Goal: Task Accomplishment & Management: Use online tool/utility

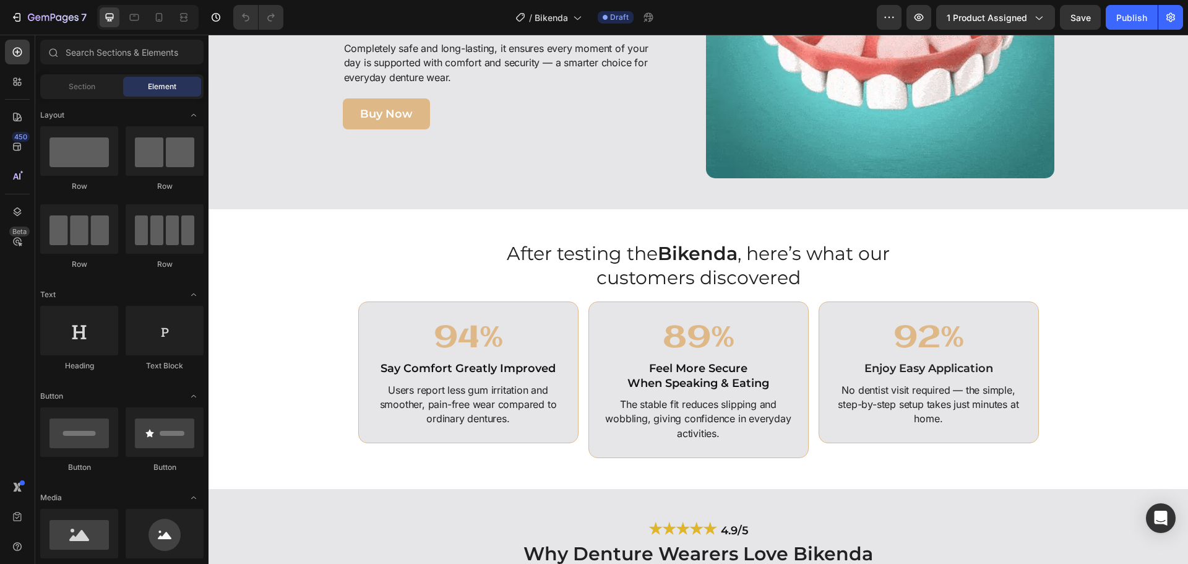
scroll to position [2538, 0]
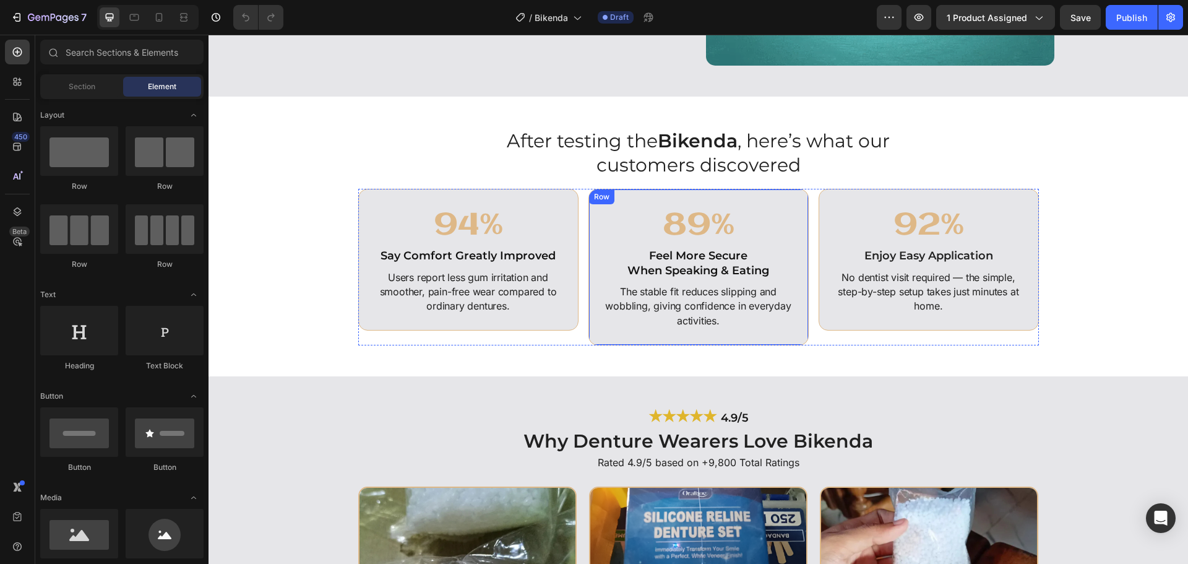
click at [797, 323] on div "89% Heading Feel More Secure When Speaking & Eating Heading The stable fit redu…" at bounding box center [699, 267] width 220 height 156
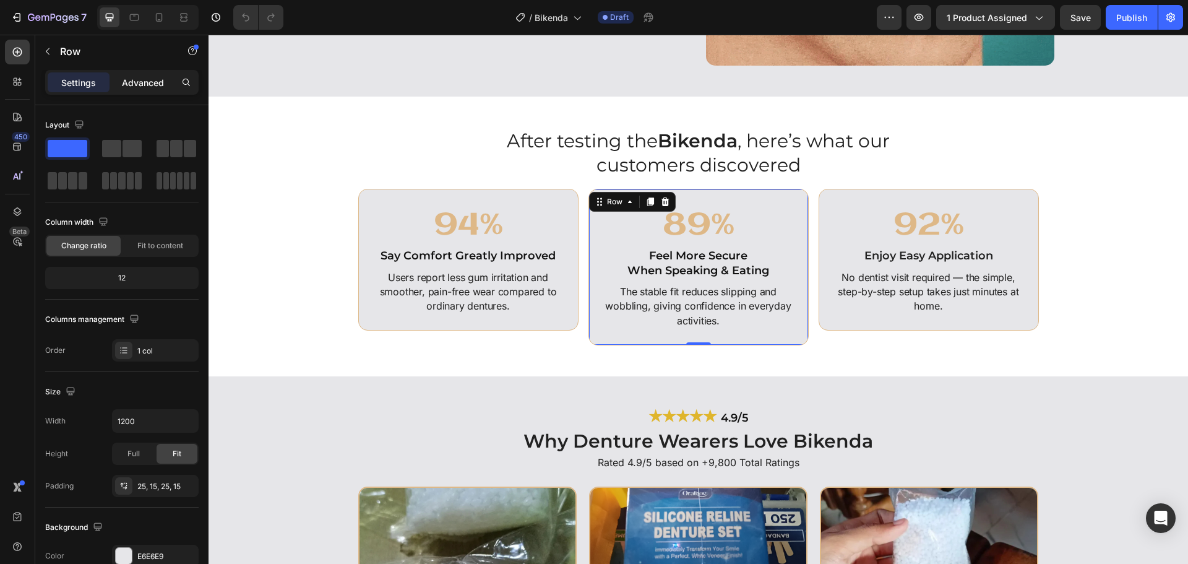
click at [153, 87] on p "Advanced" at bounding box center [143, 82] width 42 height 13
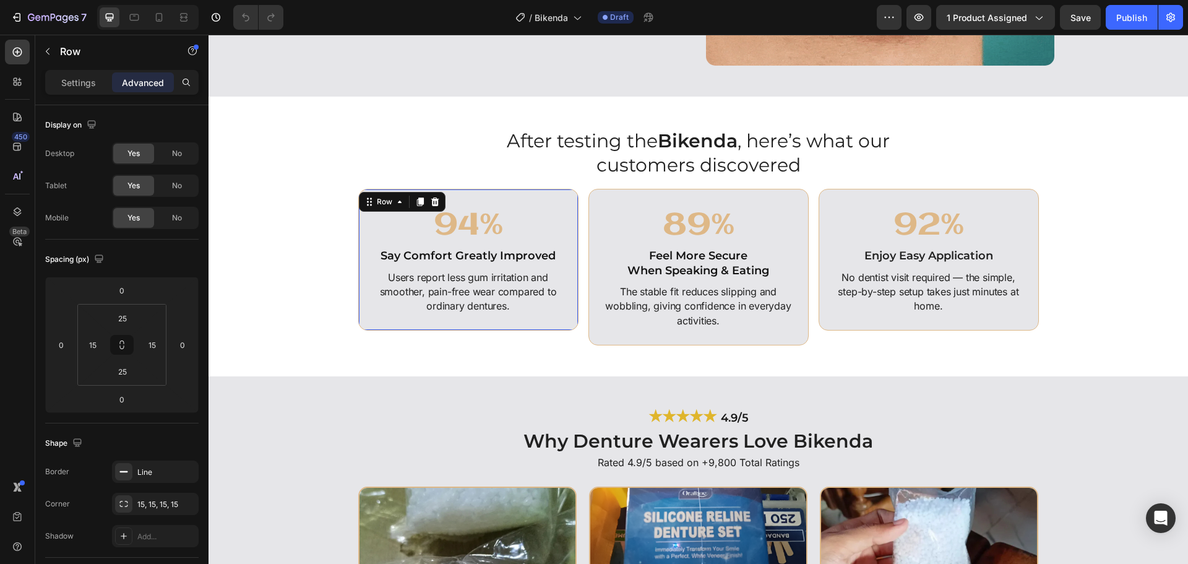
click at [363, 319] on div "94% Heading Say Comfort Greatly Improved Heading Users report less gum irritati…" at bounding box center [468, 260] width 220 height 142
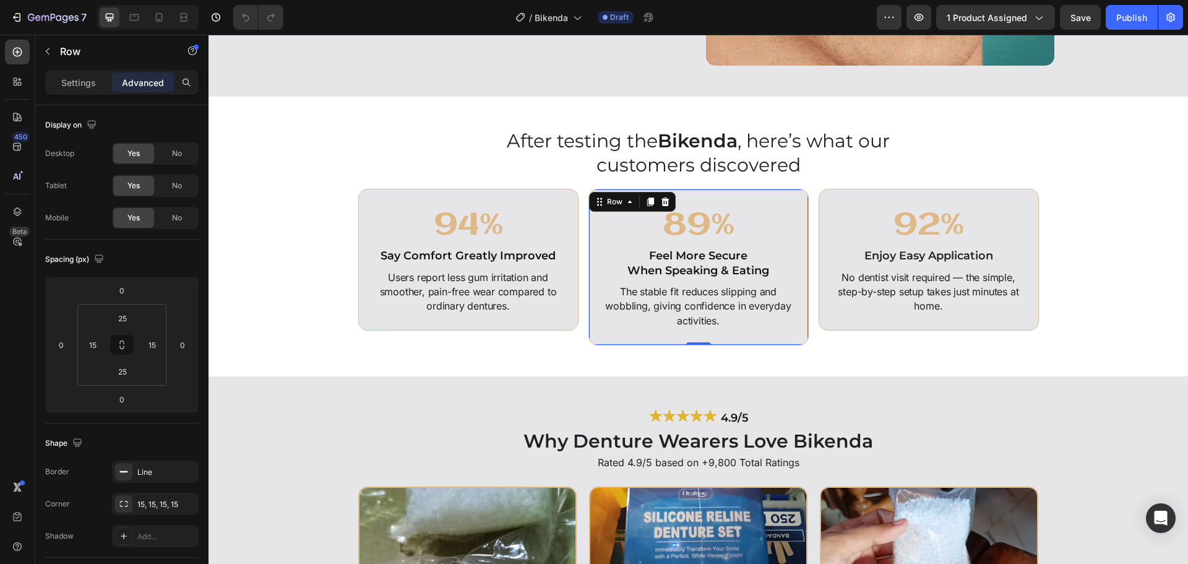
click at [609, 333] on div "89% Heading Feel More Secure When Speaking & Eating Heading The stable fit redu…" at bounding box center [699, 267] width 220 height 156
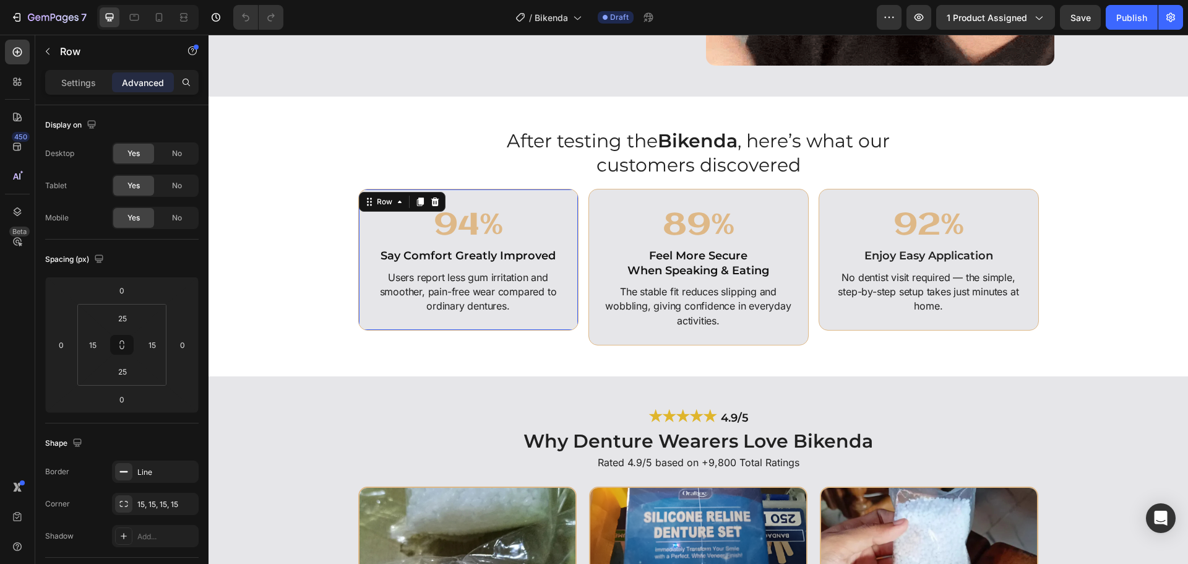
click at [543, 324] on div "94% Heading Say Comfort Greatly Improved Heading Users report less gum irritati…" at bounding box center [468, 260] width 220 height 142
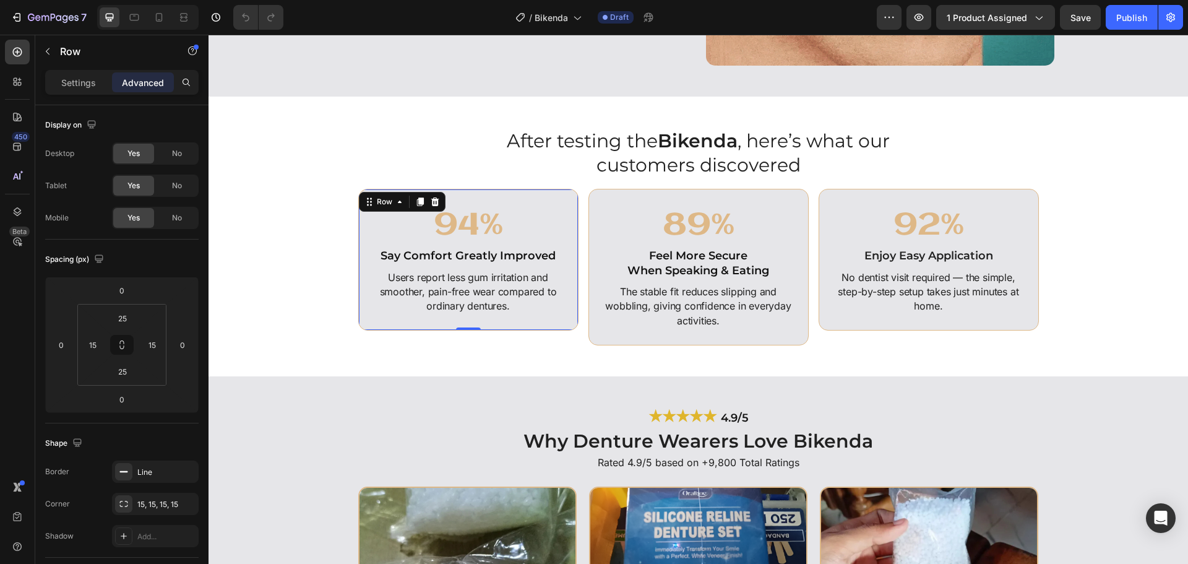
click at [621, 324] on p "The stable fit reduces slipping and wobbling, giving confidence in everyday act…" at bounding box center [699, 306] width 198 height 43
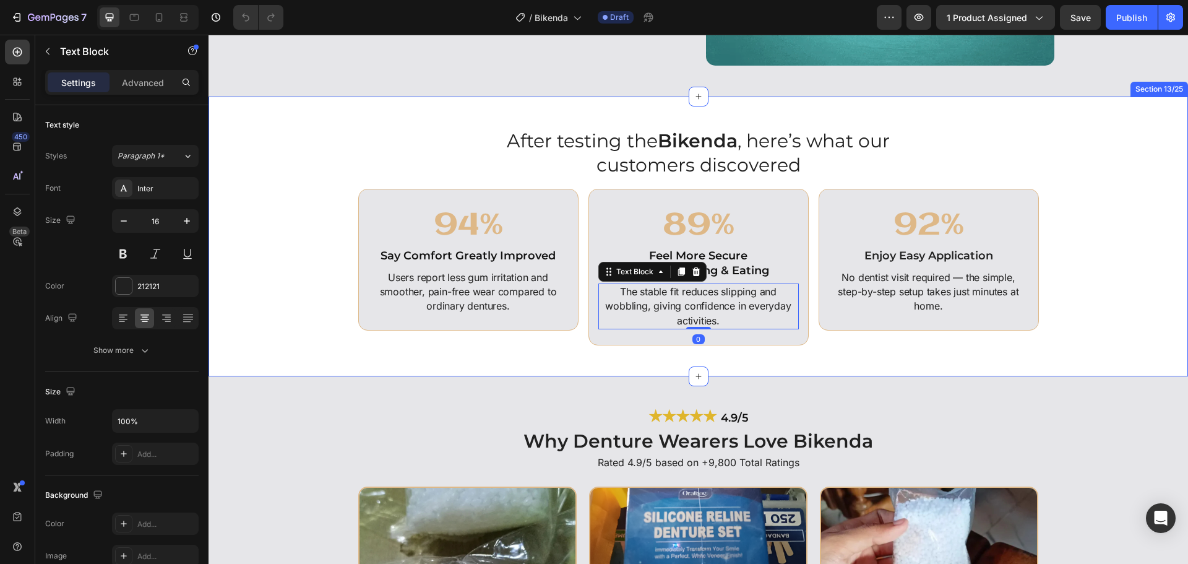
click at [599, 348] on div "After testing the Bikenda , here’s what our customers discovered Heading 94% He…" at bounding box center [699, 236] width 980 height 279
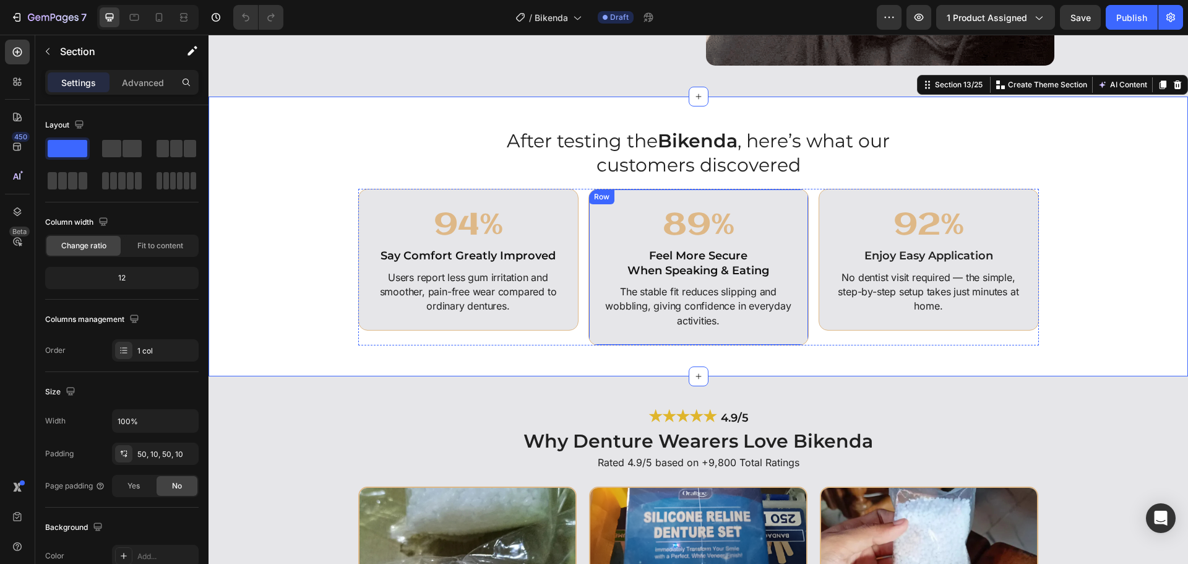
click at [605, 337] on div "89% Heading Feel More Secure When Speaking & Eating Heading The stable fit redu…" at bounding box center [699, 267] width 220 height 156
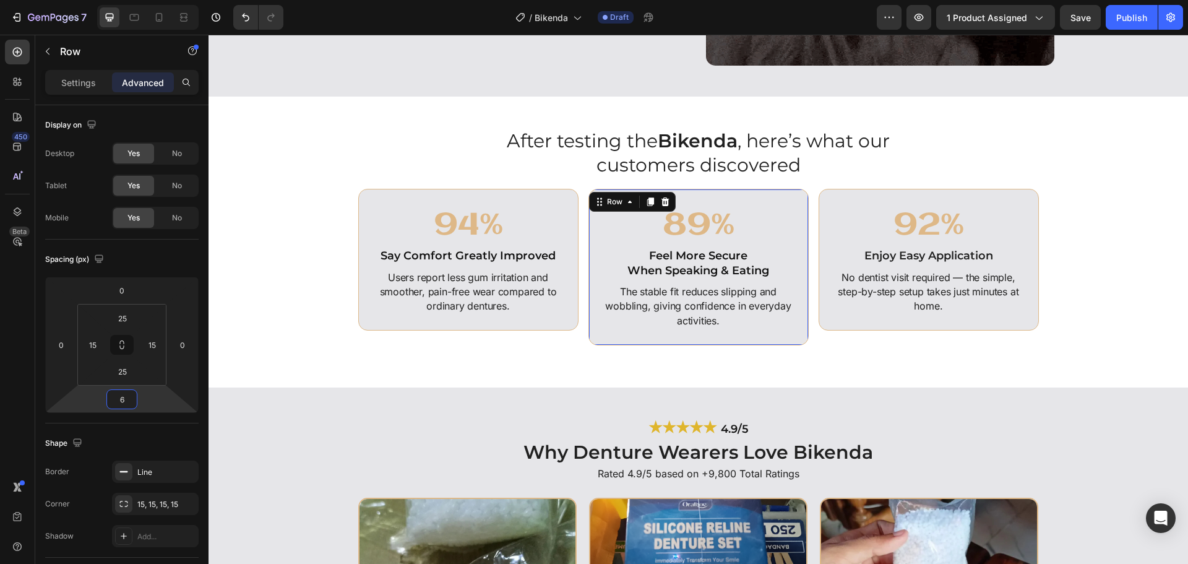
type input "4"
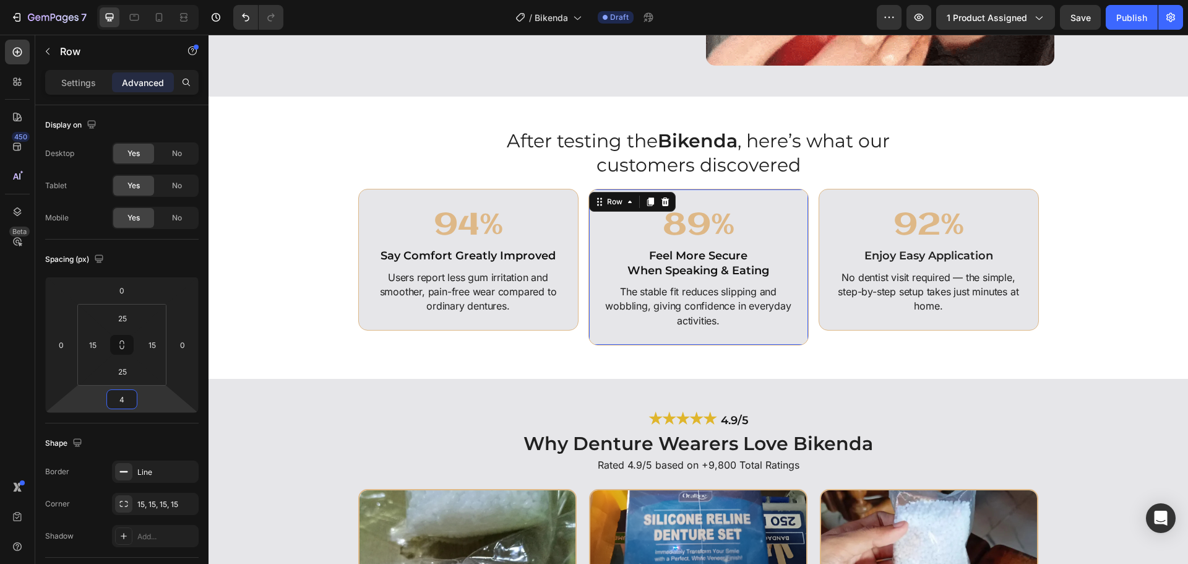
click at [149, 0] on html "7 Version history / Bikenda Draft Preview 1 product assigned Save Publish 450 B…" at bounding box center [594, 0] width 1188 height 0
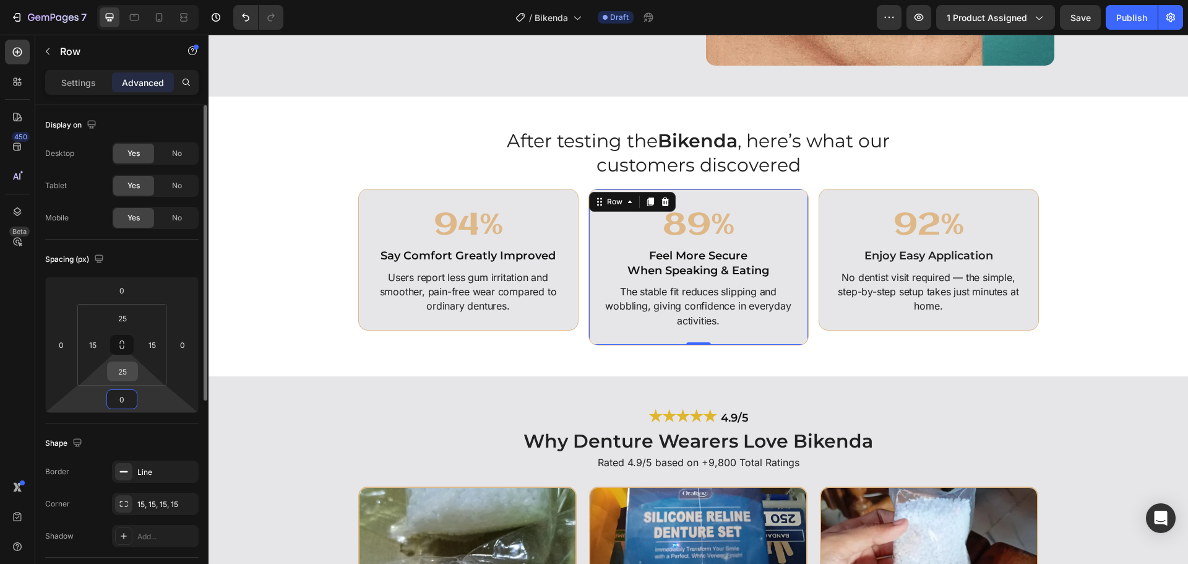
type input "0"
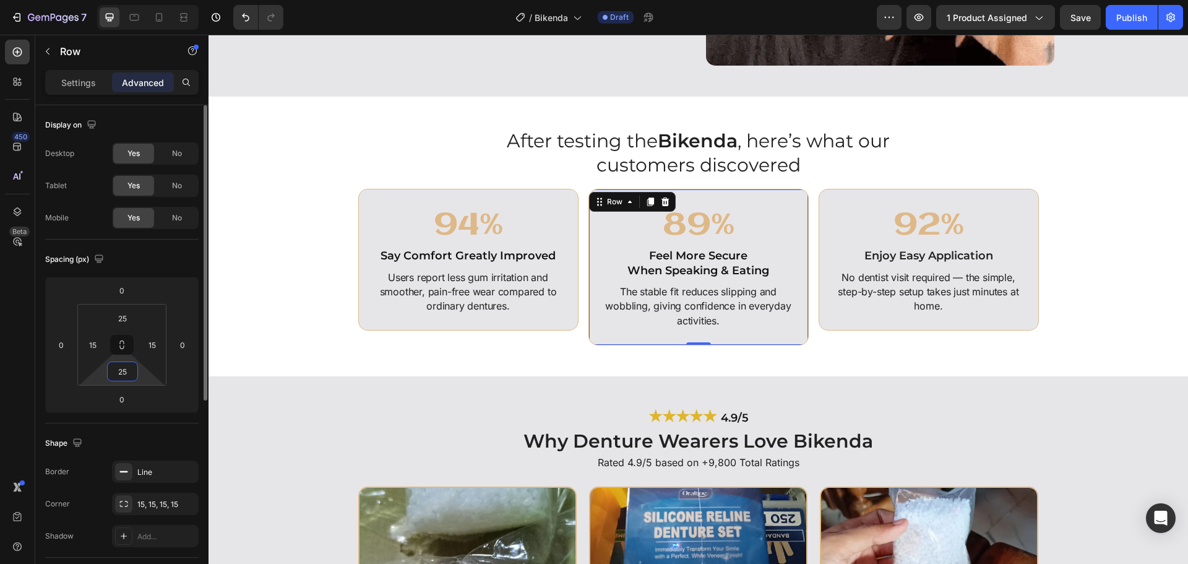
click at [131, 373] on input "25" at bounding box center [122, 371] width 25 height 19
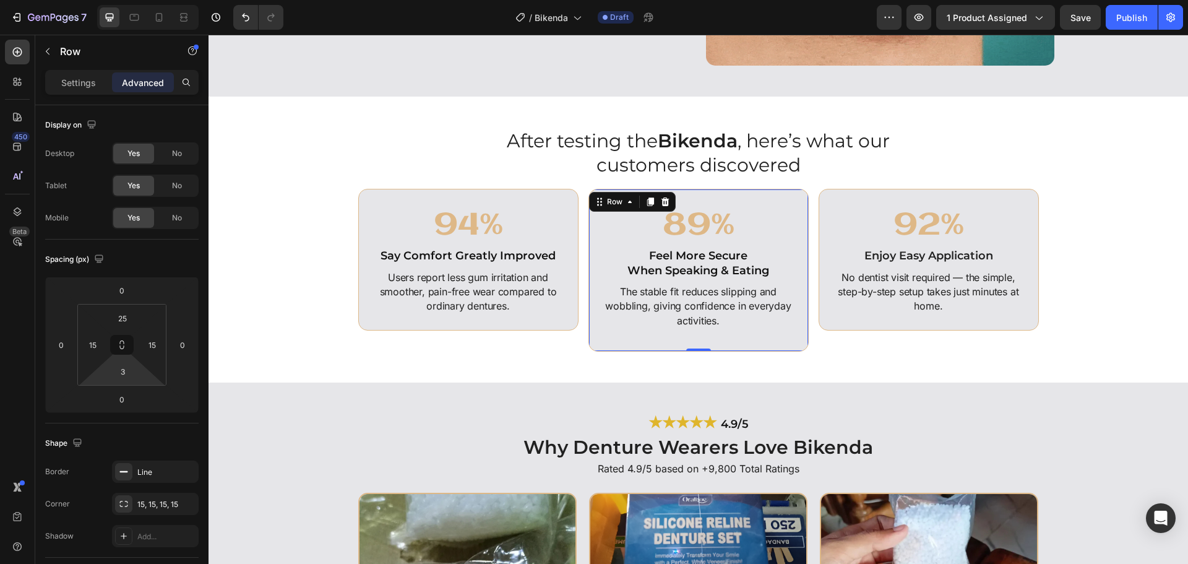
type input "0"
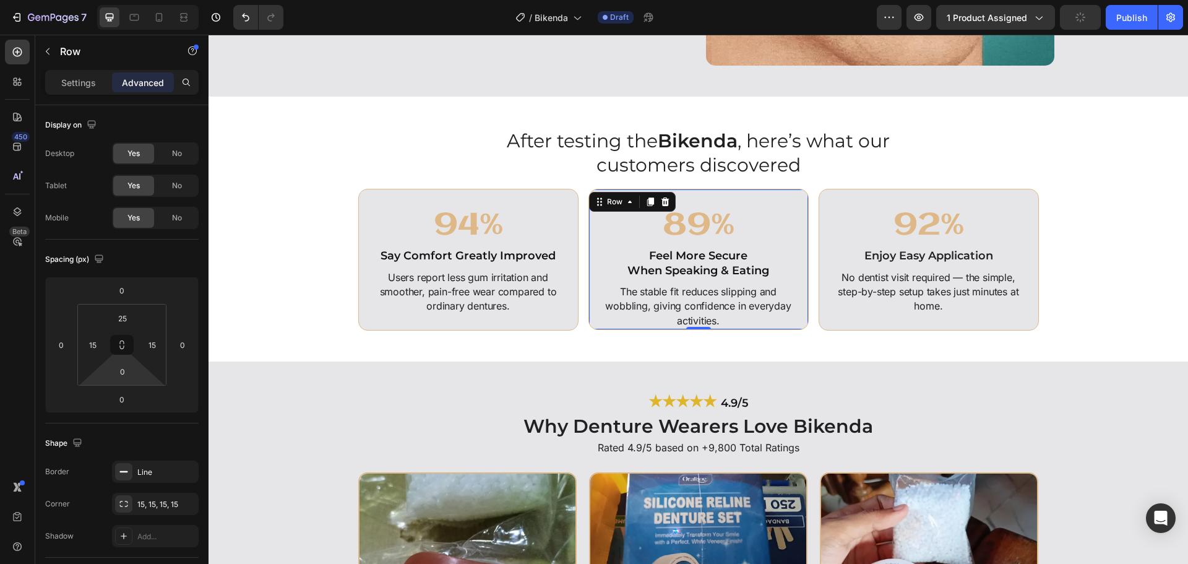
drag, startPoint x: 144, startPoint y: 377, endPoint x: 3, endPoint y: 344, distance: 144.3
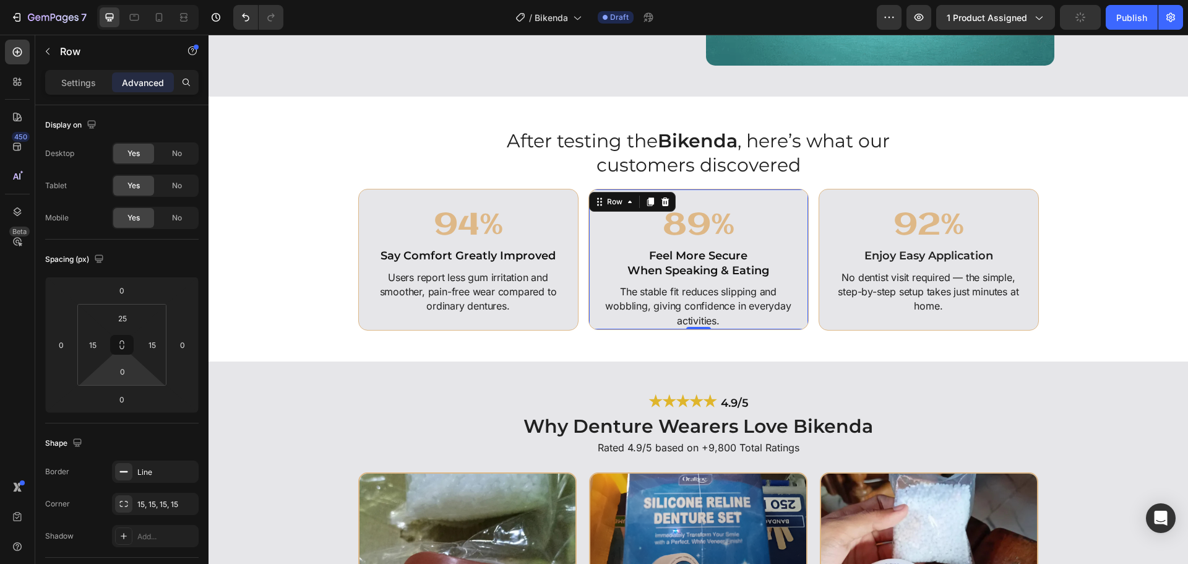
click at [147, 0] on html "7 Version history / Bikenda Draft Preview 1 product assigned Publish 450 Beta S…" at bounding box center [594, 0] width 1188 height 0
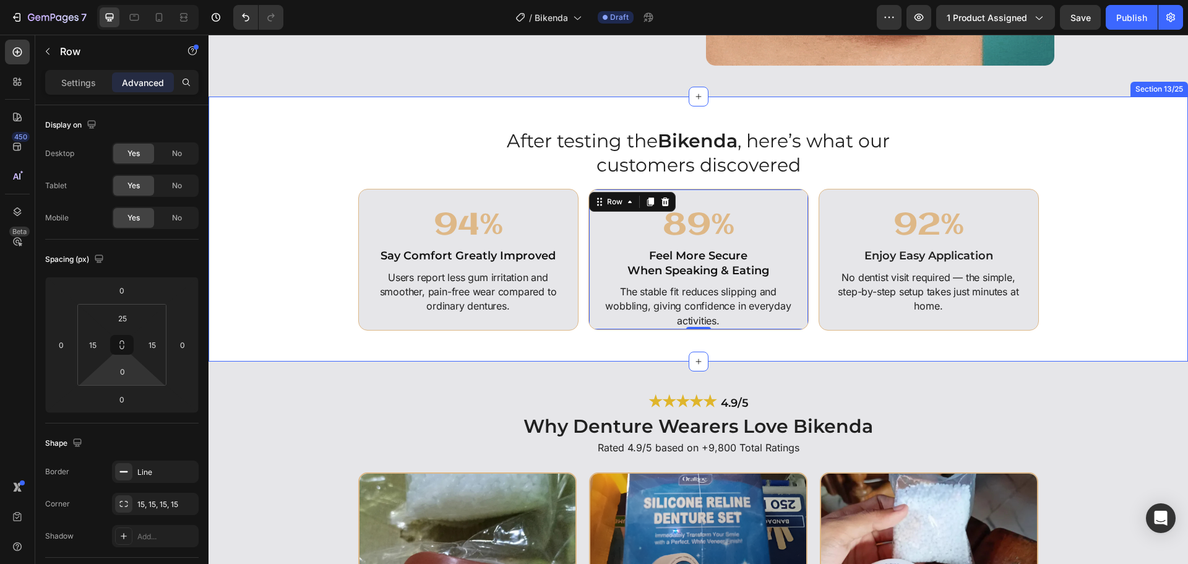
click at [1088, 285] on div "After testing the Bikenda , here’s what our customers discovered Heading 94% He…" at bounding box center [698, 229] width 967 height 203
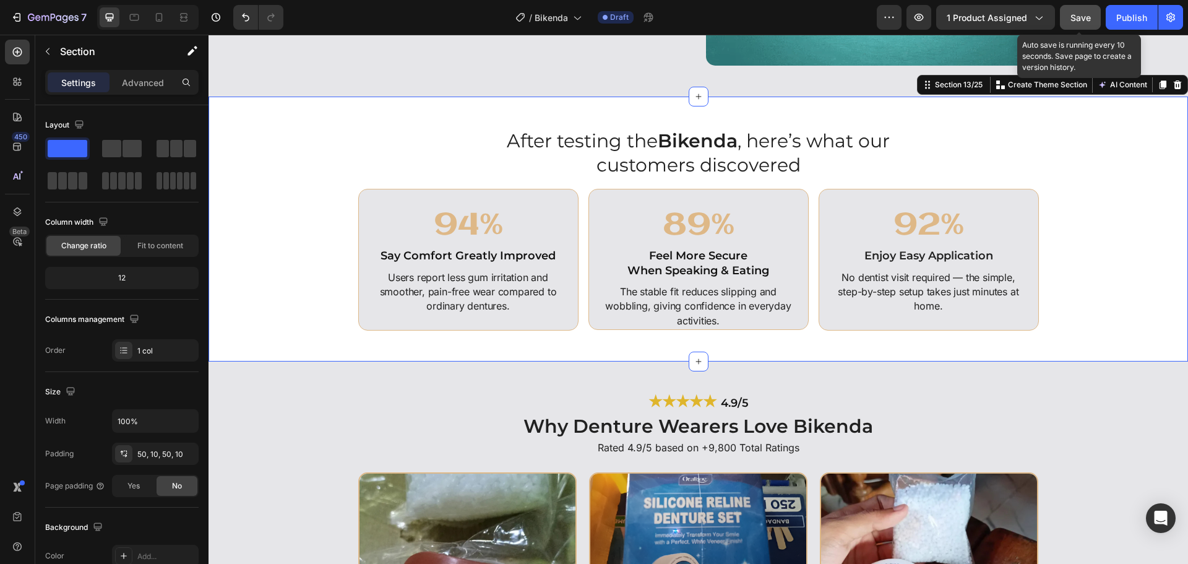
click at [1086, 9] on button "Save" at bounding box center [1080, 17] width 41 height 25
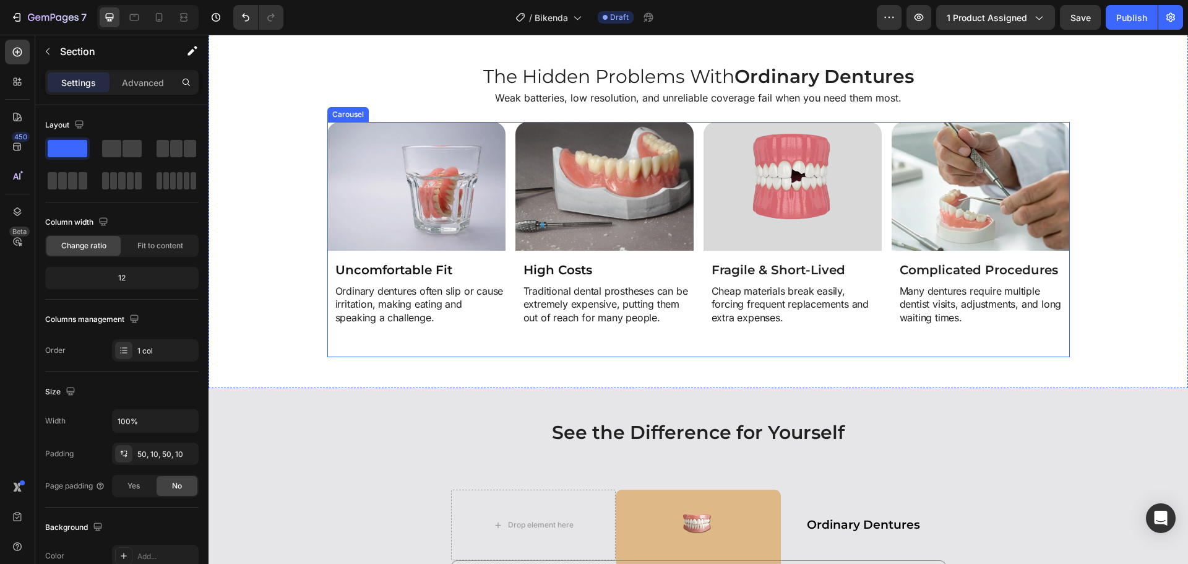
scroll to position [3131, 0]
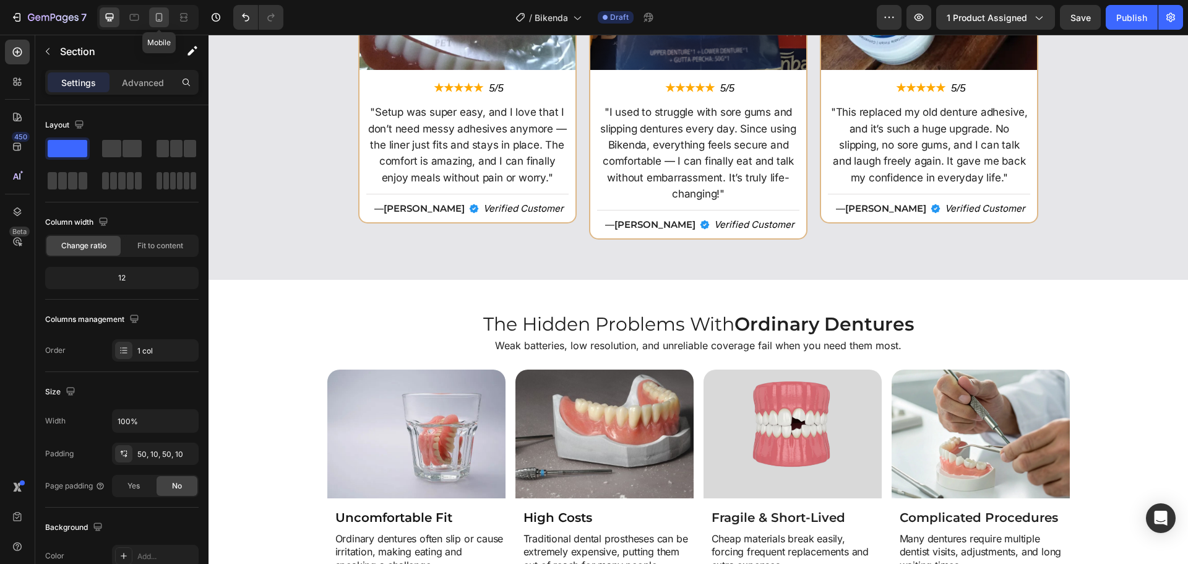
drag, startPoint x: 162, startPoint y: 16, endPoint x: 141, endPoint y: 152, distance: 137.8
click at [162, 16] on icon at bounding box center [159, 17] width 7 height 9
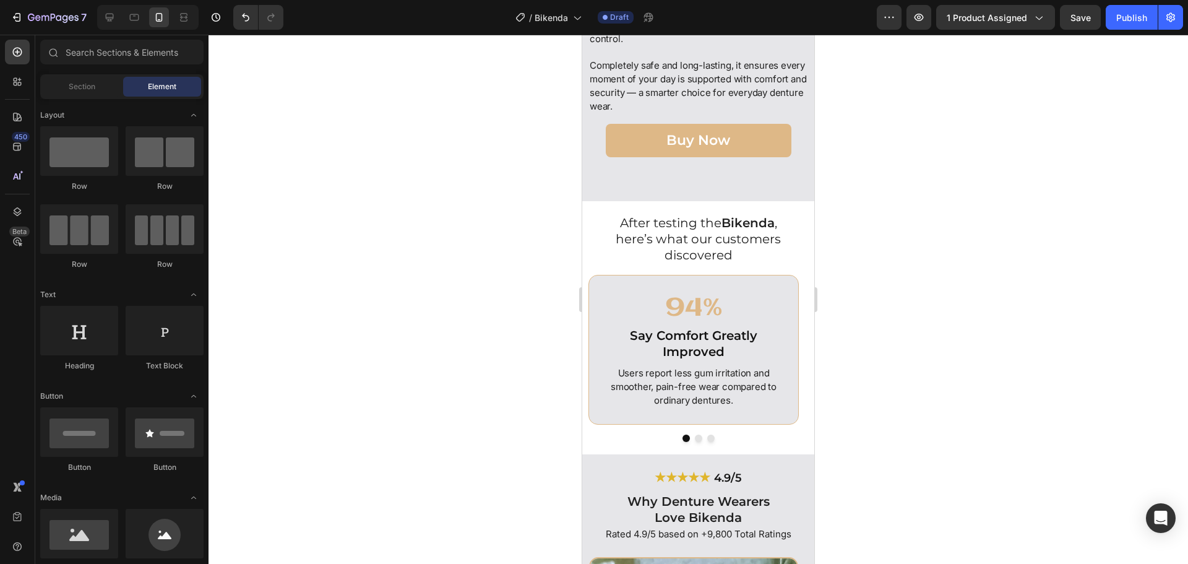
scroll to position [3087, 0]
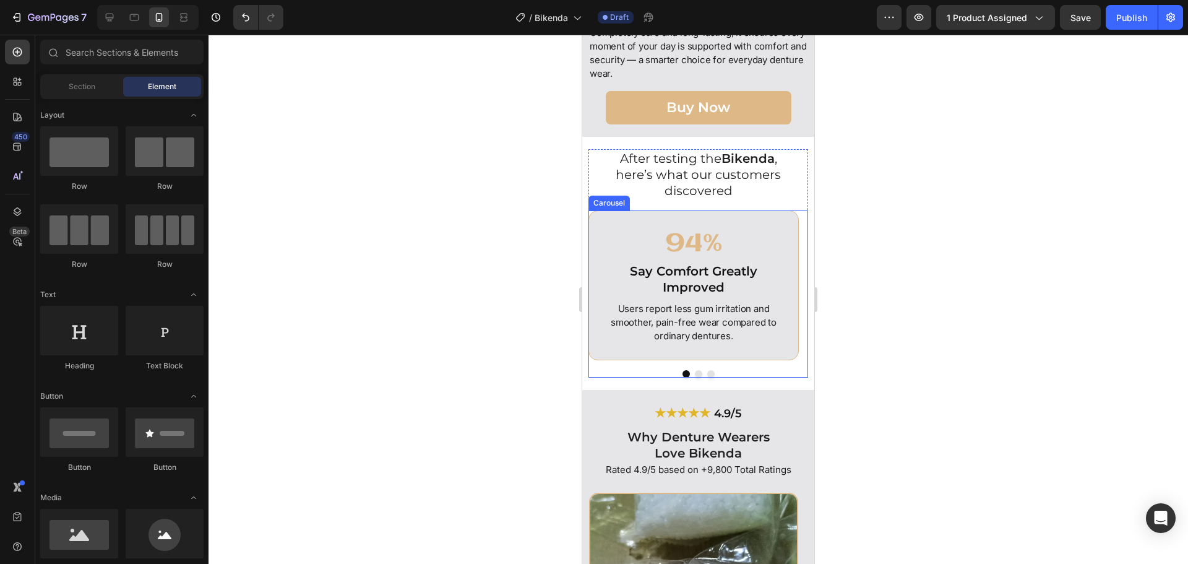
click at [696, 377] on button "Dot" at bounding box center [698, 373] width 7 height 7
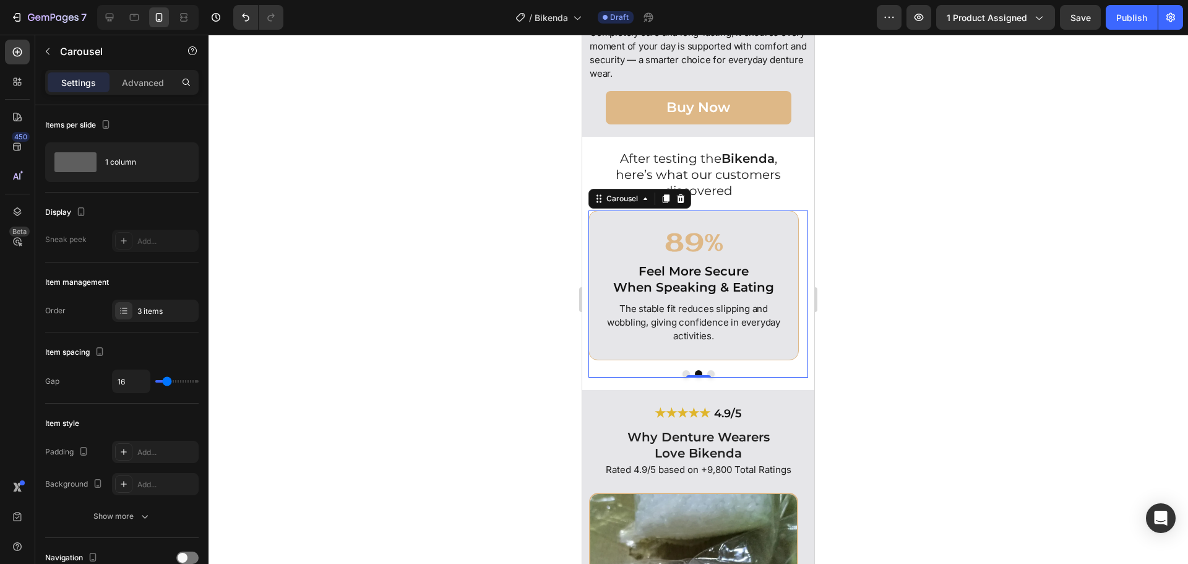
click at [707, 375] on button "Dot" at bounding box center [710, 373] width 7 height 7
click at [695, 376] on button "Dot" at bounding box center [698, 373] width 7 height 7
click at [603, 353] on div "89% Heading Feel More Secure When Speaking & Eating Heading The stable fit redu…" at bounding box center [694, 285] width 210 height 150
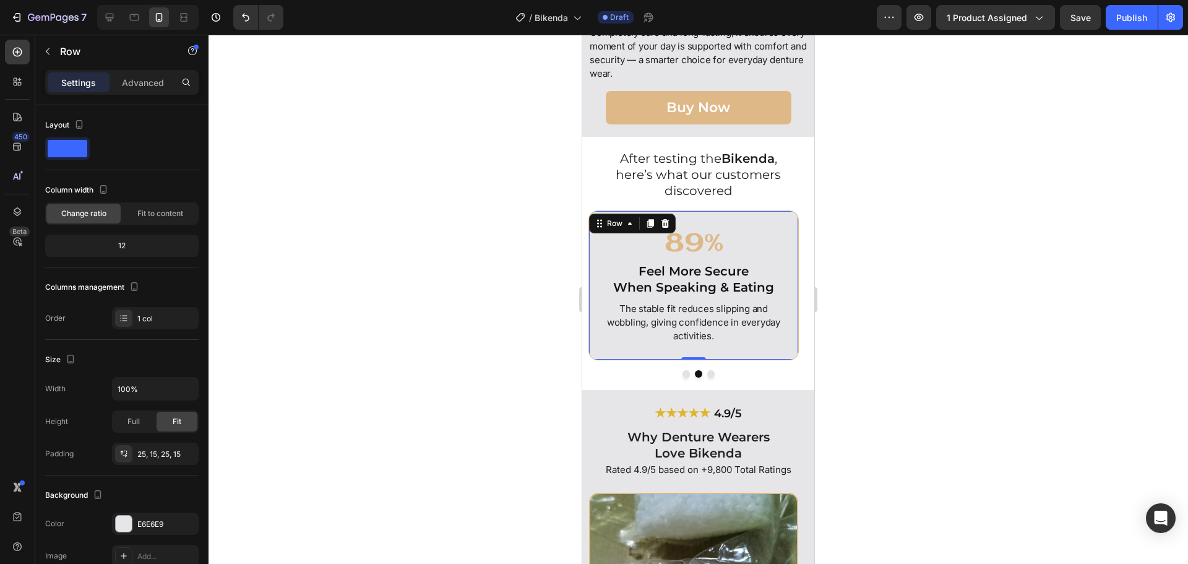
click at [161, 85] on p "Advanced" at bounding box center [143, 82] width 42 height 13
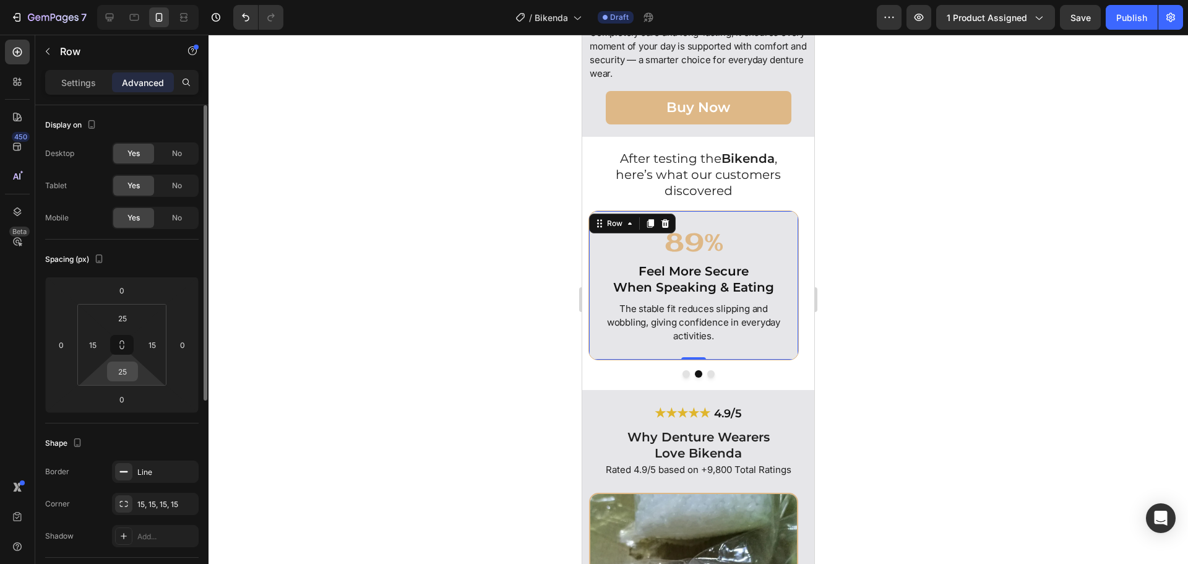
click at [127, 374] on input "25" at bounding box center [122, 371] width 25 height 19
type input "0"
click at [850, 212] on div at bounding box center [699, 299] width 980 height 529
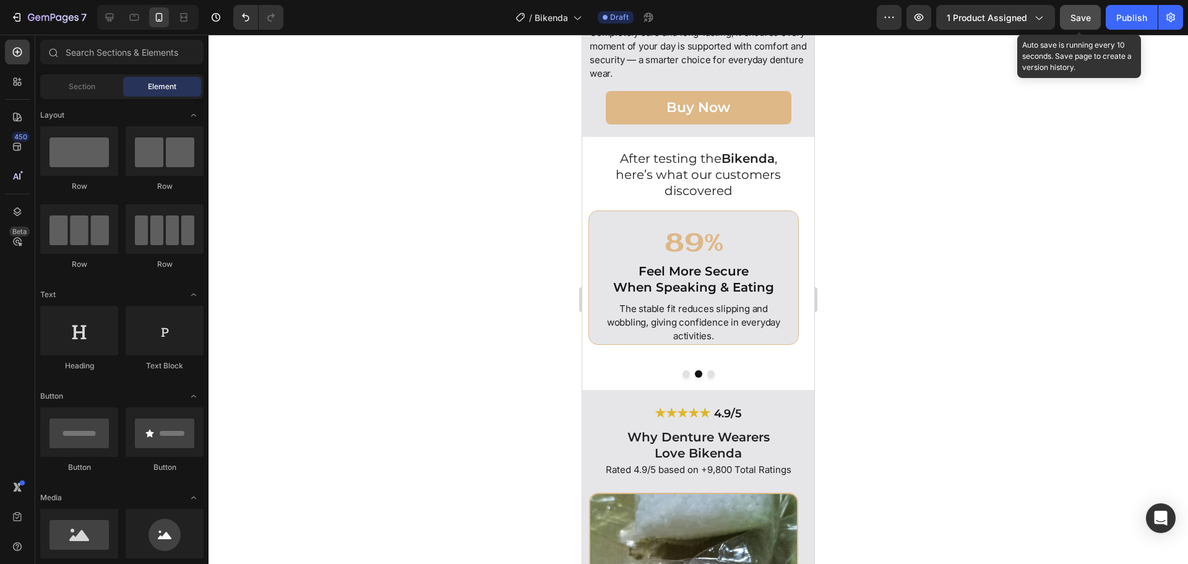
click at [1087, 17] on span "Save" at bounding box center [1081, 17] width 20 height 11
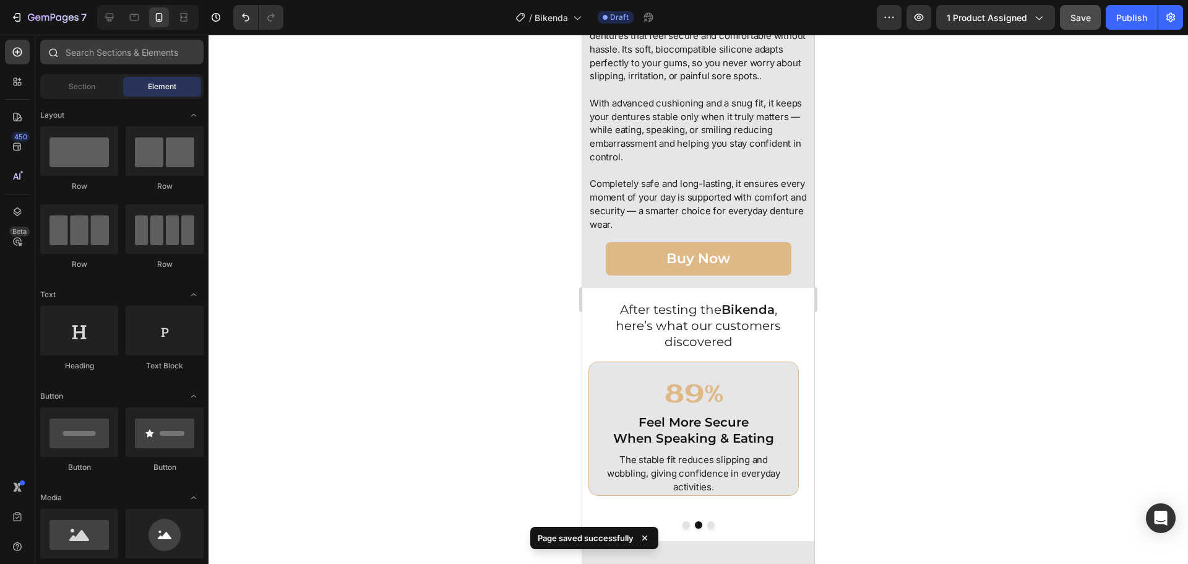
scroll to position [2839, 0]
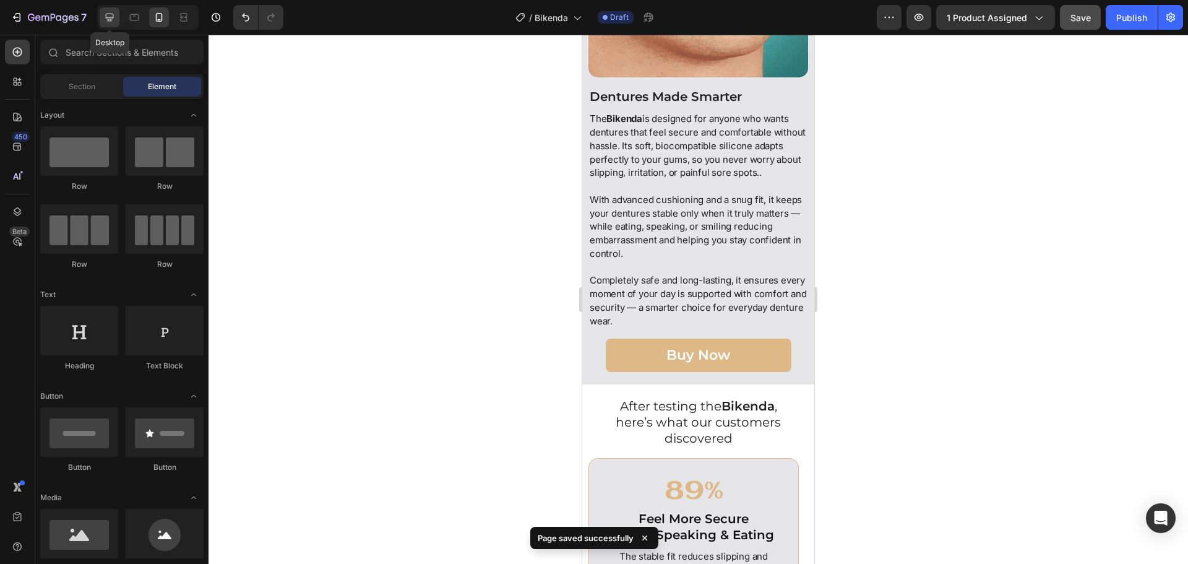
click at [104, 20] on icon at bounding box center [109, 17] width 12 height 12
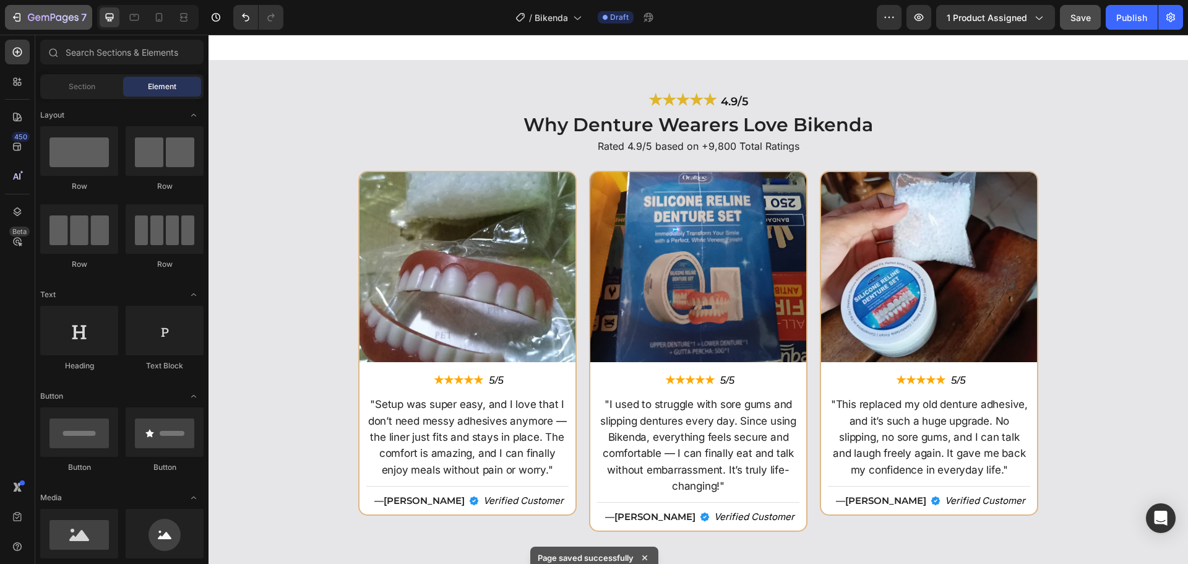
scroll to position [2973, 0]
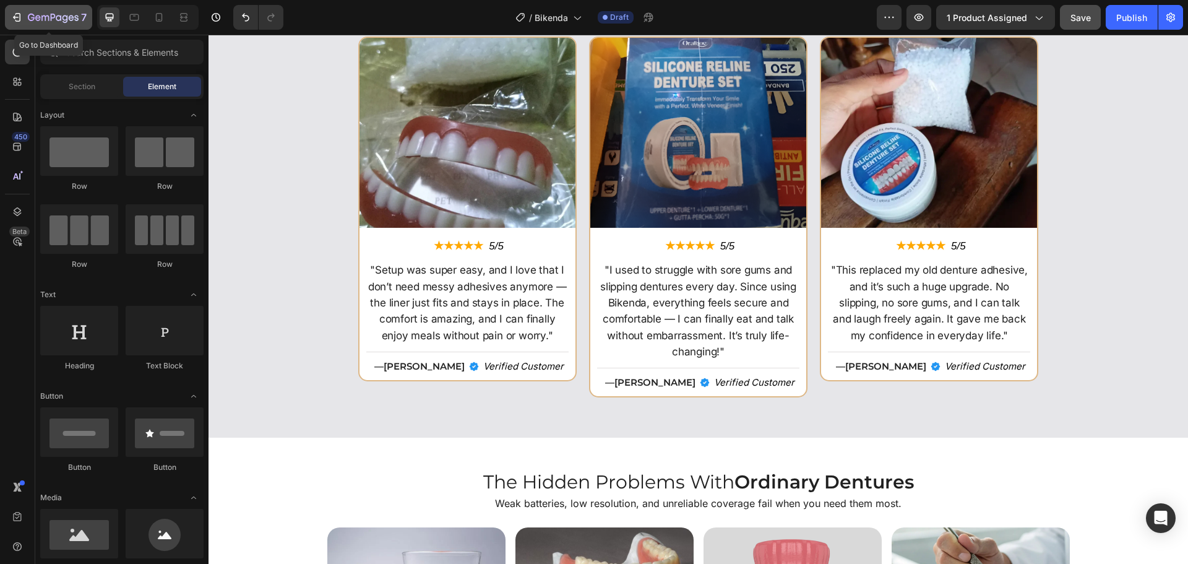
click at [50, 17] on icon "button" at bounding box center [53, 18] width 51 height 11
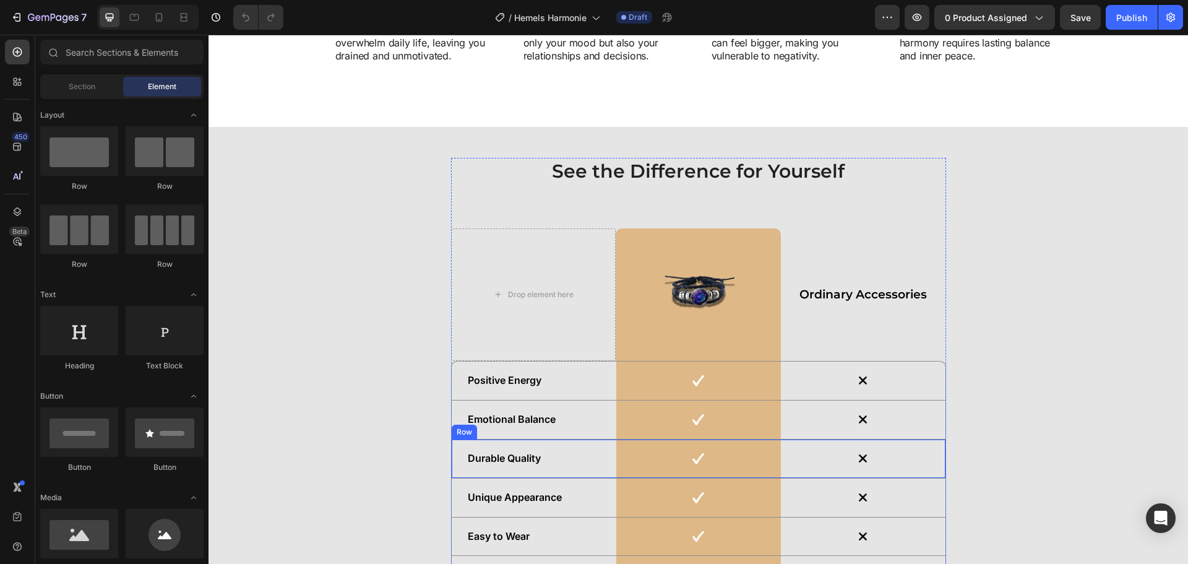
scroll to position [3404, 0]
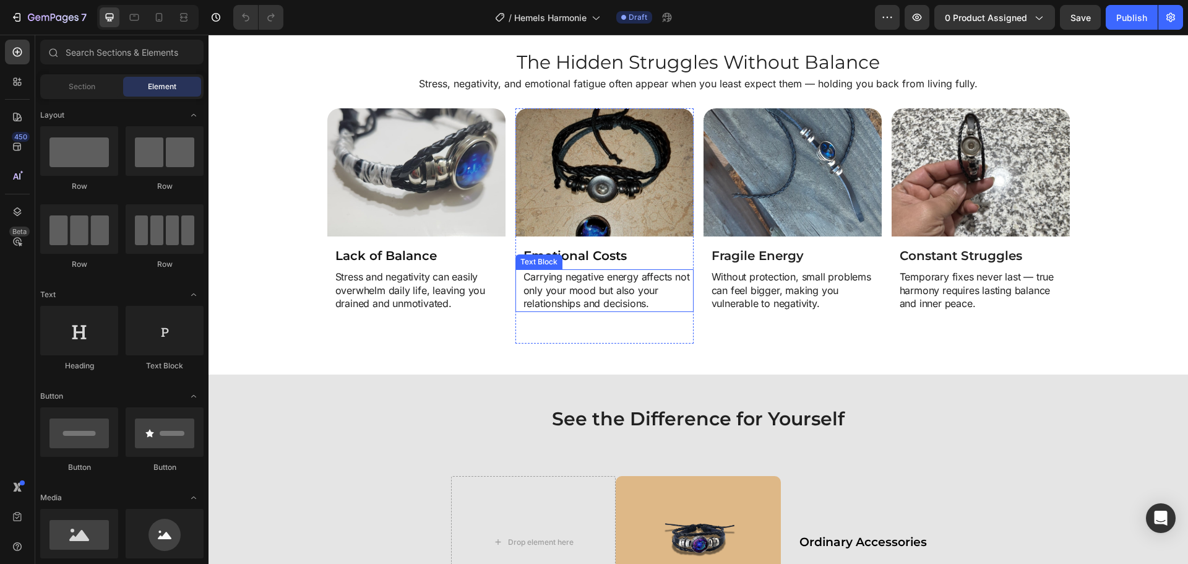
click at [543, 273] on p "Carrying negative energy affects not only your mood but also your relationships…" at bounding box center [608, 290] width 169 height 40
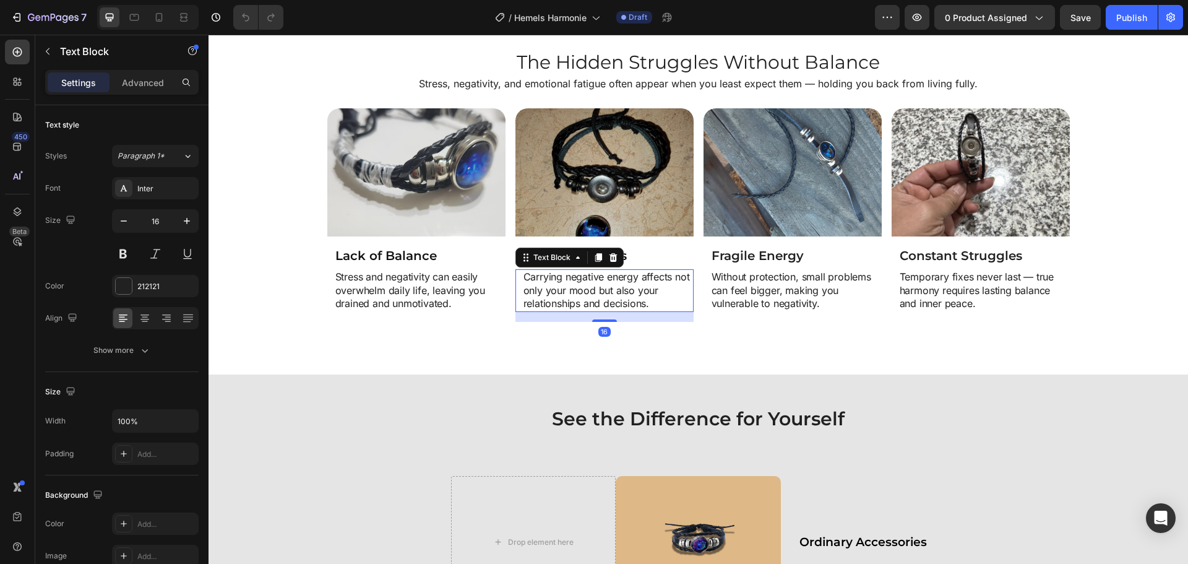
click at [524, 279] on p "Carrying negative energy affects not only your mood but also your relationships…" at bounding box center [608, 290] width 169 height 40
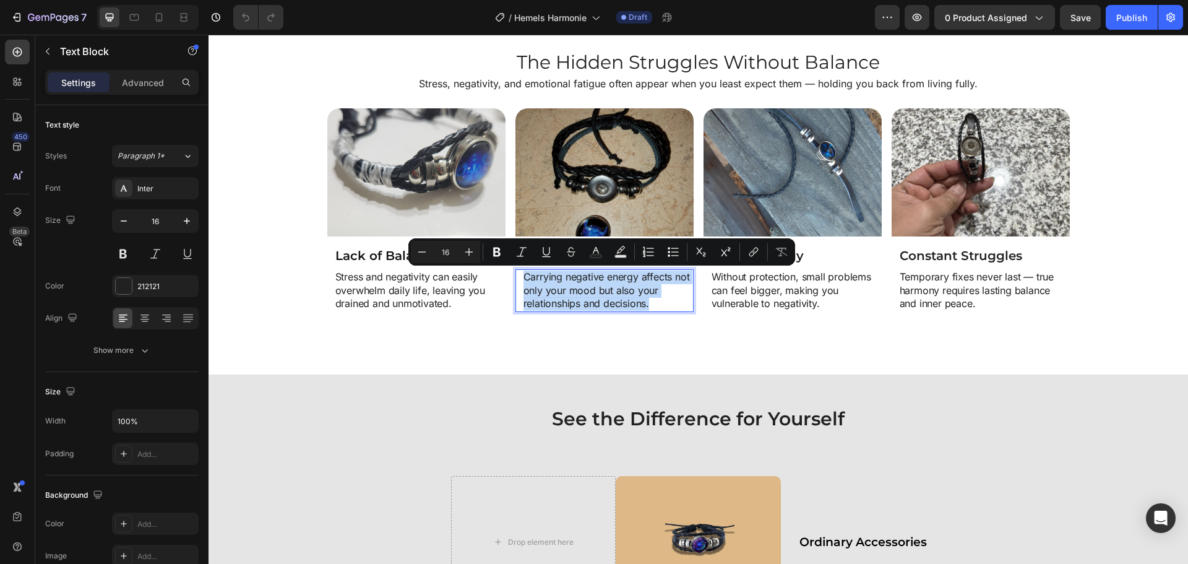
drag, startPoint x: 522, startPoint y: 277, endPoint x: 649, endPoint y: 305, distance: 129.4
click at [649, 305] on p "Carrying negative energy affects not only your mood but also your relationships…" at bounding box center [608, 290] width 169 height 40
copy p "Carrying negative energy affects not only your mood but also your relationships…"
click at [592, 189] on img at bounding box center [605, 172] width 178 height 129
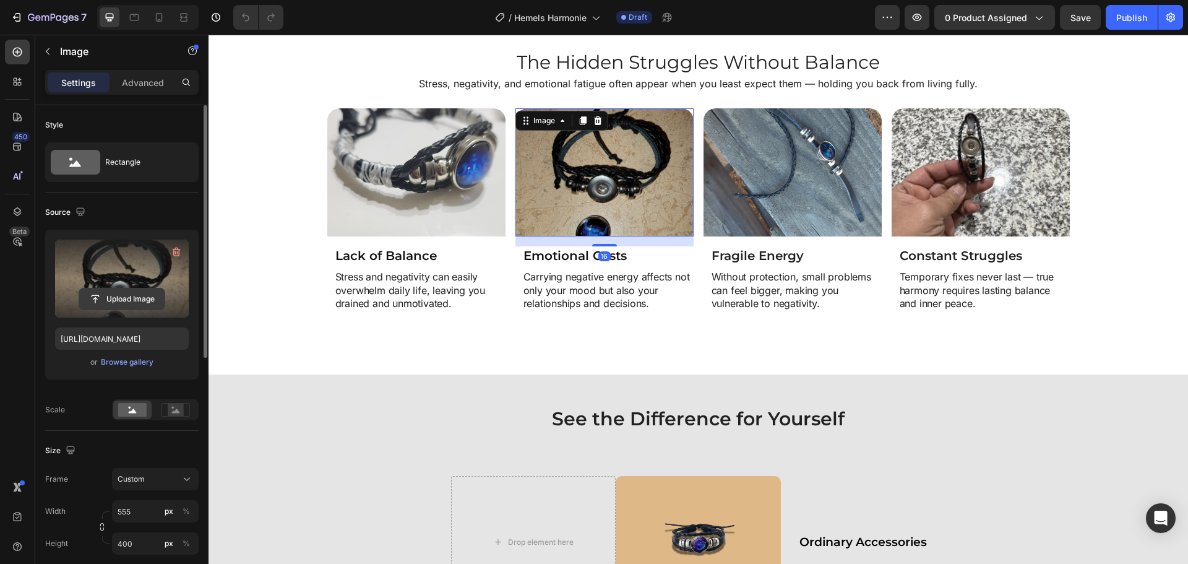
click at [154, 297] on input "file" at bounding box center [121, 298] width 85 height 21
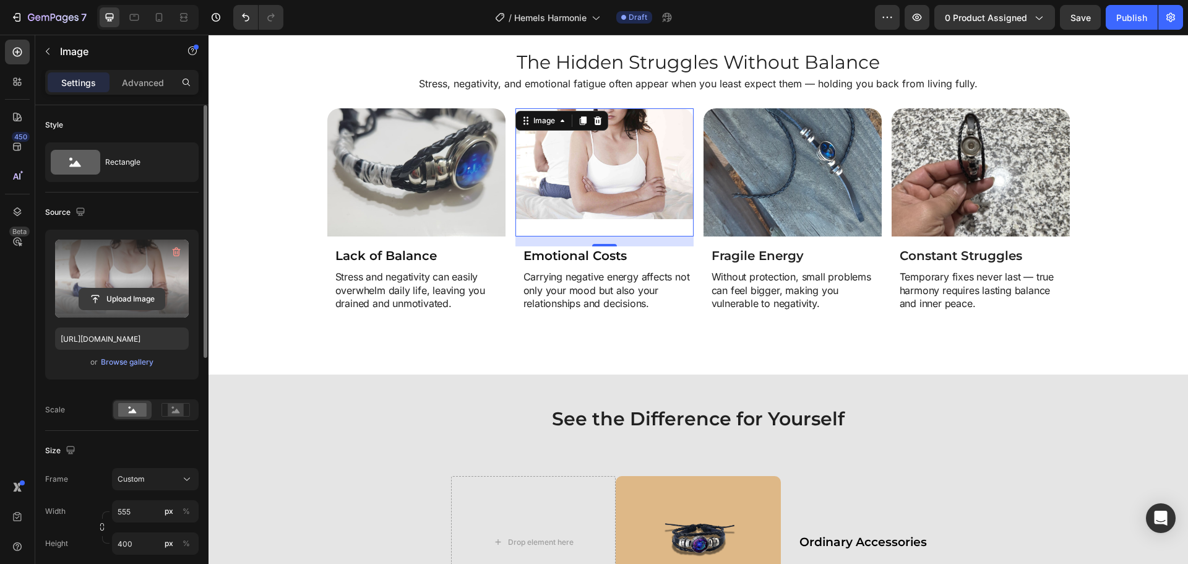
click at [128, 301] on input "file" at bounding box center [121, 298] width 85 height 21
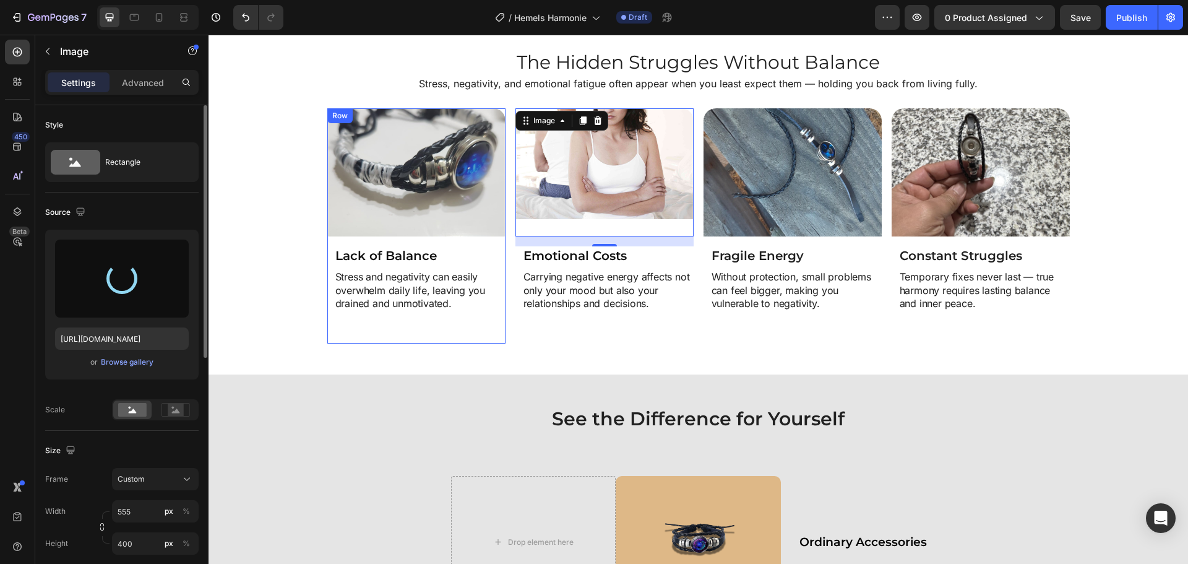
type input "https://cdn.shopify.com/s/files/1/0808/8620/2710/files/gempages_585570282693985…"
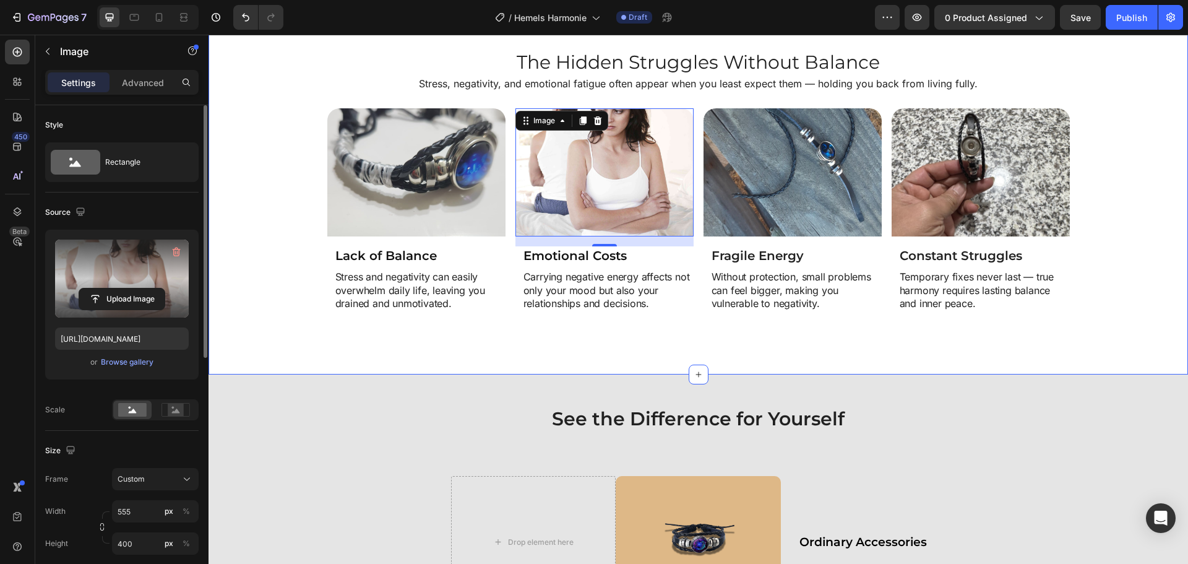
click at [1036, 352] on div "The Hidden Struggles Without Balance Heading Stress, negativity, and emotional …" at bounding box center [699, 196] width 980 height 357
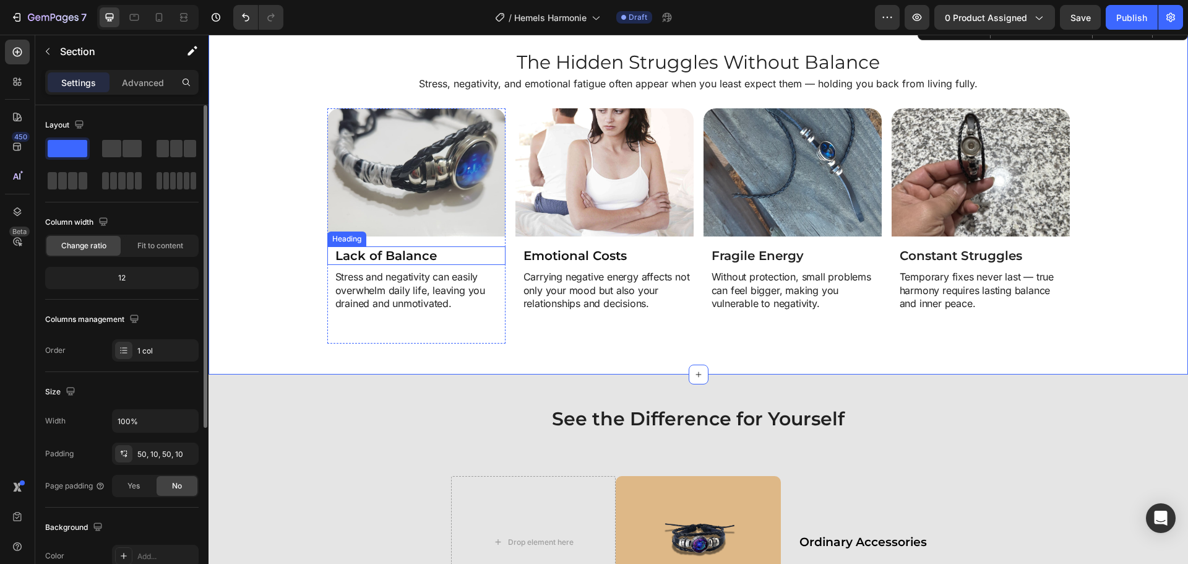
click at [335, 256] on h2 "Lack of Balance" at bounding box center [419, 255] width 171 height 19
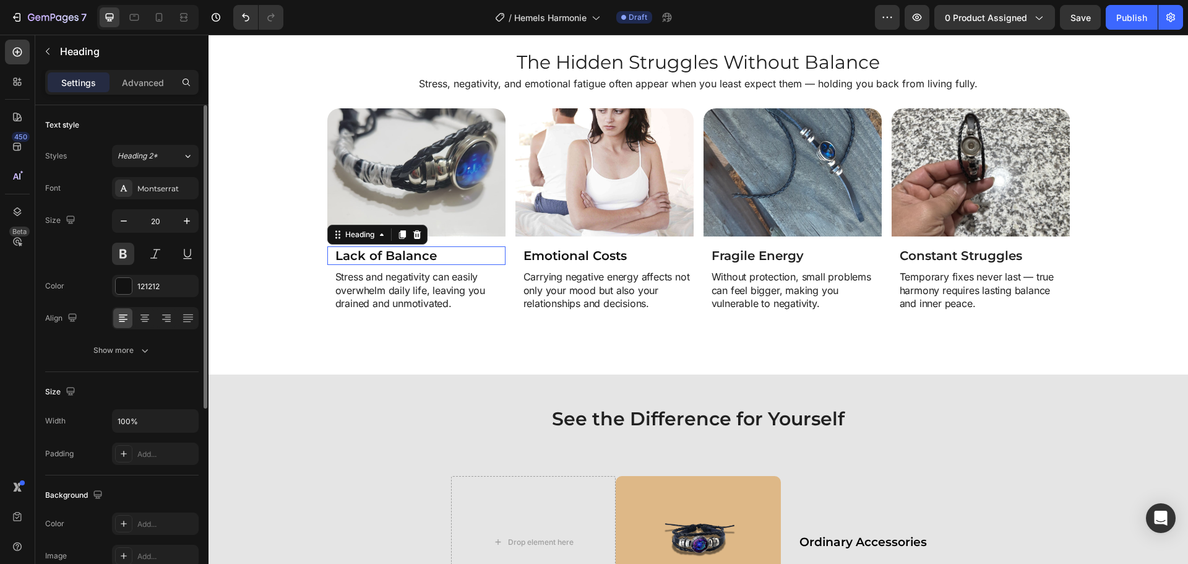
click at [335, 255] on h2 "Lack of Balance" at bounding box center [419, 255] width 171 height 19
click at [335, 255] on p "Lack of Balance" at bounding box center [419, 256] width 169 height 16
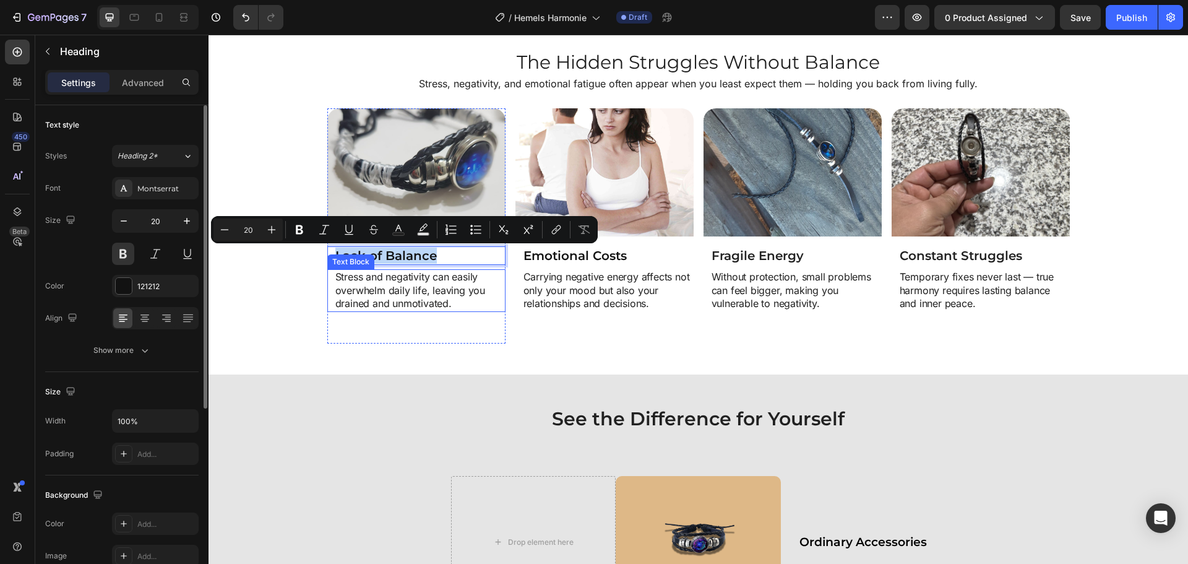
click at [338, 284] on p "Stress and negativity can easily overwhelm daily life, leaving you drained and …" at bounding box center [419, 290] width 169 height 40
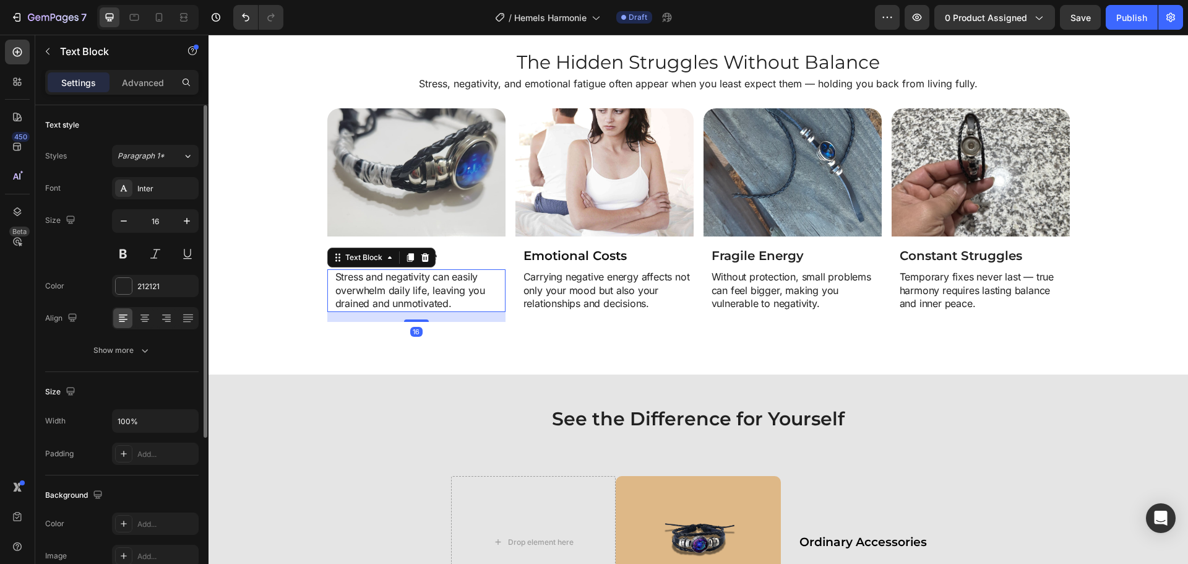
click at [327, 277] on div "Stress and negativity can easily overwhelm daily life, leaving you drained and …" at bounding box center [416, 290] width 178 height 43
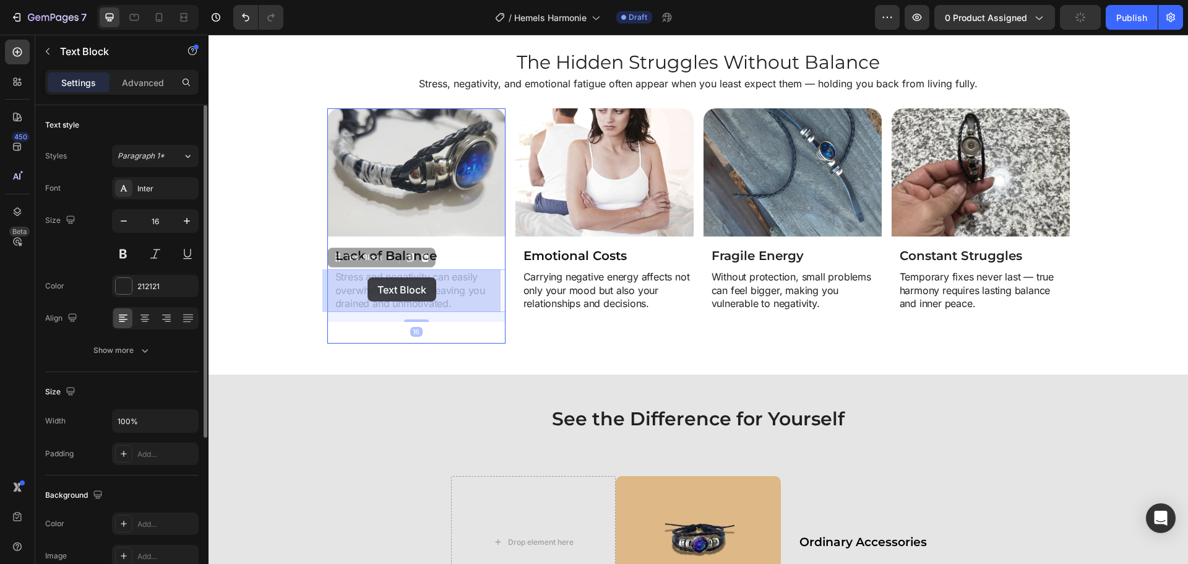
drag, startPoint x: 334, startPoint y: 275, endPoint x: 359, endPoint y: 279, distance: 25.6
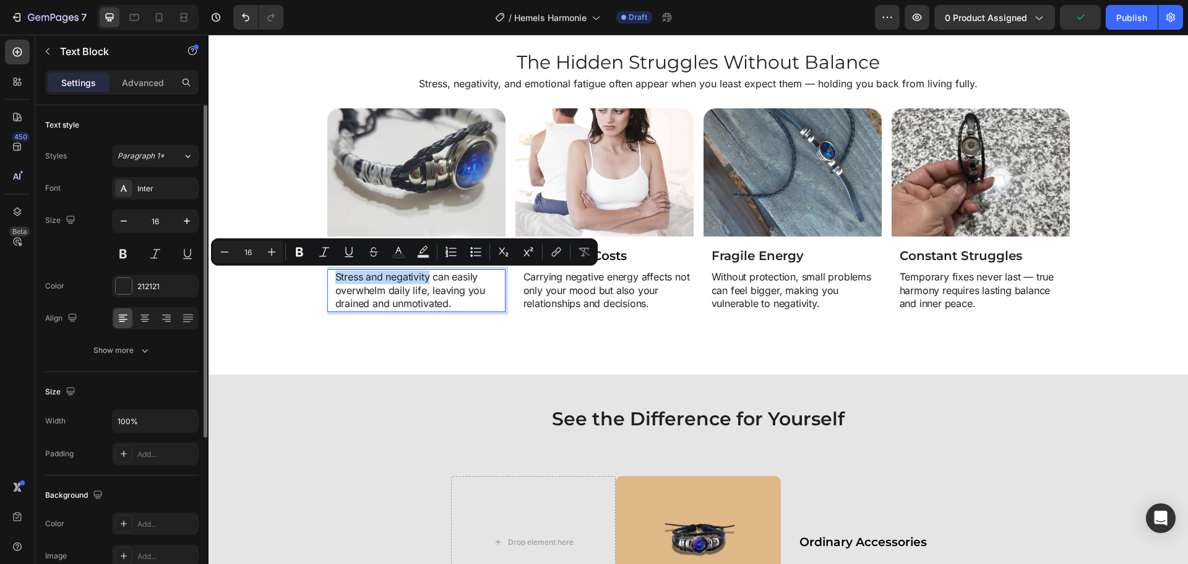
drag, startPoint x: 333, startPoint y: 277, endPoint x: 428, endPoint y: 276, distance: 94.7
click at [407, 173] on img at bounding box center [416, 172] width 178 height 129
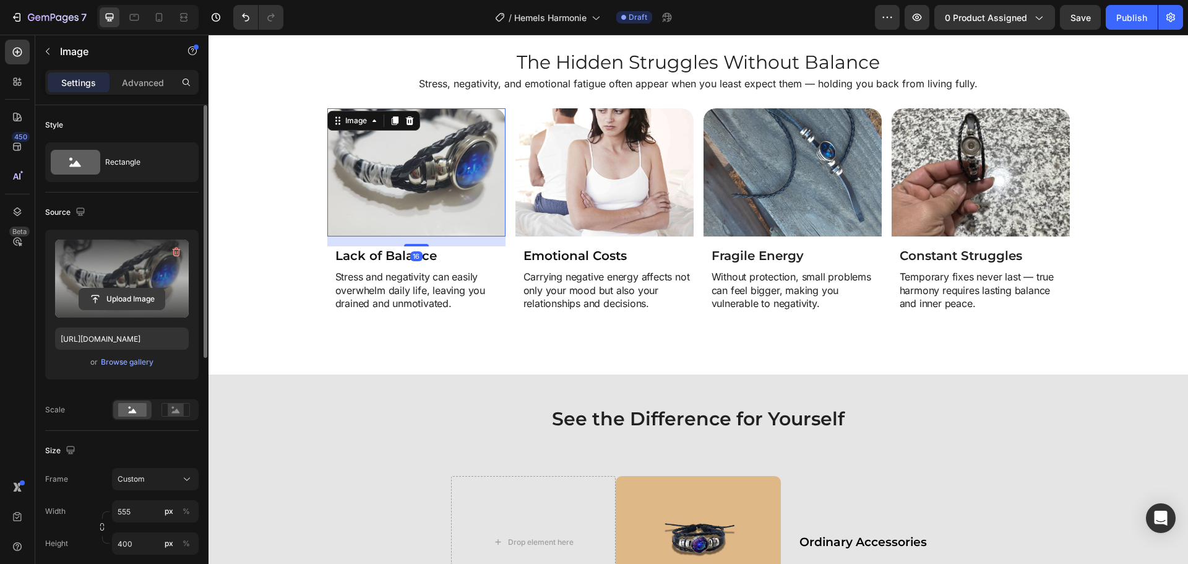
click at [109, 288] on input "file" at bounding box center [121, 298] width 85 height 21
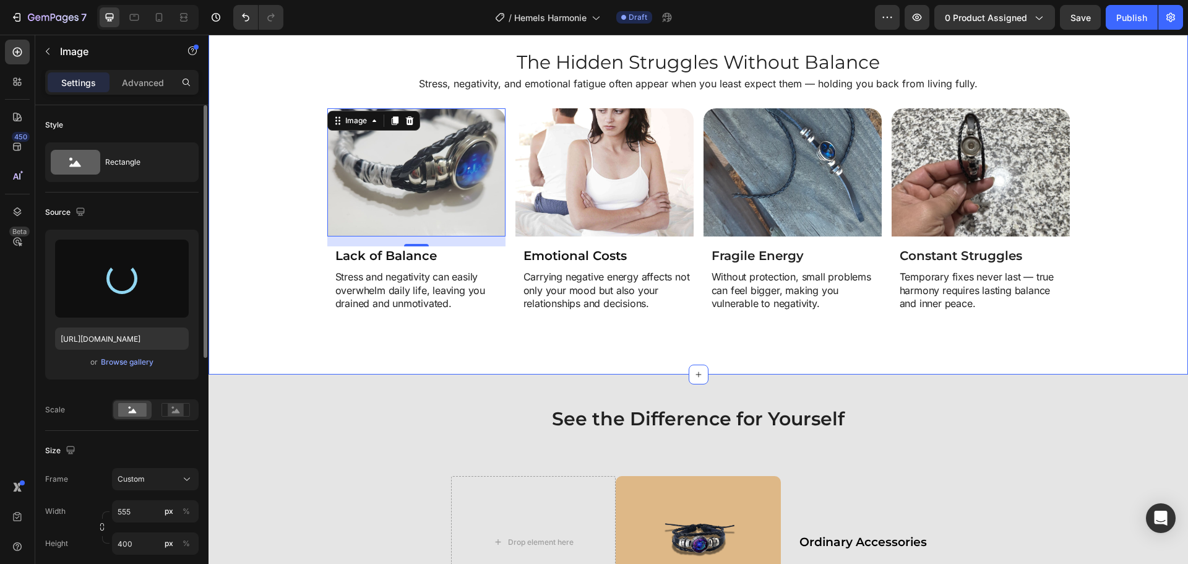
type input "https://cdn.shopify.com/s/files/1/0808/8620/2710/files/gempages_585570282693985…"
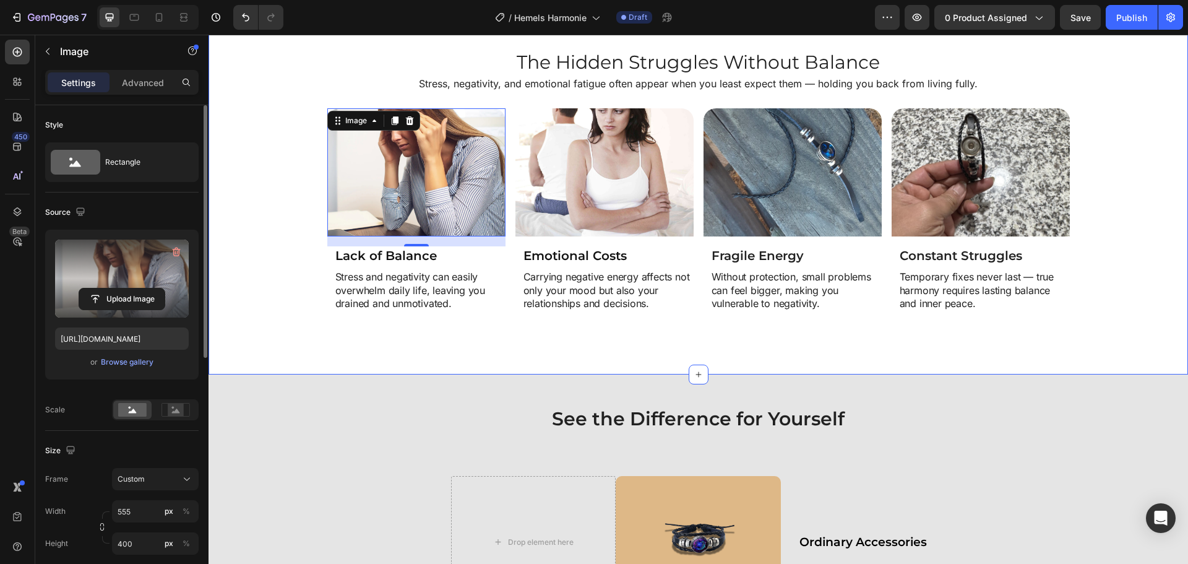
click at [302, 287] on div "Image 16 Lack of Balance Heading Stress and negativity can easily overwhelm dai…" at bounding box center [698, 225] width 967 height 235
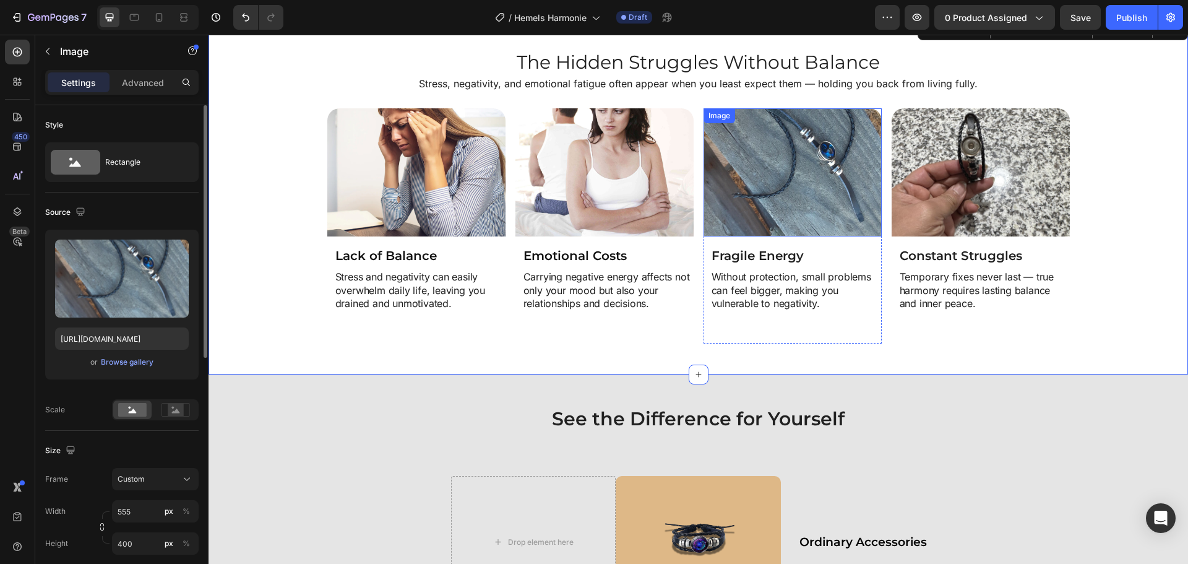
click at [773, 196] on img at bounding box center [793, 172] width 178 height 129
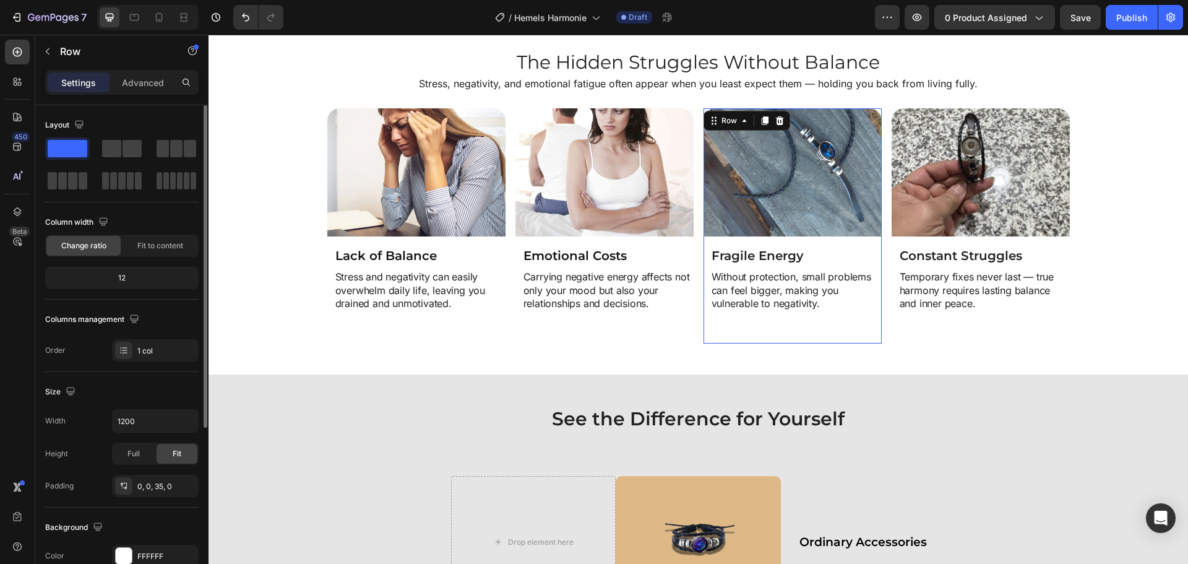
drag, startPoint x: 751, startPoint y: 337, endPoint x: 742, endPoint y: 308, distance: 29.9
click at [750, 336] on div "Image Fragile Energy Heading Without protection, small problems can feel bigger…" at bounding box center [793, 225] width 178 height 235
click at [779, 257] on h2 "Fragile Energy" at bounding box center [796, 255] width 171 height 19
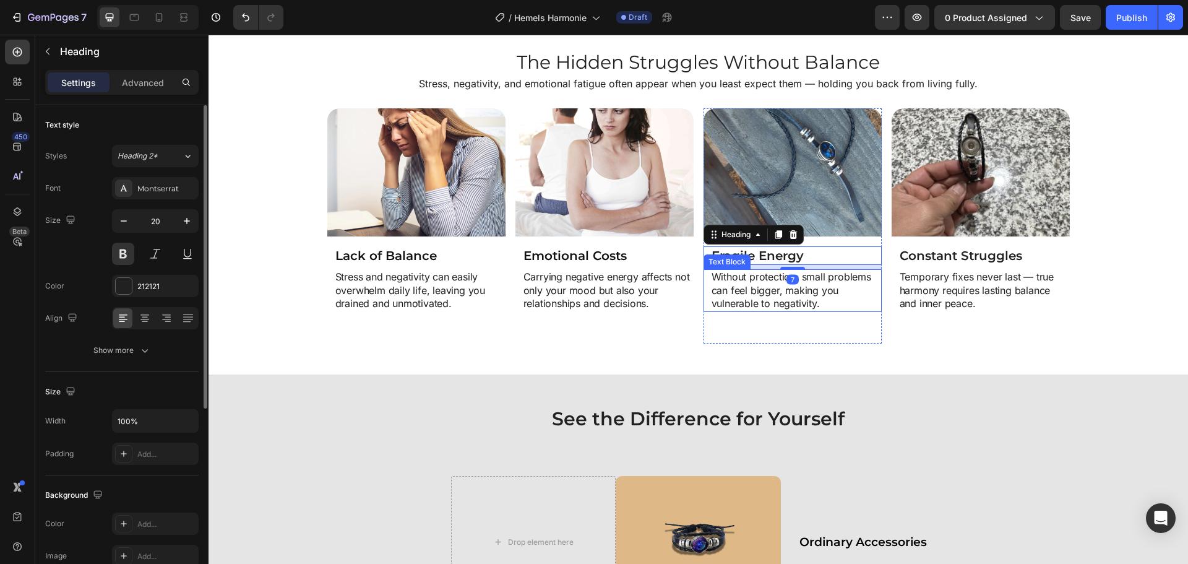
click at [716, 279] on p "Without protection, small problems can feel bigger, making you vulnerable to ne…" at bounding box center [796, 290] width 169 height 40
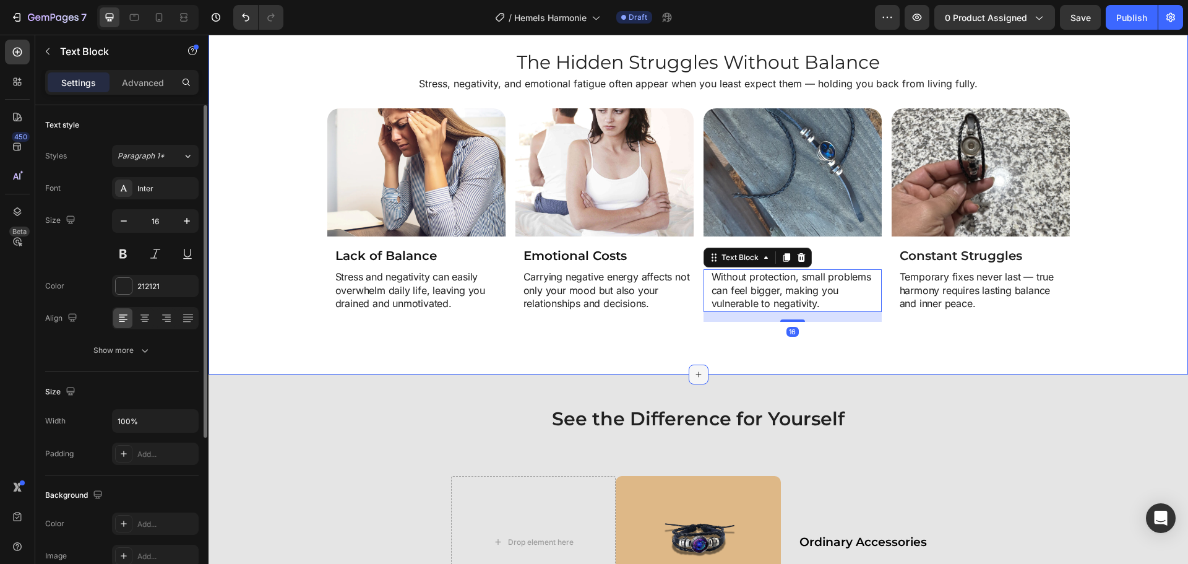
click at [693, 365] on div at bounding box center [699, 375] width 20 height 20
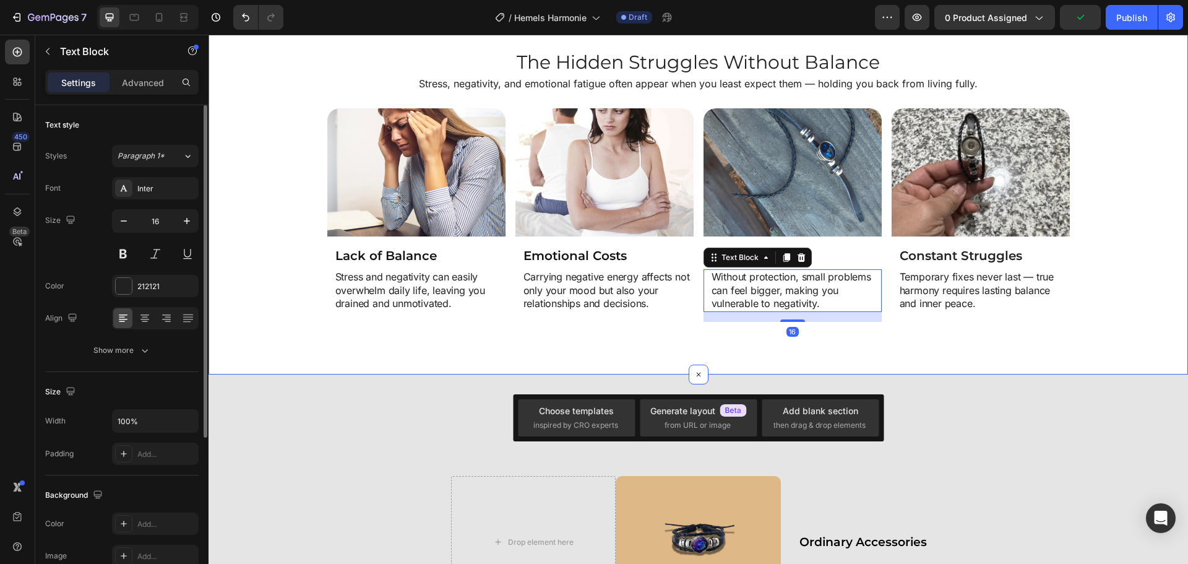
click at [721, 354] on div "The Hidden Struggles Without Balance Heading Stress, negativity, and emotional …" at bounding box center [699, 196] width 980 height 357
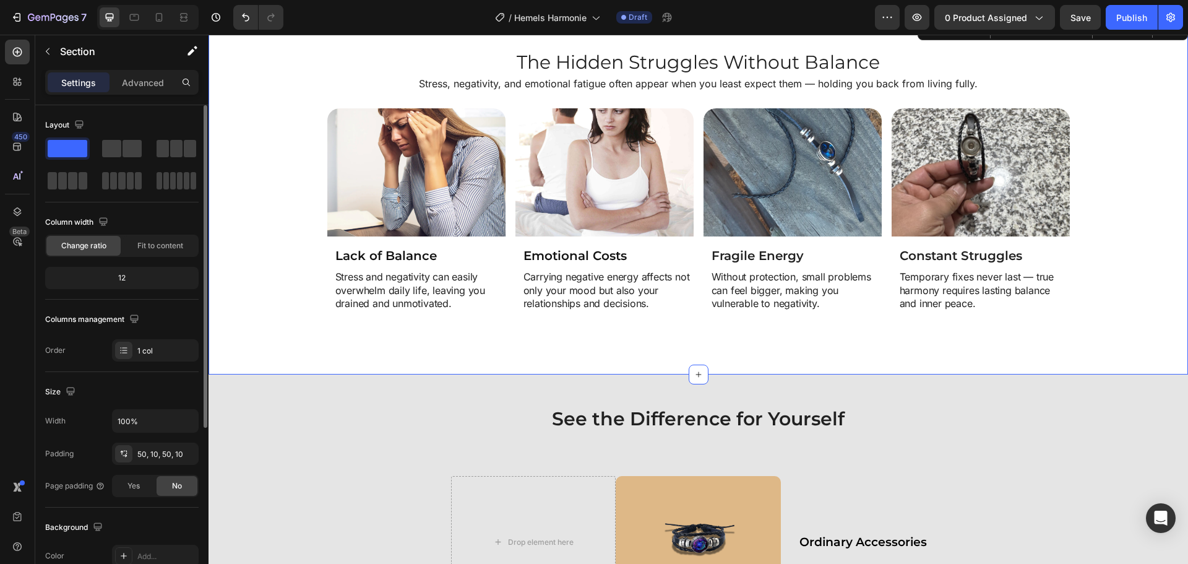
click at [1103, 290] on div "Image Lack of Balance Heading Stress and negativity can easily overwhelm daily …" at bounding box center [698, 225] width 967 height 235
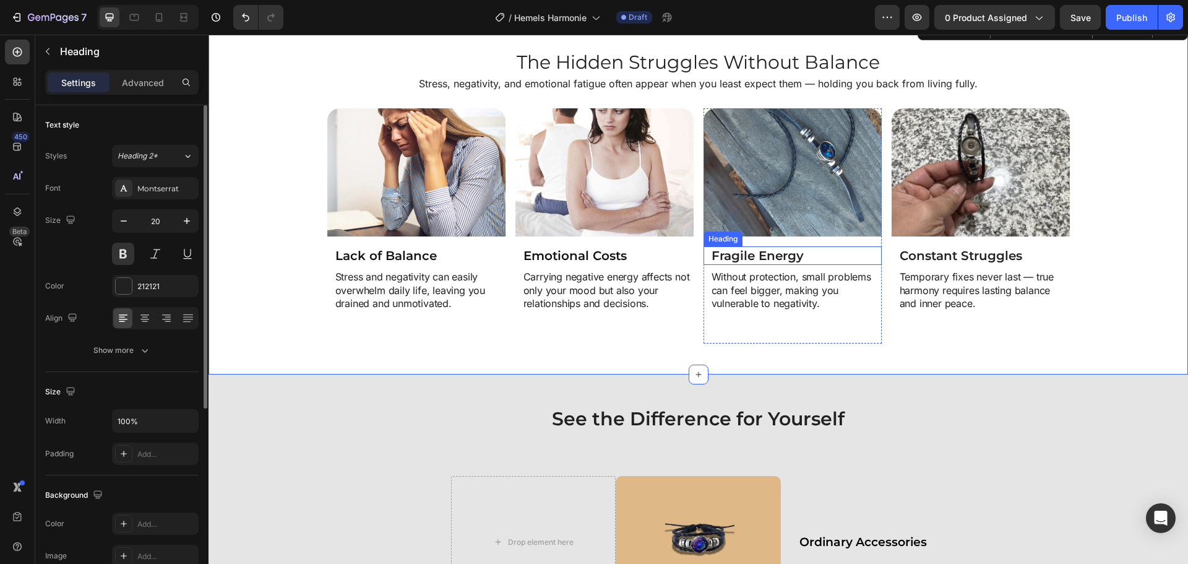
click at [714, 255] on h2 "Fragile Energy" at bounding box center [796, 255] width 171 height 19
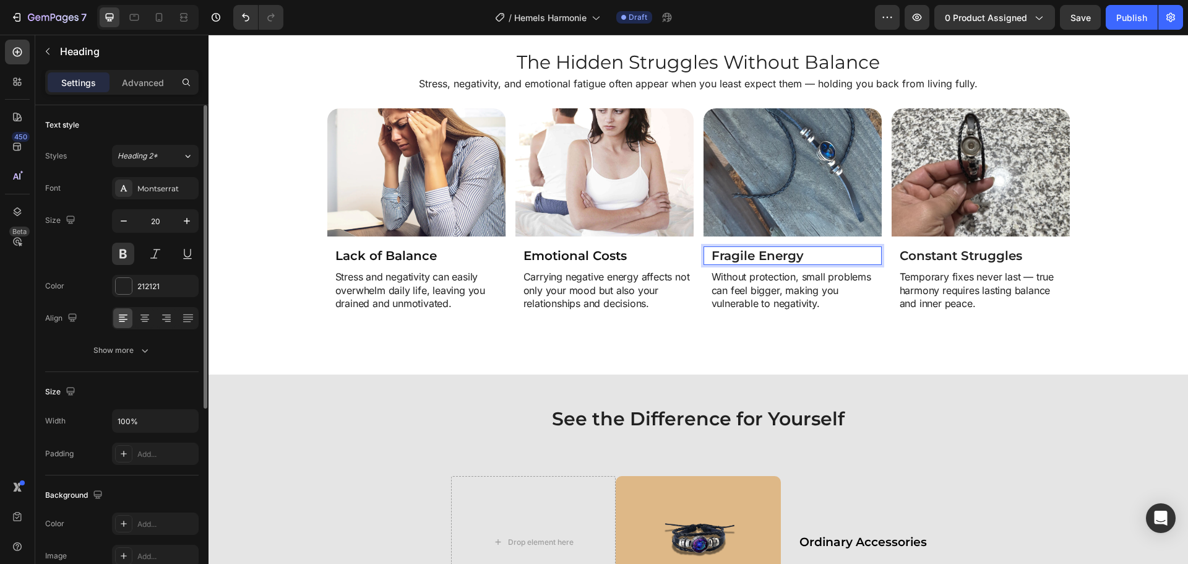
click at [714, 255] on h2 "Fragile Energy" at bounding box center [796, 255] width 171 height 19
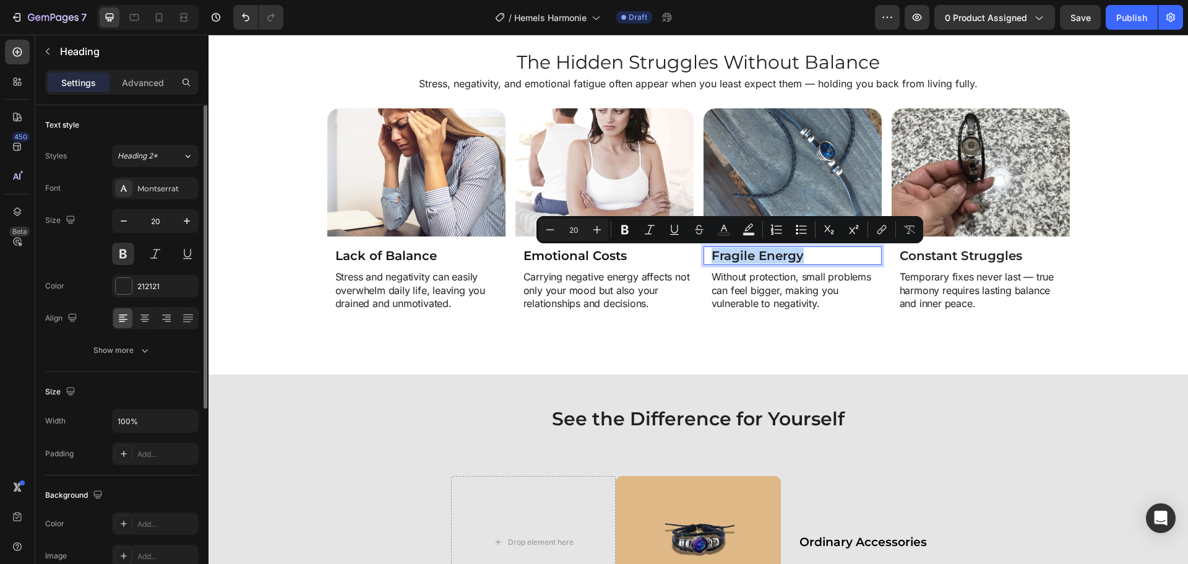
click at [714, 255] on p "Fragile Energy" at bounding box center [796, 256] width 169 height 16
click at [705, 275] on div "Without protection, small problems can feel bigger, making you vulnerable to ne…" at bounding box center [793, 290] width 178 height 43
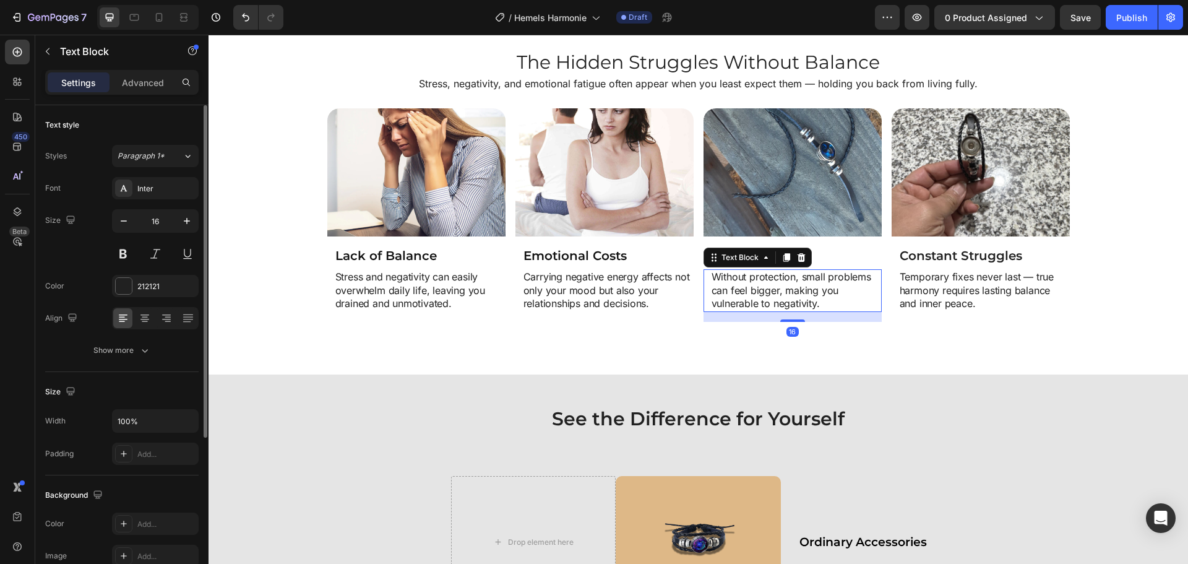
click at [711, 275] on div "Without protection, small problems can feel bigger, making you vulnerable to ne…" at bounding box center [796, 290] width 171 height 43
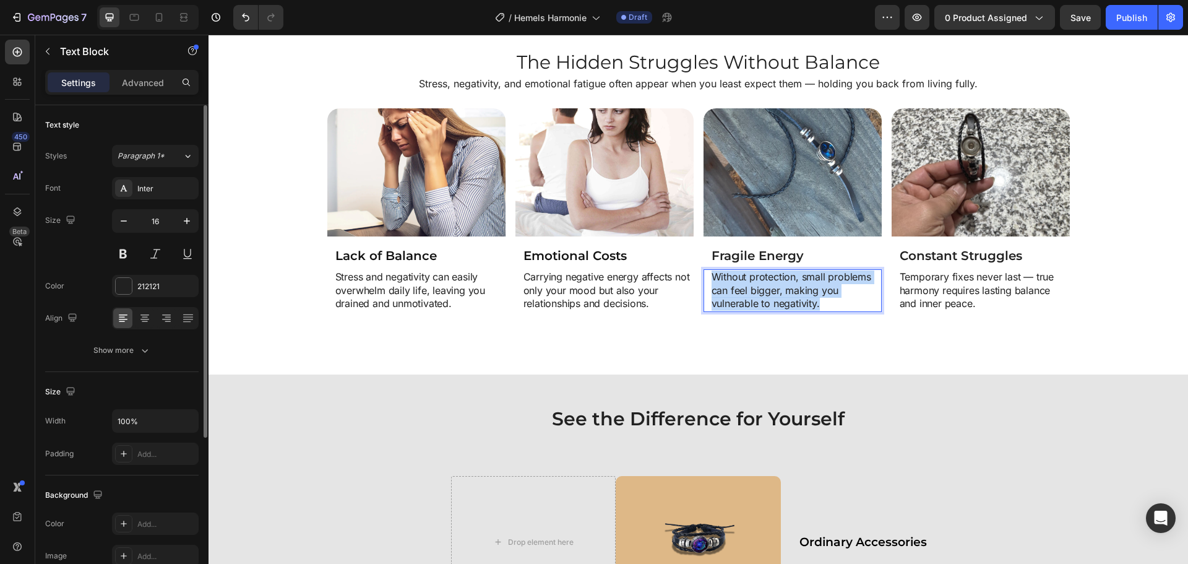
click at [711, 275] on div "Without protection, small problems can feel bigger, making you vulnerable to ne…" at bounding box center [796, 290] width 171 height 43
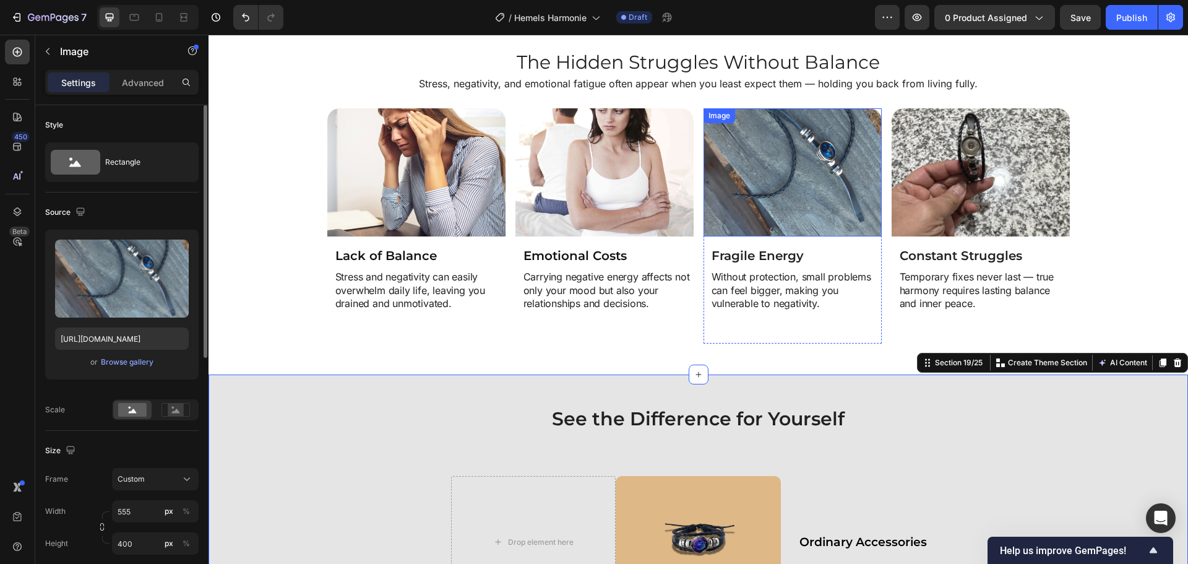
click at [779, 179] on img at bounding box center [793, 172] width 178 height 129
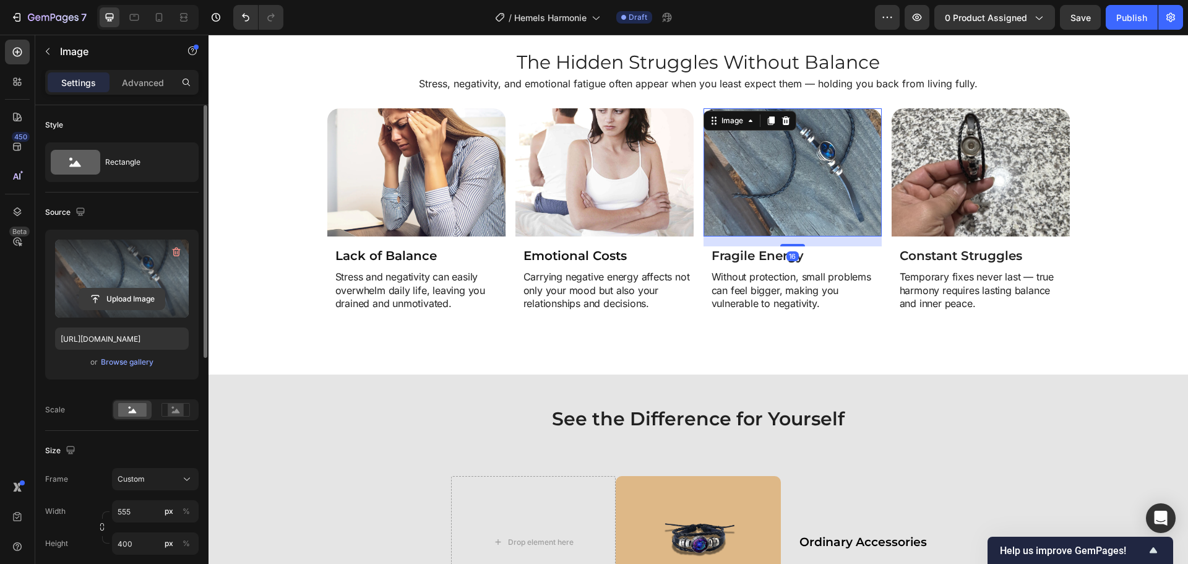
click at [140, 297] on input "file" at bounding box center [121, 298] width 85 height 21
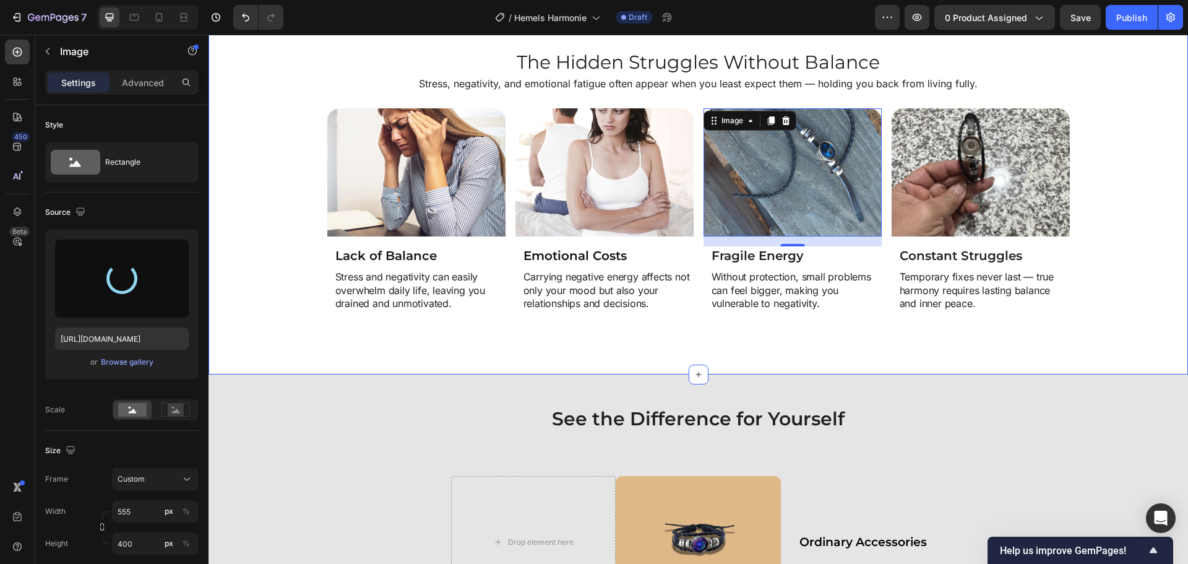
type input "https://cdn.shopify.com/s/files/1/0808/8620/2710/files/gempages_585570282693985…"
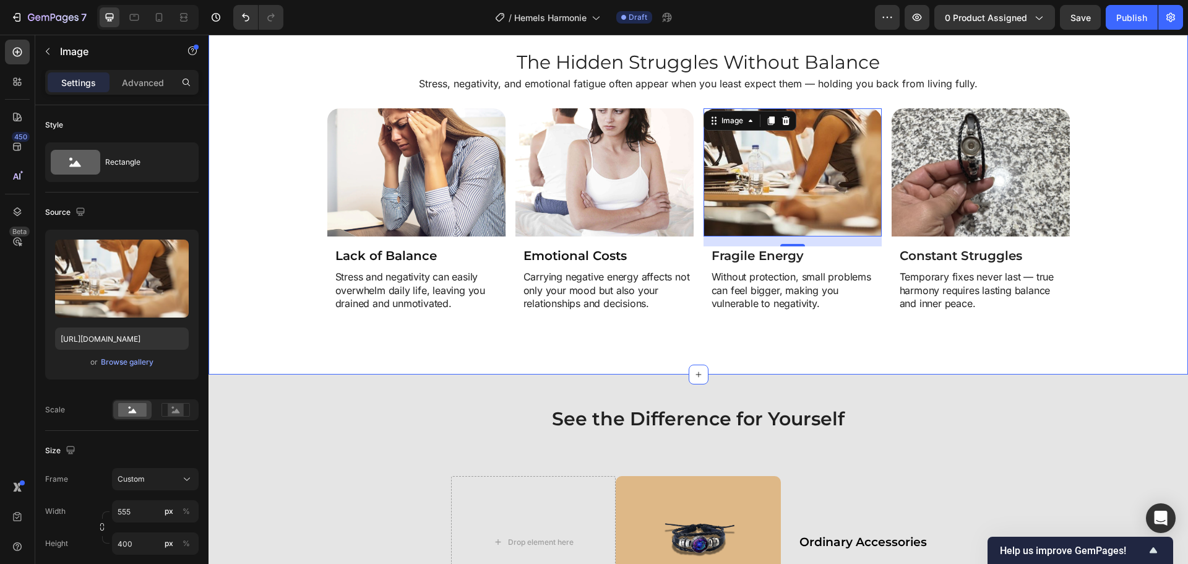
click at [914, 342] on div "Image Constant Struggles Heading Temporary fixes never last — true harmony requ…" at bounding box center [981, 225] width 178 height 235
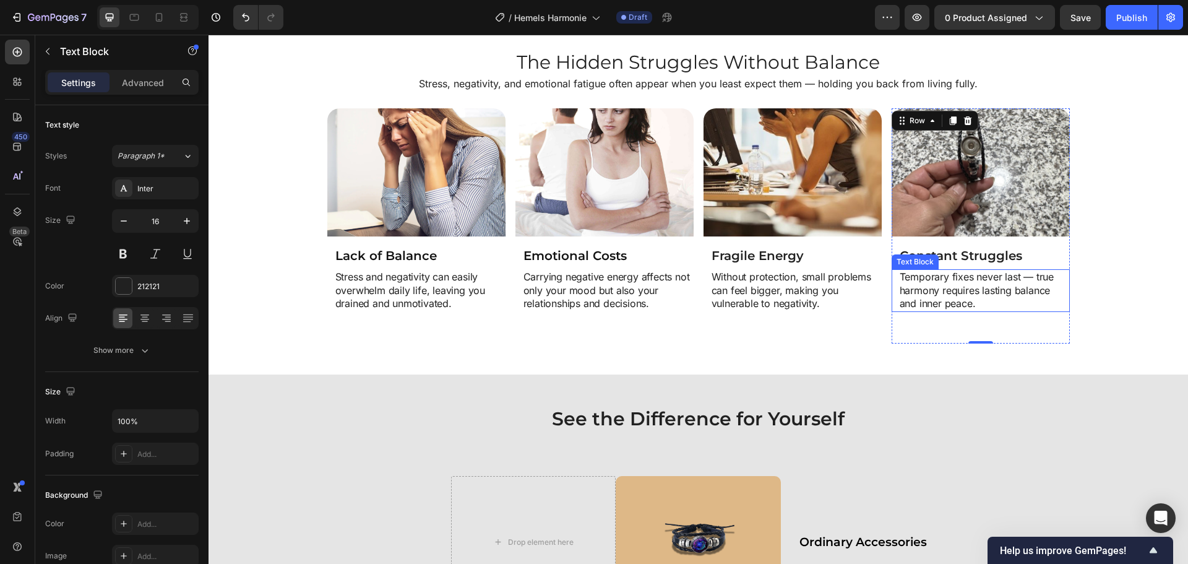
click at [903, 282] on p "Temporary fixes never last — true harmony requires lasting balance and inner pe…" at bounding box center [984, 290] width 169 height 40
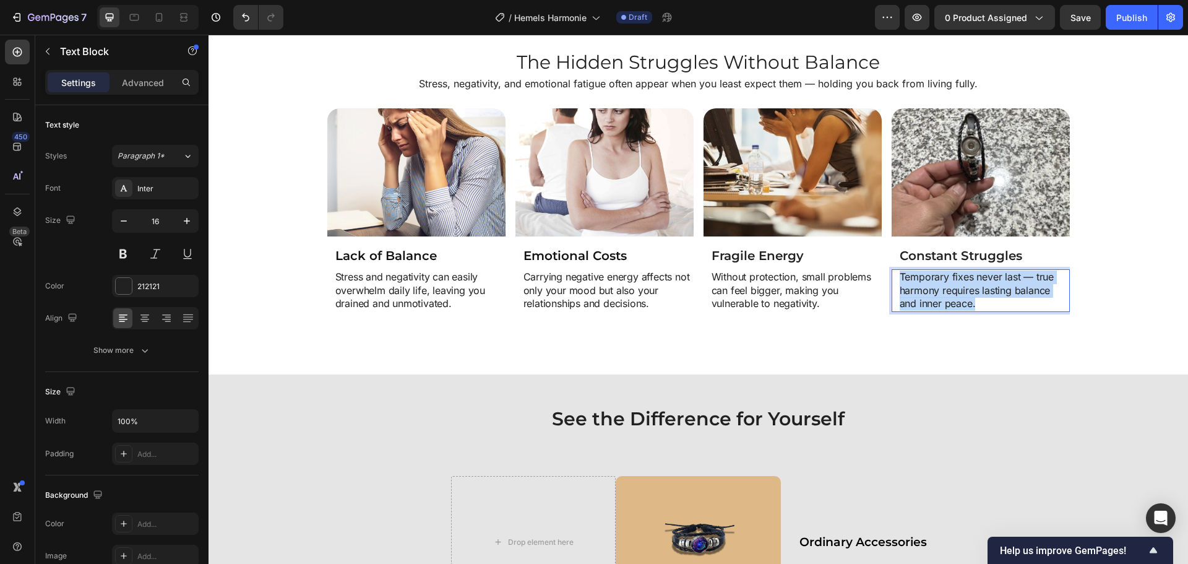
click at [903, 282] on p "Temporary fixes never last — true harmony requires lasting balance and inner pe…" at bounding box center [984, 290] width 169 height 40
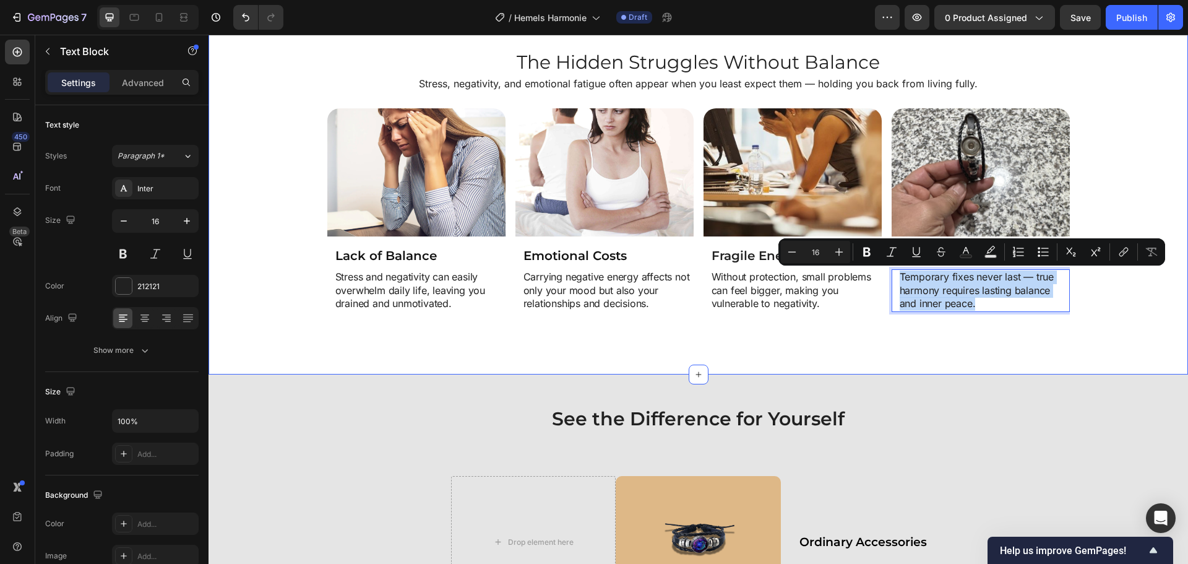
click at [1085, 353] on div "The Hidden Struggles Without Balance Heading Stress, negativity, and emotional …" at bounding box center [699, 196] width 980 height 357
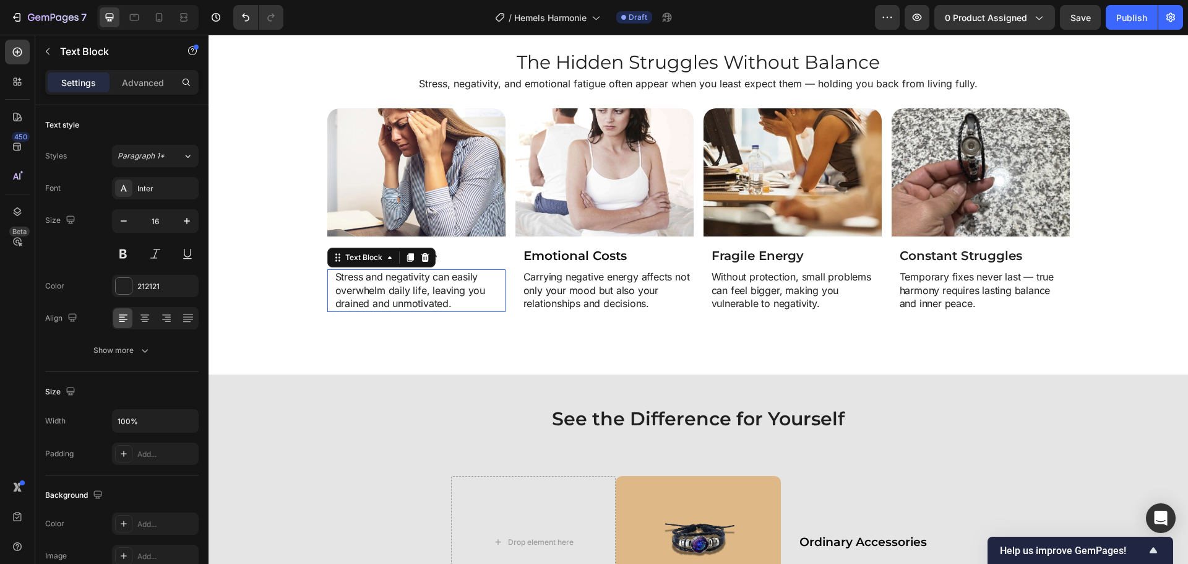
click at [335, 277] on p "Stress and negativity can easily overwhelm daily life, leaving you drained and …" at bounding box center [419, 290] width 169 height 40
click at [449, 210] on img at bounding box center [416, 172] width 178 height 129
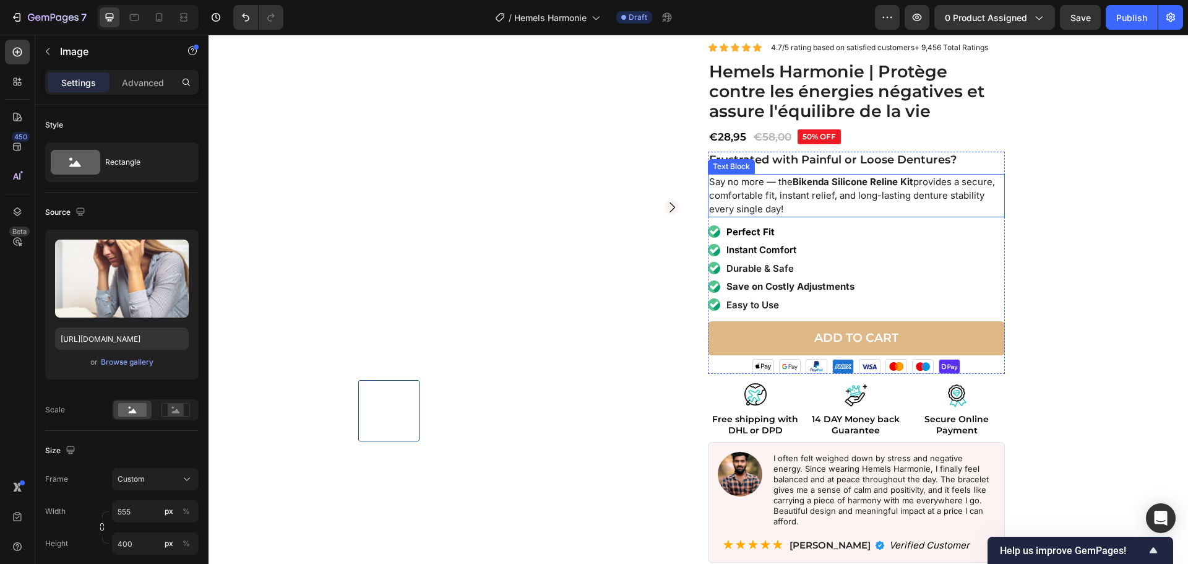
scroll to position [0, 0]
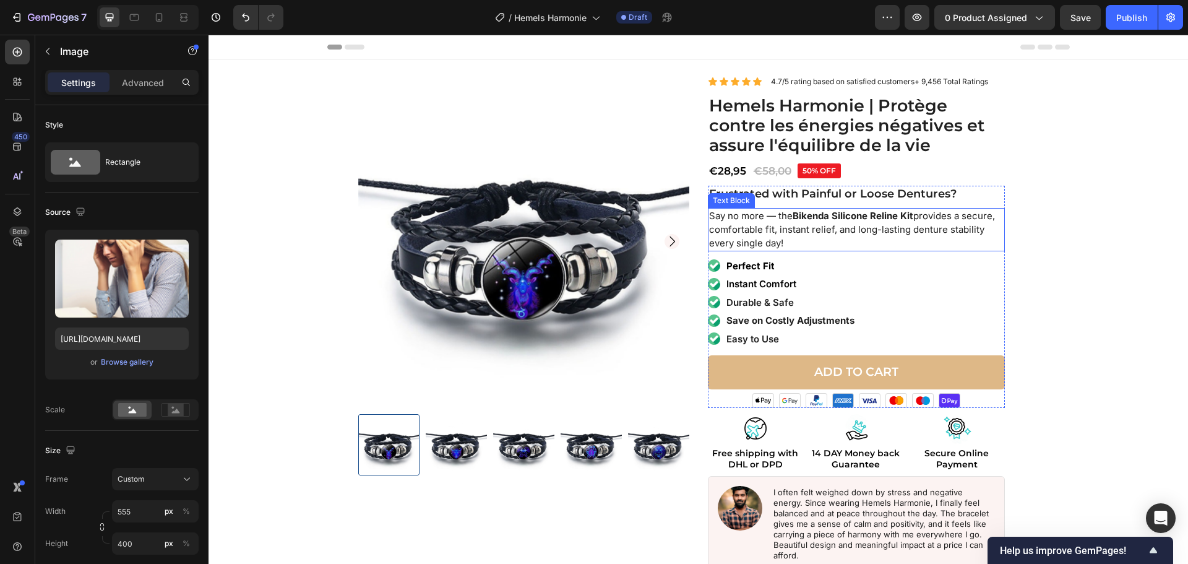
click at [808, 214] on strong "Bikenda Silicone Reline Kit" at bounding box center [853, 216] width 121 height 12
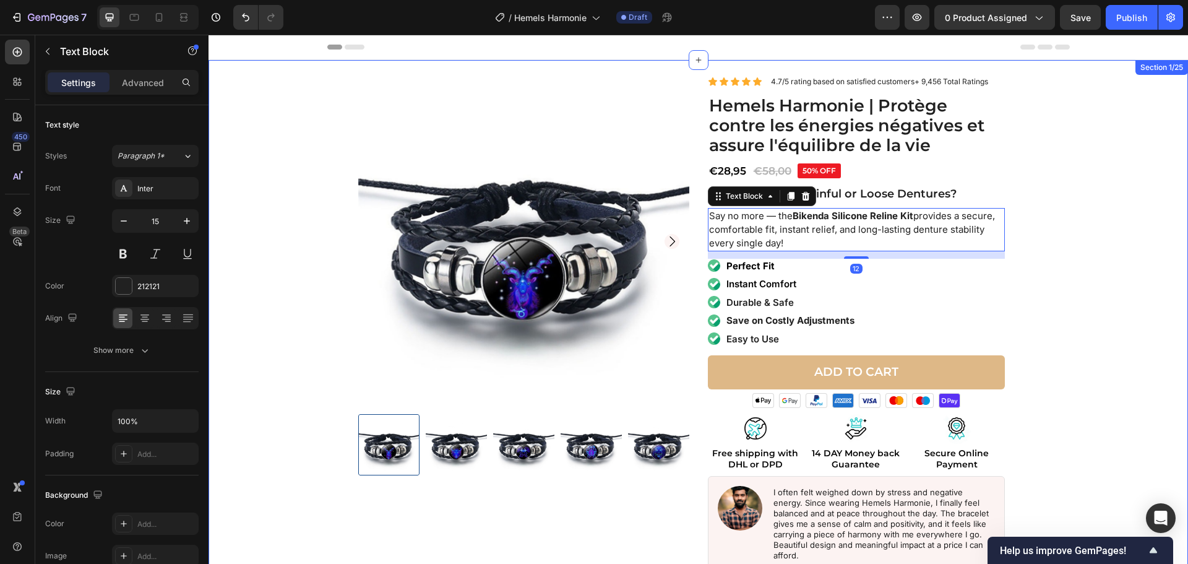
click at [1167, 240] on div "Product Images Icon Icon Icon Icon Icon Icon List 4.7/5 rating based on satisfi…" at bounding box center [698, 342] width 967 height 532
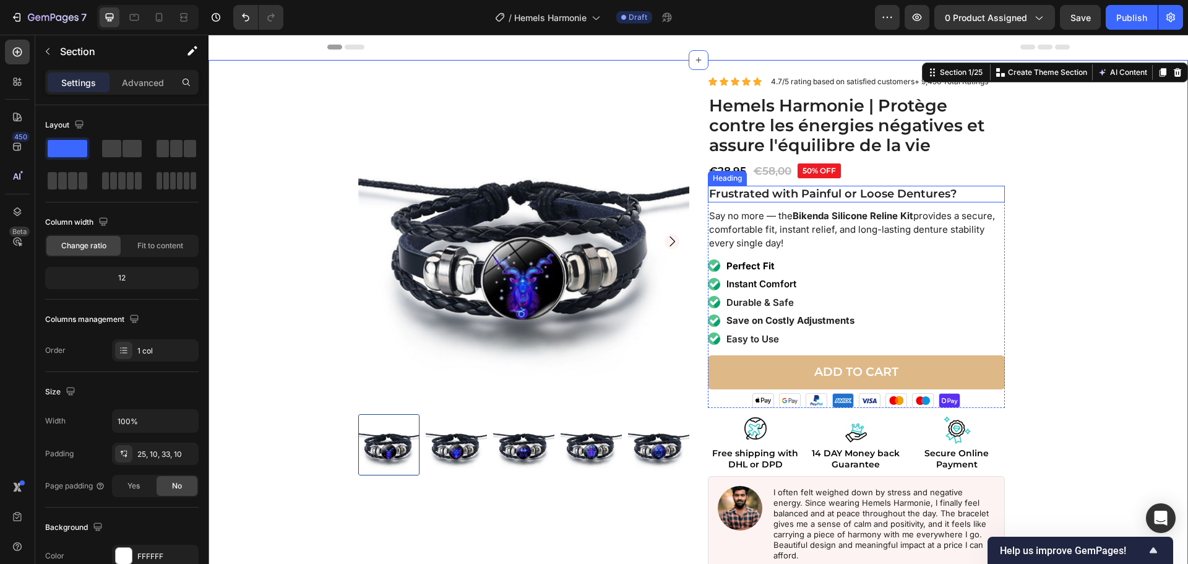
click at [813, 193] on strong "Frustrated with Painful or Loose Dentures?" at bounding box center [833, 194] width 248 height 14
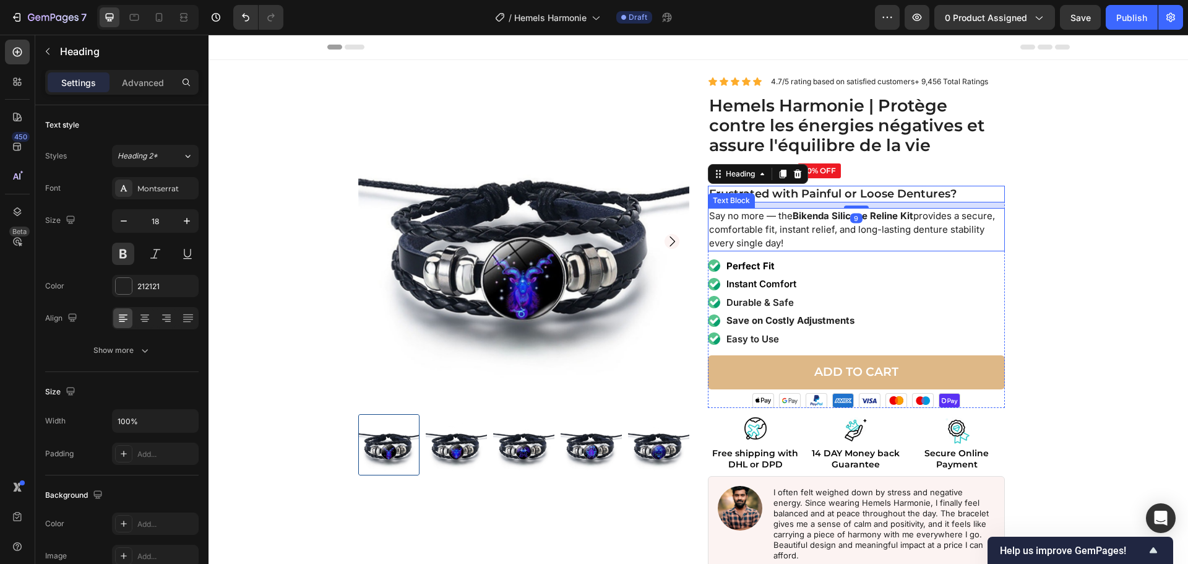
scroll to position [62, 0]
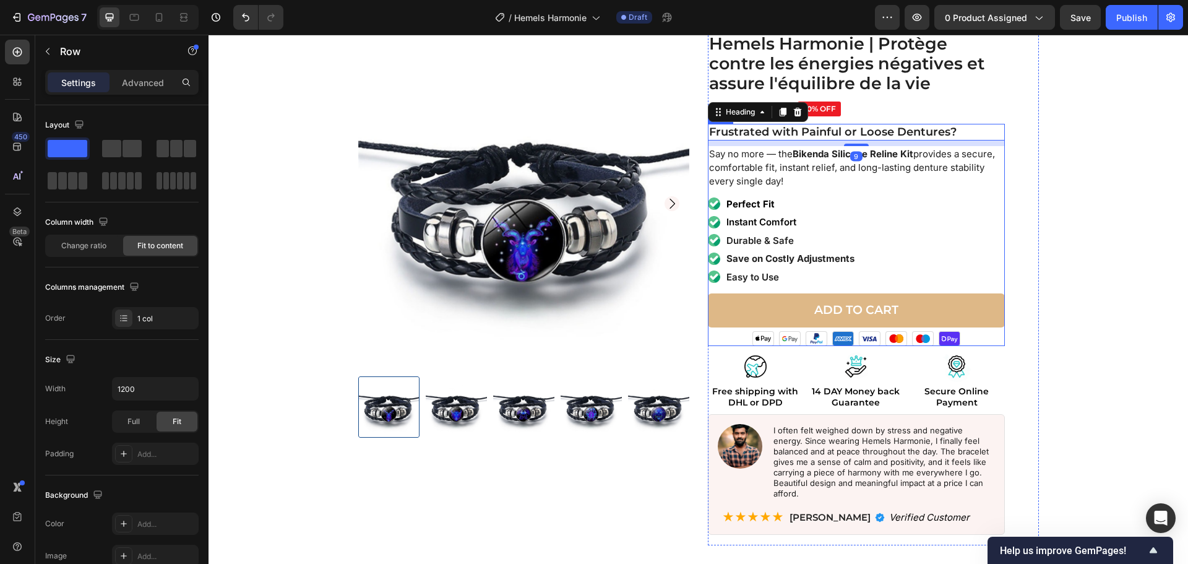
click at [810, 214] on div "Frustrated with Painful or Loose Dentures? Heading 9 Say no more — the Bikenda …" at bounding box center [856, 235] width 297 height 222
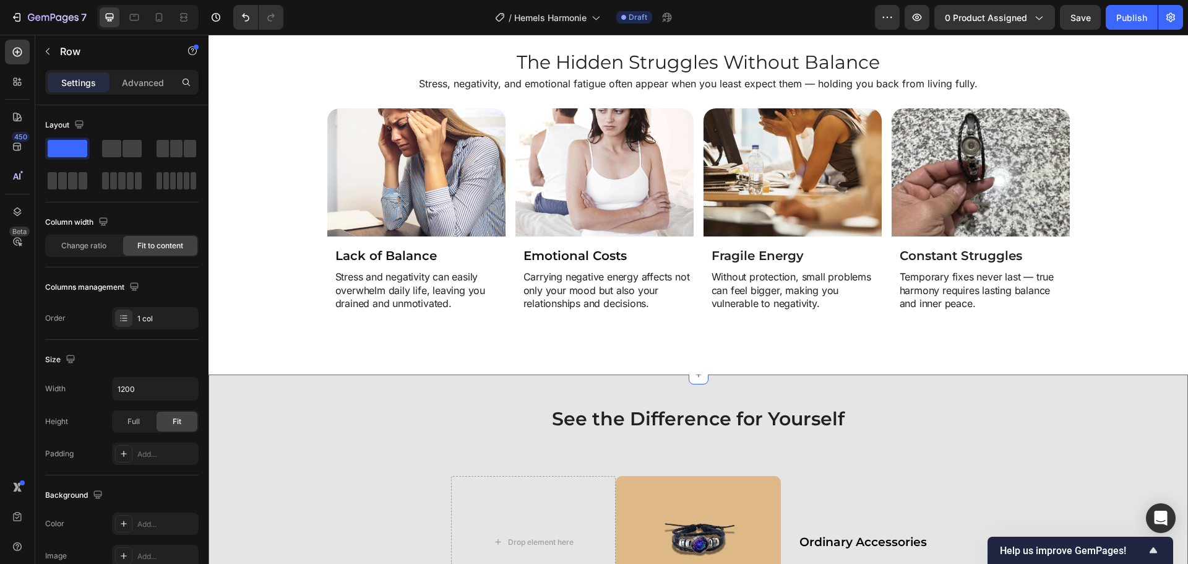
scroll to position [3280, 0]
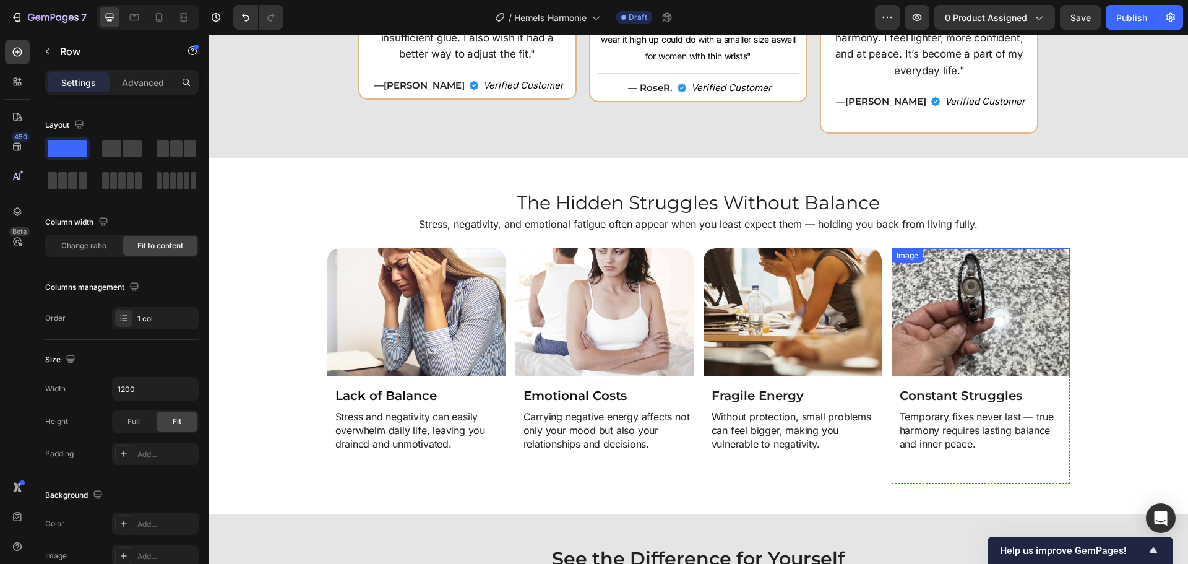
click at [978, 311] on img at bounding box center [981, 312] width 178 height 129
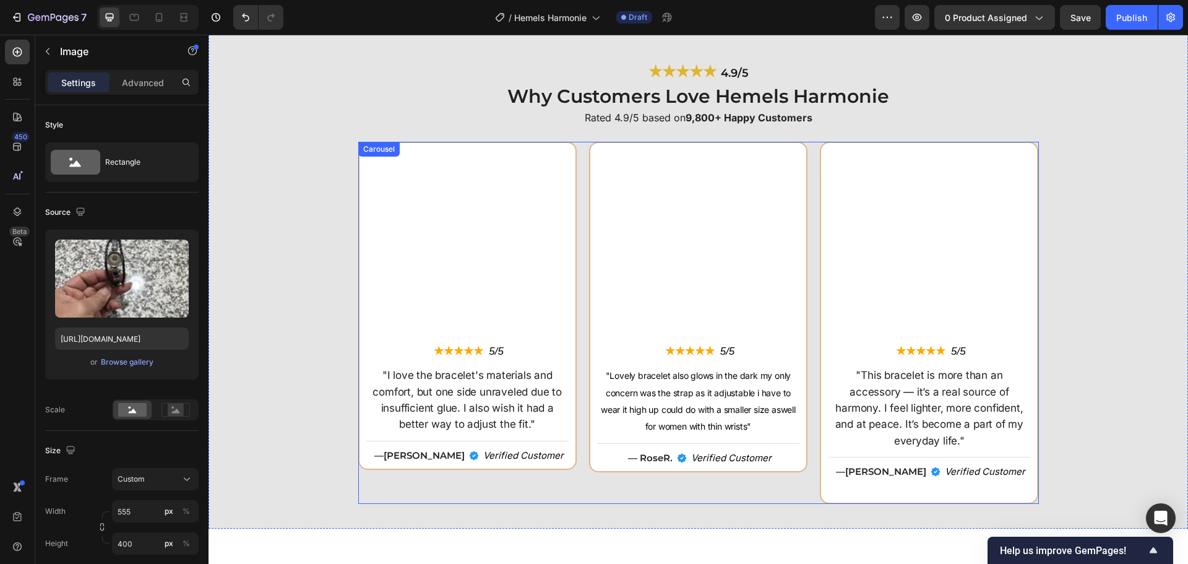
scroll to position [2909, 0]
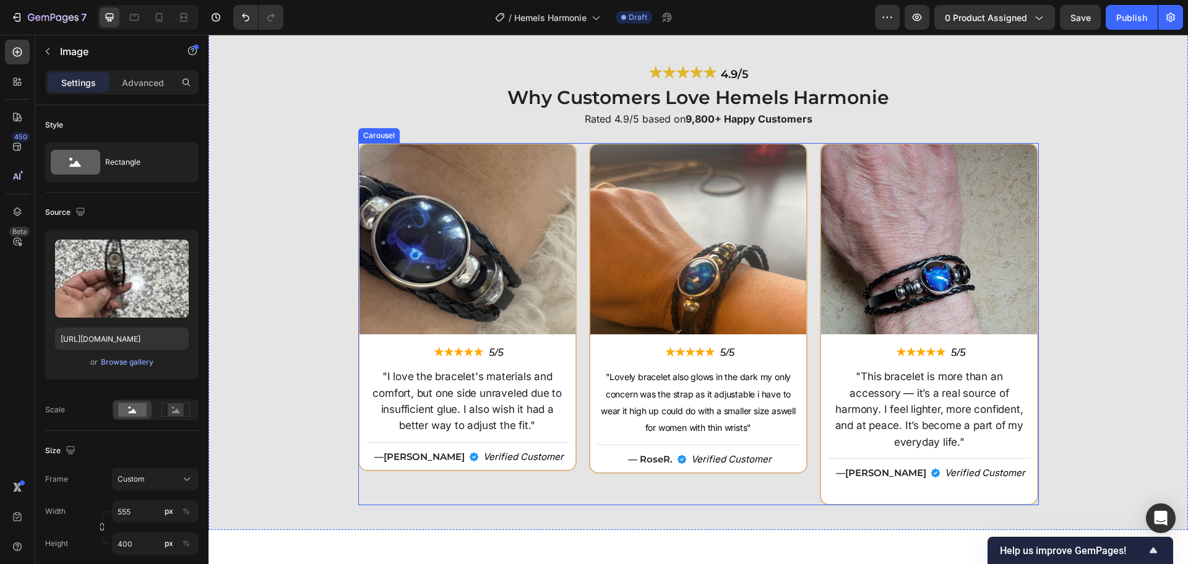
click at [808, 227] on div "Image ★★★★★ Text Block 5/5 Text Block Row "I love the bracelet's materials and …" at bounding box center [698, 324] width 681 height 362
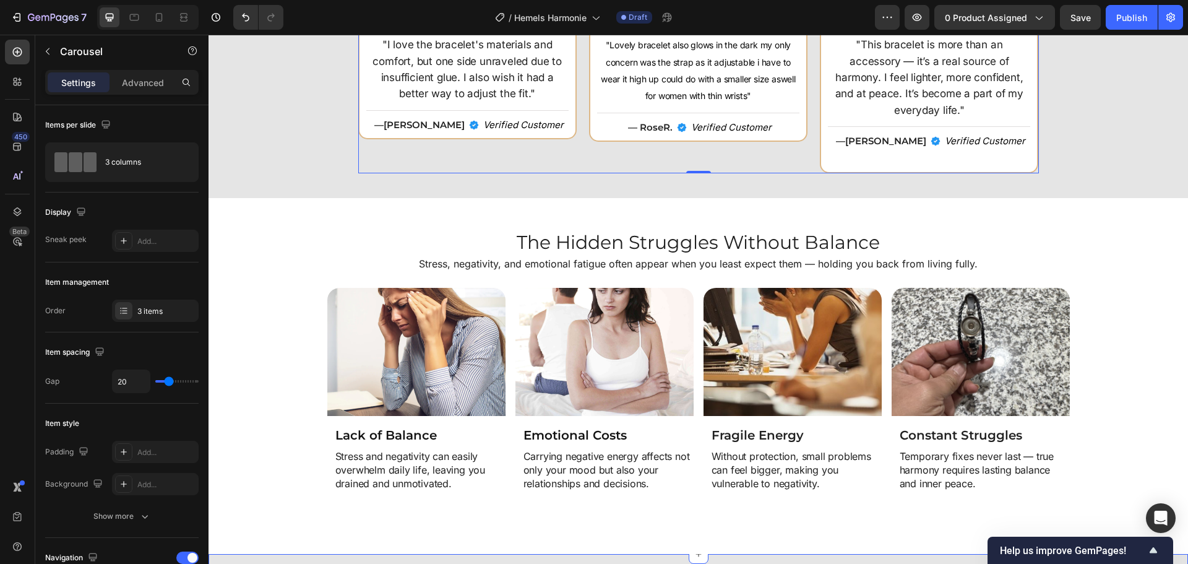
scroll to position [3342, 0]
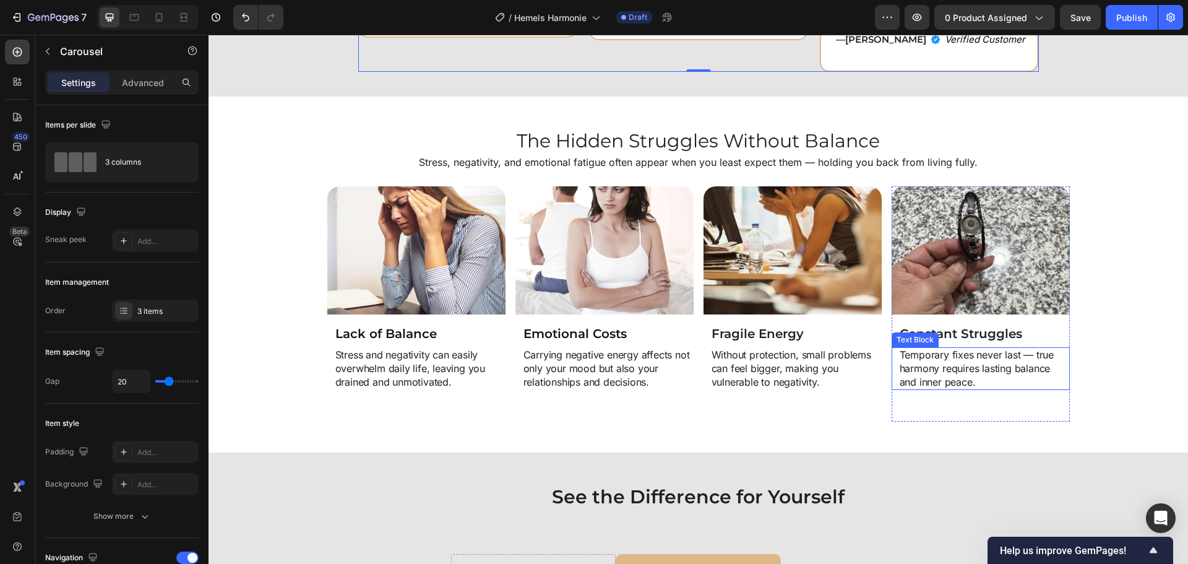
click at [915, 362] on p "Temporary fixes never last — true harmony requires lasting balance and inner pe…" at bounding box center [984, 368] width 169 height 40
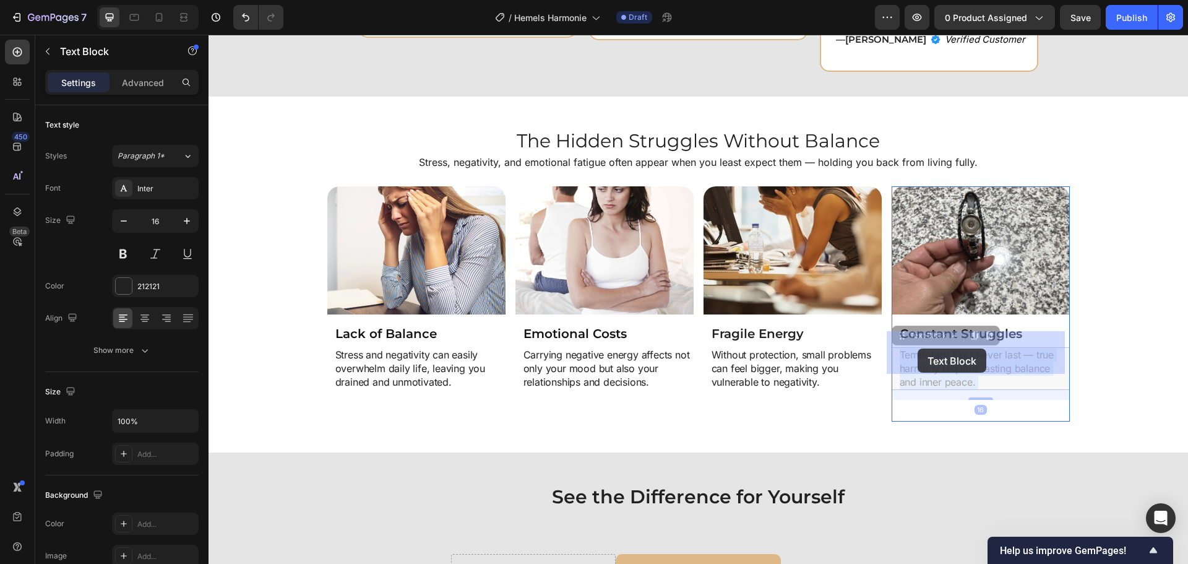
drag, startPoint x: 899, startPoint y: 342, endPoint x: 918, endPoint y: 348, distance: 20.4
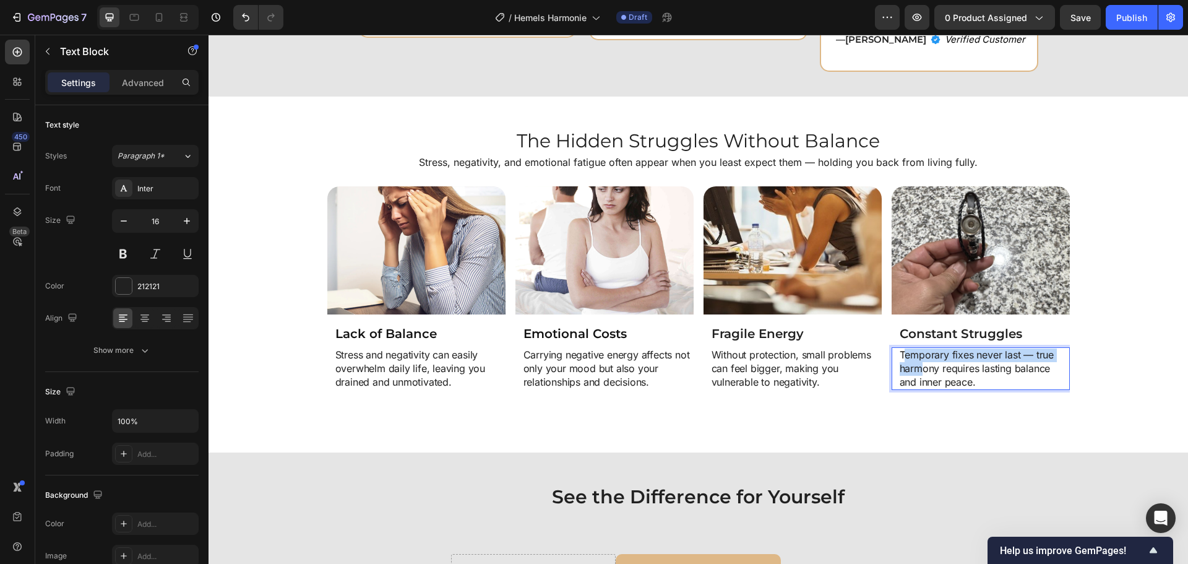
drag, startPoint x: 899, startPoint y: 340, endPoint x: 917, endPoint y: 347, distance: 19.4
click at [917, 348] on p "Temporary fixes never last — true harmony requires lasting balance and inner pe…" at bounding box center [984, 368] width 169 height 40
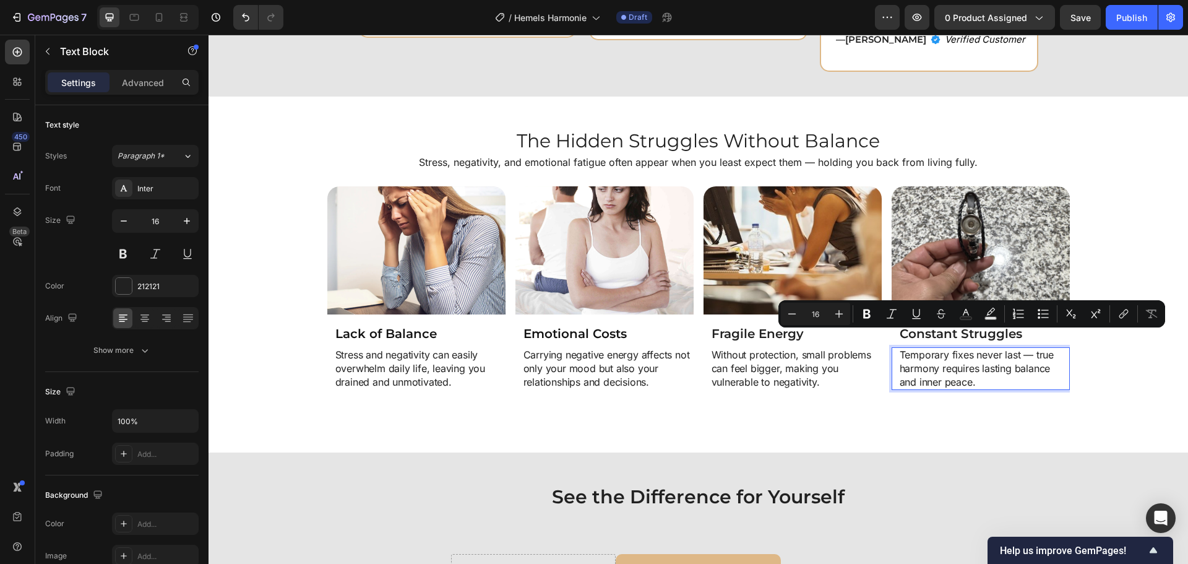
click at [932, 353] on p "Temporary fixes never last — true harmony requires lasting balance and inner pe…" at bounding box center [984, 368] width 169 height 40
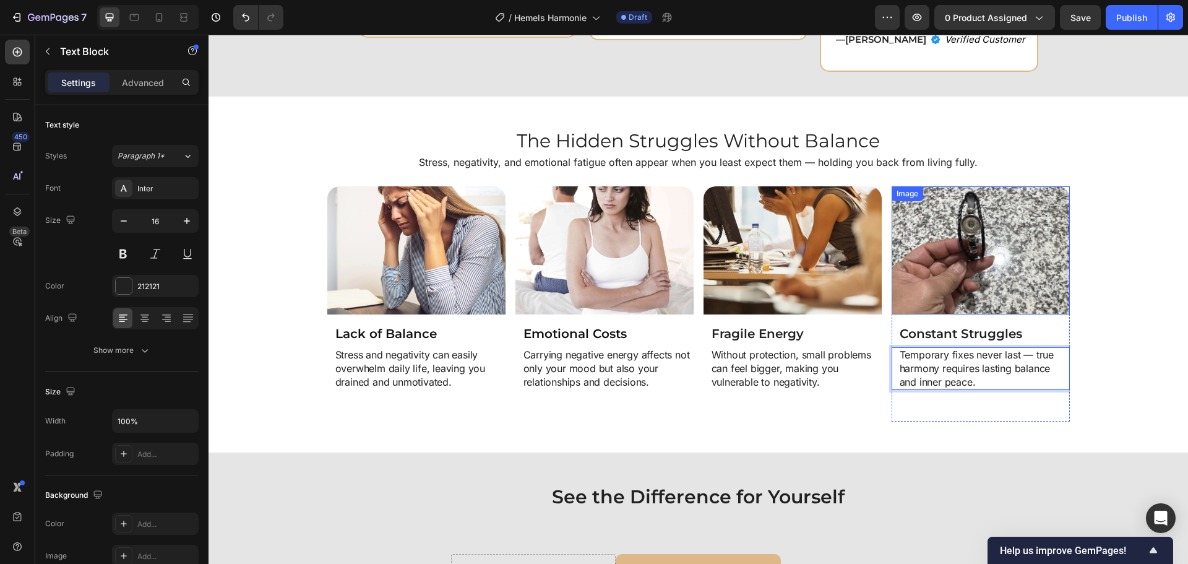
click at [982, 231] on img at bounding box center [981, 250] width 178 height 129
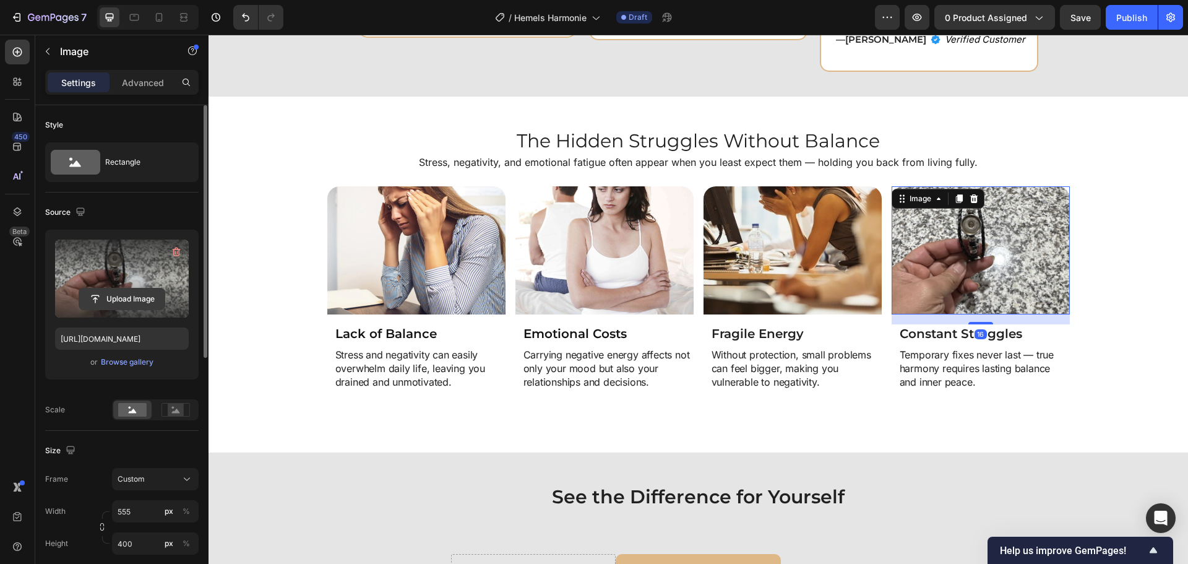
click at [157, 294] on input "file" at bounding box center [121, 298] width 85 height 21
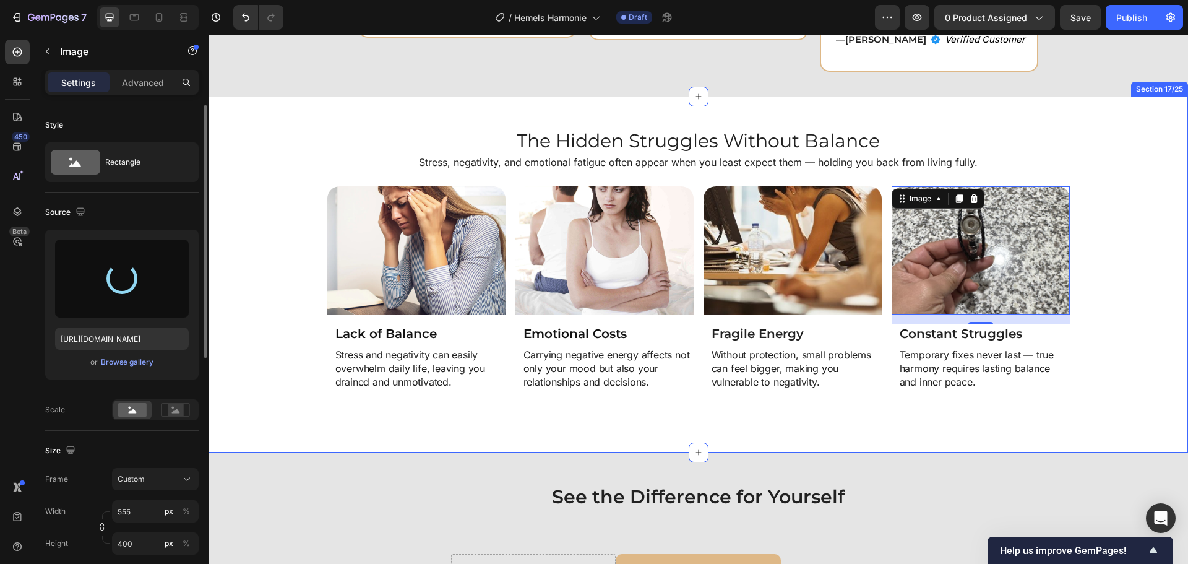
type input "https://cdn.shopify.com/s/files/1/0808/8620/2710/files/gempages_585570282693985…"
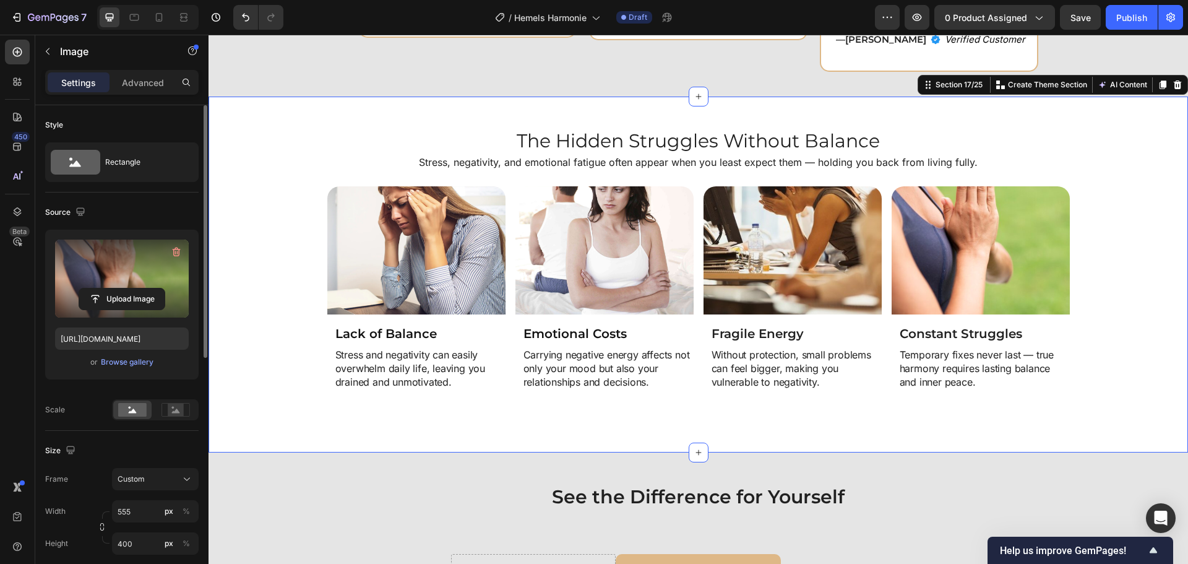
click at [1101, 361] on div "Image Lack of Balance Heading Stress and negativity can easily overwhelm daily …" at bounding box center [698, 303] width 967 height 235
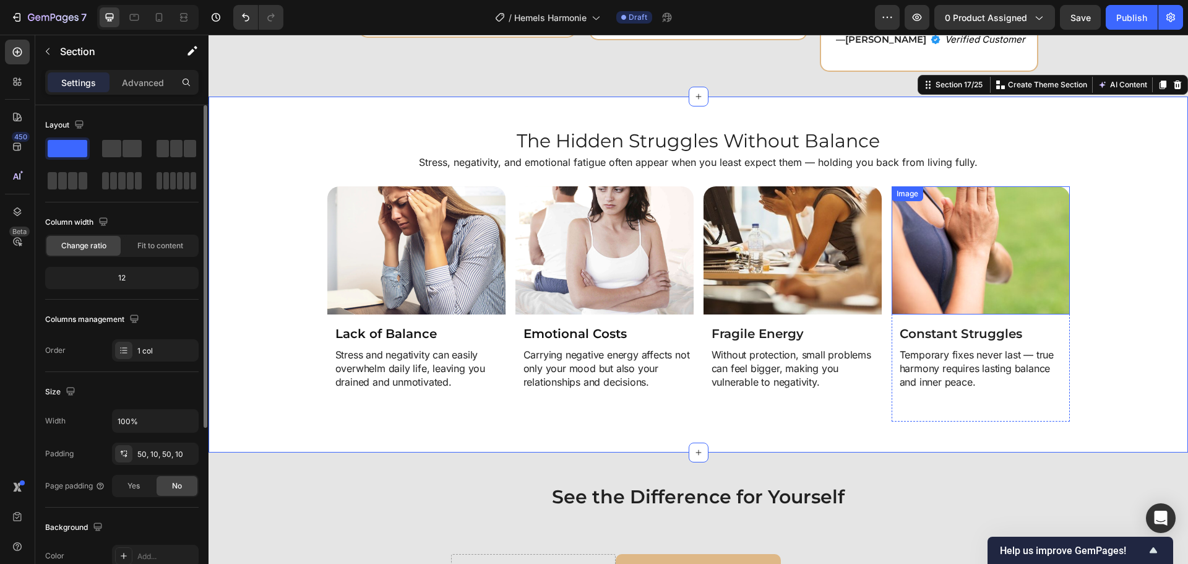
click at [990, 280] on img at bounding box center [981, 250] width 178 height 129
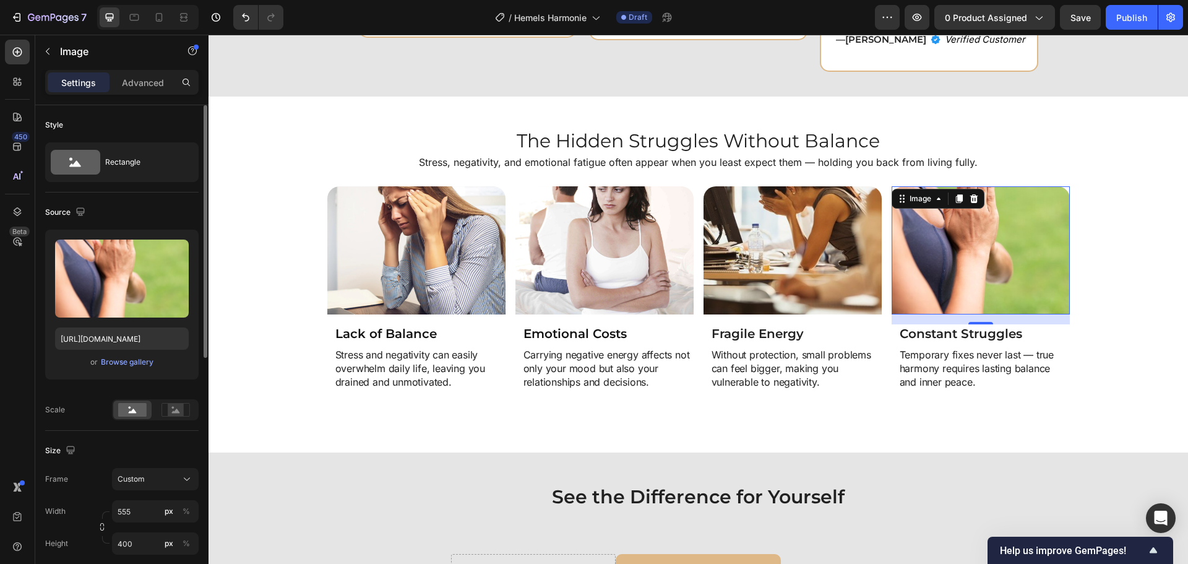
click at [970, 259] on img at bounding box center [981, 250] width 178 height 129
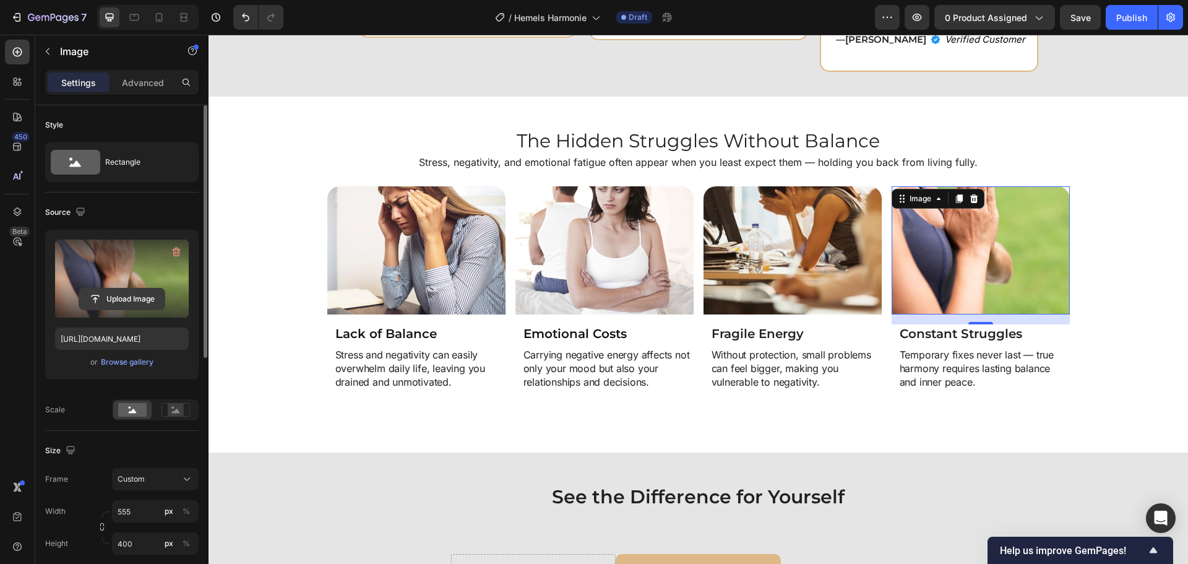
click at [112, 301] on input "file" at bounding box center [121, 298] width 85 height 21
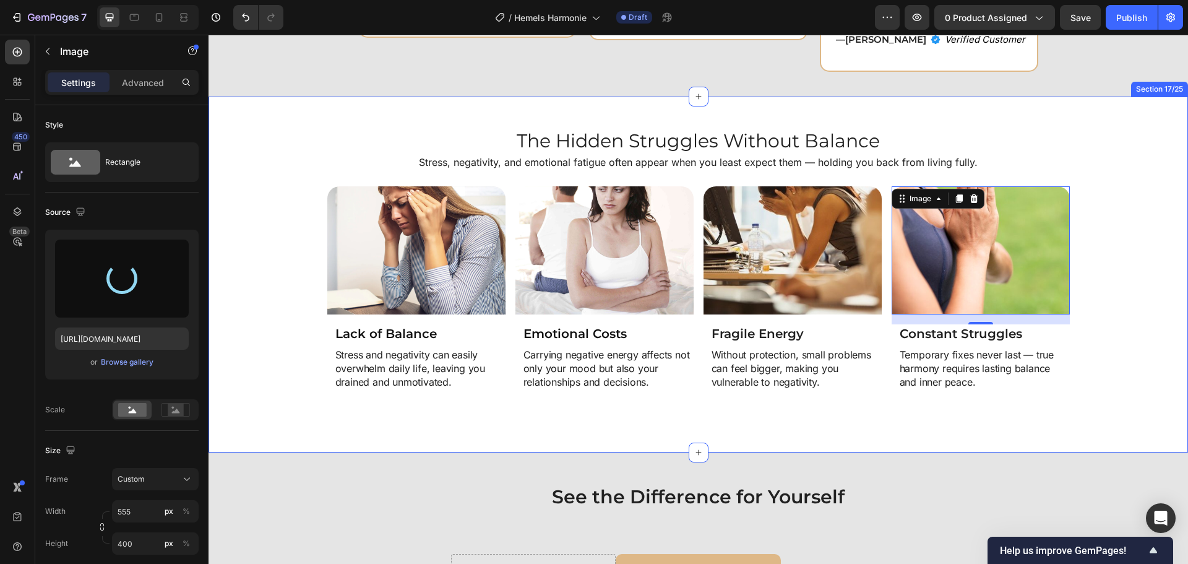
type input "https://cdn.shopify.com/s/files/1/0808/8620/2710/files/gempages_585570282693985…"
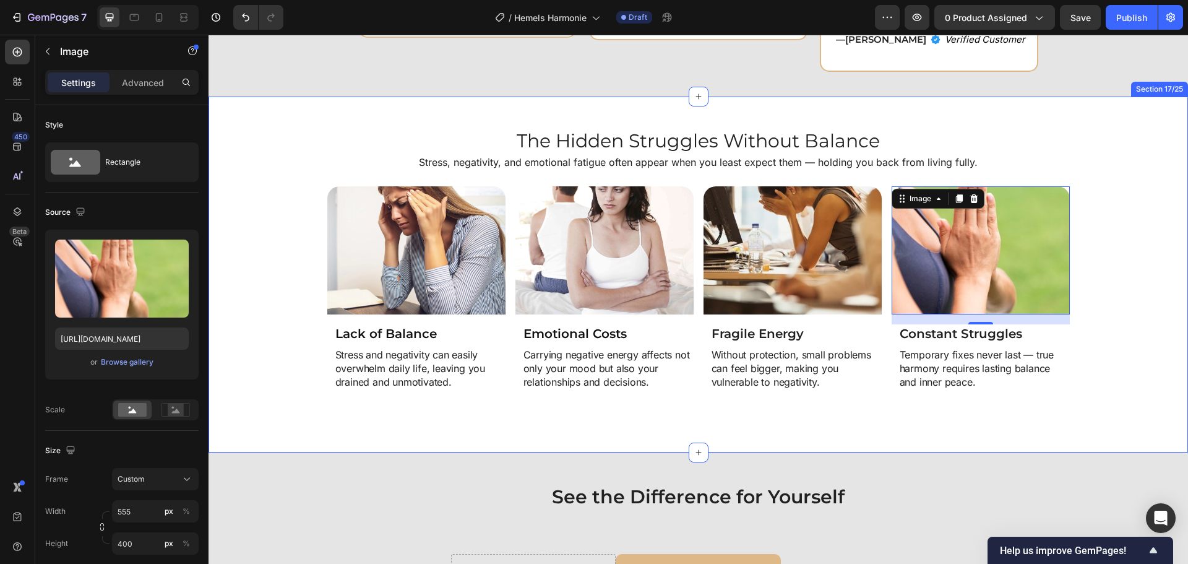
click at [1102, 324] on div "Image Lack of Balance Heading Stress and negativity can easily overwhelm daily …" at bounding box center [698, 303] width 967 height 235
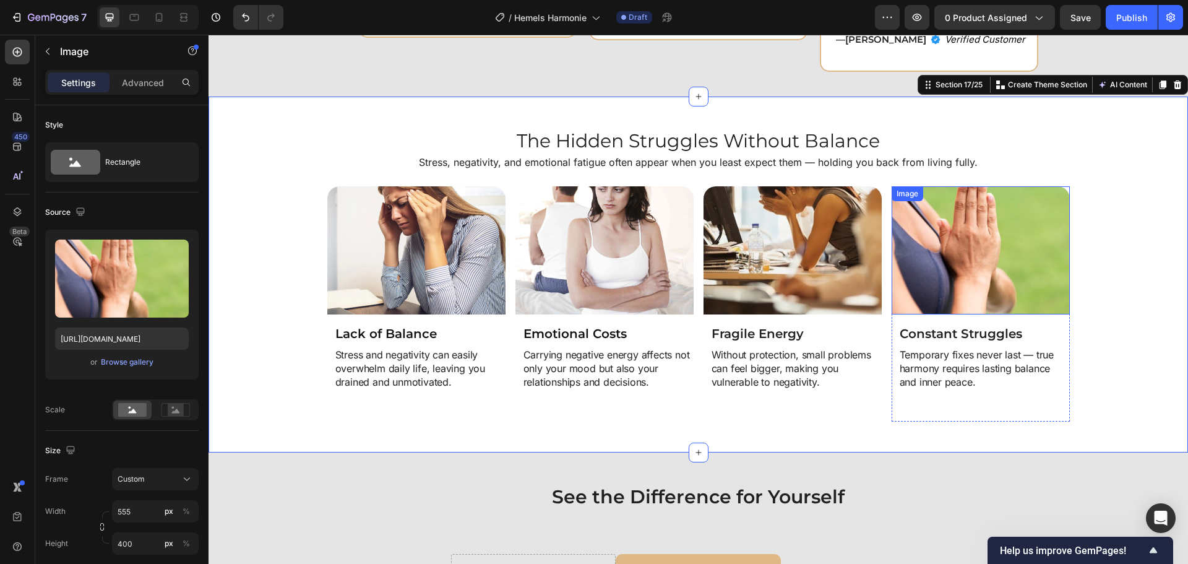
drag, startPoint x: 930, startPoint y: 240, endPoint x: 742, endPoint y: 259, distance: 189.8
click at [930, 240] on img at bounding box center [981, 250] width 178 height 129
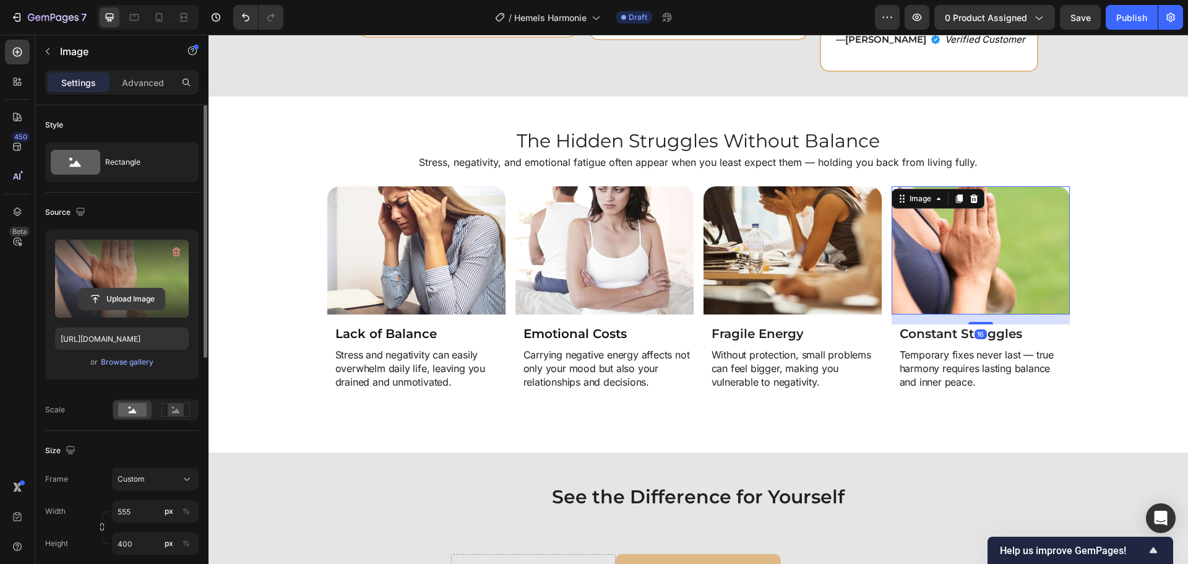
click at [143, 302] on input "file" at bounding box center [121, 298] width 85 height 21
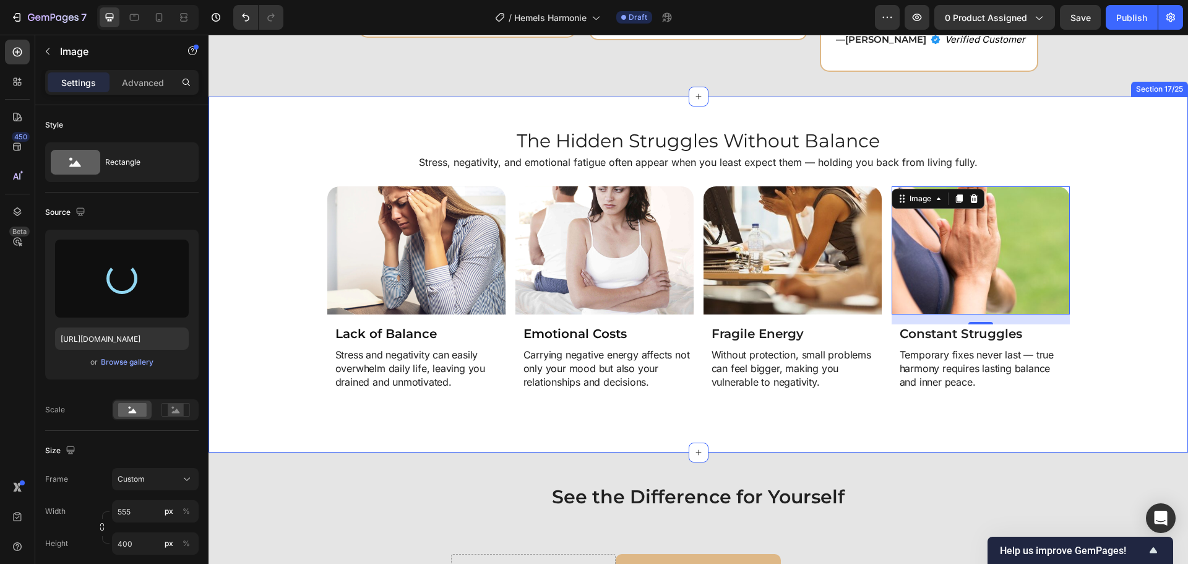
type input "https://cdn.shopify.com/s/files/1/0808/8620/2710/files/gempages_585570282693985…"
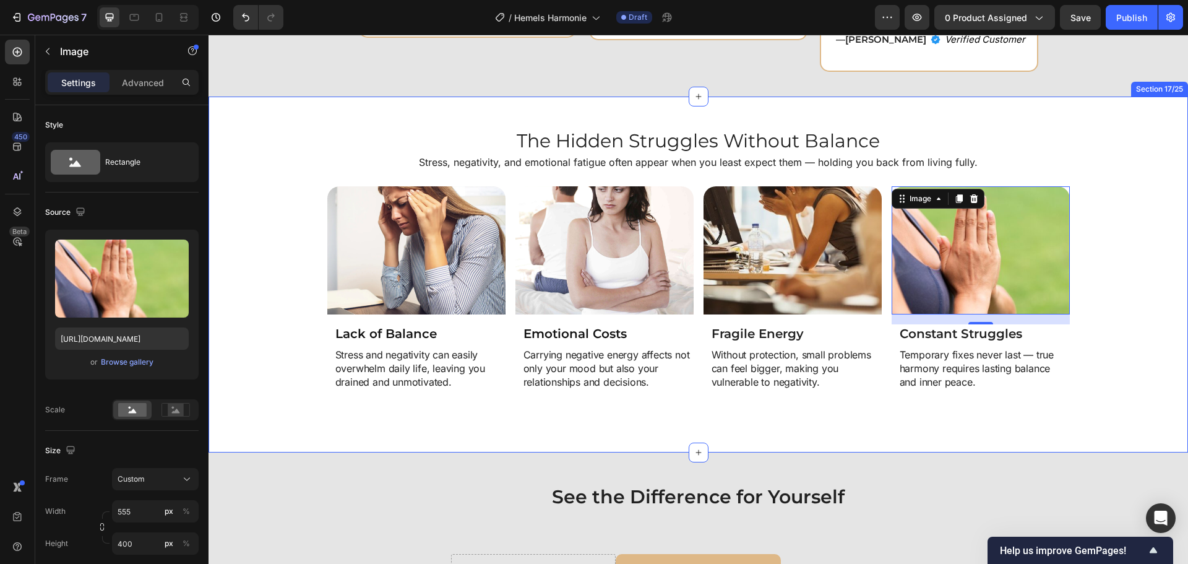
click at [1095, 321] on div "Image Lack of Balance Heading Stress and negativity can easily overwhelm daily …" at bounding box center [698, 303] width 967 height 235
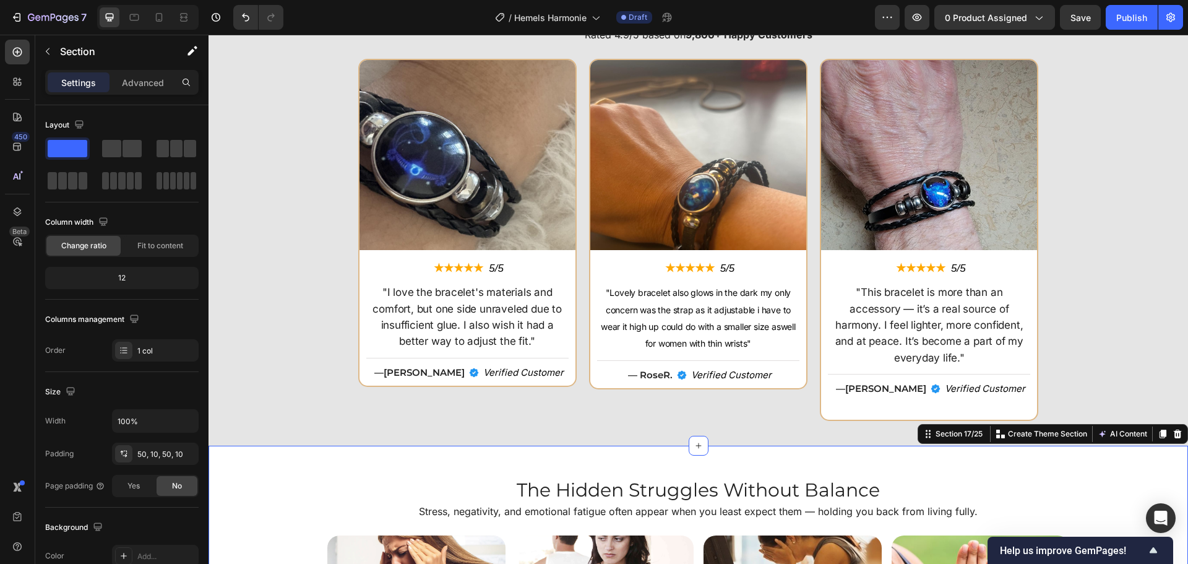
scroll to position [2971, 0]
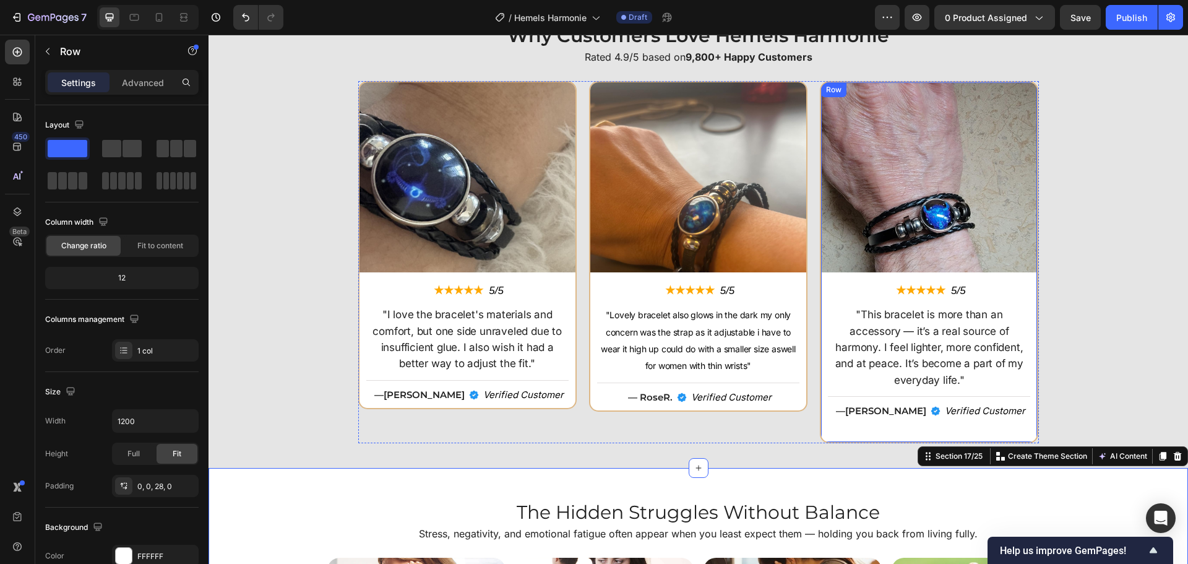
click at [824, 420] on div "Image ★★★★★ Text Block 5/5 Text Block Row "This bracelet is more than an access…" at bounding box center [929, 262] width 218 height 362
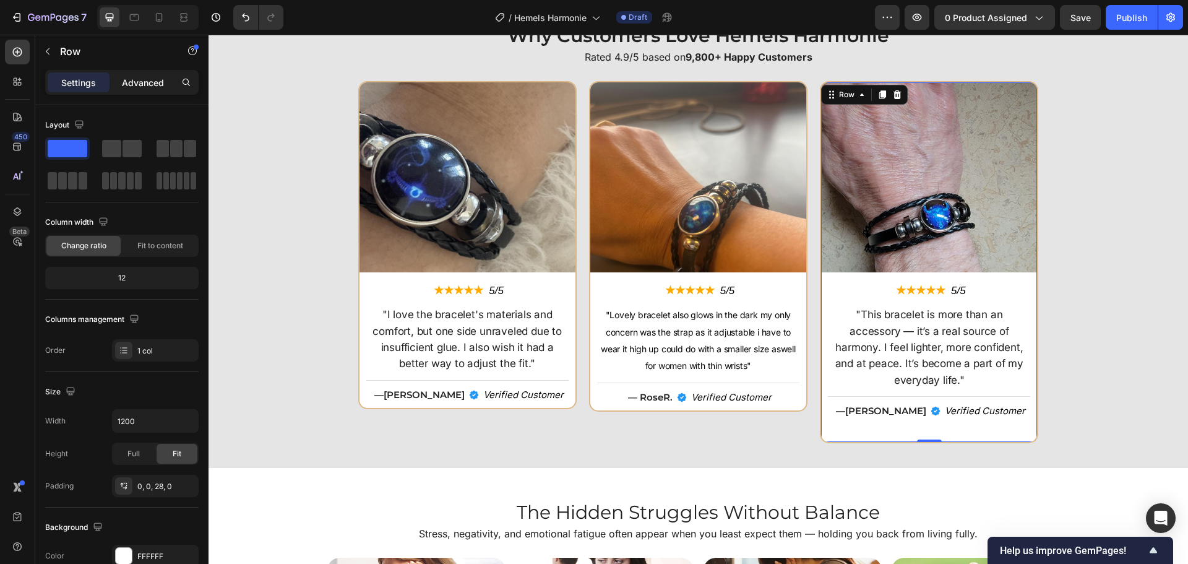
click at [128, 74] on div "Advanced" at bounding box center [143, 82] width 62 height 20
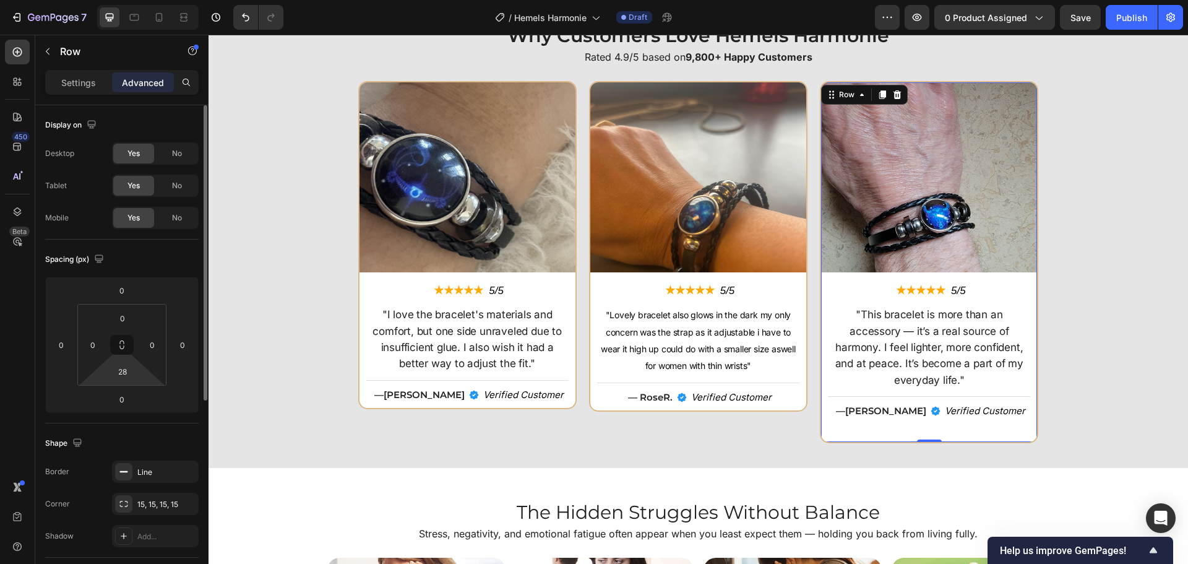
click at [131, 0] on html "7 Version history / Hemels Harmonie Draft Preview 0 product assigned Save Publi…" at bounding box center [594, 0] width 1188 height 0
type input "0"
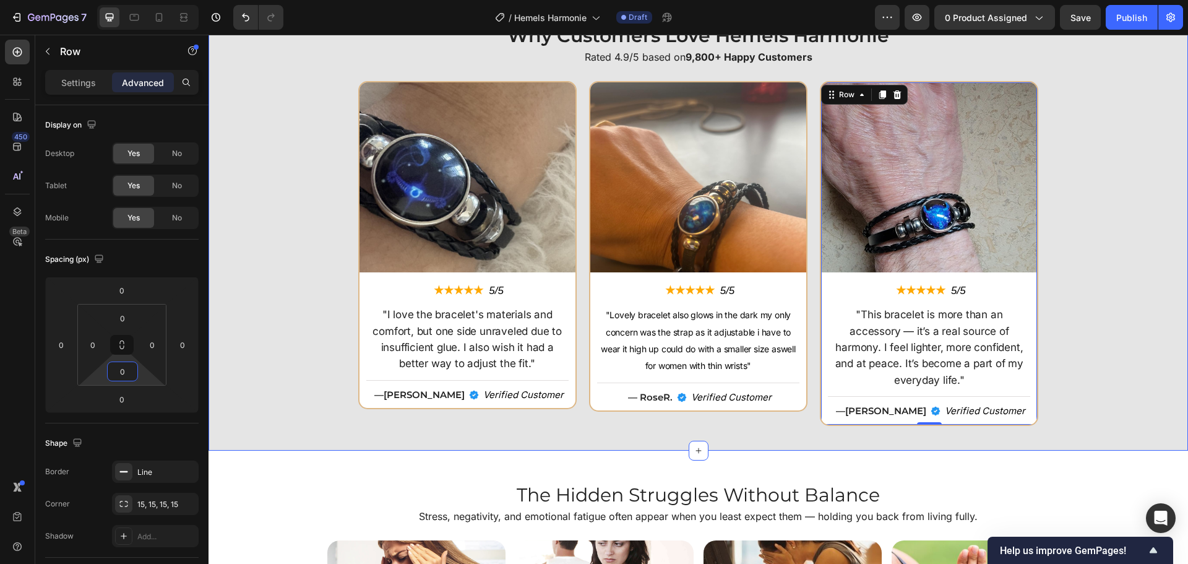
click at [1108, 405] on div "Image ★★★★★ Text Block 5/5 Text Block Row "I love the bracelet's materials and …" at bounding box center [698, 253] width 967 height 345
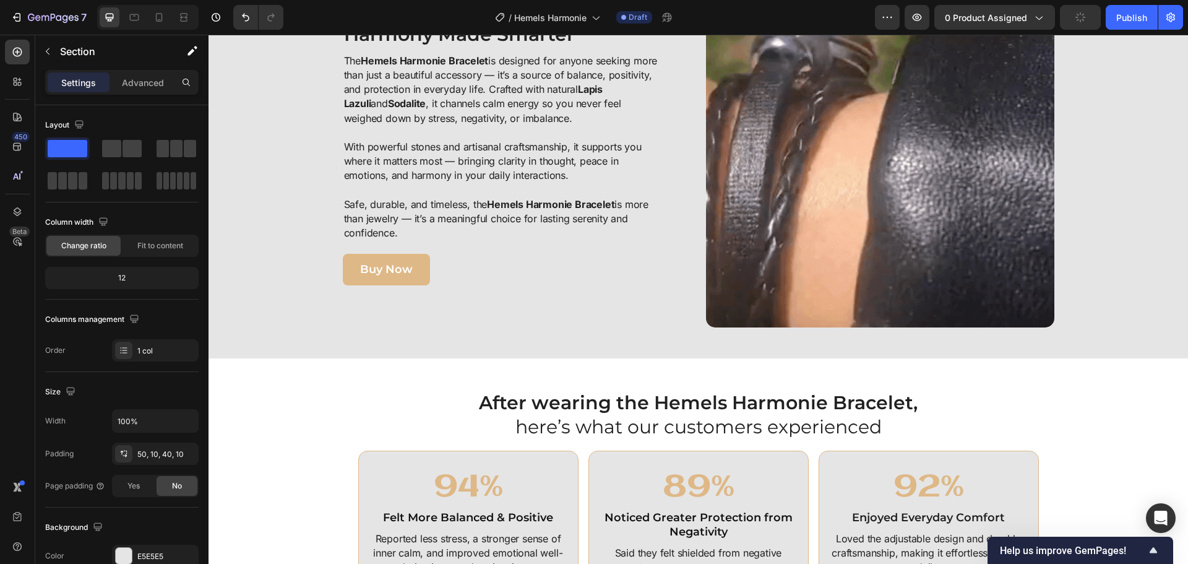
scroll to position [2166, 0]
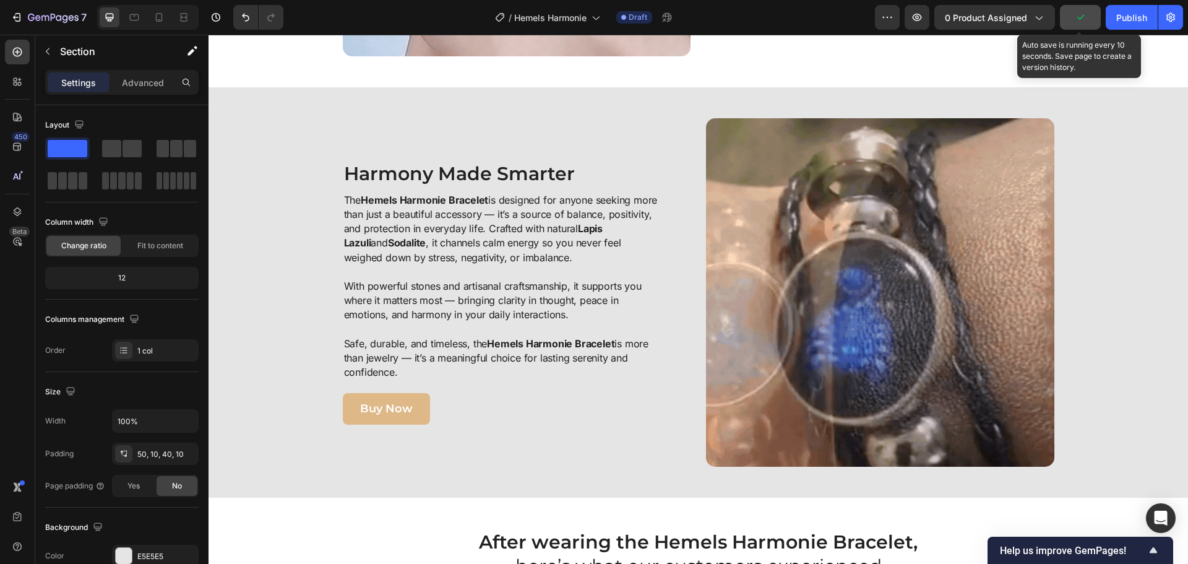
click at [1083, 14] on icon "button" at bounding box center [1081, 17] width 12 height 12
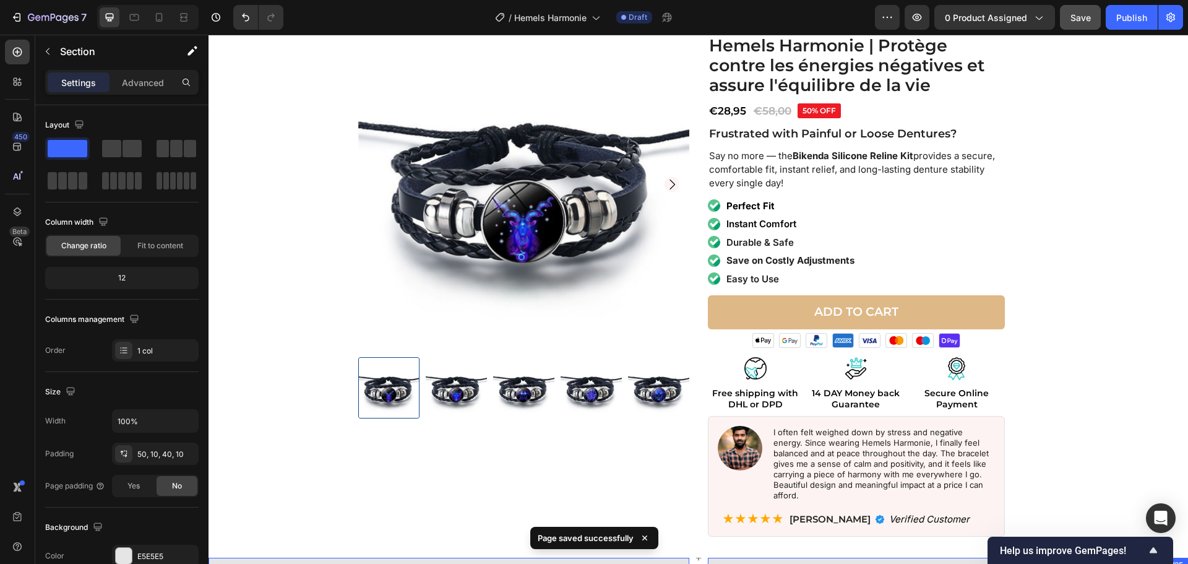
scroll to position [0, 0]
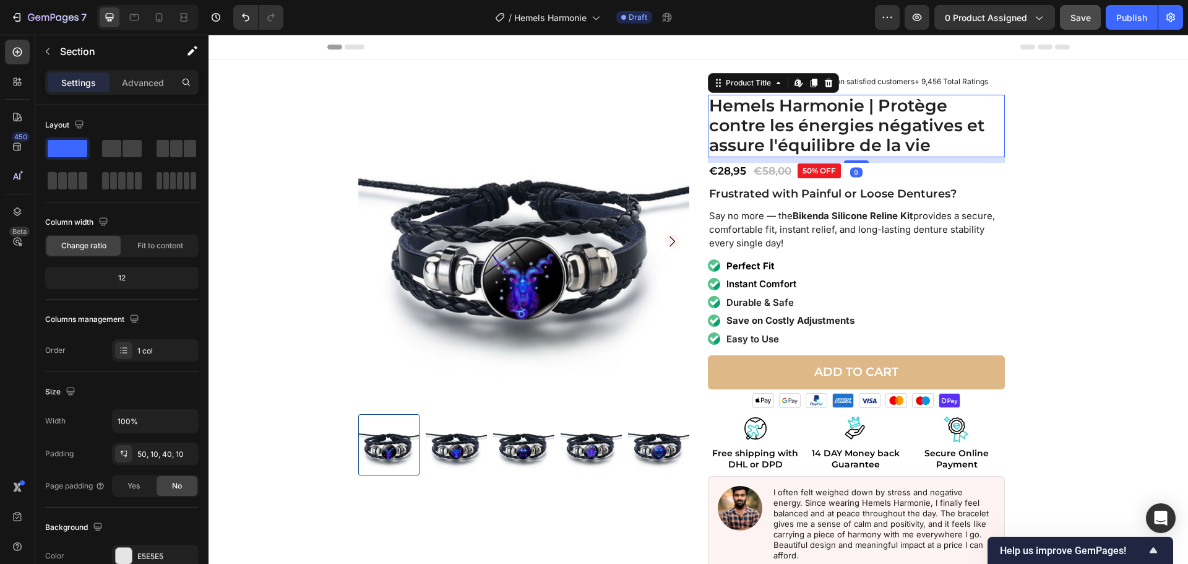
click at [708, 103] on h1 "Hemels Harmonie | Protège contre les énergies négatives et assure l'équilibre d…" at bounding box center [856, 126] width 297 height 63
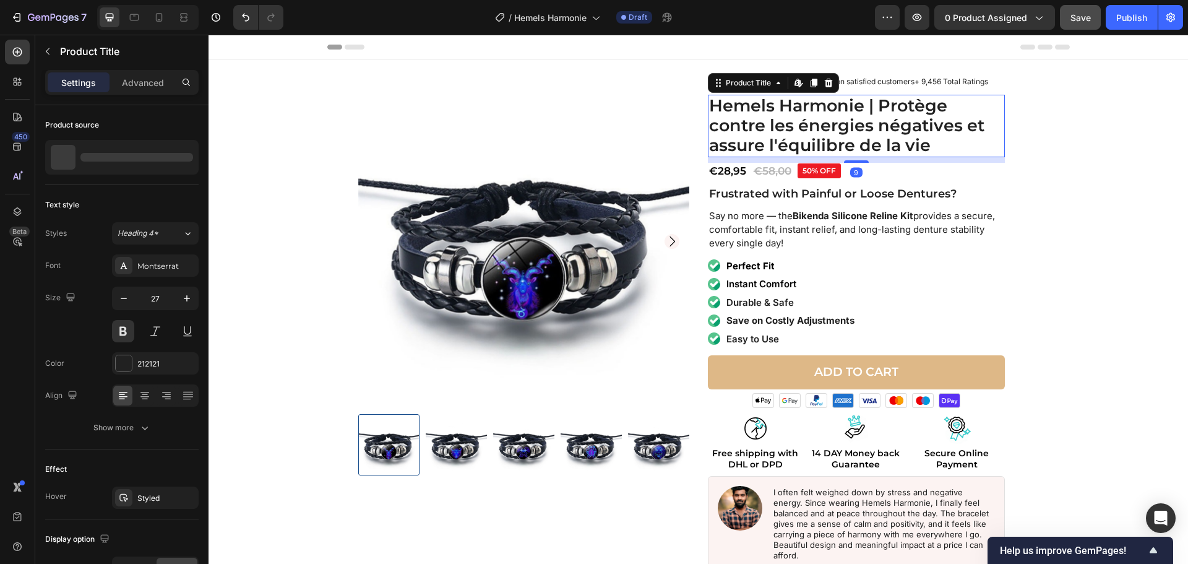
click at [709, 102] on h1 "Hemels Harmonie | Protège contre les énergies négatives et assure l'équilibre d…" at bounding box center [856, 126] width 297 height 63
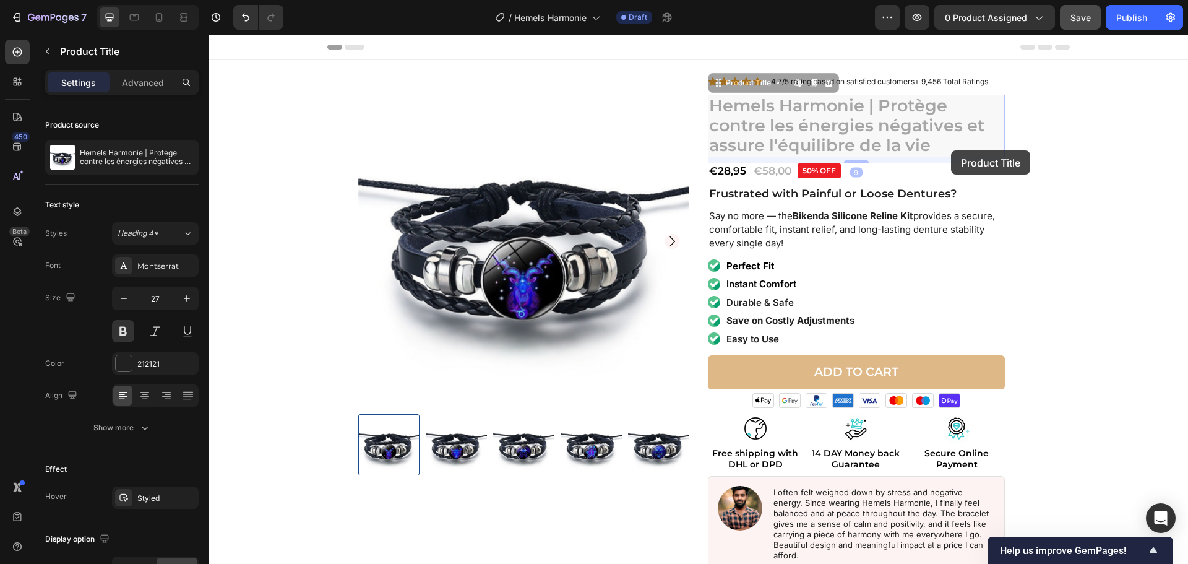
drag, startPoint x: 951, startPoint y: 150, endPoint x: 920, endPoint y: 150, distance: 31.6
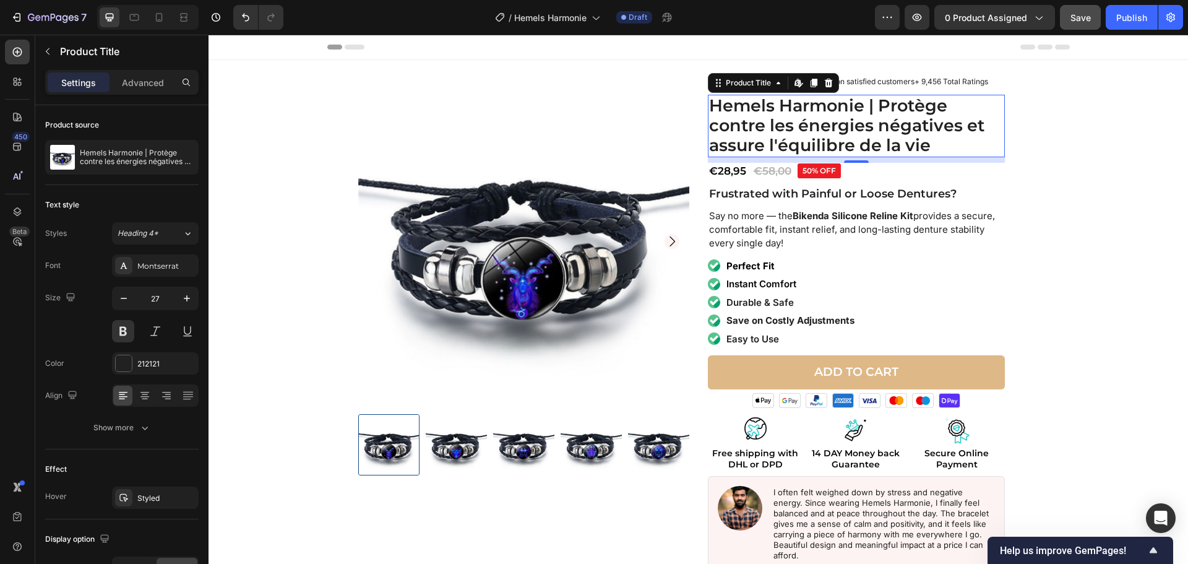
click at [941, 139] on h1 "Hemels Harmonie | Protège contre les énergies négatives et assure l'équilibre d…" at bounding box center [856, 126] width 297 height 63
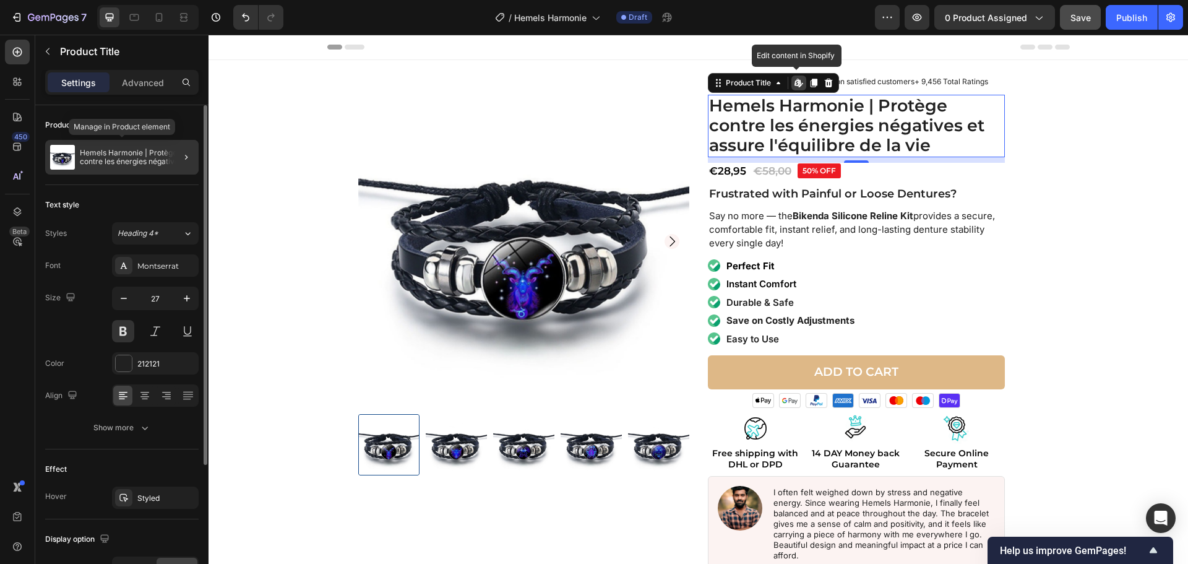
click at [89, 154] on p "Hemels Harmonie | Protège contre les énergies négatives et assure l'équilibre d…" at bounding box center [137, 157] width 114 height 17
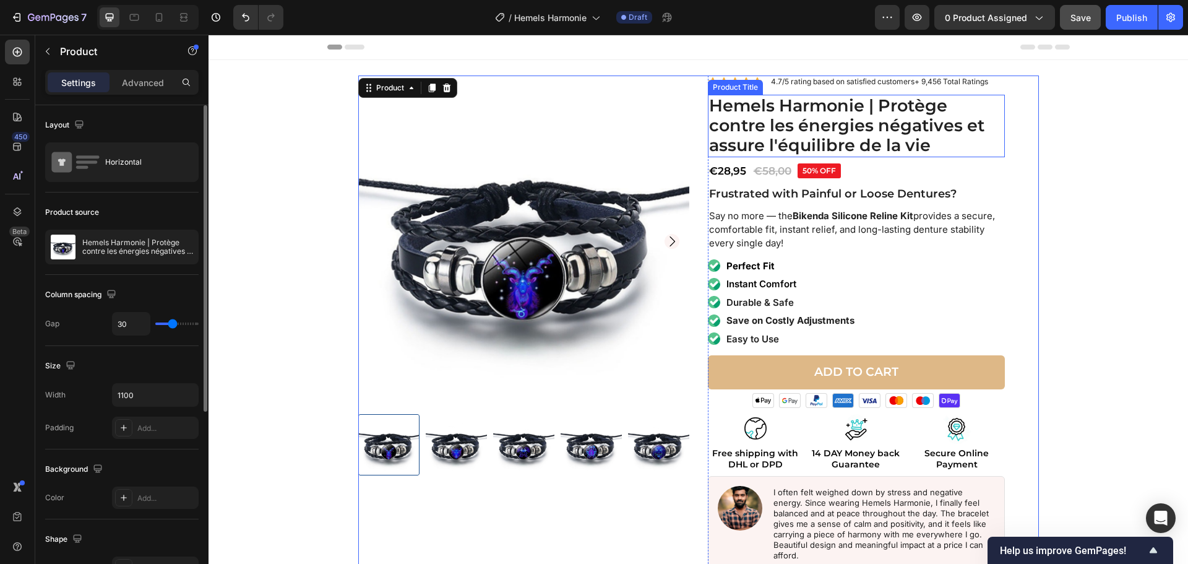
click at [744, 136] on h1 "Hemels Harmonie | Protège contre les énergies négatives et assure l'équilibre d…" at bounding box center [856, 126] width 297 height 63
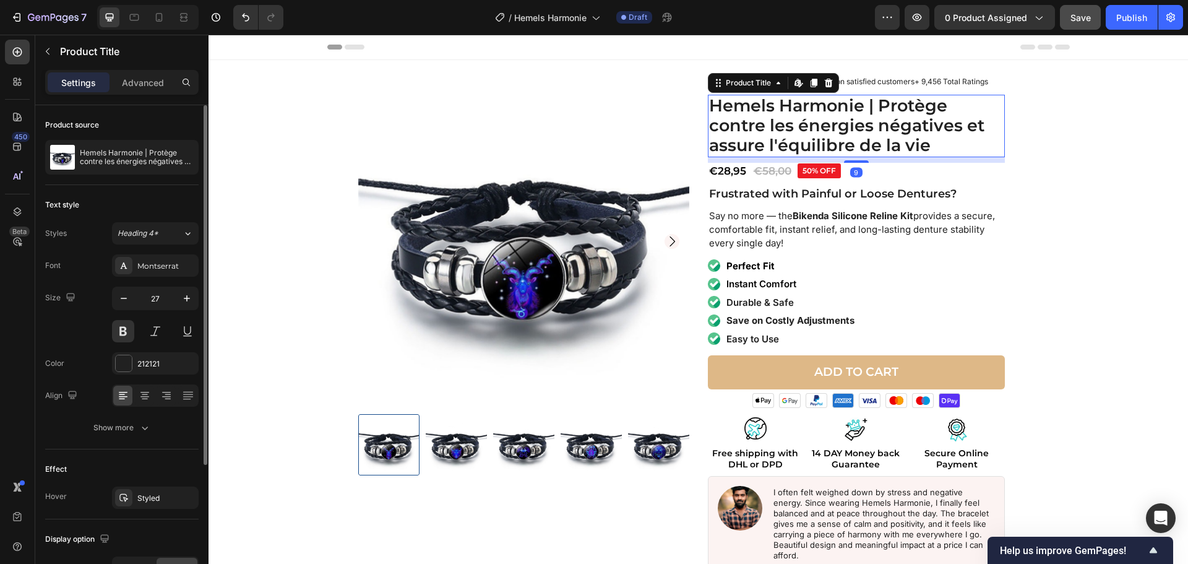
click at [744, 136] on h1 "Hemels Harmonie | Protège contre les énergies négatives et assure l'équilibre d…" at bounding box center [856, 126] width 297 height 63
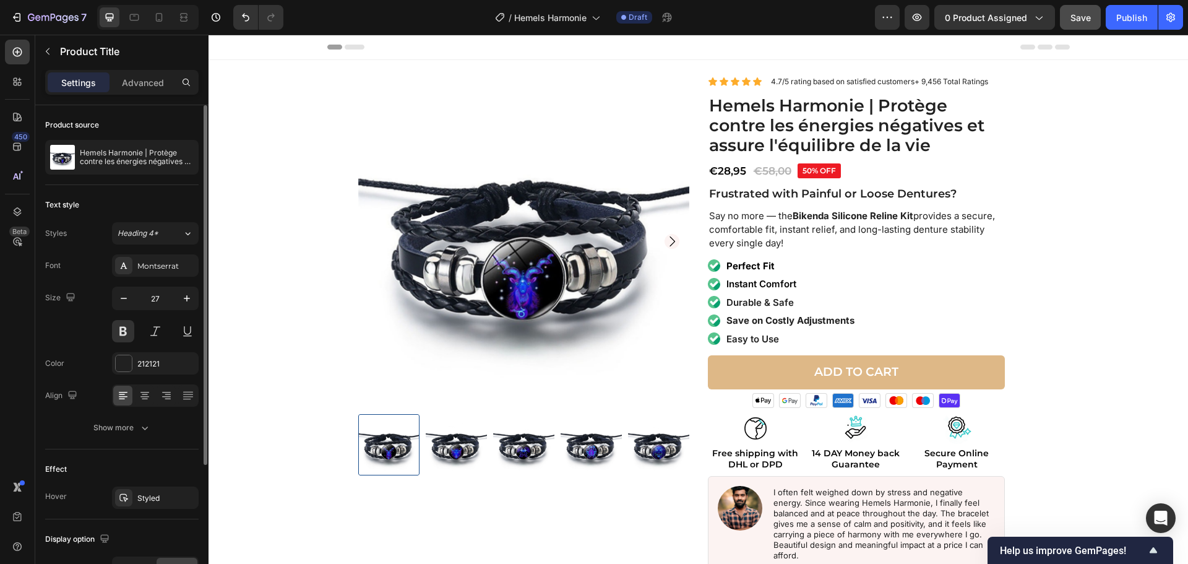
click at [732, 136] on h1 "Hemels Harmonie | Protège contre les énergies négatives et assure l'équilibre d…" at bounding box center [856, 126] width 297 height 63
click at [742, 103] on h1 "Hemels Harmonie | Protège contre les énergies négatives et assure l'équilibre d…" at bounding box center [856, 126] width 297 height 63
click at [887, 125] on h1 "Hemels Harmonie | Protège contre les énergies négatives et assure l'équilibre d…" at bounding box center [856, 126] width 297 height 63
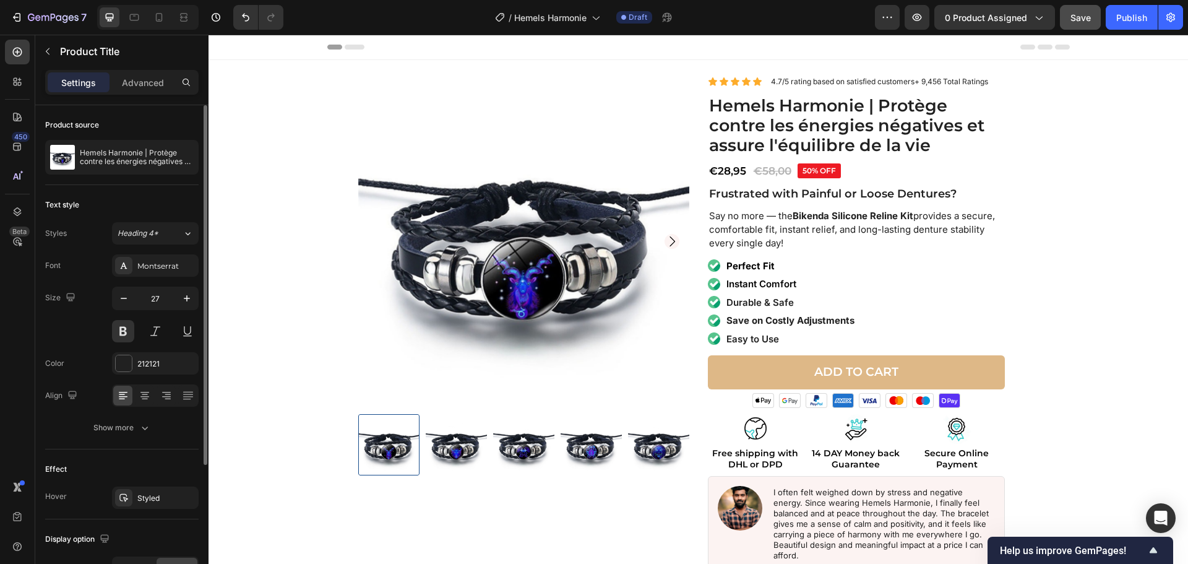
click at [971, 147] on h1 "Hemels Harmonie | Protège contre les énergies négatives et assure l'équilibre d…" at bounding box center [856, 126] width 297 height 63
click at [1102, 149] on div "Product Images Icon Icon Icon Icon Icon Icon List 4.7/5 rating based on satisfi…" at bounding box center [698, 342] width 967 height 532
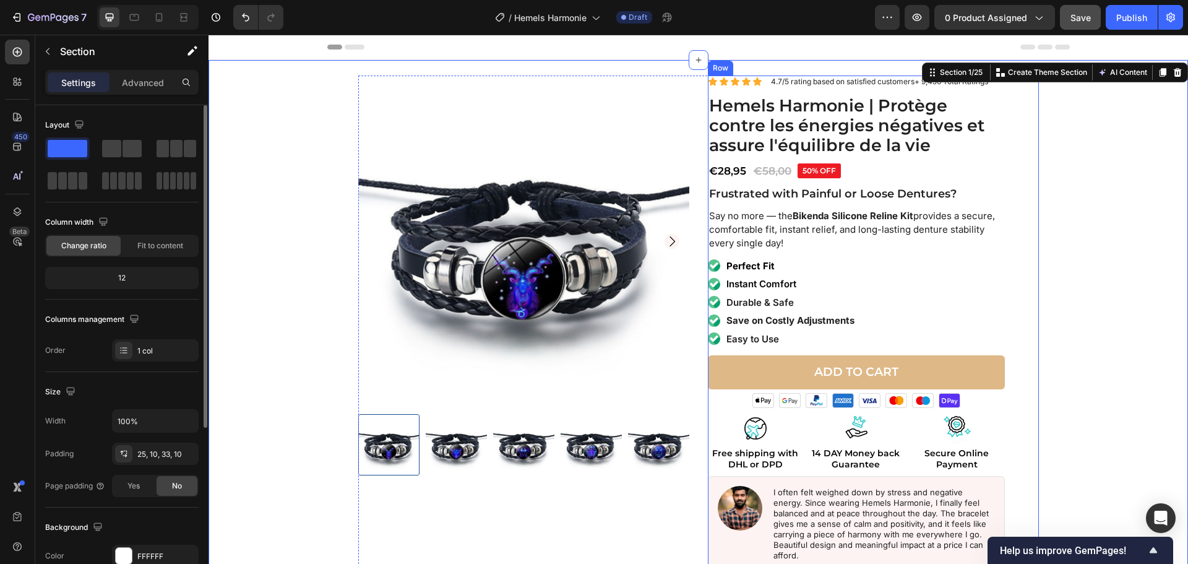
click at [1009, 127] on div "Icon Icon Icon Icon Icon Icon List 4.7/5 rating based on satisfied customers+ 9…" at bounding box center [873, 342] width 331 height 532
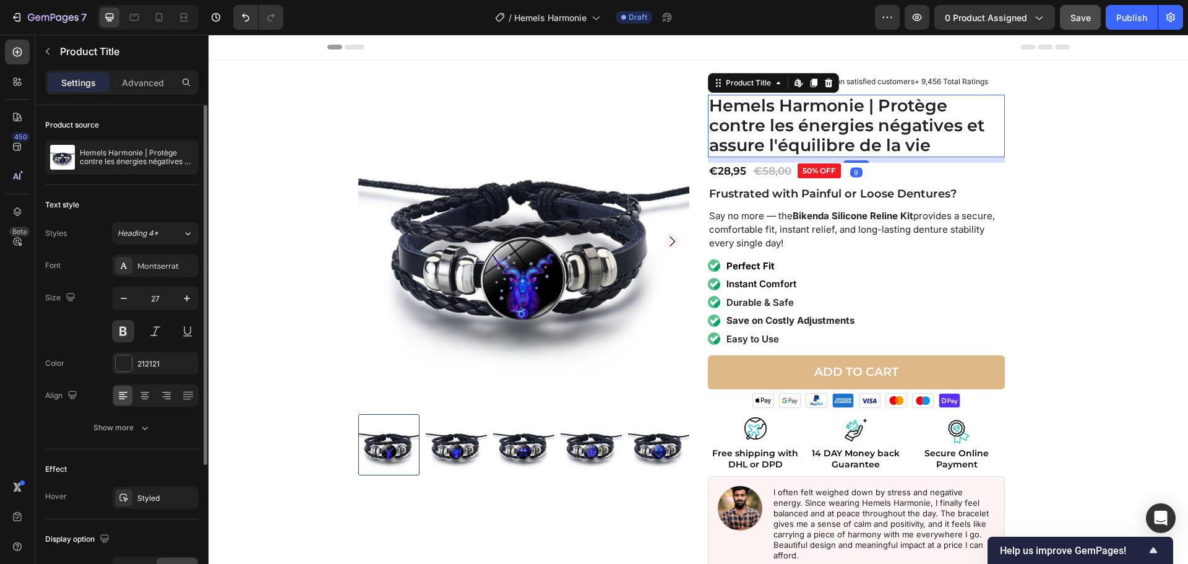
click at [985, 129] on h1 "Hemels Harmonie | Protège contre les énergies négatives et assure l'équilibre d…" at bounding box center [856, 126] width 297 height 63
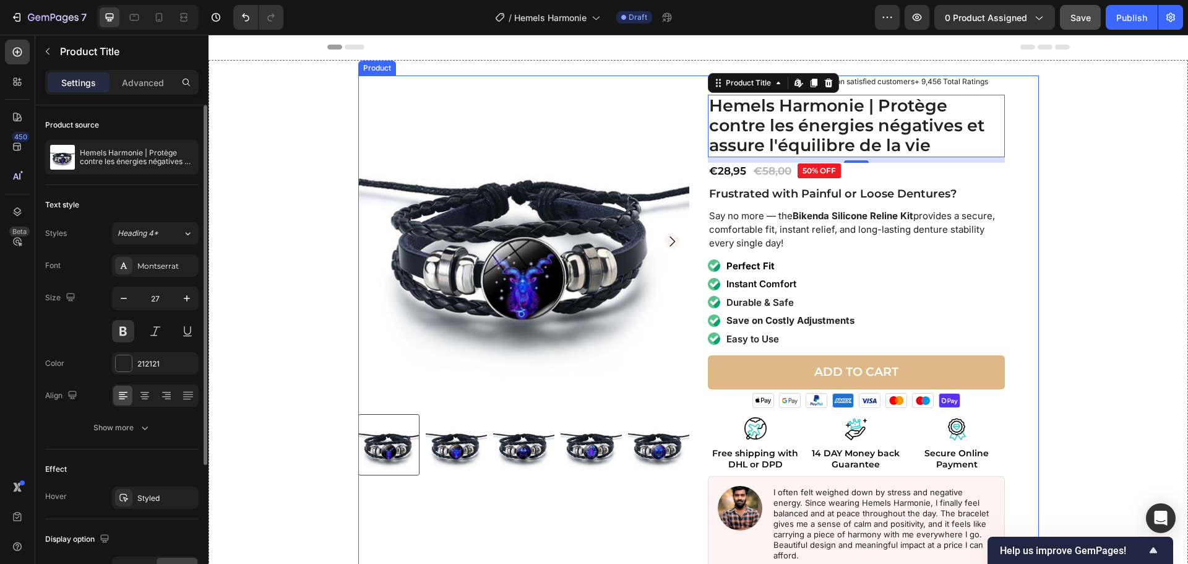
click at [702, 102] on div "Product Images Icon Icon Icon Icon Icon Icon List 4.7/5 rating based on satisfi…" at bounding box center [698, 342] width 681 height 532
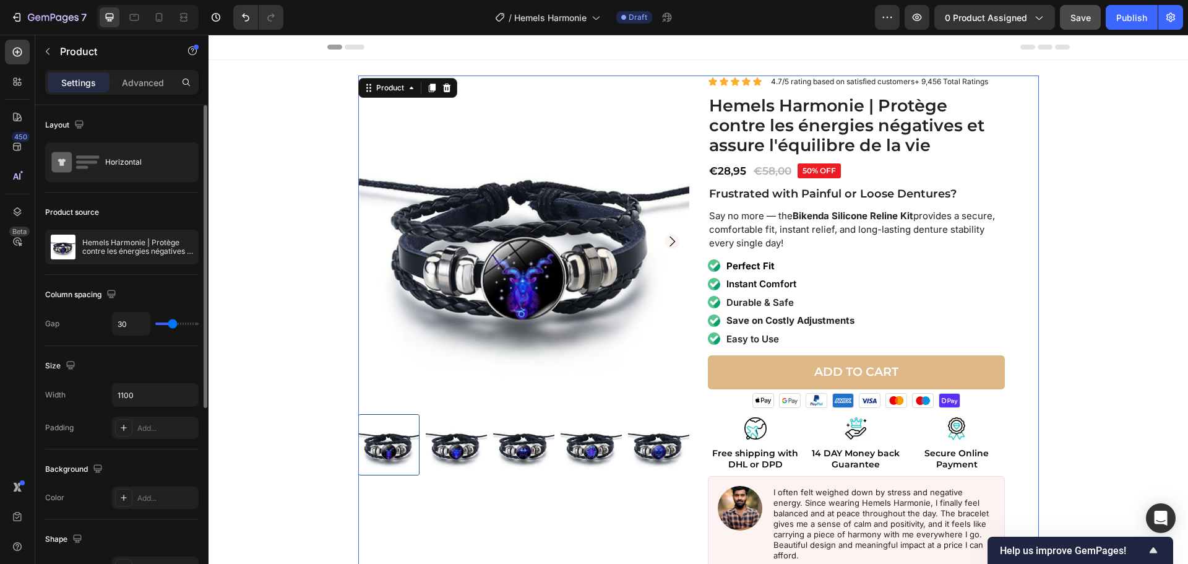
click at [702, 102] on div "Product Images Icon Icon Icon Icon Icon Icon List 4.7/5 rating based on satisfi…" at bounding box center [698, 342] width 681 height 532
click at [715, 106] on h1 "Hemels Harmonie | Protège contre les énergies négatives et assure l'équilibre d…" at bounding box center [856, 126] width 297 height 63
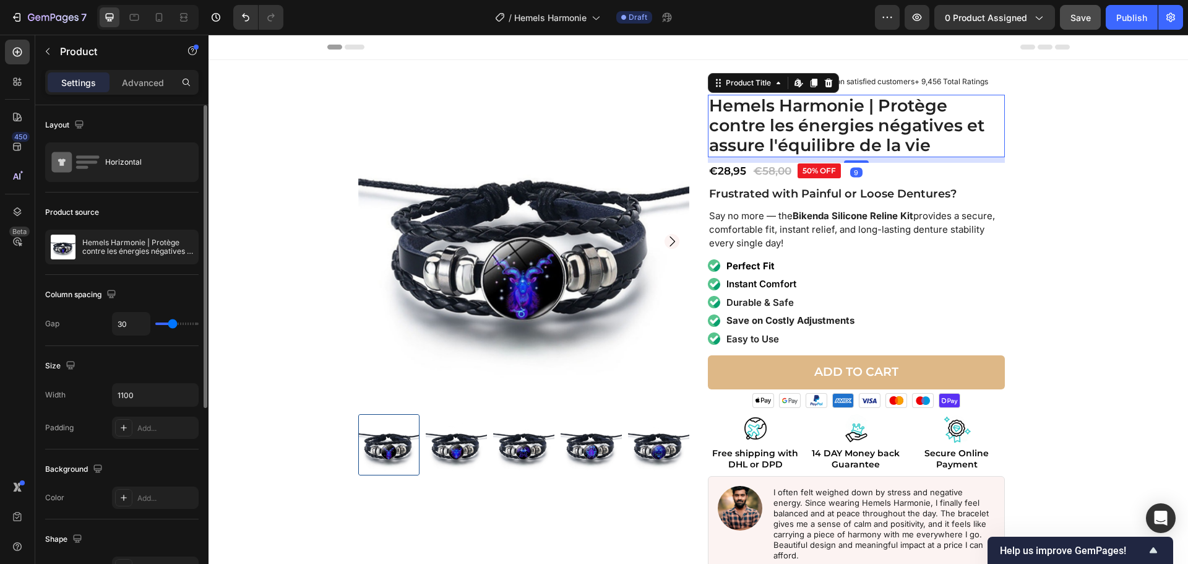
click at [715, 106] on h1 "Hemels Harmonie | Protège contre les énergies négatives et assure l'équilibre d…" at bounding box center [856, 126] width 297 height 63
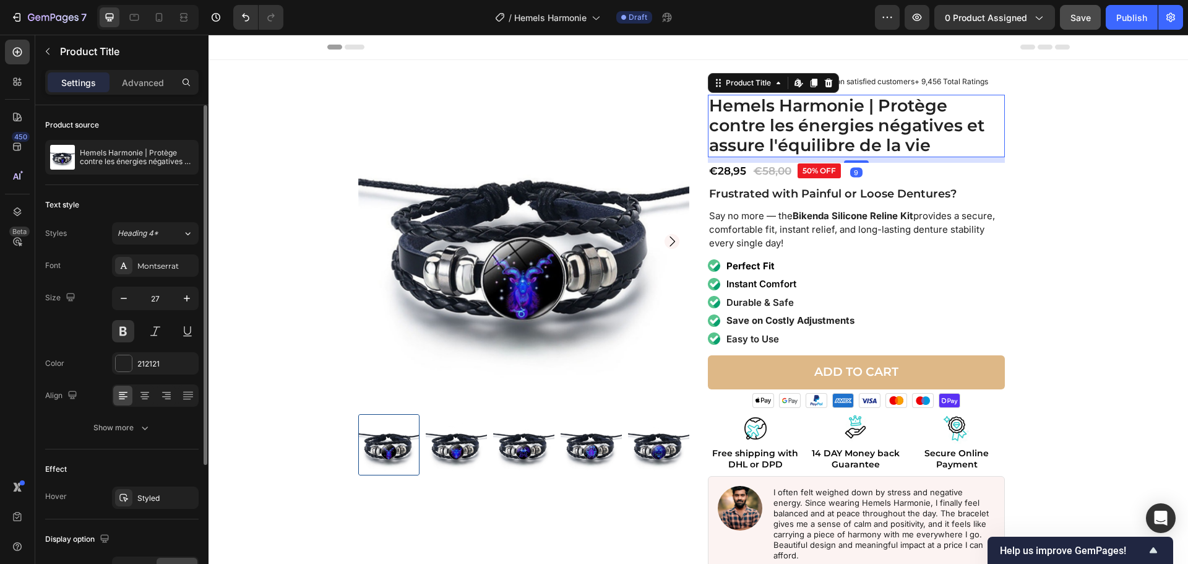
click at [715, 106] on h1 "Hemels Harmonie | Protège contre les énergies négatives et assure l'équilibre d…" at bounding box center [856, 126] width 297 height 63
click at [716, 106] on h1 "Hemels Harmonie | Protège contre les énergies négatives et assure l'équilibre d…" at bounding box center [856, 126] width 297 height 63
click at [927, 133] on h1 "Hemels Harmonie | Protège contre les énergies négatives et assure l'équilibre d…" at bounding box center [856, 126] width 297 height 63
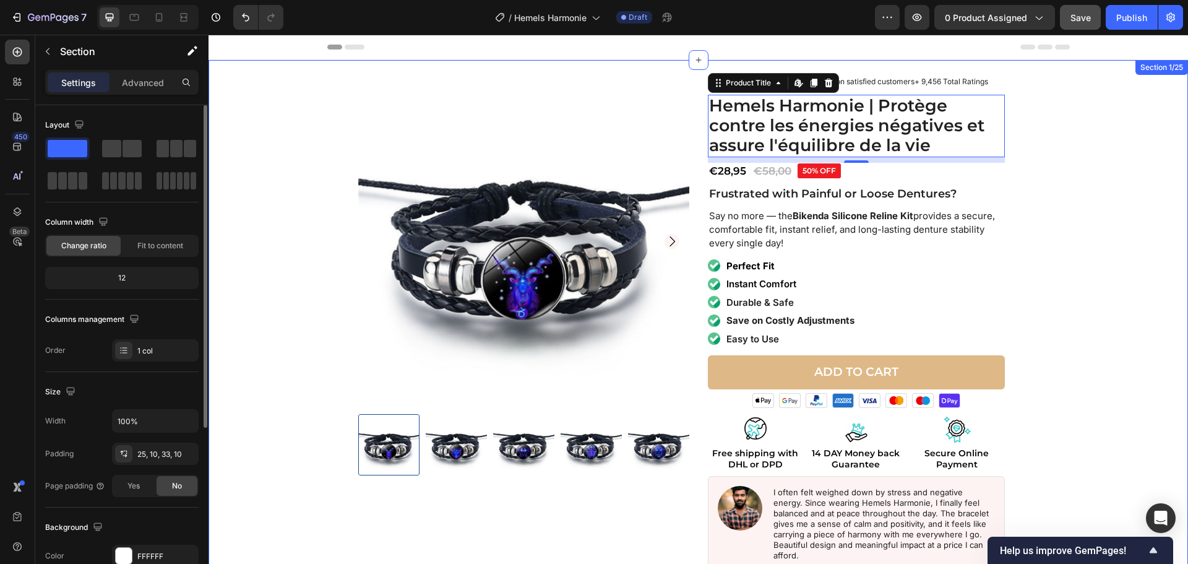
click at [1063, 168] on div "Product Images Icon Icon Icon Icon Icon Icon List 4.7/5 rating based on satisfi…" at bounding box center [698, 342] width 967 height 532
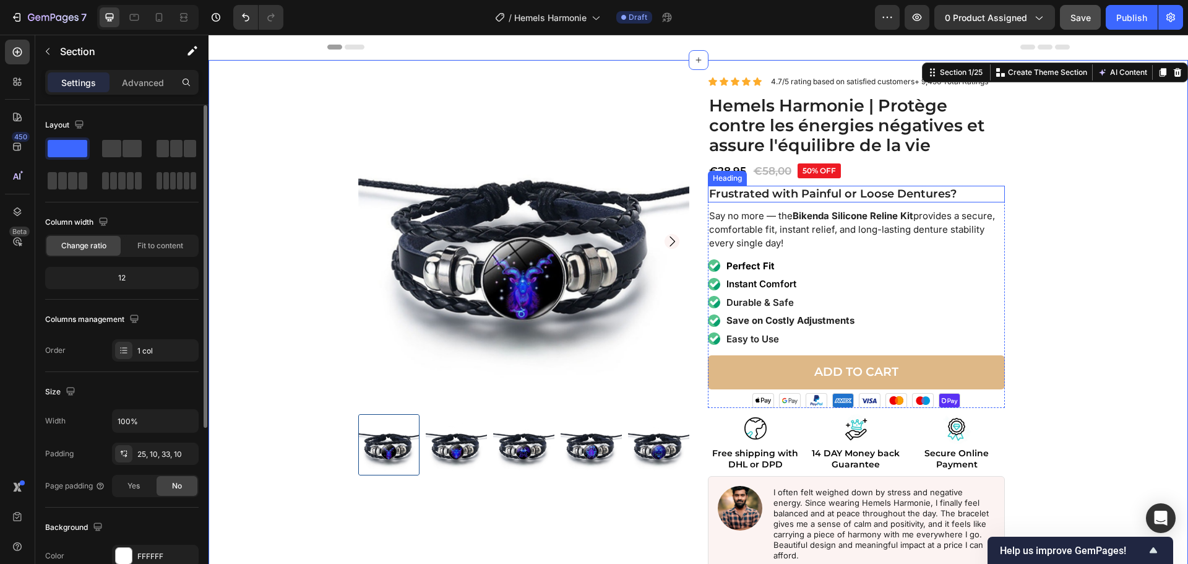
click at [824, 191] on strong "Frustrated with Painful or Loose Dentures?" at bounding box center [833, 194] width 248 height 14
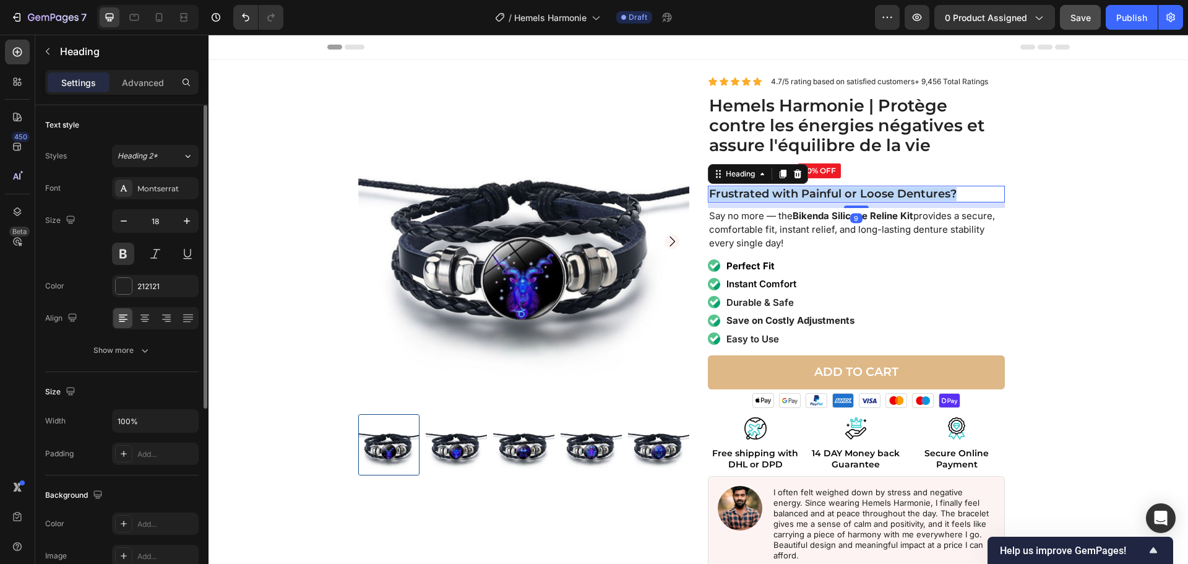
click at [824, 191] on strong "Frustrated with Painful or Loose Dentures?" at bounding box center [833, 194] width 248 height 14
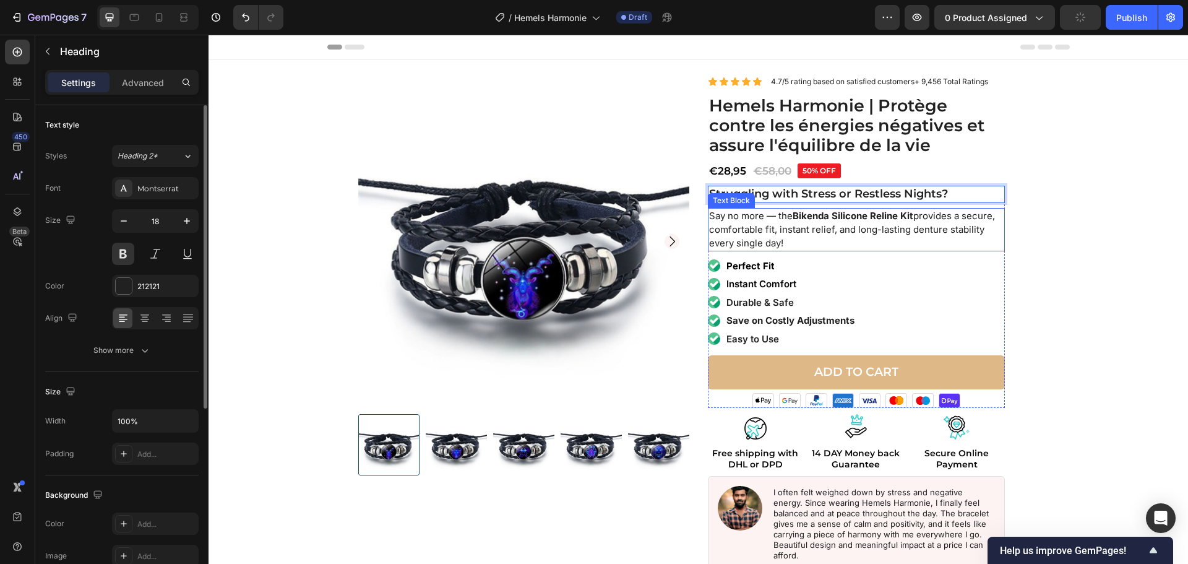
click at [789, 228] on p "Say no more — the Bikenda Silicone Reline Kit provides a secure, comfortable fi…" at bounding box center [856, 229] width 295 height 40
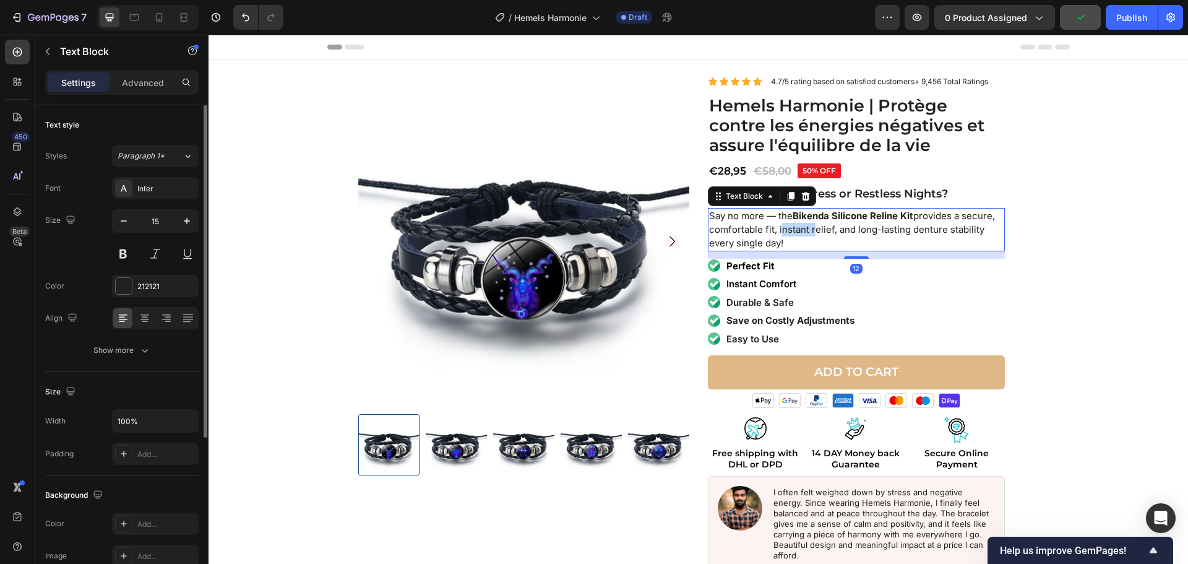
click at [789, 228] on p "Say no more — the Bikenda Silicone Reline Kit provides a secure, comfortable fi…" at bounding box center [856, 229] width 295 height 40
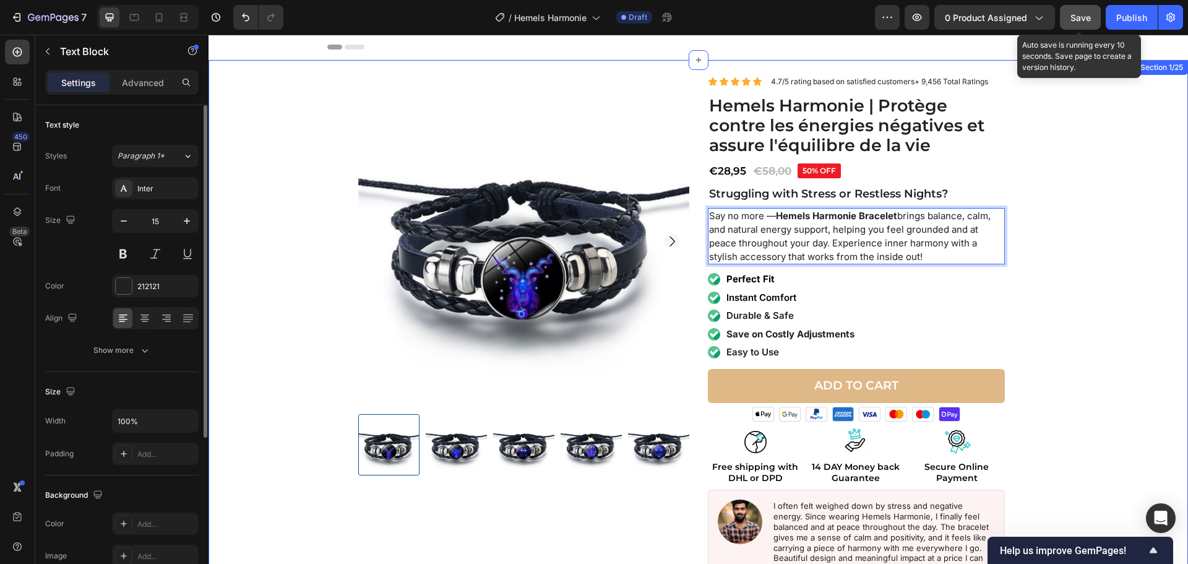
click at [1070, 143] on div "Product Images Icon Icon Icon Icon Icon Icon List 4.7/5 rating based on satisfi…" at bounding box center [698, 348] width 967 height 545
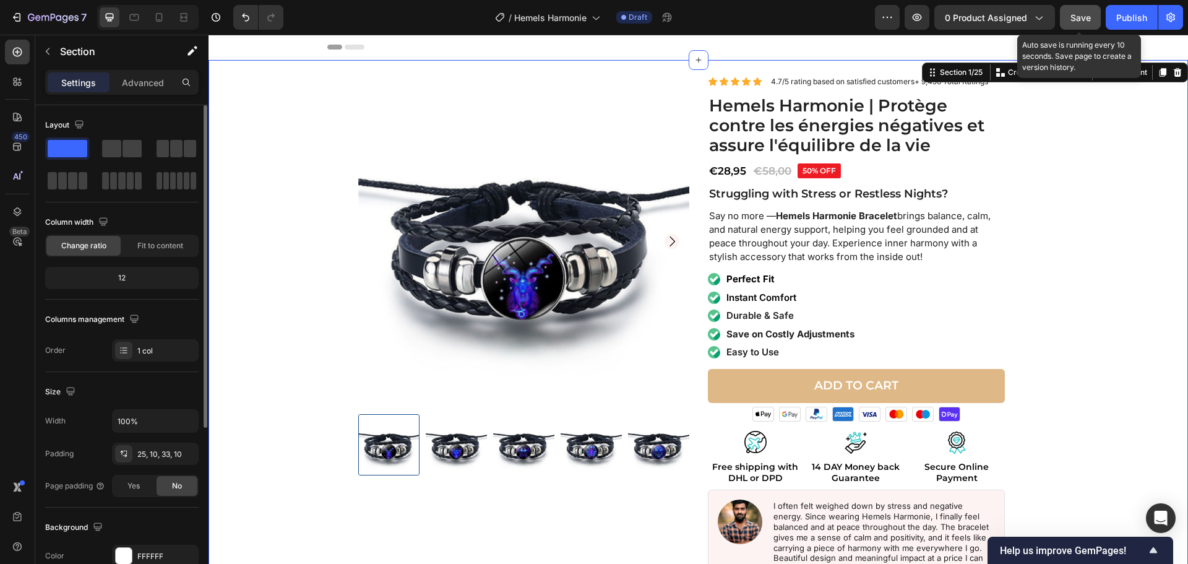
drag, startPoint x: 1072, startPoint y: 15, endPoint x: 802, endPoint y: 84, distance: 279.1
click at [1072, 15] on span "Save" at bounding box center [1081, 17] width 20 height 11
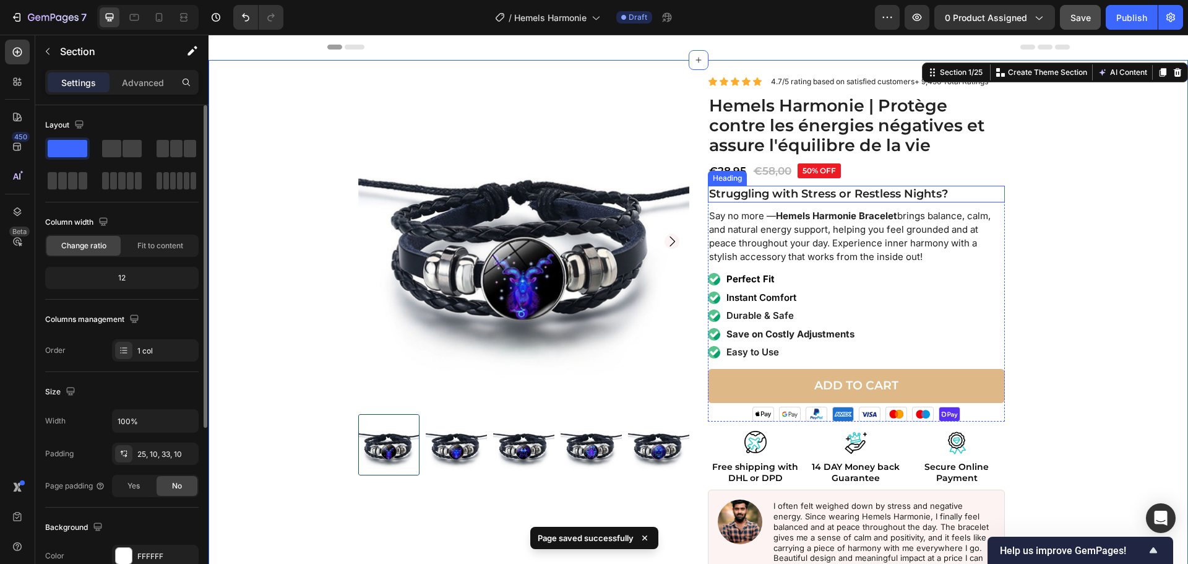
click at [742, 191] on strong "Struggling with Stress or Restless Nights?" at bounding box center [828, 194] width 239 height 14
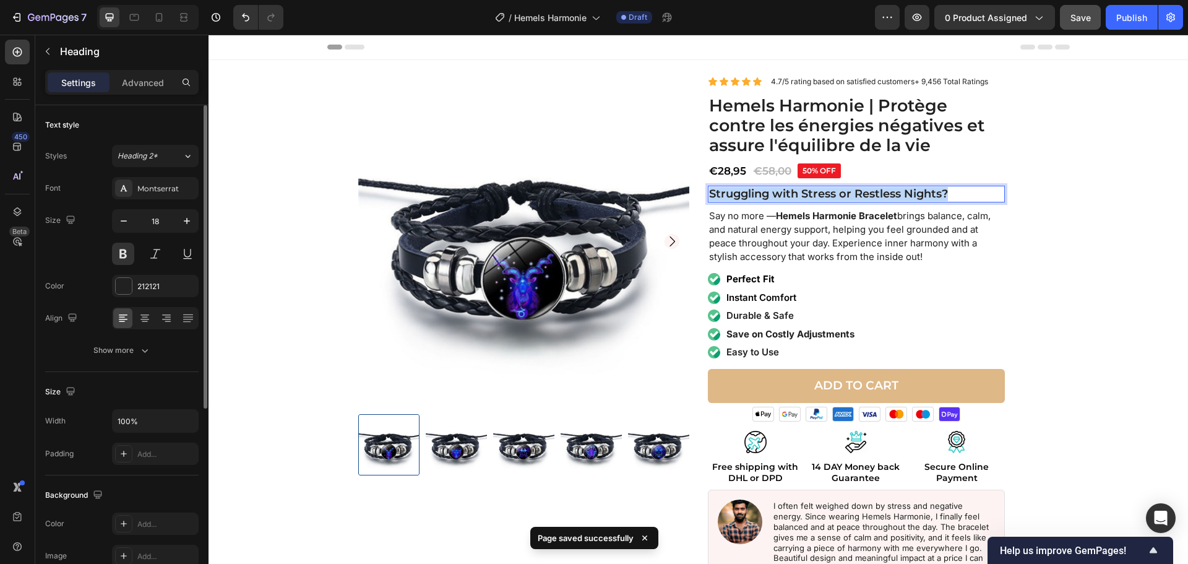
click at [743, 191] on strong "Struggling with Stress or Restless Nights?" at bounding box center [828, 194] width 239 height 14
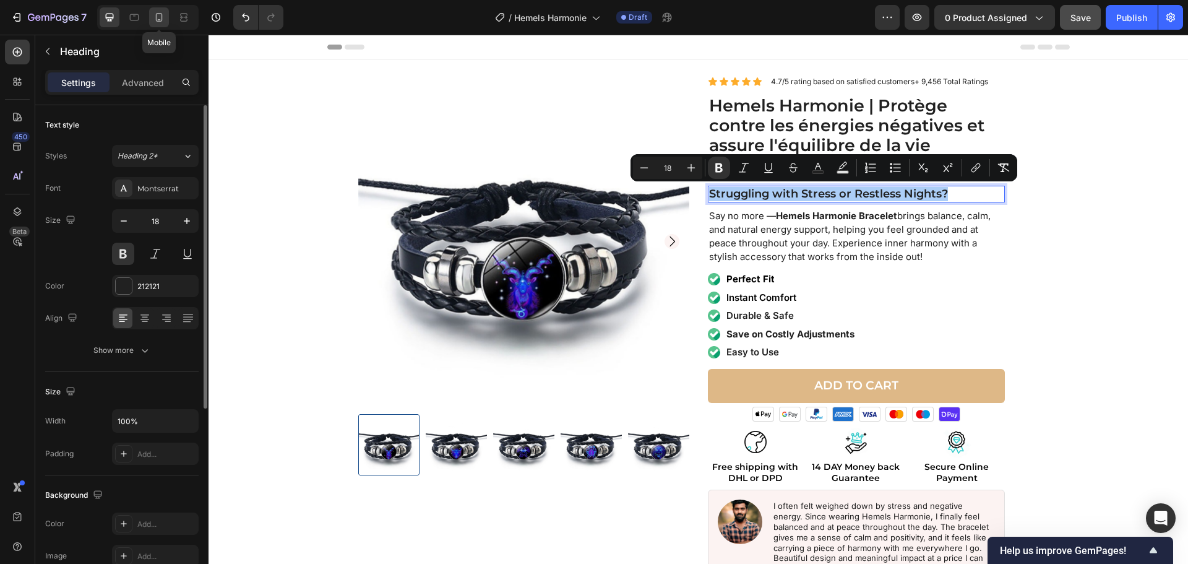
click at [158, 16] on icon at bounding box center [159, 17] width 12 height 12
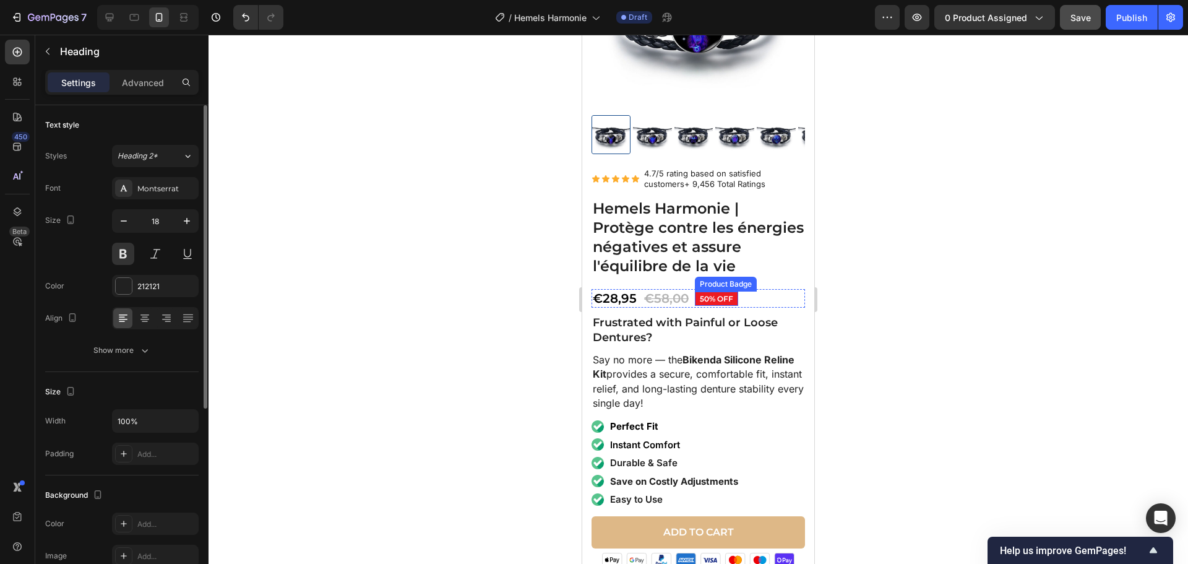
scroll to position [186, 0]
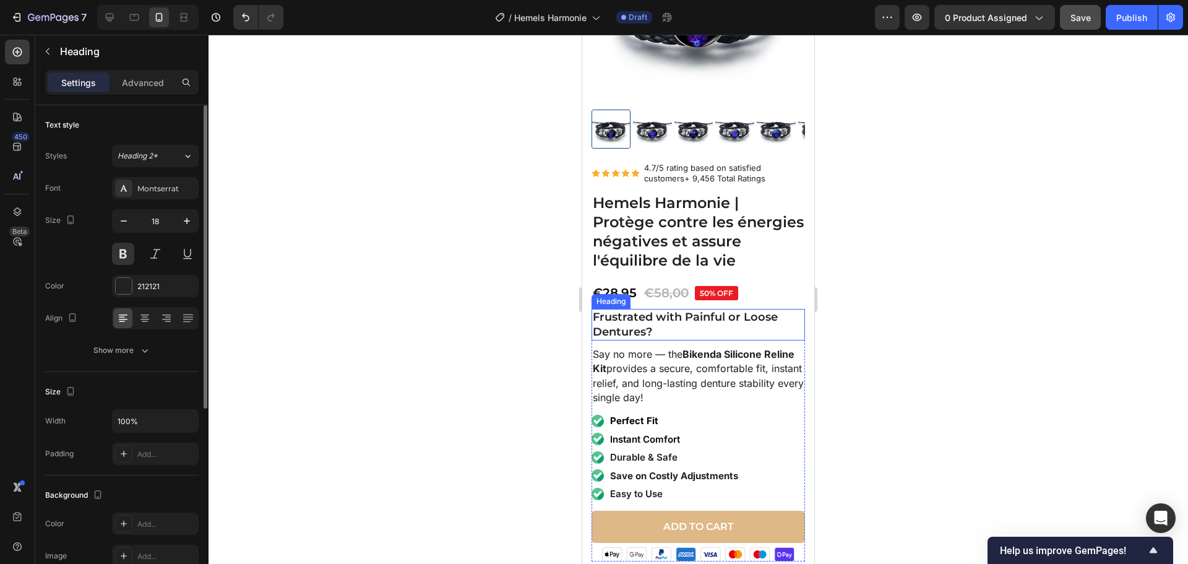
click at [698, 318] on h2 "Frustrated with Painful or Loose Dentures?" at bounding box center [699, 325] width 214 height 32
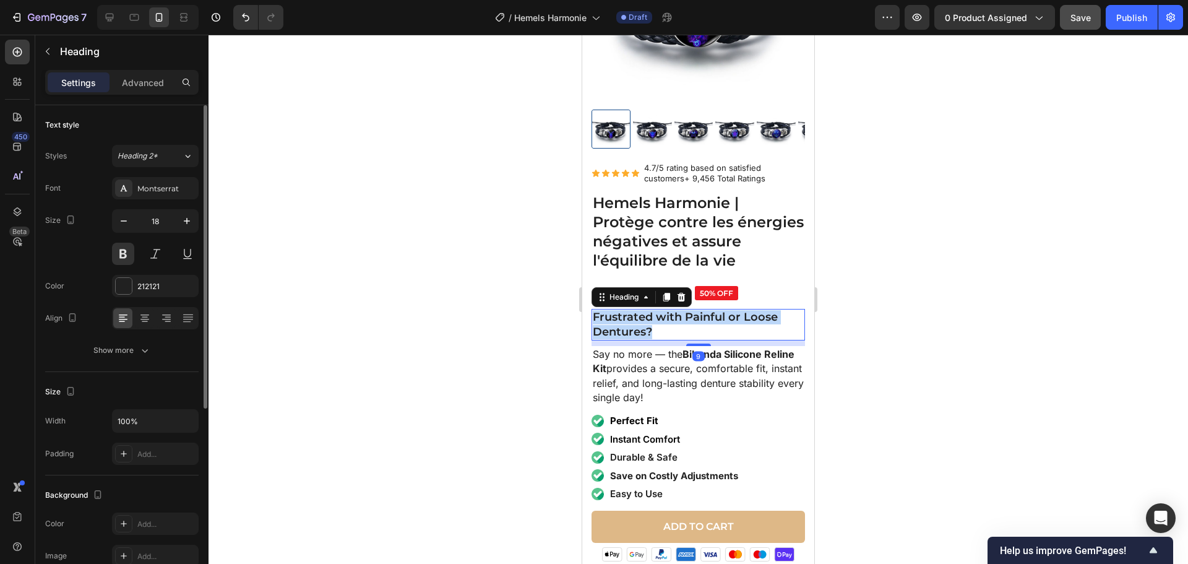
click at [698, 318] on p "Frustrated with Painful or Loose Dentures?" at bounding box center [698, 324] width 211 height 29
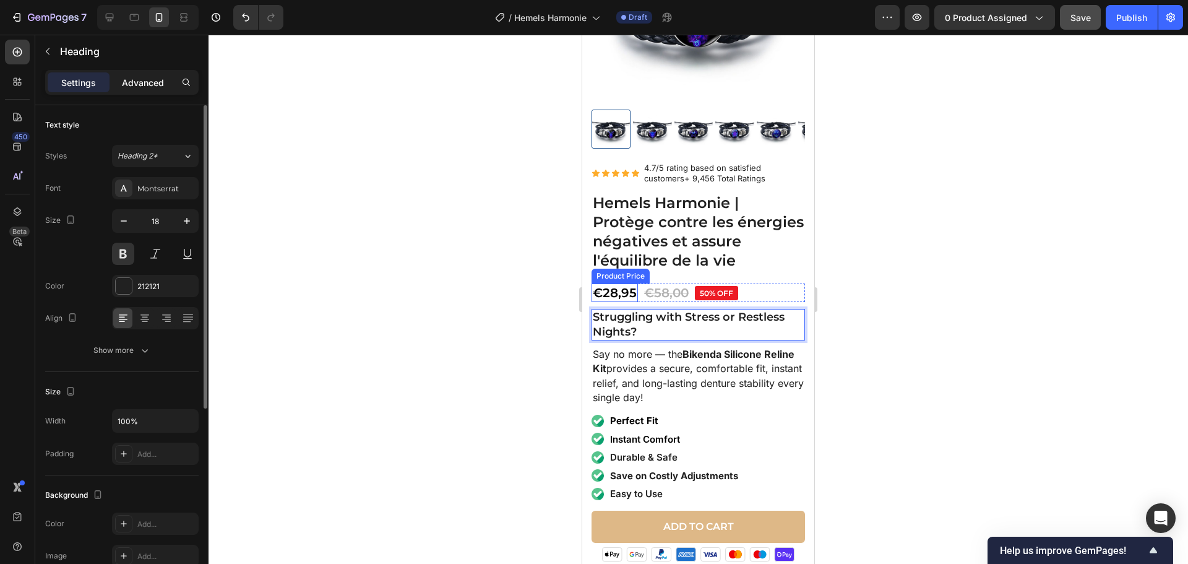
click at [155, 87] on p "Advanced" at bounding box center [143, 82] width 42 height 13
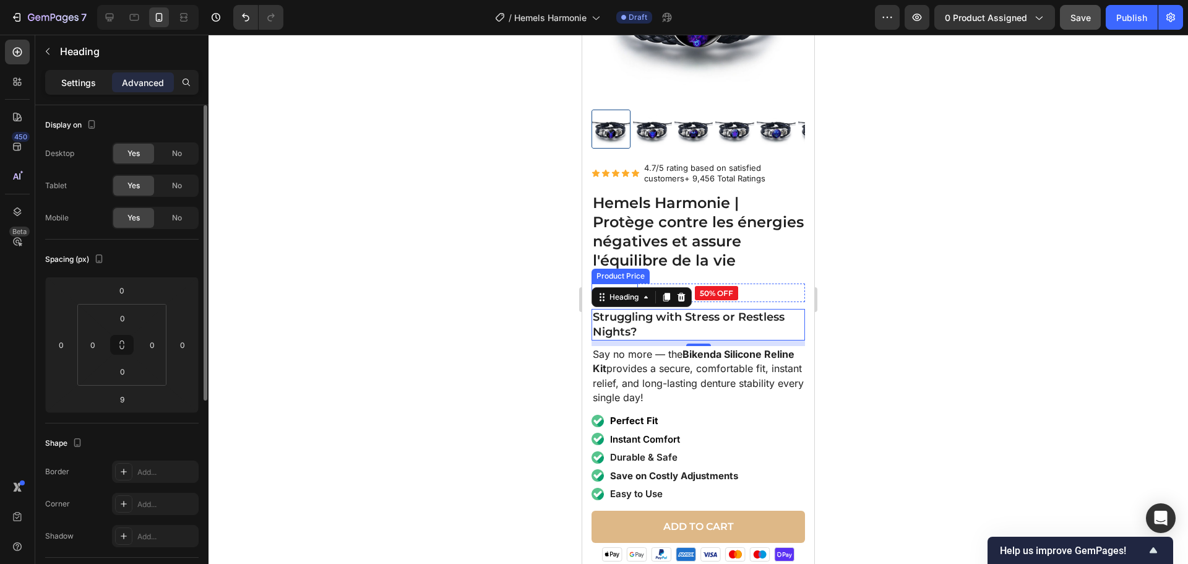
click at [89, 84] on p "Settings" at bounding box center [78, 82] width 35 height 13
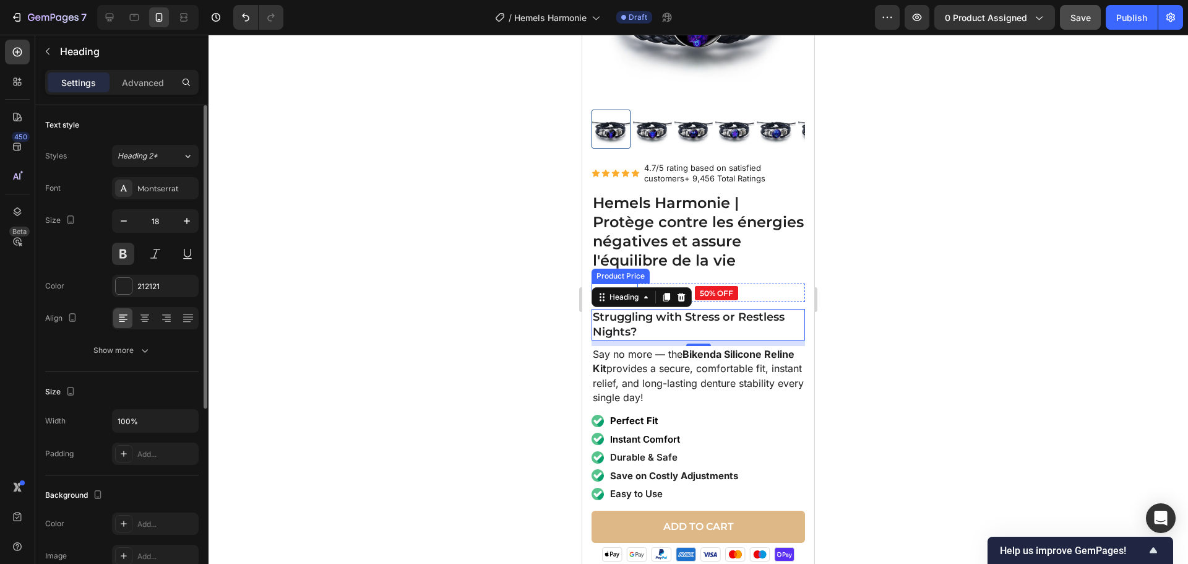
click at [383, 172] on div at bounding box center [699, 299] width 980 height 529
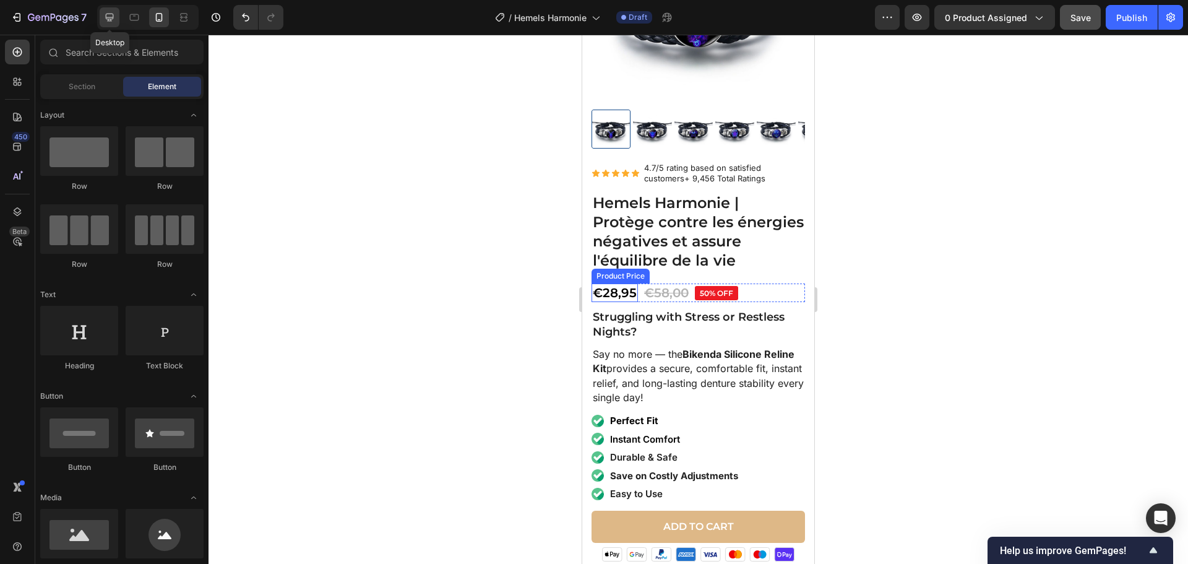
drag, startPoint x: 110, startPoint y: 19, endPoint x: 239, endPoint y: 271, distance: 283.7
click at [110, 19] on icon at bounding box center [110, 18] width 8 height 8
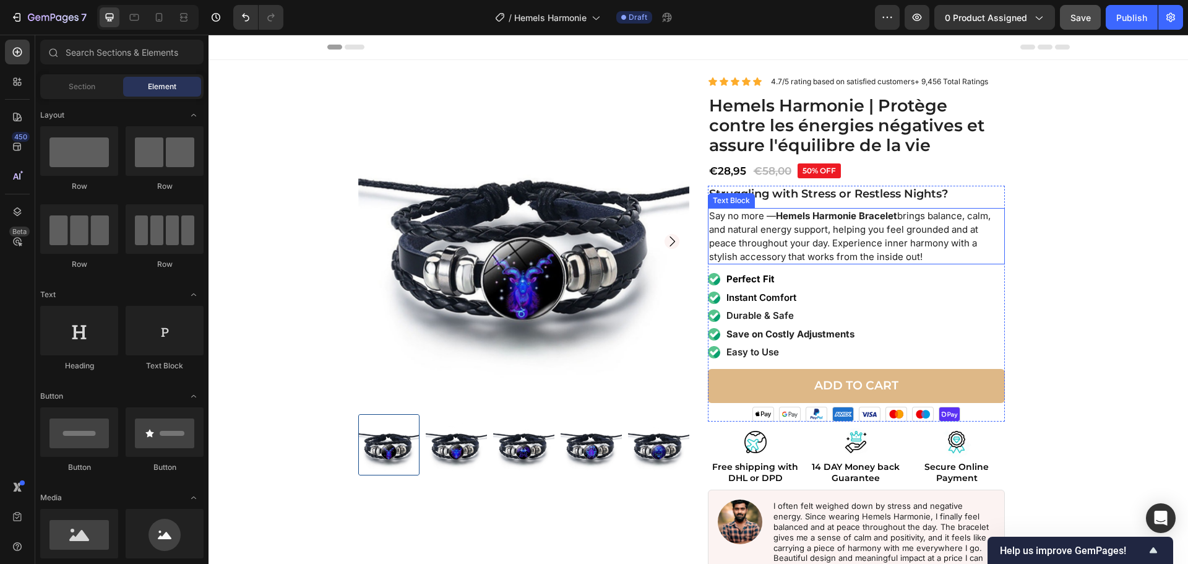
click at [738, 240] on p "Say no more — Hemels Harmonie Bracelet brings balance, calm, and natural energy…" at bounding box center [856, 236] width 295 height 54
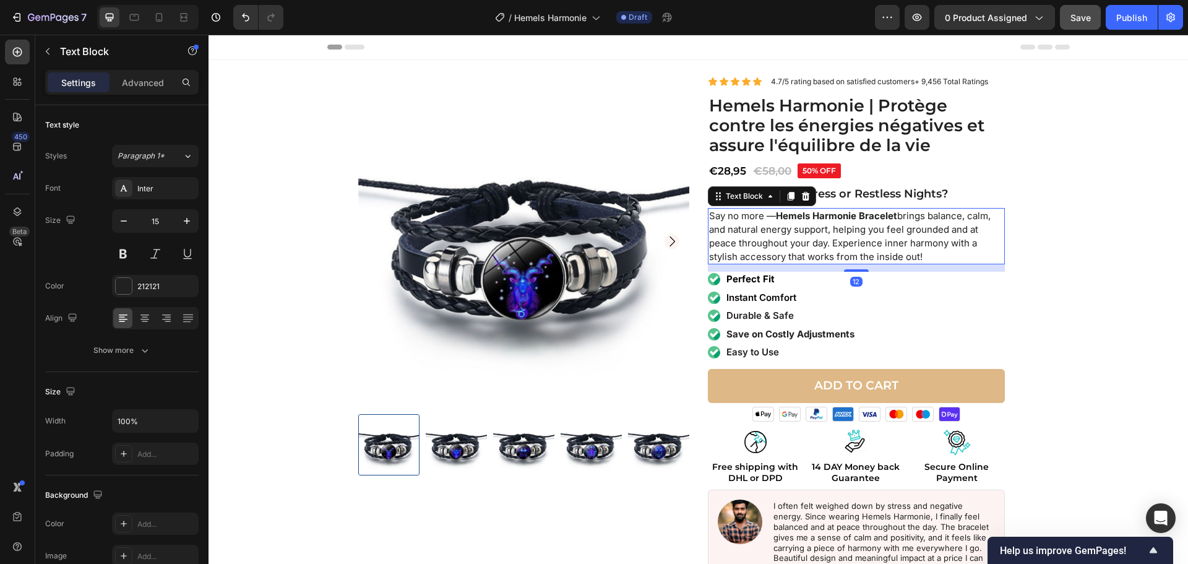
click at [738, 240] on p "Say no more — Hemels Harmonie Bracelet brings balance, calm, and natural energy…" at bounding box center [856, 236] width 295 height 54
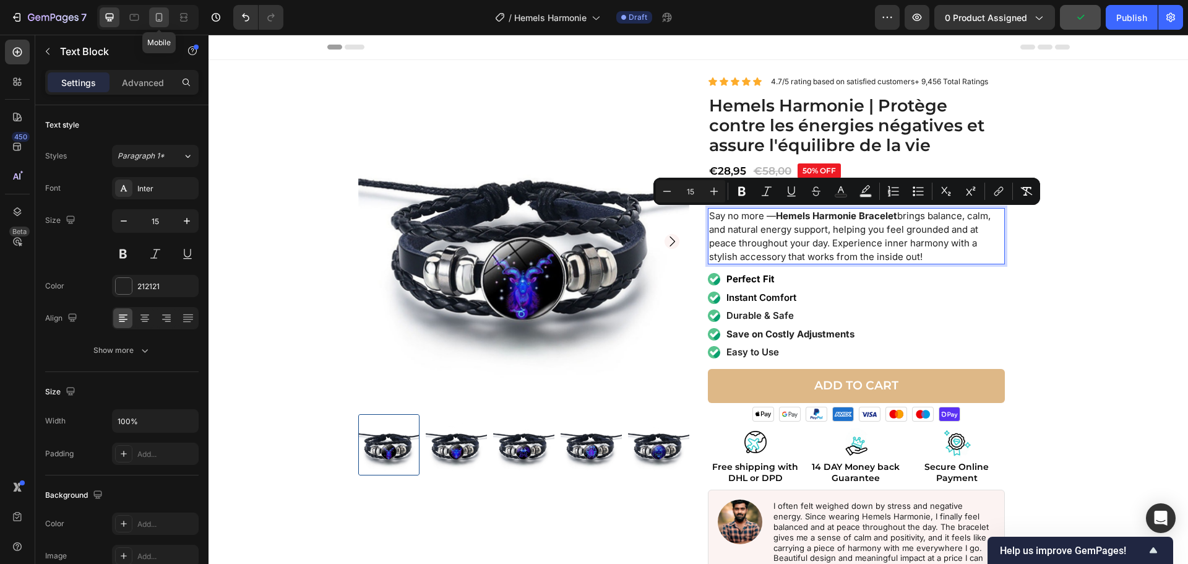
click at [158, 17] on icon at bounding box center [159, 17] width 12 height 12
type input "16"
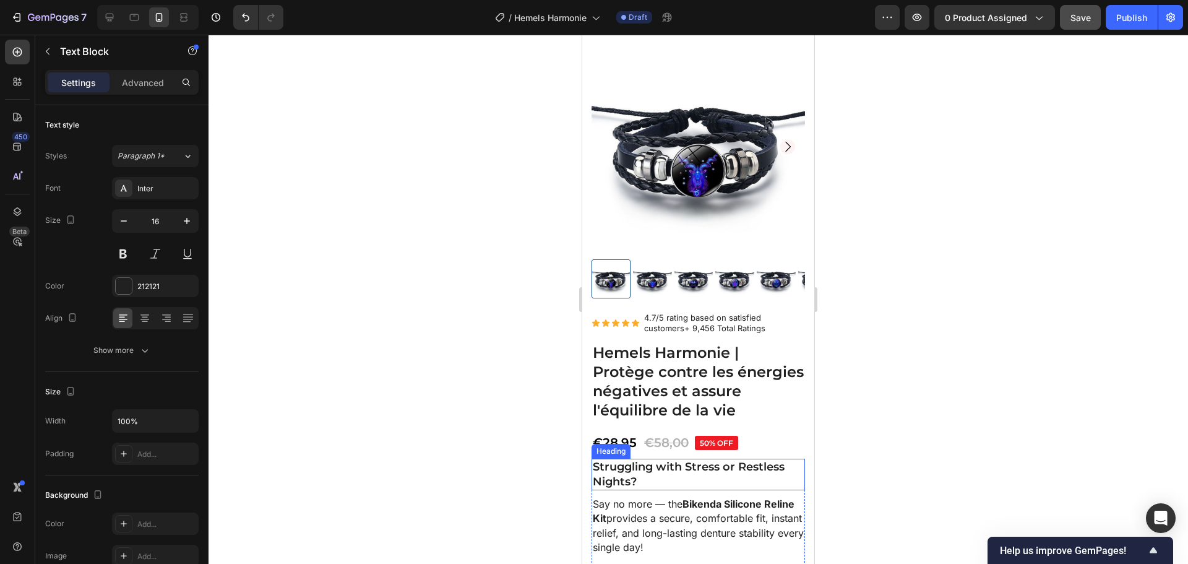
scroll to position [248, 0]
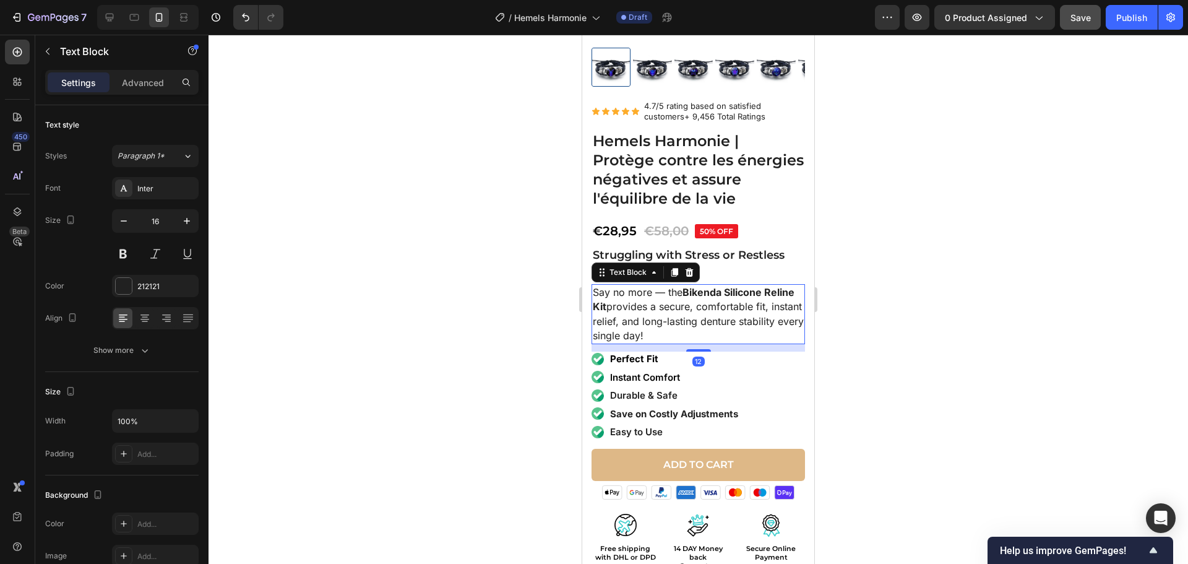
click at [681, 293] on p "Say no more — the Bikenda Silicone Reline Kit provides a secure, comfortable fi…" at bounding box center [698, 314] width 211 height 58
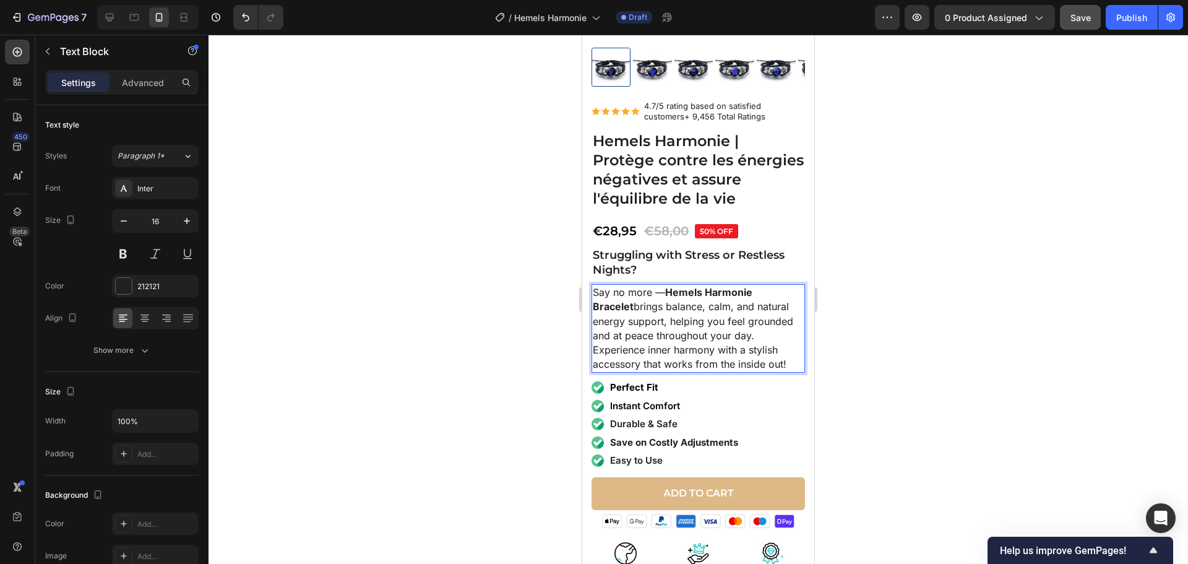
click at [869, 348] on div at bounding box center [699, 299] width 980 height 529
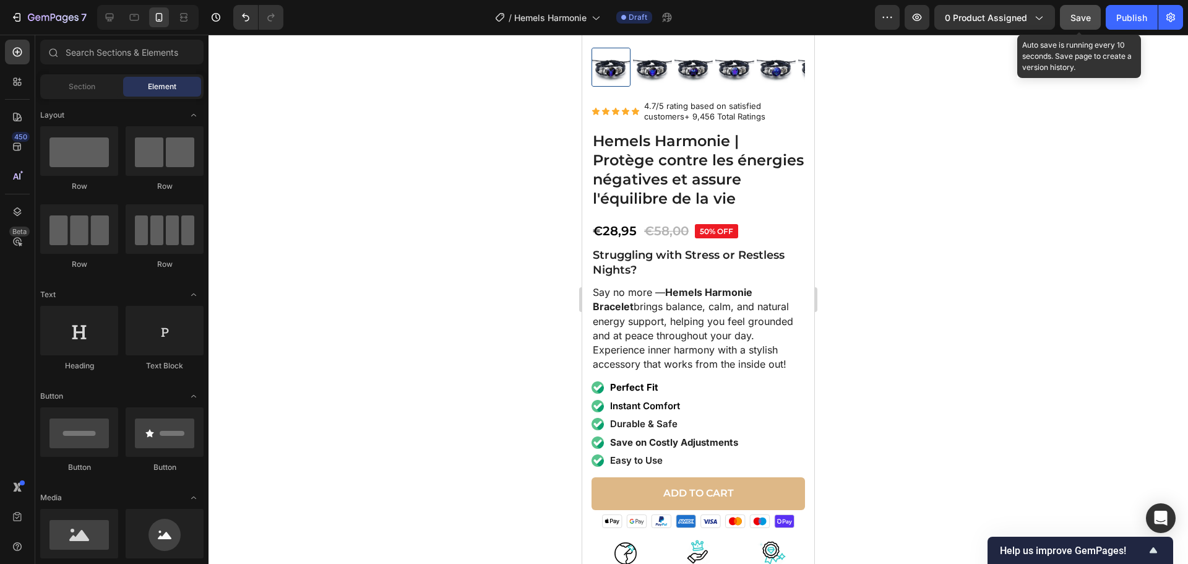
click at [1073, 15] on span "Save" at bounding box center [1081, 17] width 20 height 11
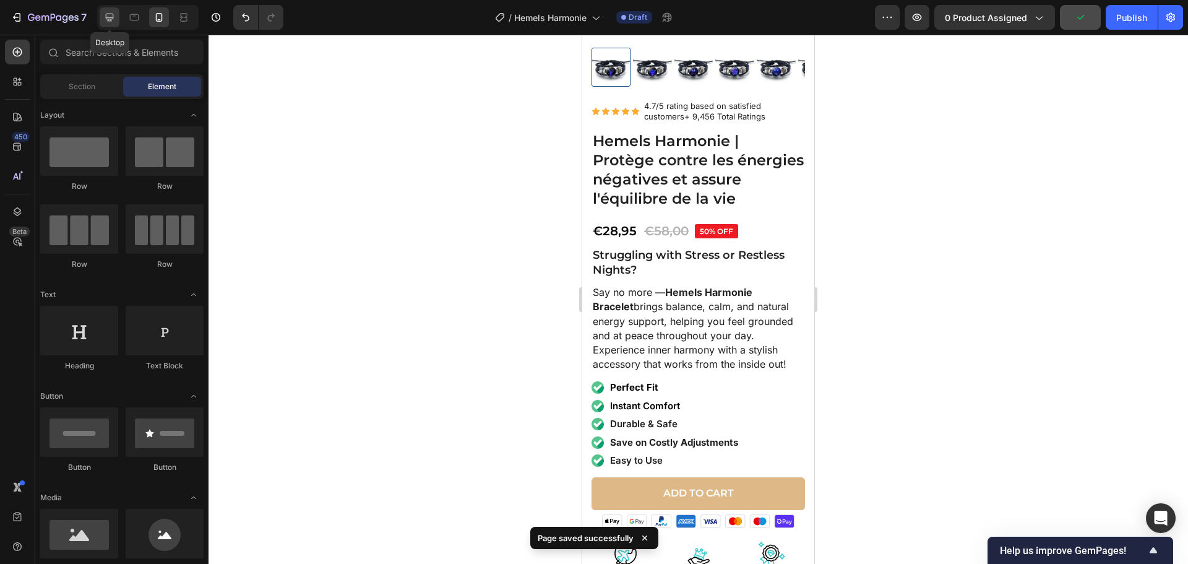
click at [102, 24] on div at bounding box center [110, 17] width 20 height 20
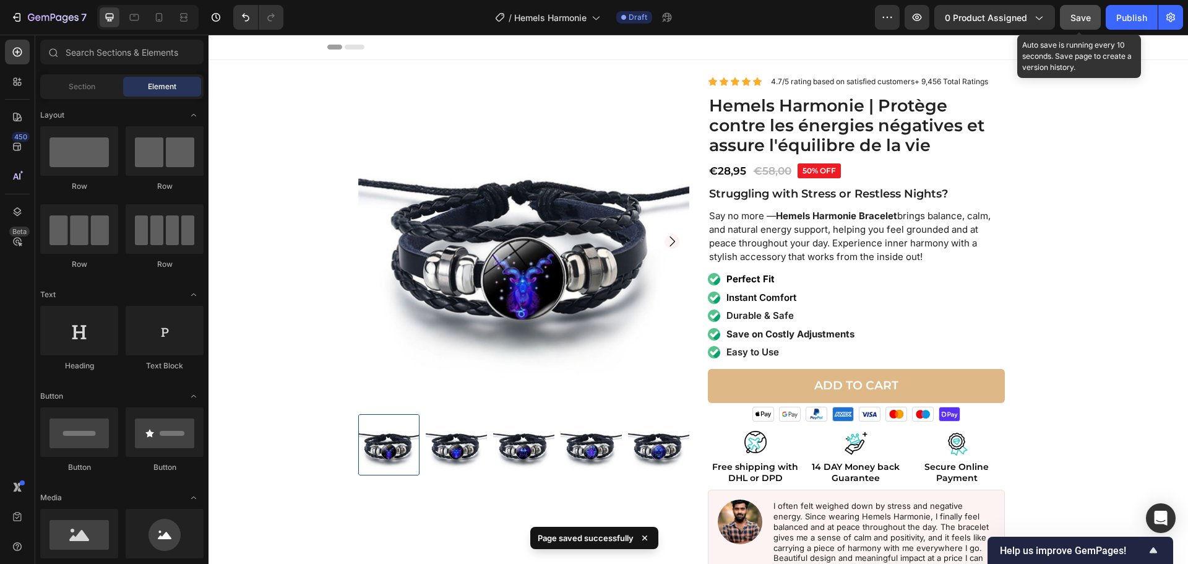
click at [1078, 25] on button "Save" at bounding box center [1080, 17] width 41 height 25
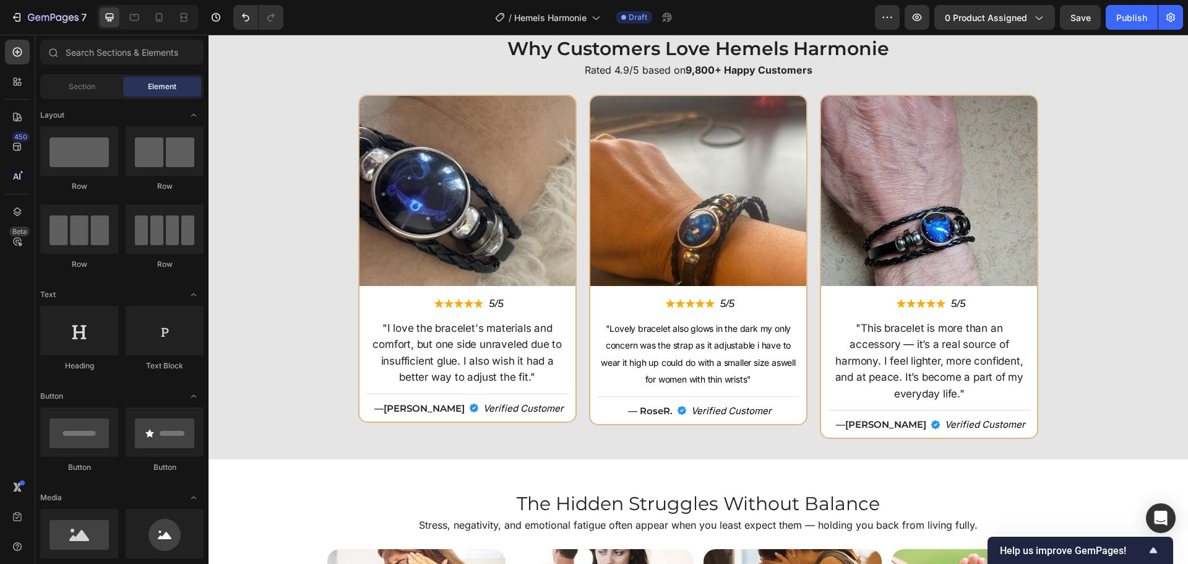
scroll to position [3157, 0]
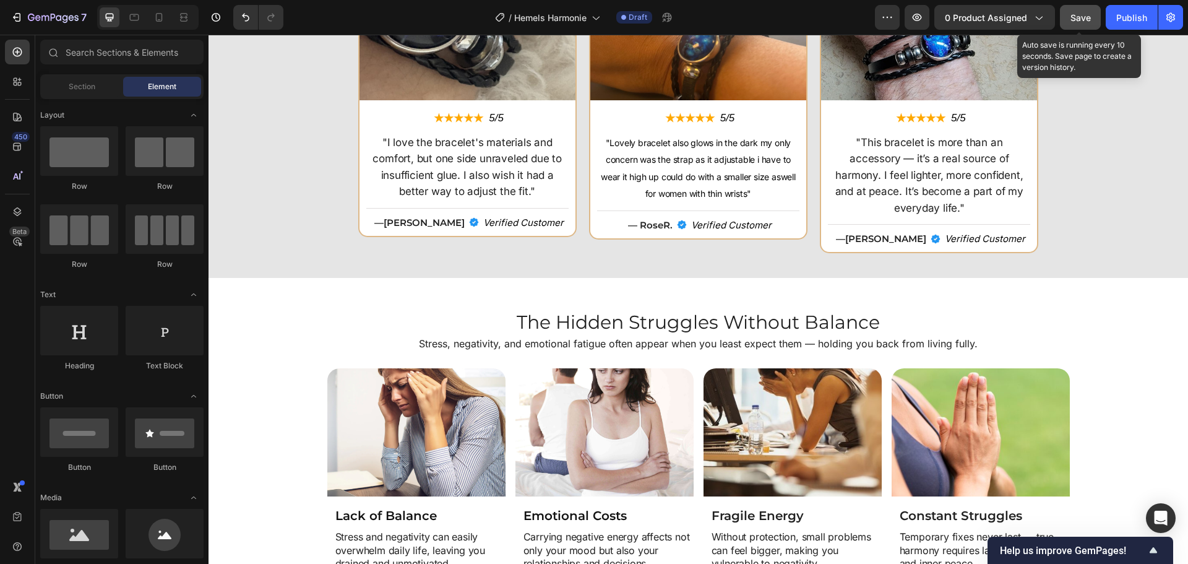
drag, startPoint x: 1096, startPoint y: 17, endPoint x: 871, endPoint y: 4, distance: 224.4
click at [1096, 17] on button "Save" at bounding box center [1080, 17] width 41 height 25
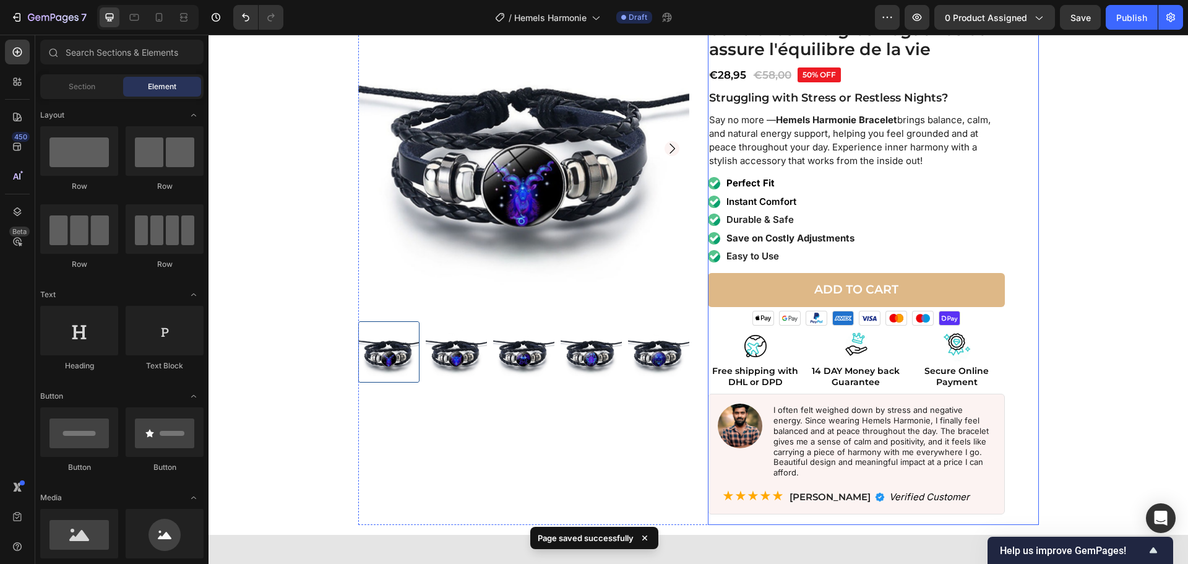
scroll to position [0, 0]
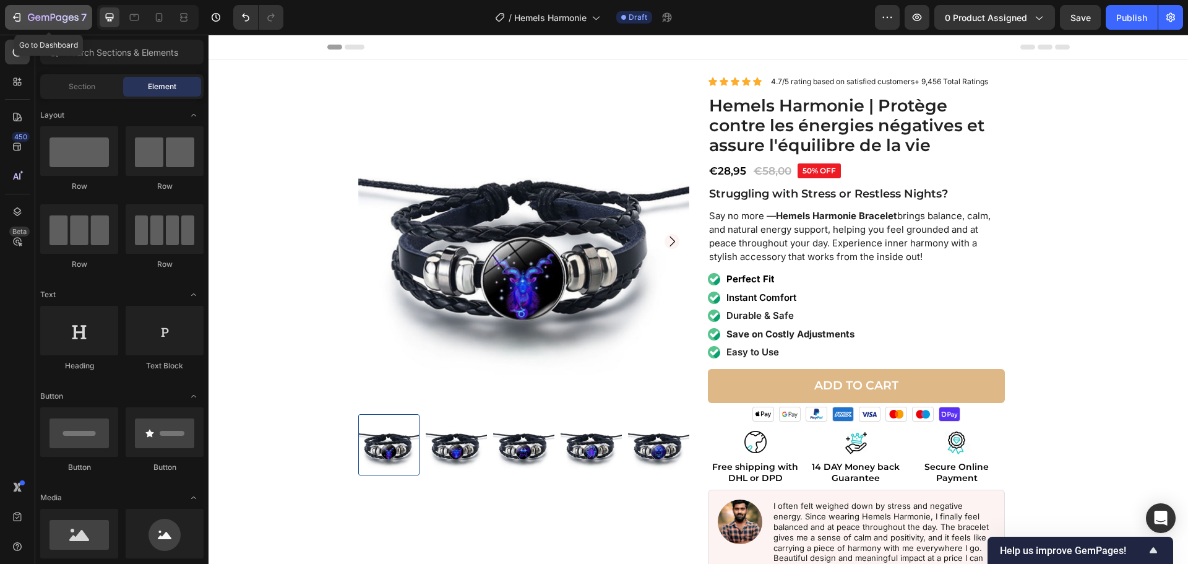
click at [82, 17] on p "7" at bounding box center [84, 17] width 6 height 15
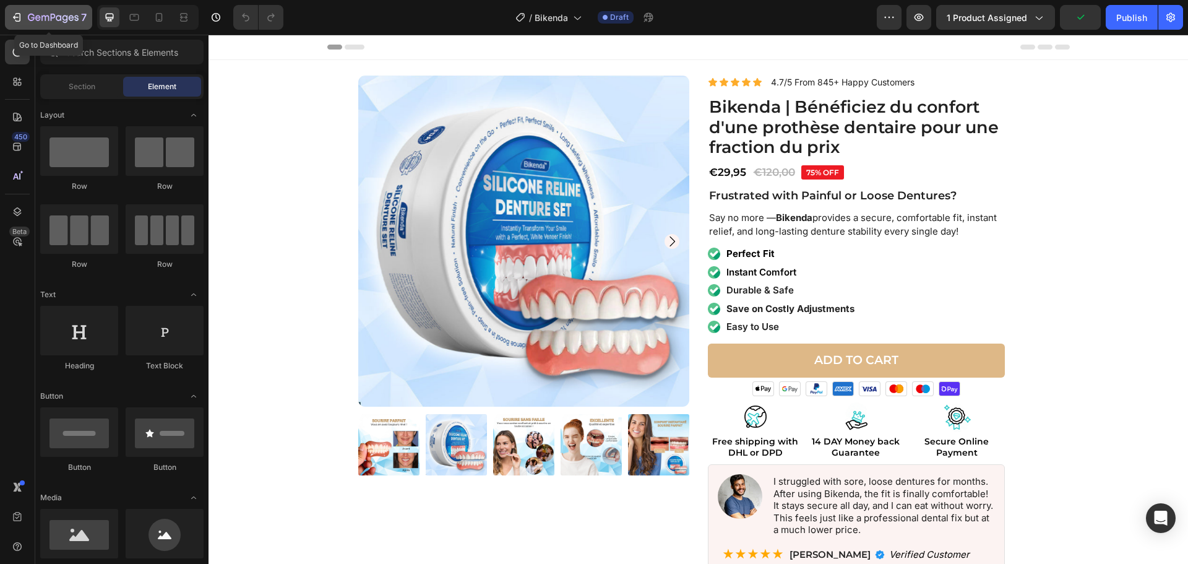
click at [32, 19] on icon "button" at bounding box center [53, 18] width 51 height 11
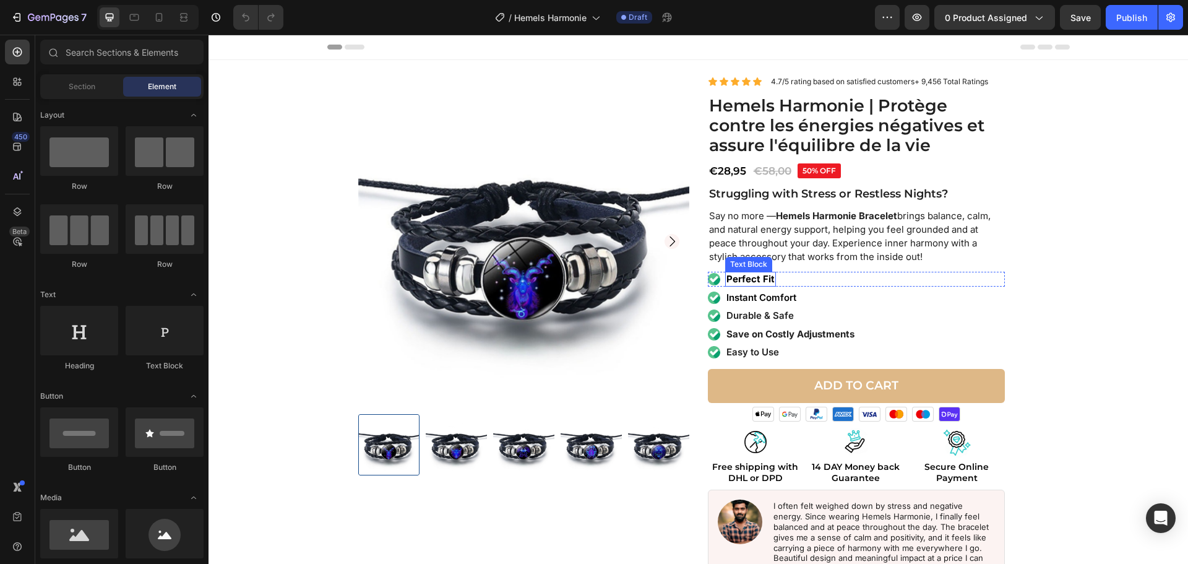
click at [744, 283] on strong "Perfect Fit" at bounding box center [751, 279] width 48 height 12
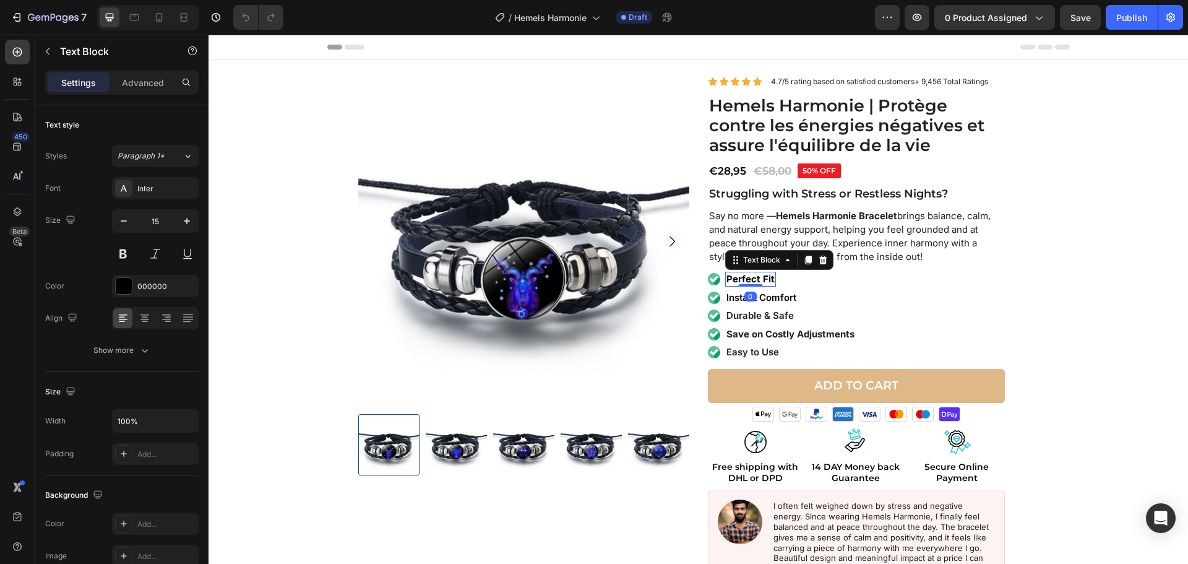
click at [744, 283] on strong "Perfect Fit" at bounding box center [751, 279] width 48 height 12
click at [744, 282] on strong "Perfect Fit" at bounding box center [751, 279] width 48 height 12
click at [728, 303] on p "Instant Comfort" at bounding box center [762, 298] width 70 height 12
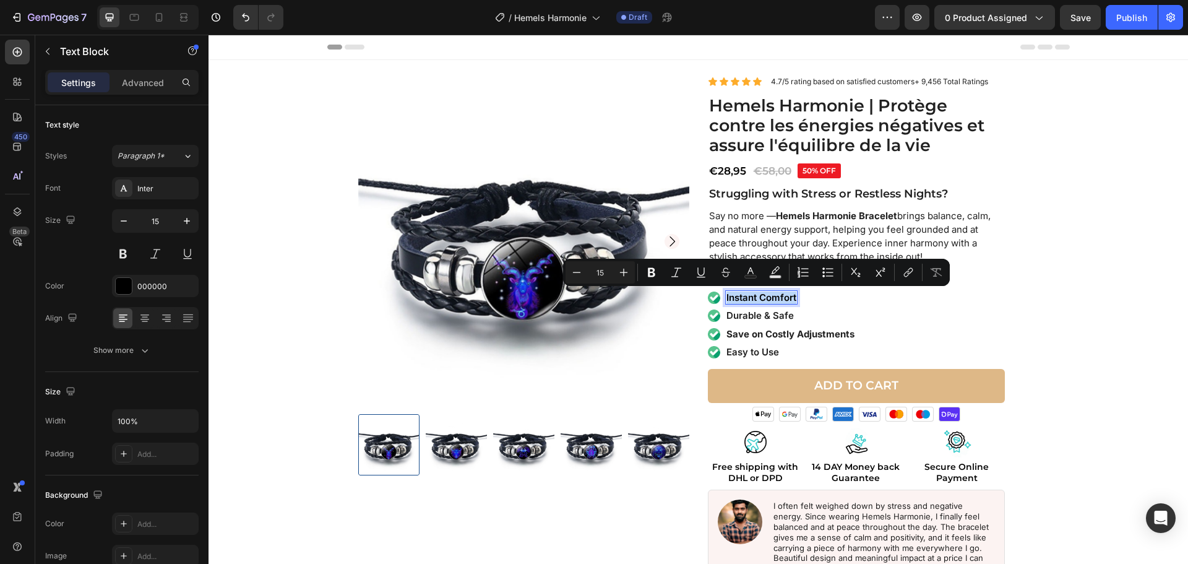
copy p "Instant Comfort"
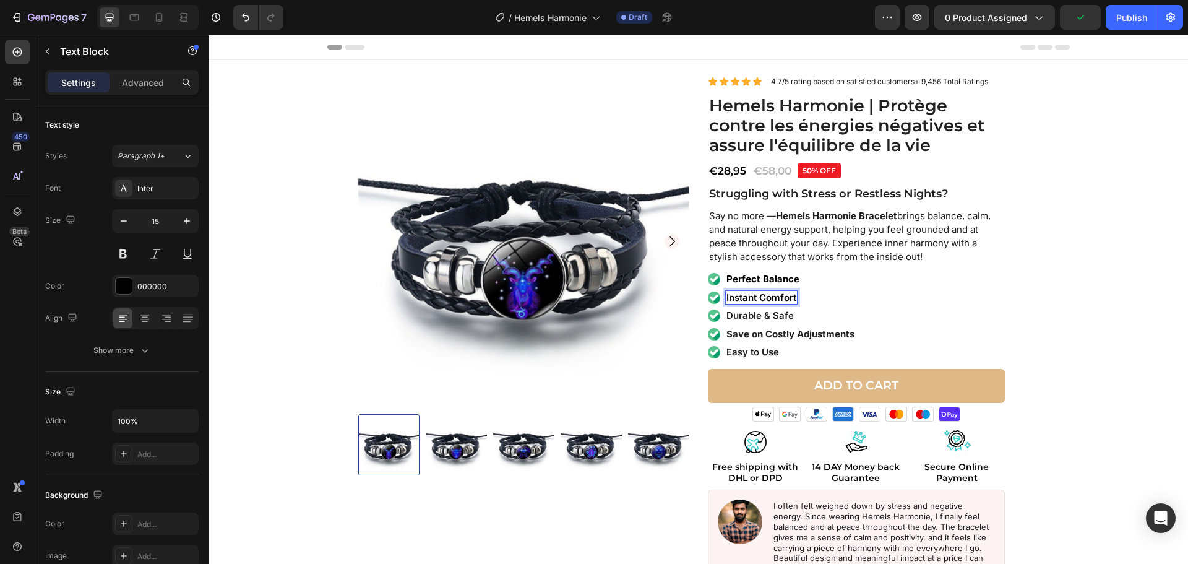
click at [742, 295] on p "Instant Comfort" at bounding box center [762, 298] width 70 height 12
click at [748, 319] on p "Durable & Safe" at bounding box center [760, 315] width 67 height 12
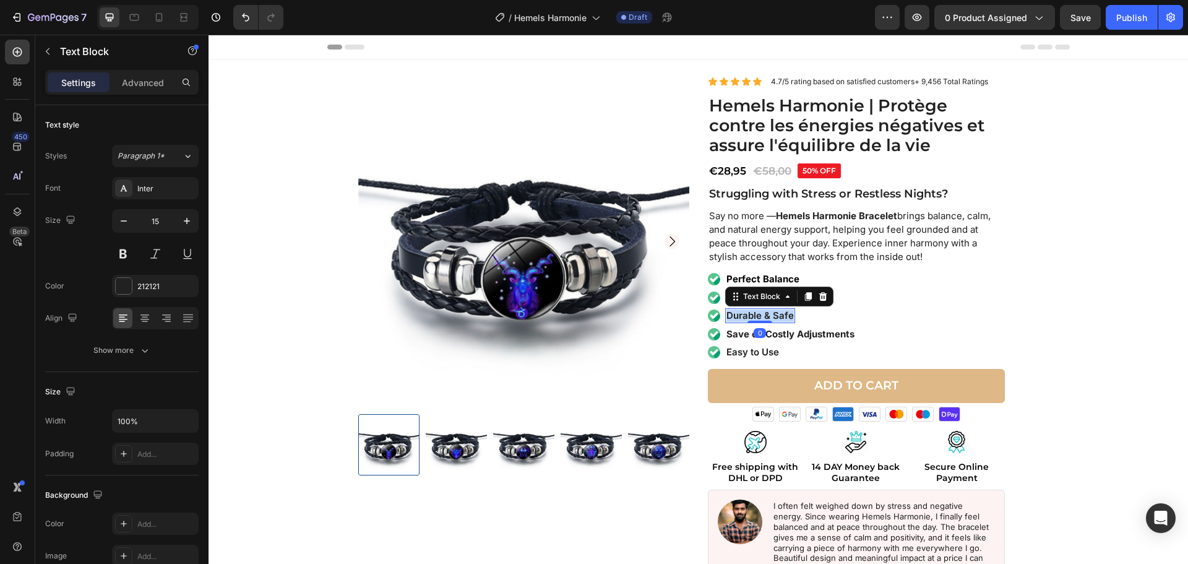
click at [748, 319] on p "Durable & Safe" at bounding box center [760, 315] width 67 height 12
click at [739, 339] on div "Text Block" at bounding box center [749, 337] width 42 height 11
click at [831, 332] on strong "Save on Costly Adjustments" at bounding box center [791, 334] width 128 height 12
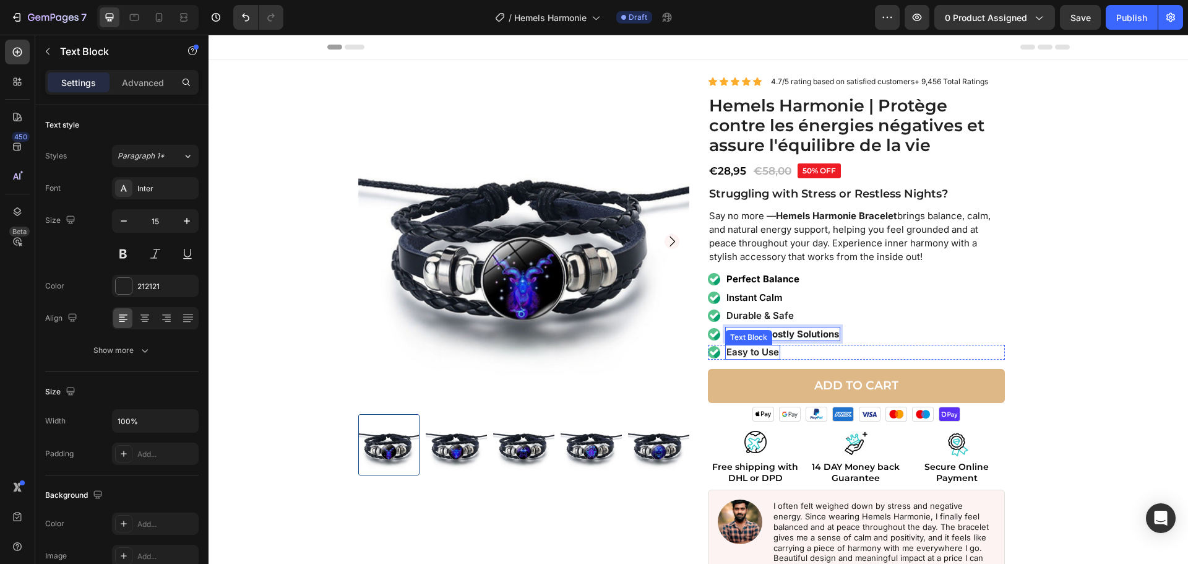
click at [761, 353] on p "Easy to Use" at bounding box center [753, 352] width 53 height 12
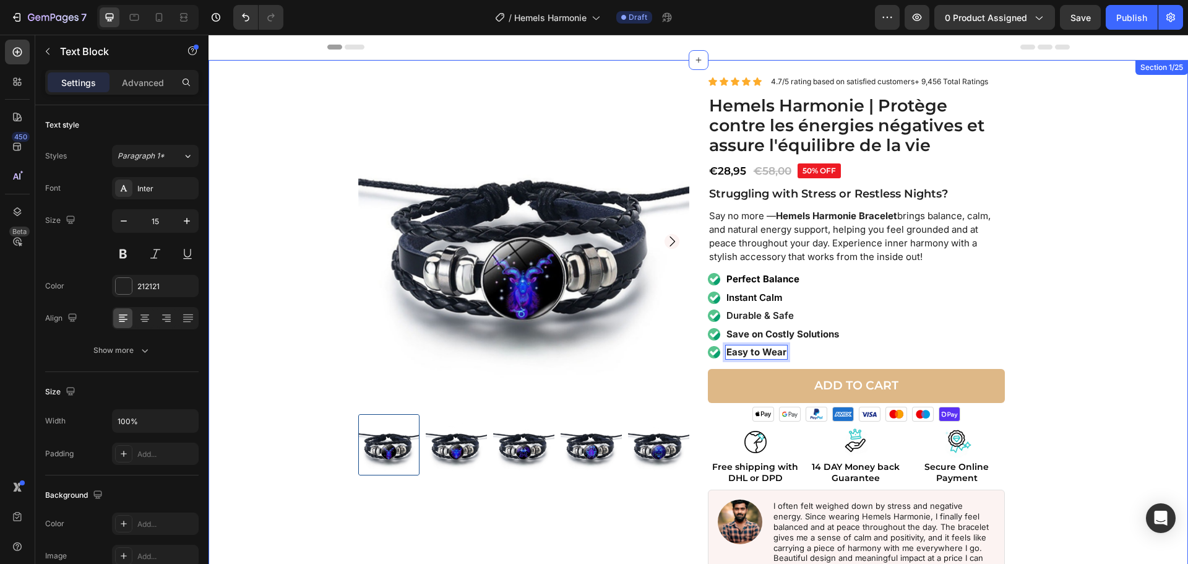
click at [1063, 235] on div "Product Images Icon Icon Icon Icon Icon Icon List 4.7/5 rating based on satisfi…" at bounding box center [698, 348] width 967 height 545
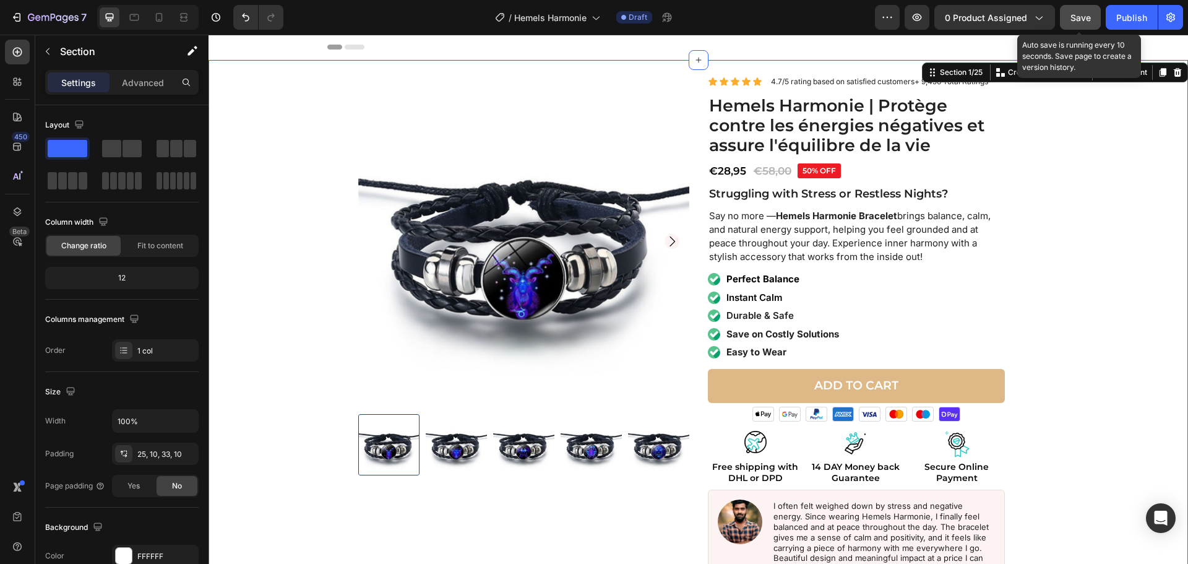
click at [1069, 13] on button "Save" at bounding box center [1080, 17] width 41 height 25
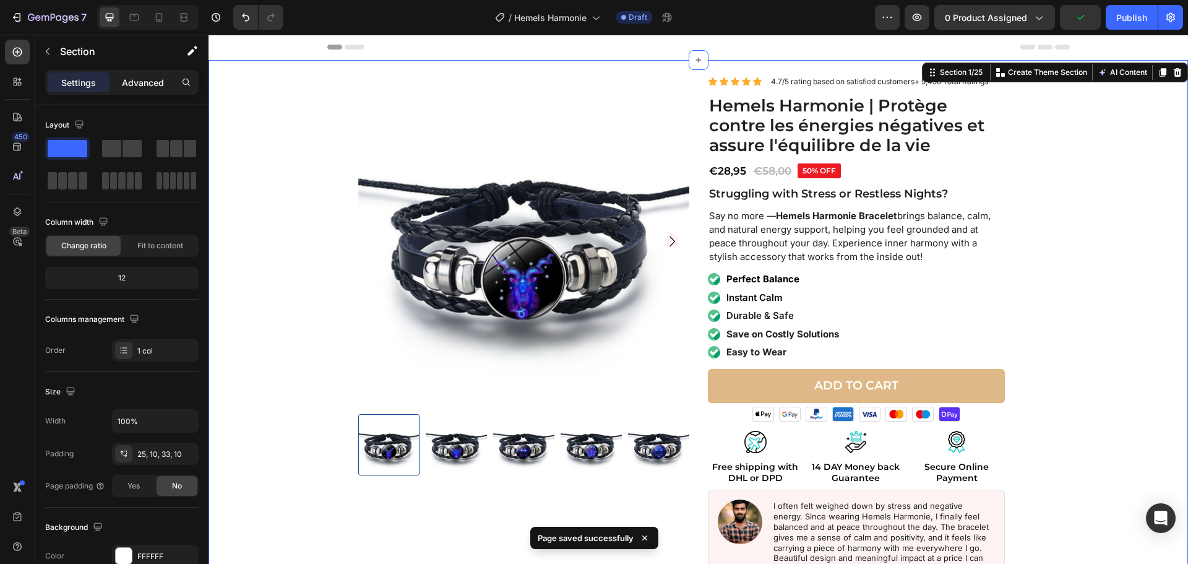
click at [121, 90] on div "Advanced" at bounding box center [143, 82] width 62 height 20
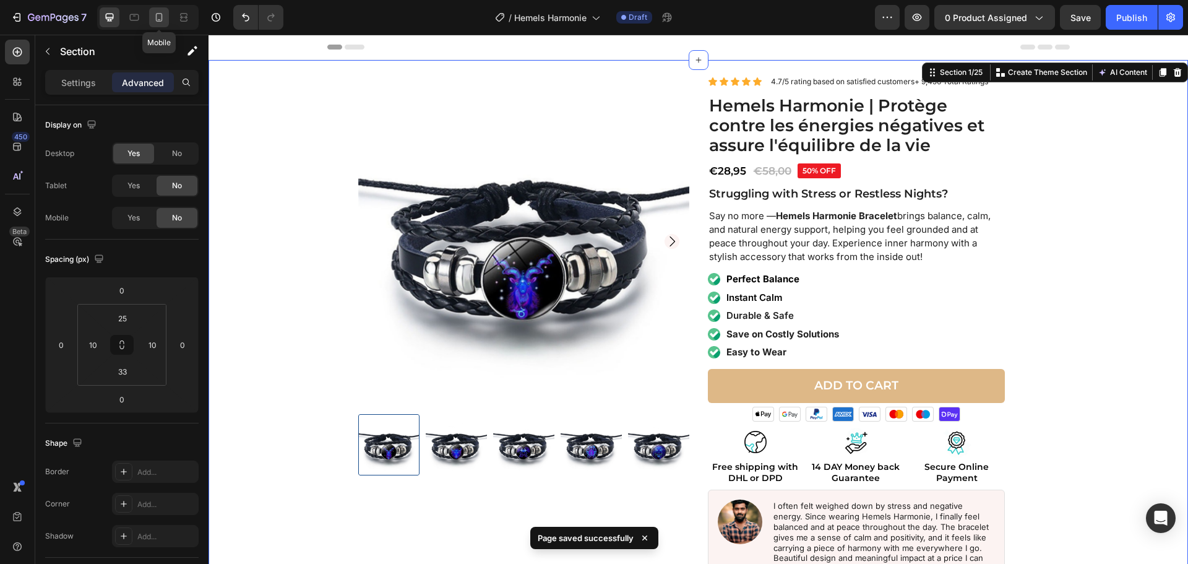
click at [155, 15] on icon at bounding box center [159, 17] width 12 height 12
type input "15"
type input "14"
type input "15"
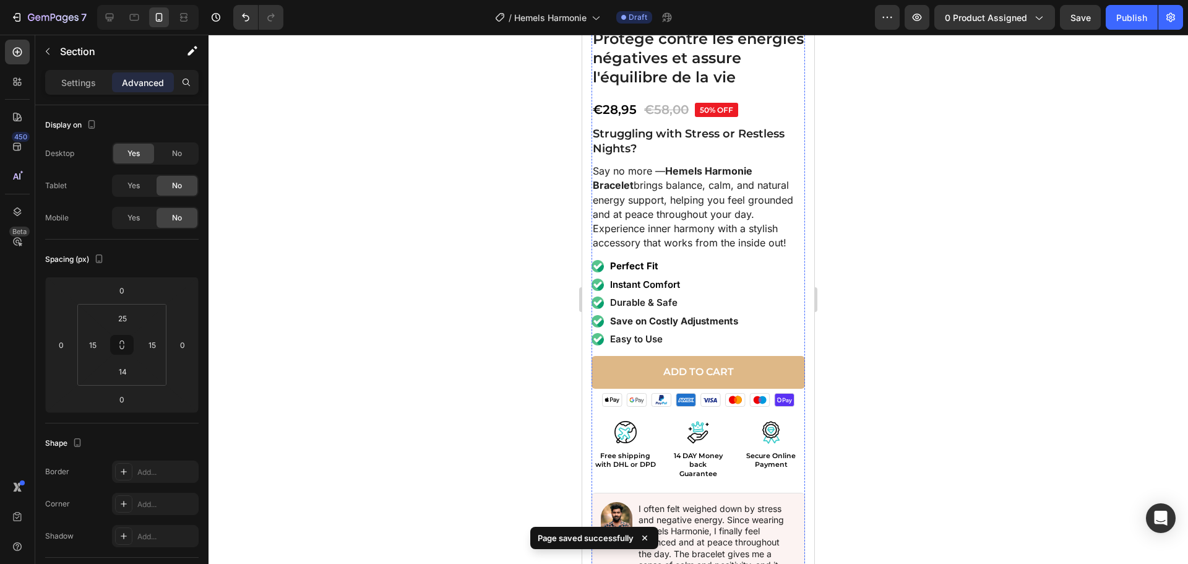
scroll to position [371, 0]
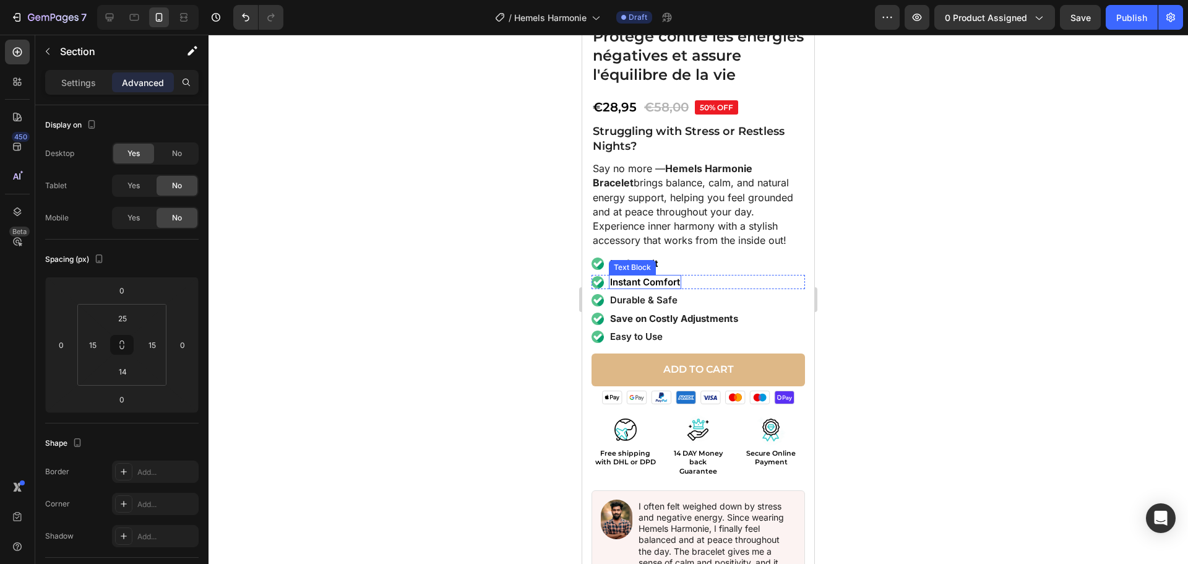
click at [635, 262] on div "Text Block" at bounding box center [633, 267] width 42 height 11
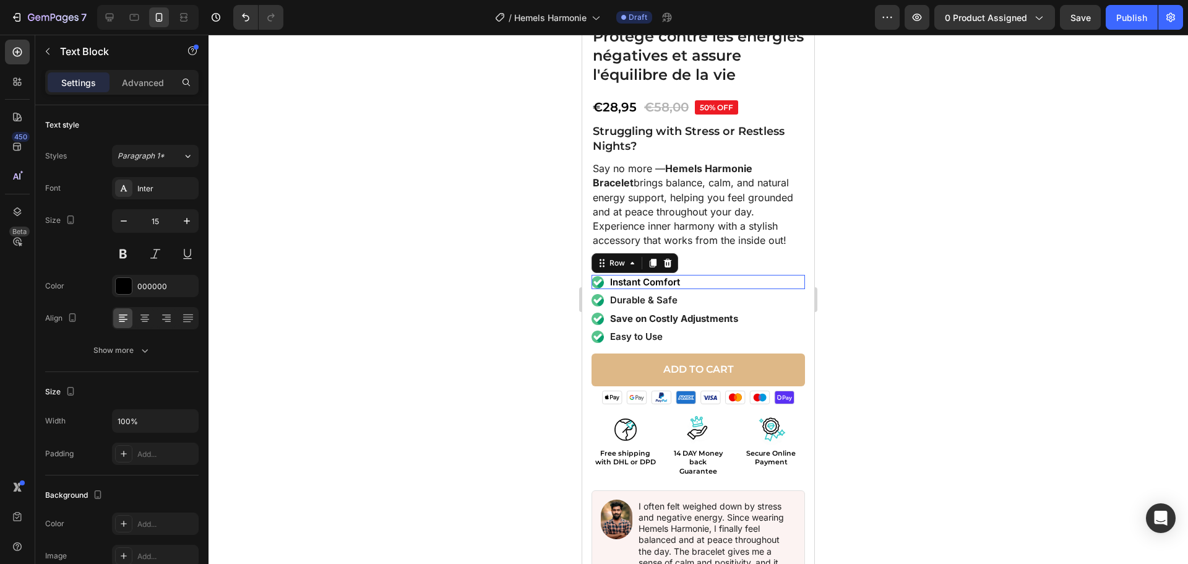
click at [730, 277] on div "Image Instant Comfort Text Block Row 0" at bounding box center [699, 282] width 214 height 15
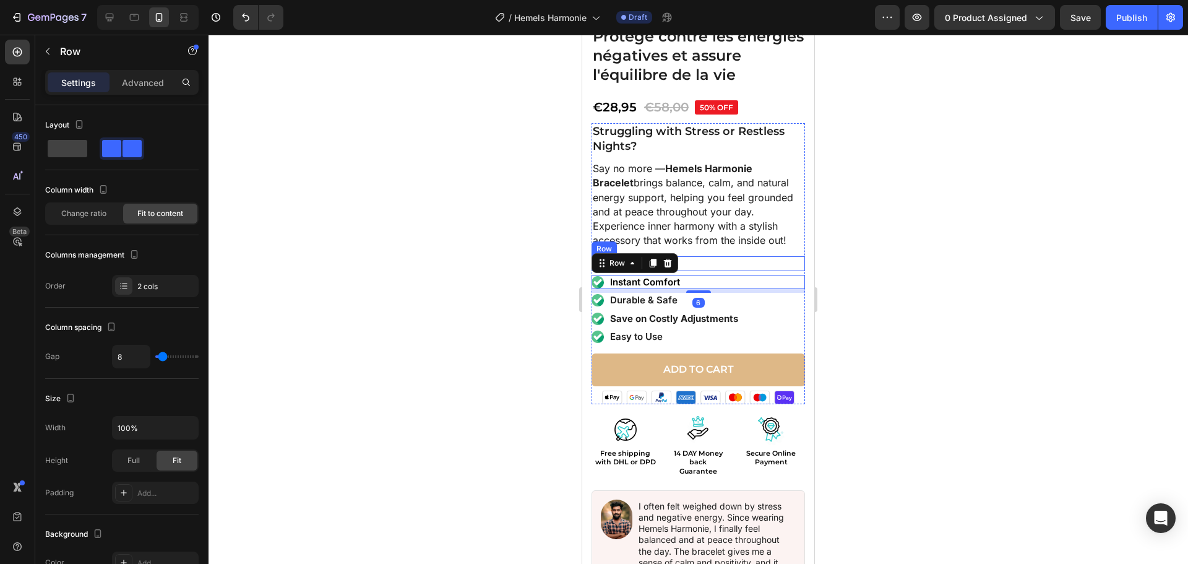
click at [702, 256] on div "Image Perfect Fit Text Block Row" at bounding box center [699, 263] width 214 height 15
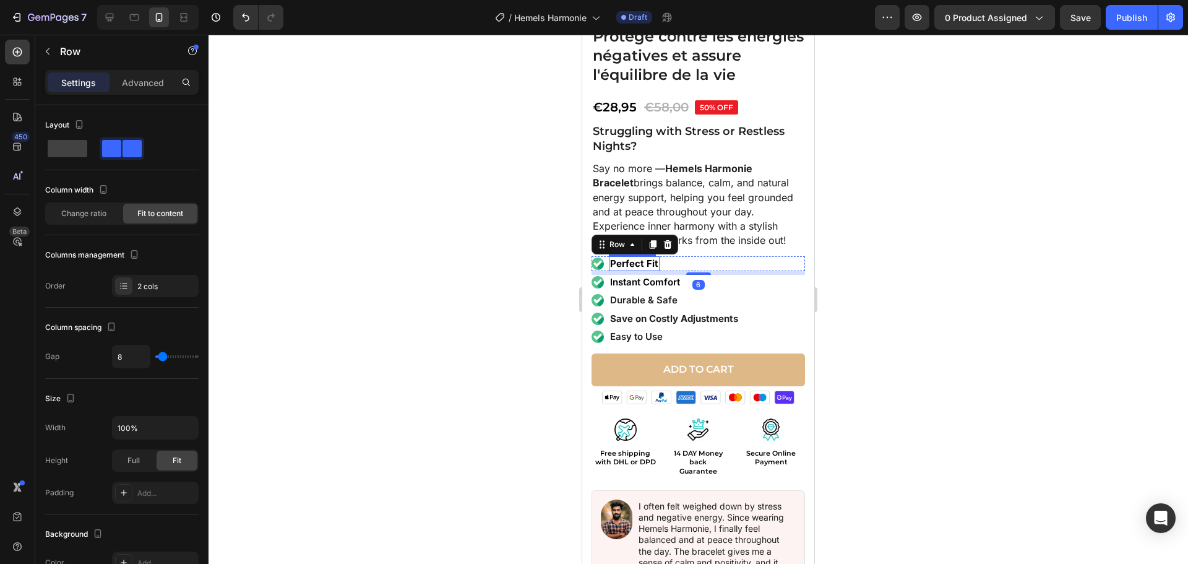
click at [647, 257] on strong "Perfect Fit" at bounding box center [634, 263] width 48 height 12
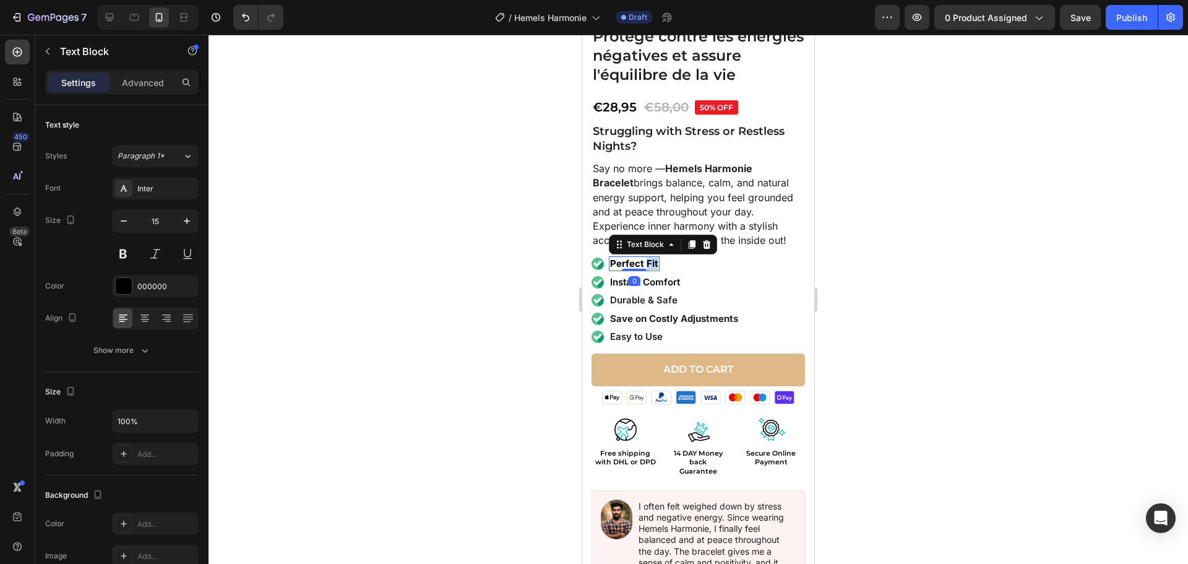
click at [647, 257] on strong "Perfect Fit" at bounding box center [634, 263] width 48 height 12
click at [643, 276] on p "Instant Comfort" at bounding box center [645, 282] width 70 height 12
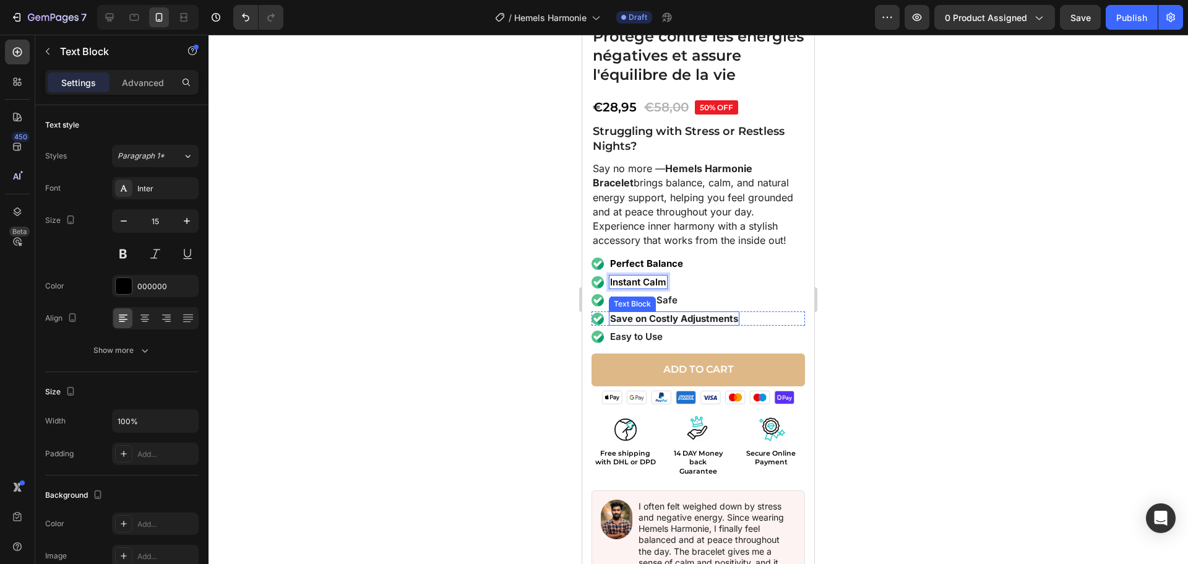
click at [634, 298] on div "Text Block" at bounding box center [632, 303] width 47 height 15
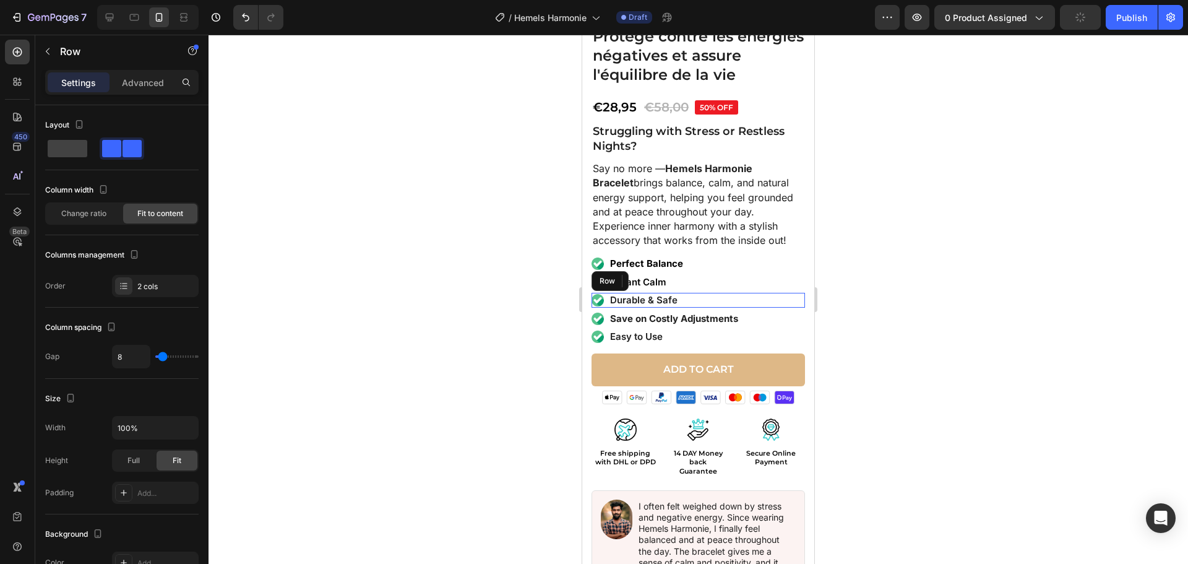
click at [690, 295] on div "Image Durable & Safe Text Block Row" at bounding box center [699, 300] width 214 height 15
click at [670, 294] on p "Durable & Safe" at bounding box center [643, 300] width 67 height 12
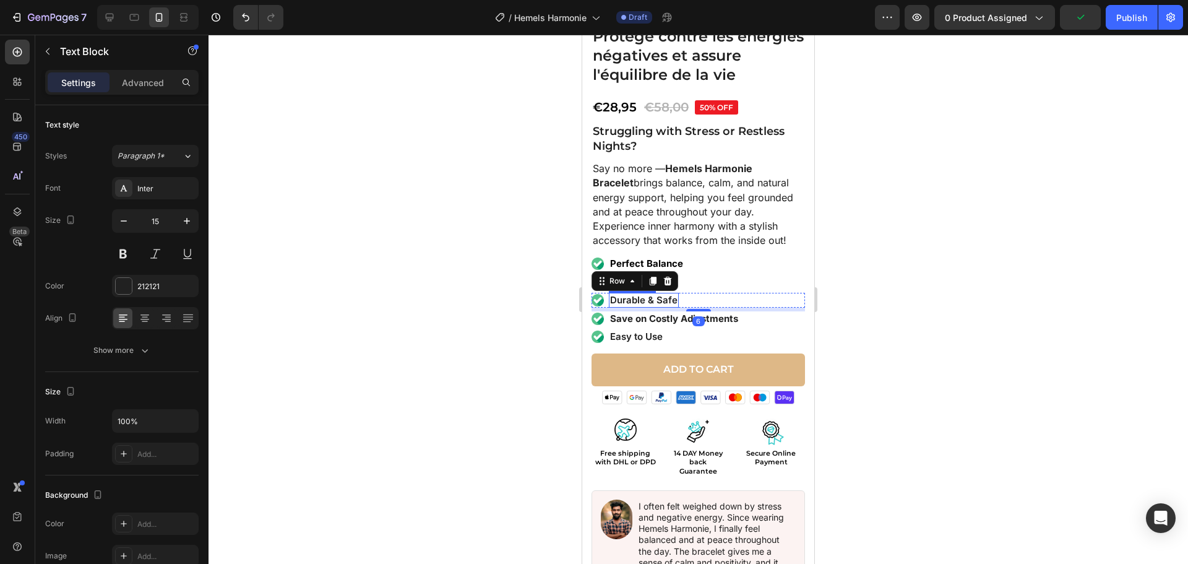
click at [670, 294] on p "Durable & Safe" at bounding box center [643, 300] width 67 height 12
click at [657, 294] on p "Durable & Durable & Safe" at bounding box center [667, 300] width 114 height 12
click at [672, 313] on strong "Save on Costly Adjustments" at bounding box center [674, 319] width 128 height 12
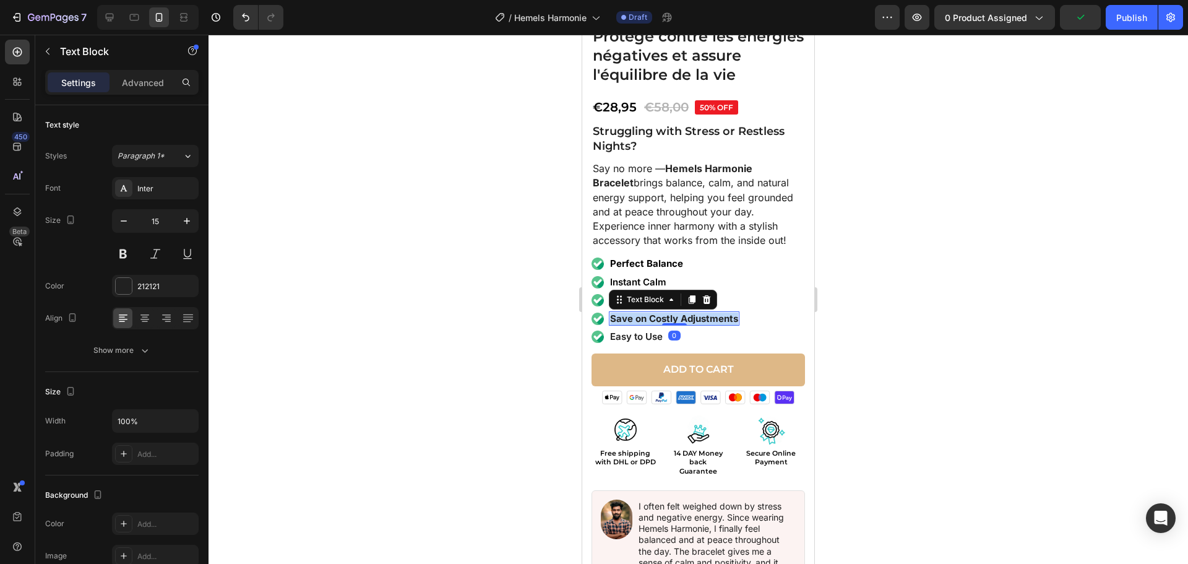
click at [673, 313] on strong "Save on Costly Adjustments" at bounding box center [674, 319] width 128 height 12
click at [648, 331] on p "Easy to Use" at bounding box center [636, 337] width 53 height 12
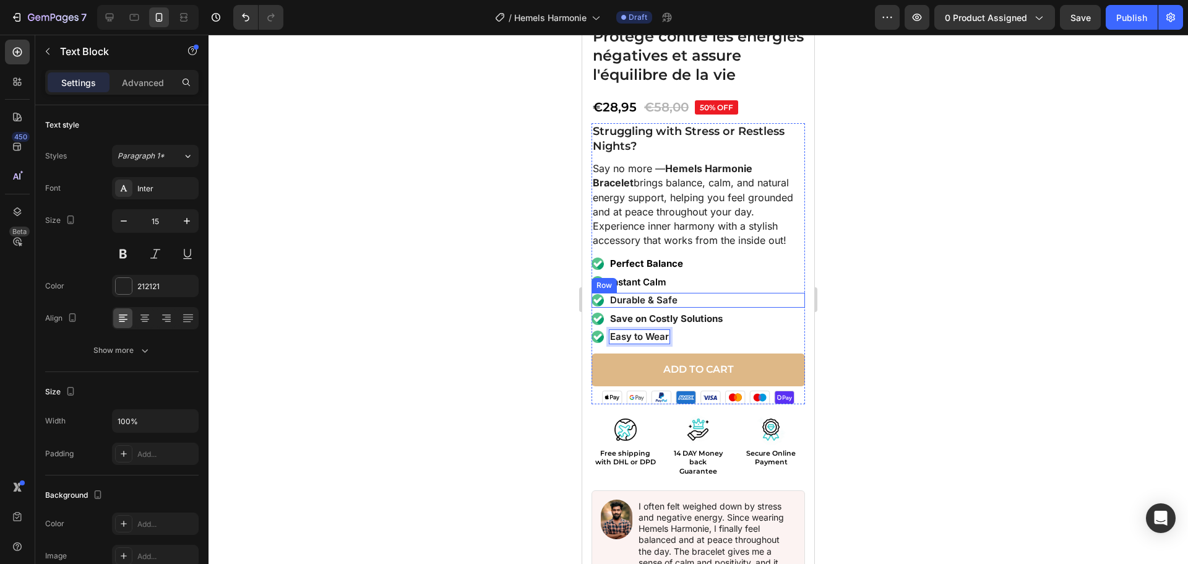
click at [753, 293] on div "Image Durable & Safe Text Block Row" at bounding box center [699, 300] width 214 height 15
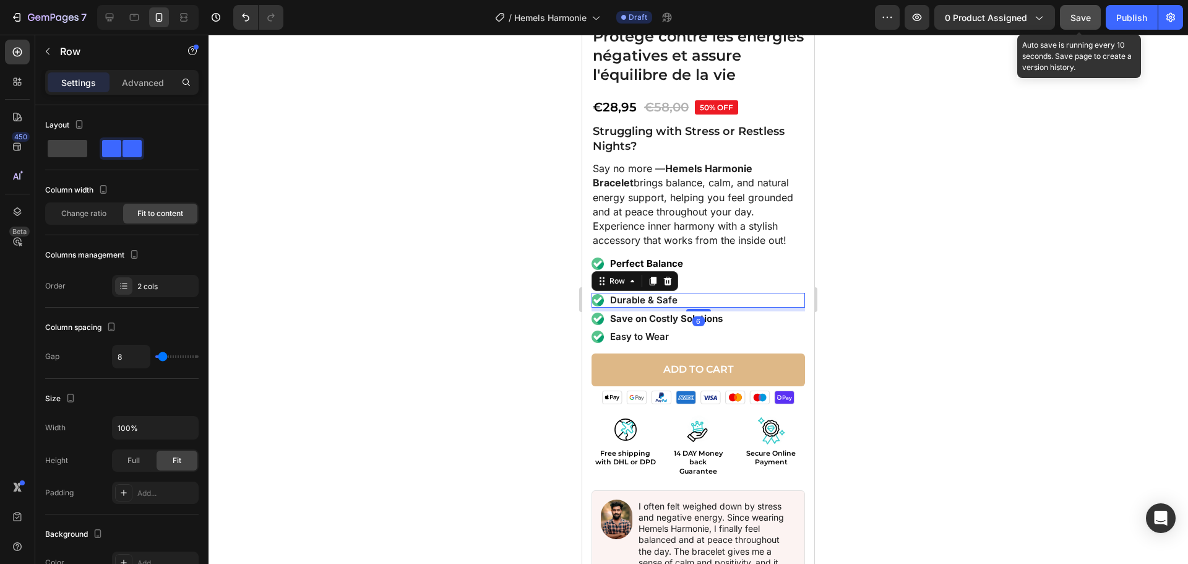
click at [1073, 19] on span "Save" at bounding box center [1081, 17] width 20 height 11
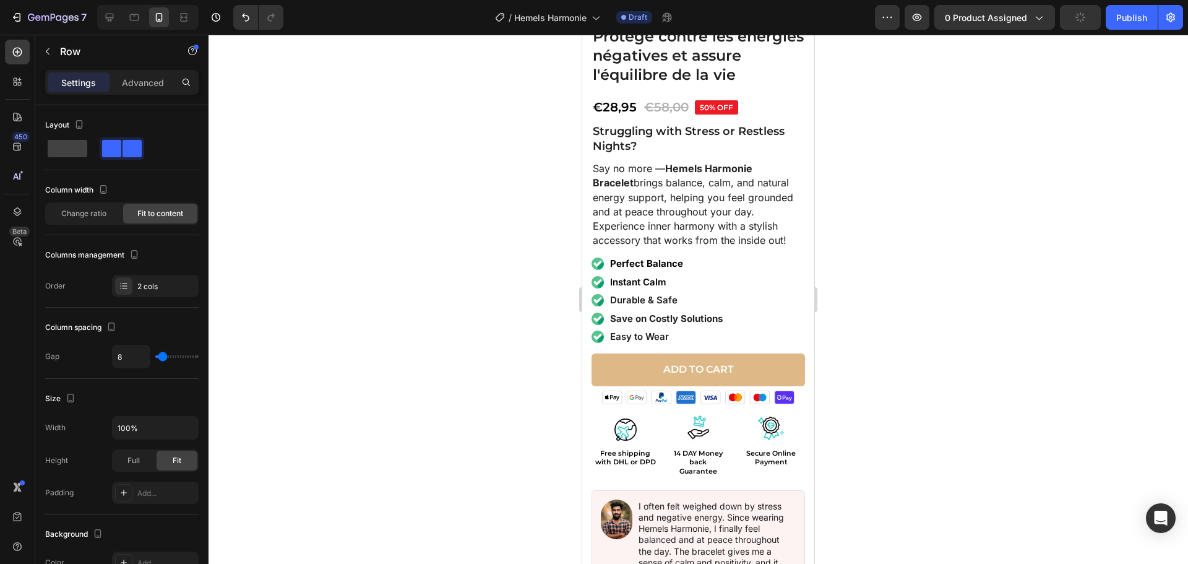
scroll to position [834, 0]
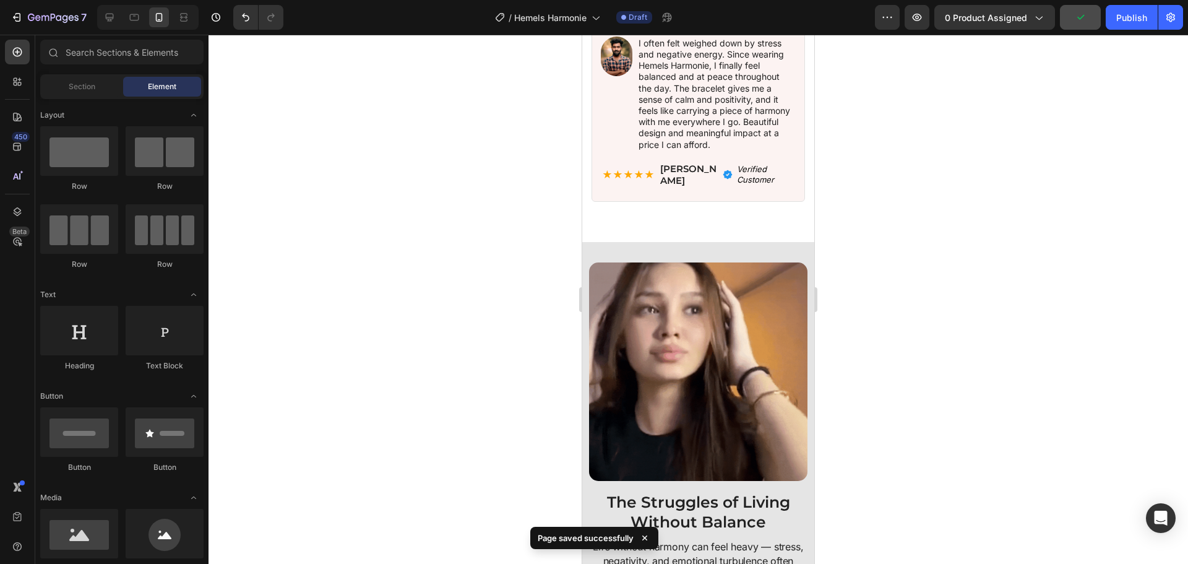
click at [839, 277] on div at bounding box center [699, 299] width 980 height 529
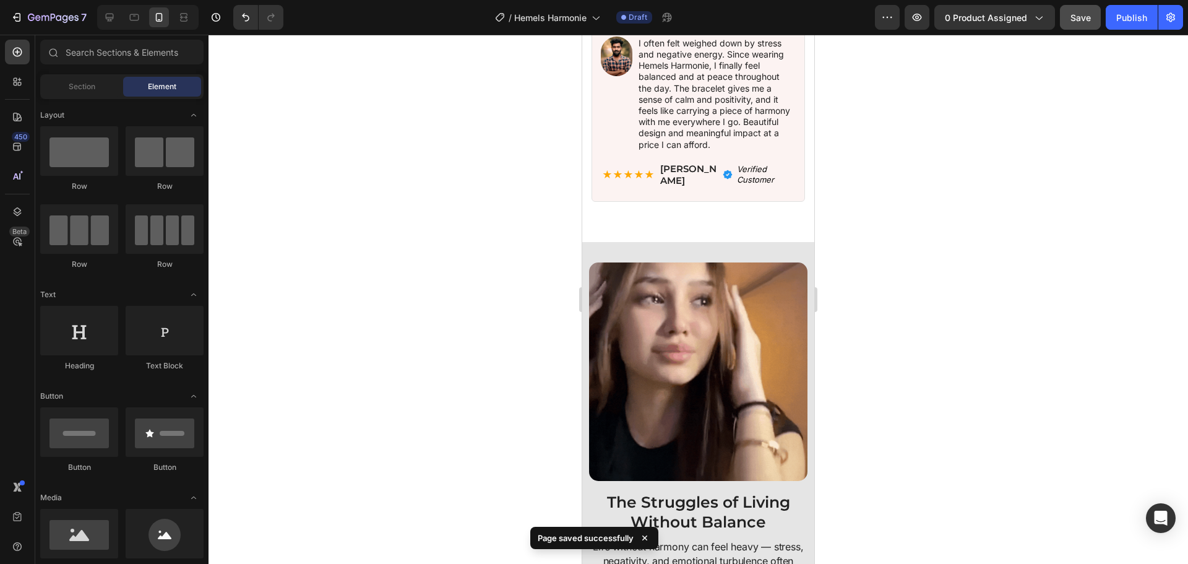
click at [1081, 19] on span "Save" at bounding box center [1081, 17] width 20 height 11
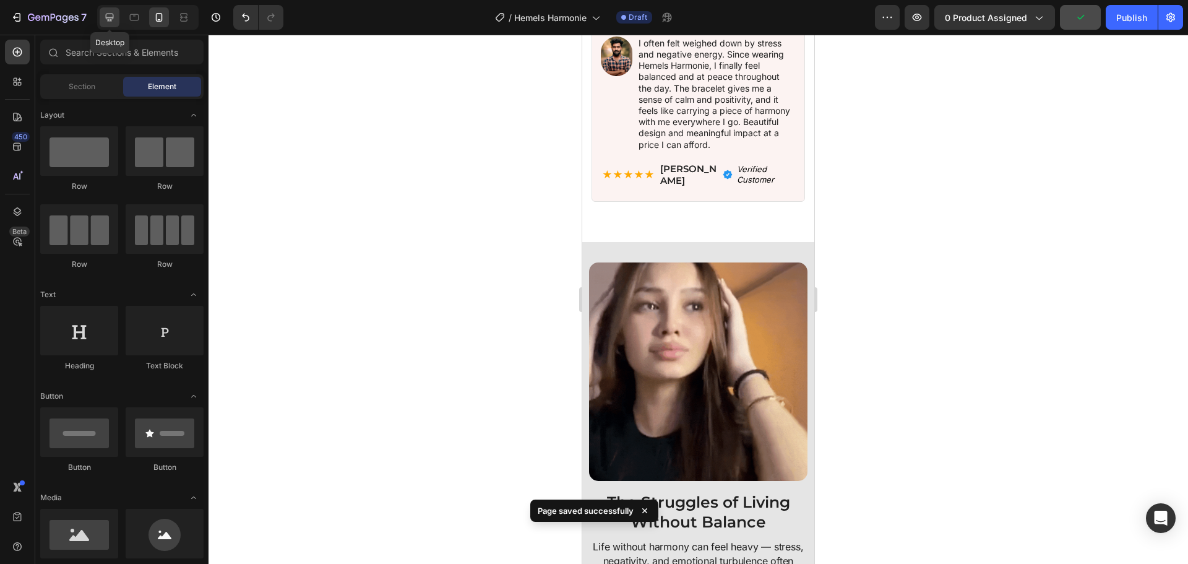
click at [113, 13] on icon at bounding box center [109, 17] width 12 height 12
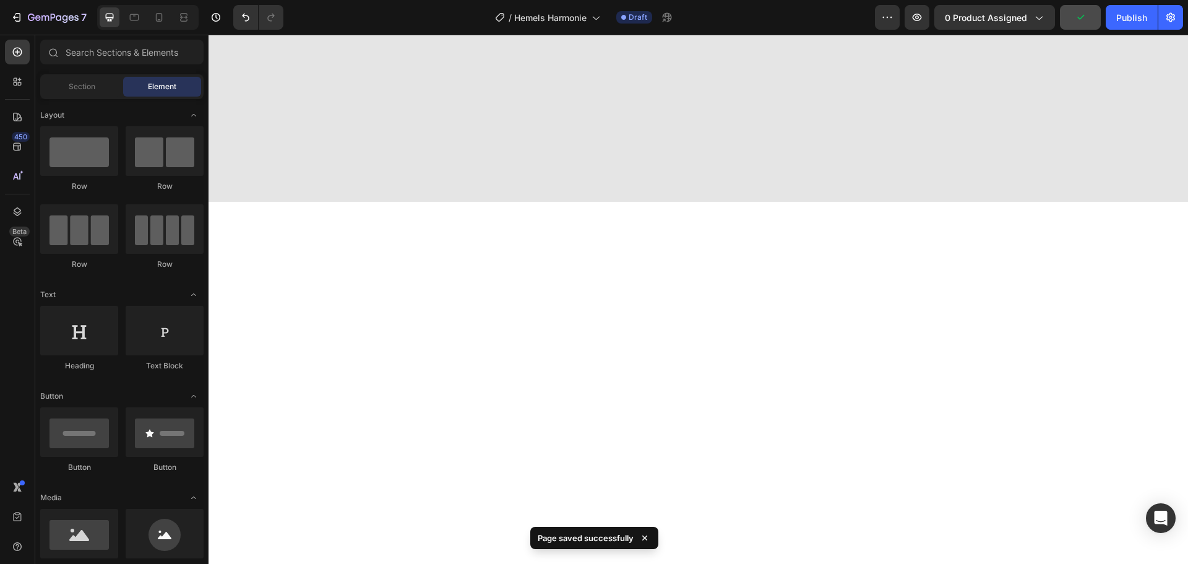
scroll to position [1435, 0]
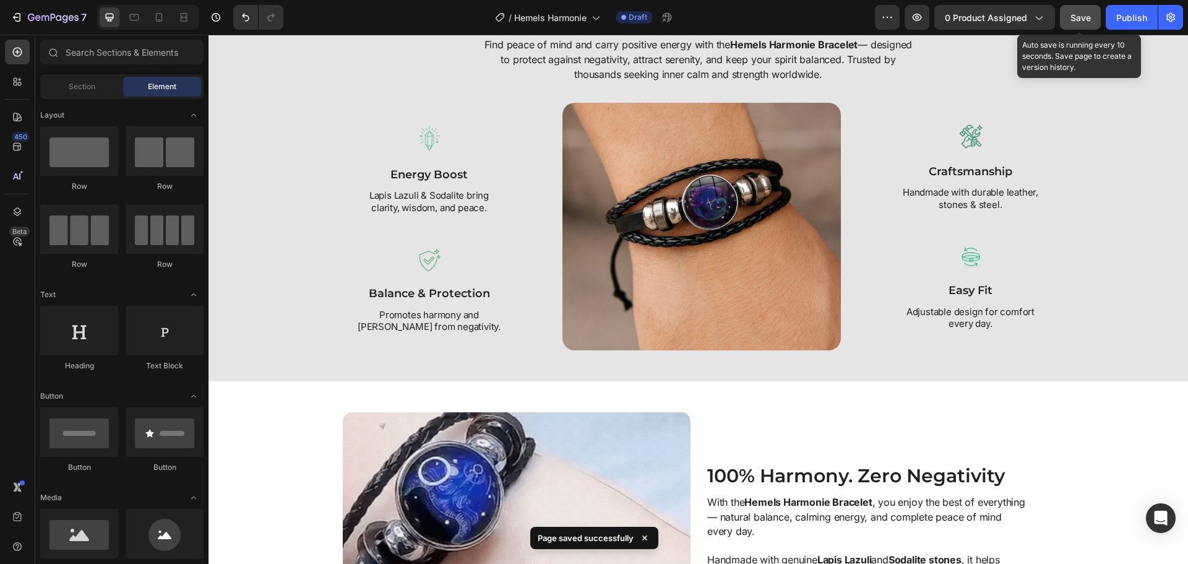
click at [1076, 14] on span "Save" at bounding box center [1081, 17] width 20 height 11
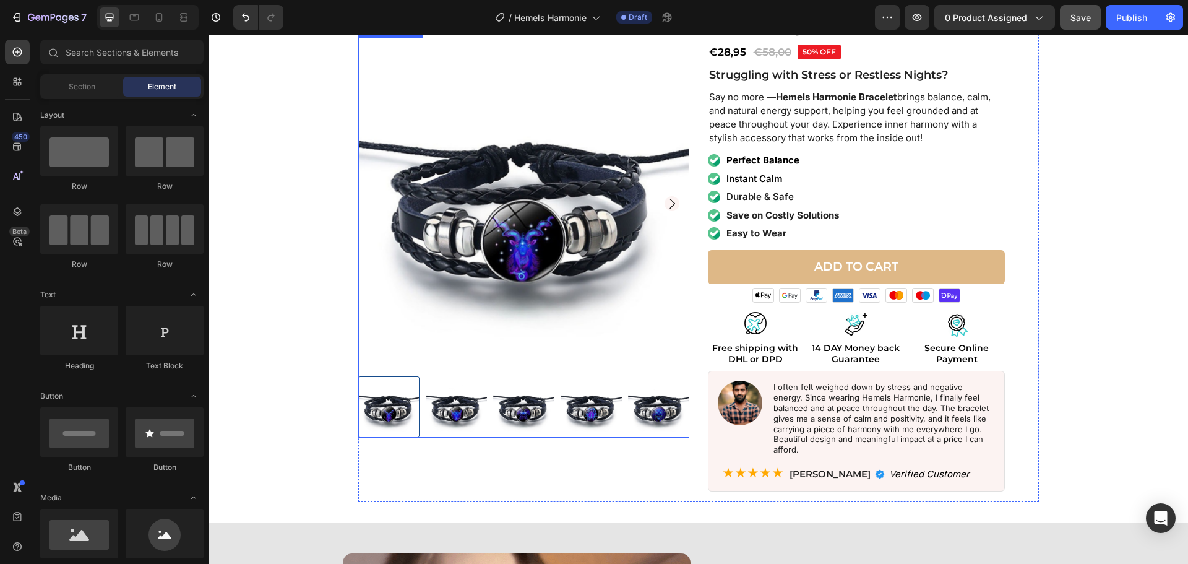
scroll to position [124, 0]
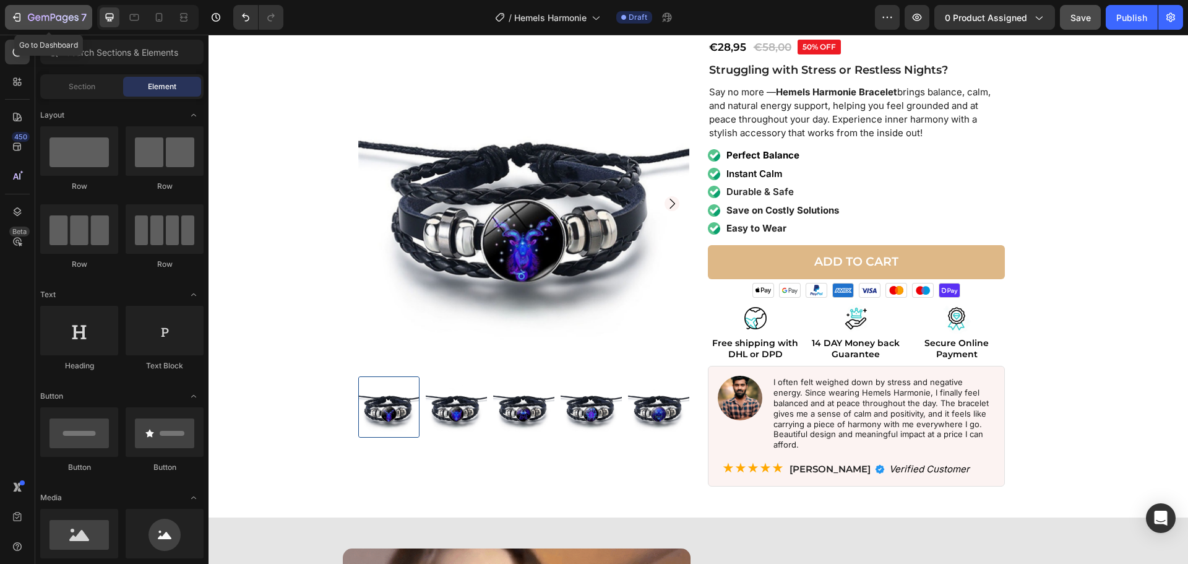
click at [41, 7] on button "7" at bounding box center [48, 17] width 87 height 25
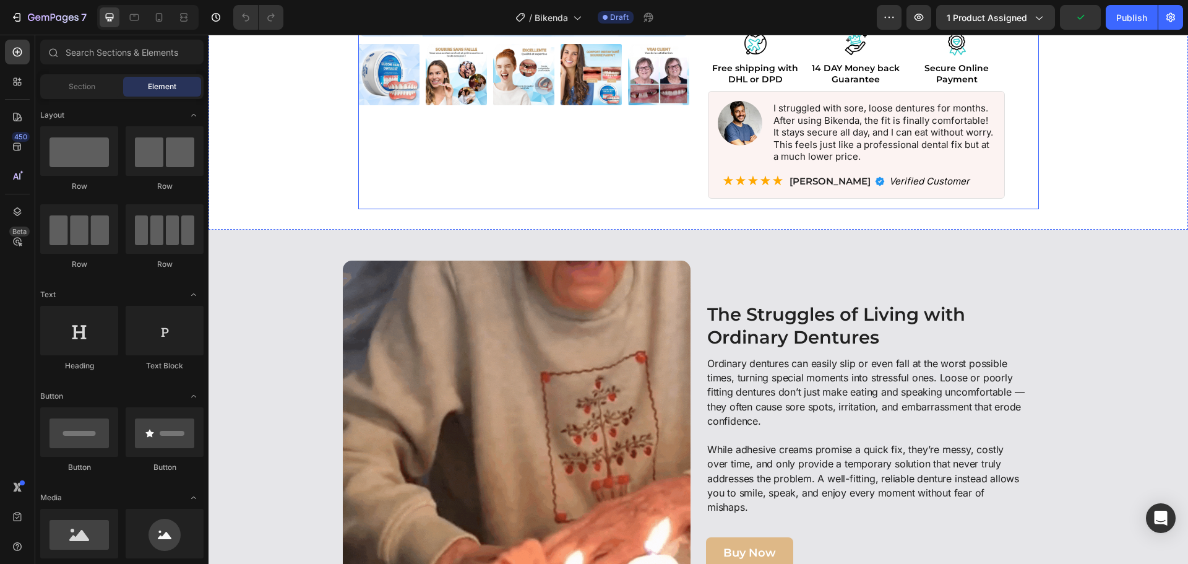
scroll to position [368, 0]
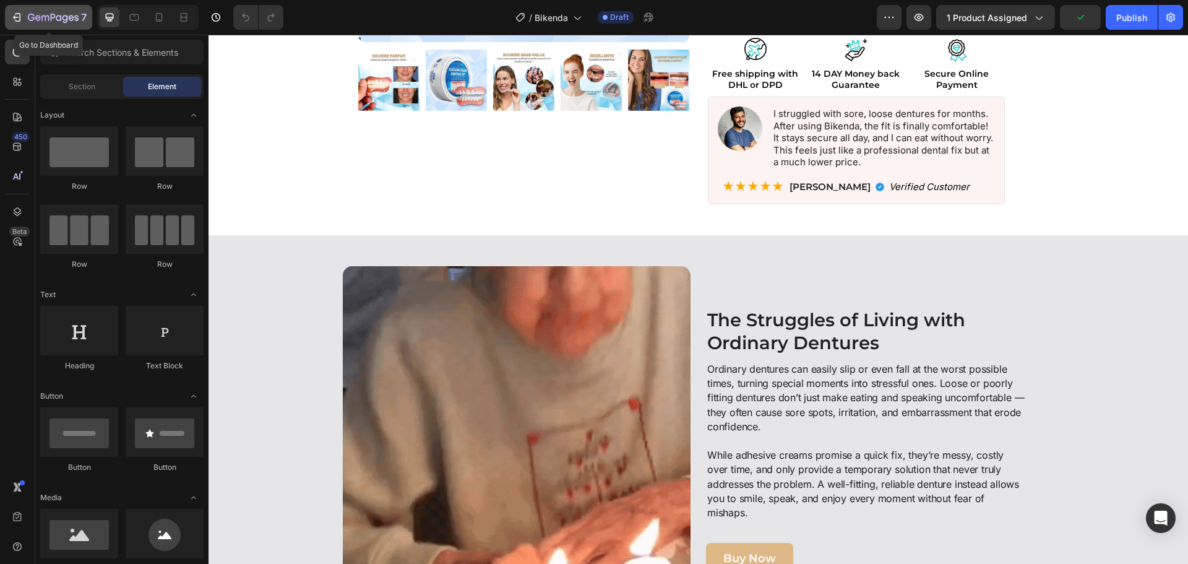
click at [30, 25] on button "7" at bounding box center [48, 17] width 87 height 25
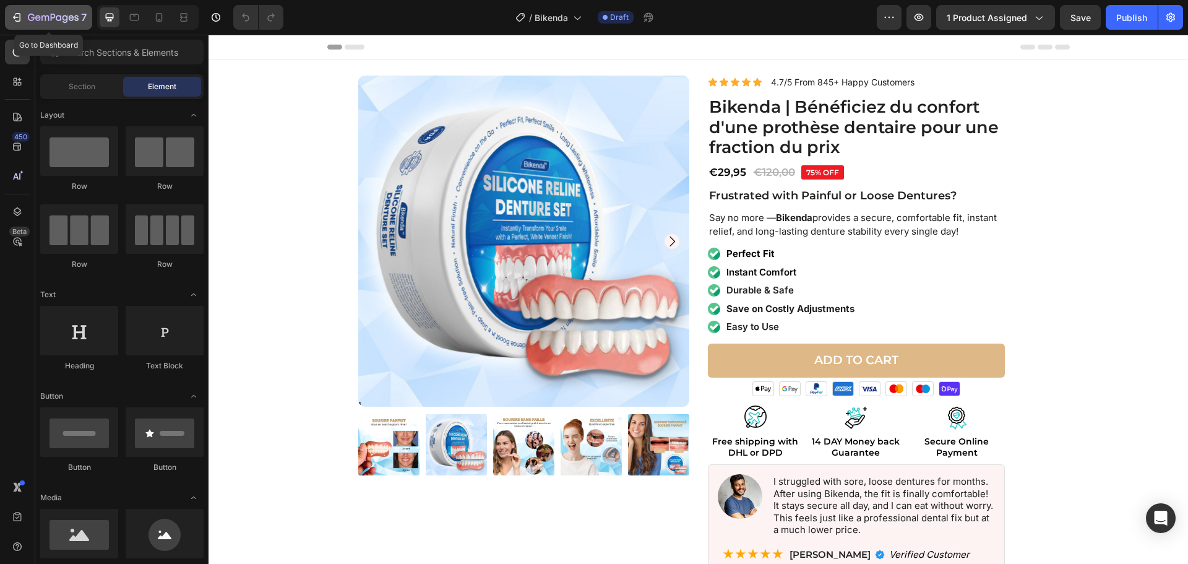
click at [31, 19] on icon "button" at bounding box center [53, 18] width 51 height 11
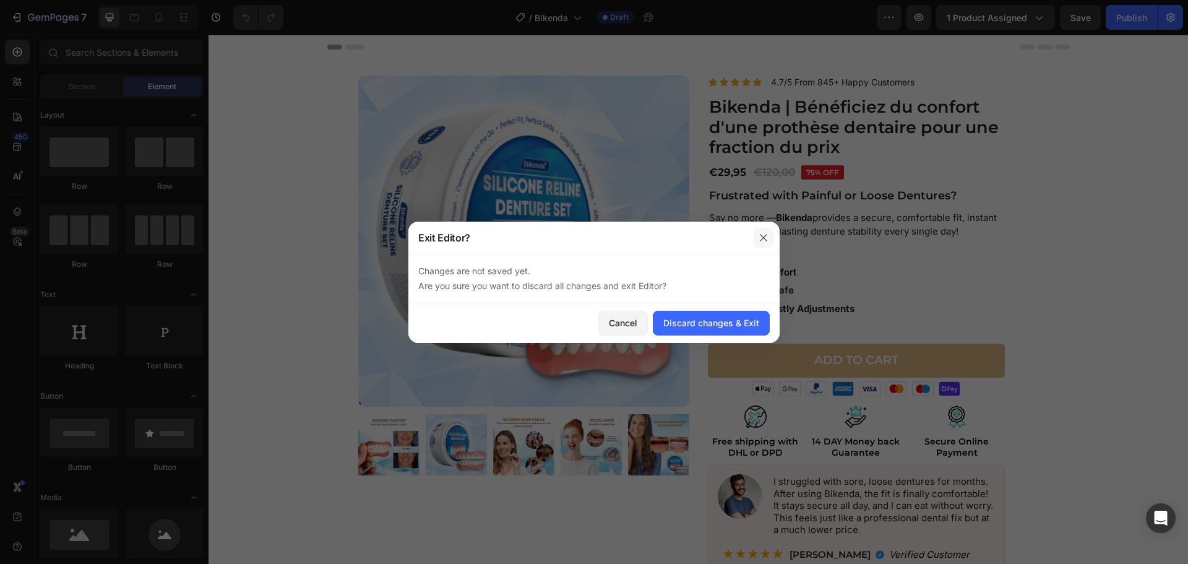
click at [758, 237] on button "button" at bounding box center [764, 238] width 20 height 20
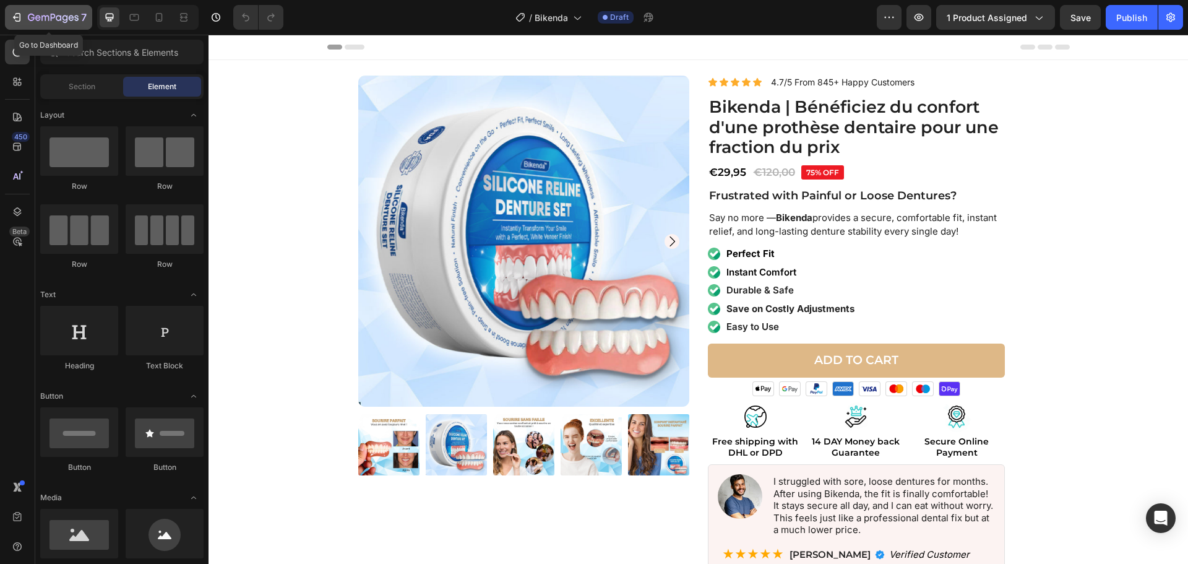
click at [53, 22] on icon "button" at bounding box center [53, 18] width 51 height 11
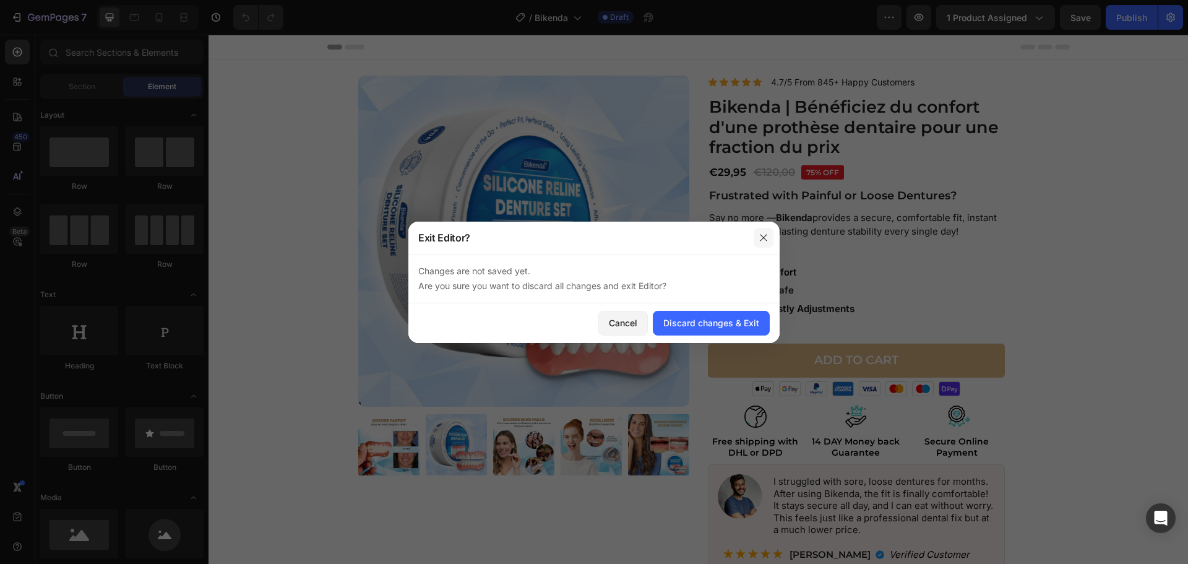
click at [765, 241] on button "button" at bounding box center [764, 238] width 20 height 20
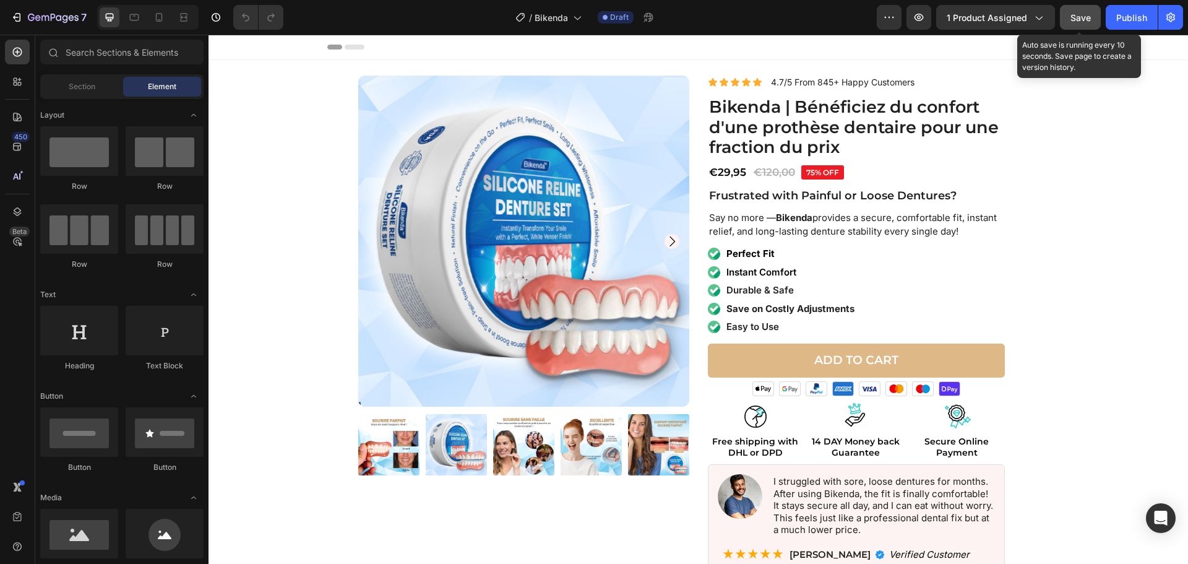
click at [1073, 25] on button "Save" at bounding box center [1080, 17] width 41 height 25
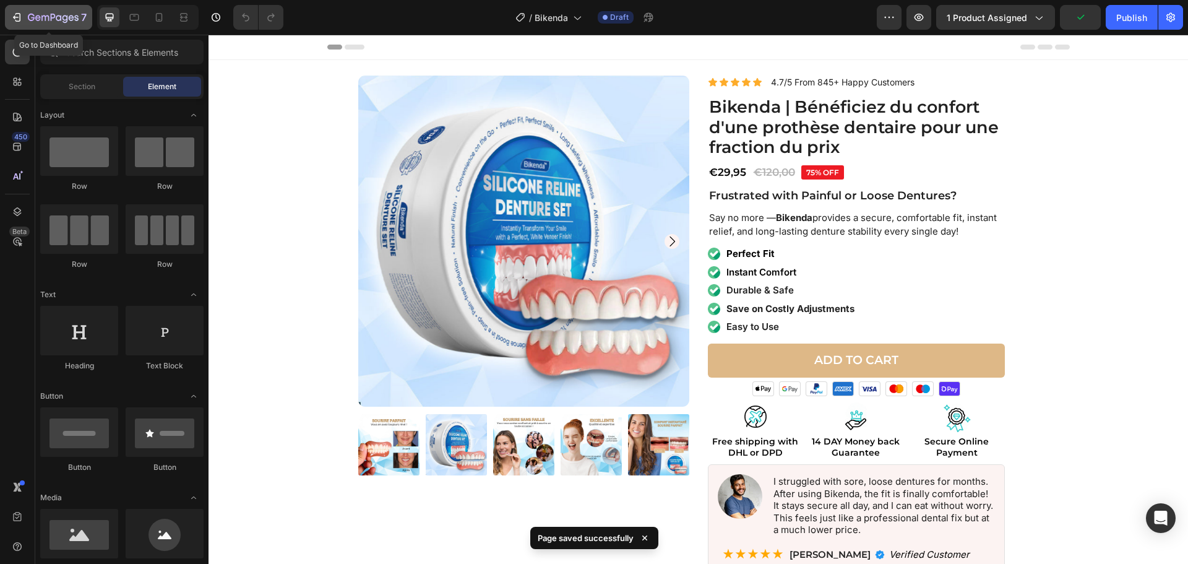
click at [35, 22] on icon "button" at bounding box center [53, 18] width 51 height 11
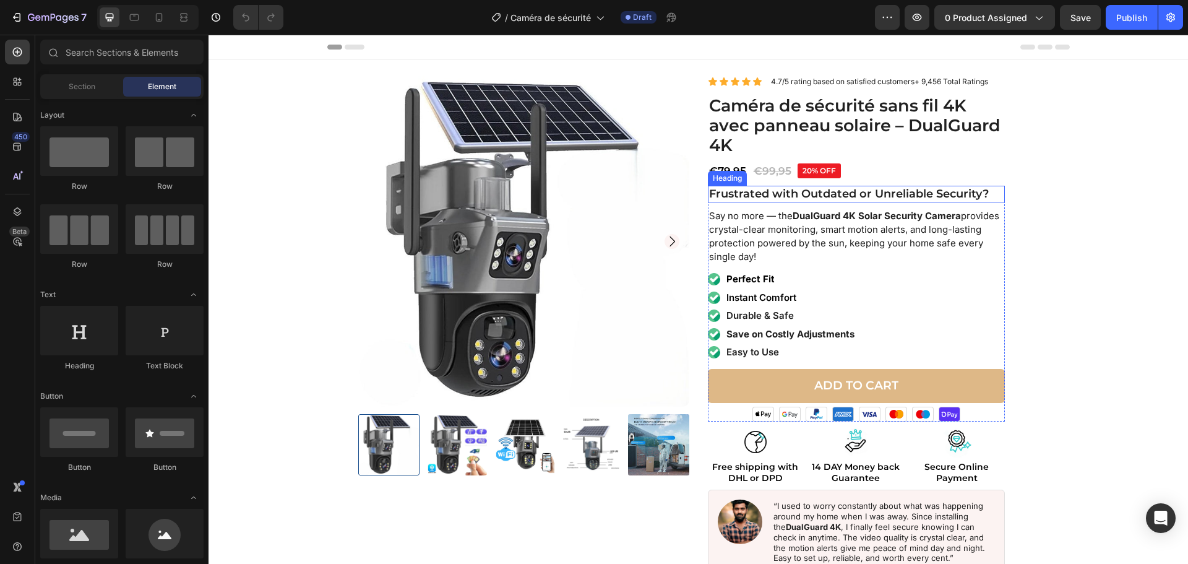
click at [758, 191] on strong "Frustrated with Outdated or Unreliable Security?" at bounding box center [849, 194] width 280 height 14
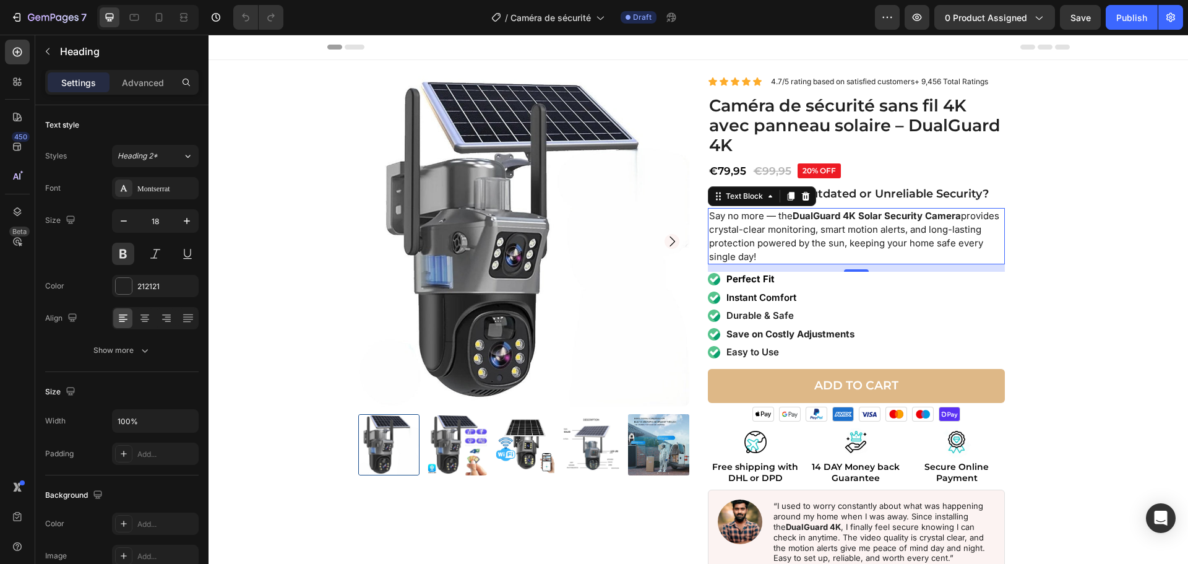
click at [798, 210] on strong "DualGuard 4K Solar Security Camera" at bounding box center [877, 216] width 168 height 12
click at [811, 217] on strong "DualGuard 4K Solar Security Camera" at bounding box center [877, 216] width 168 height 12
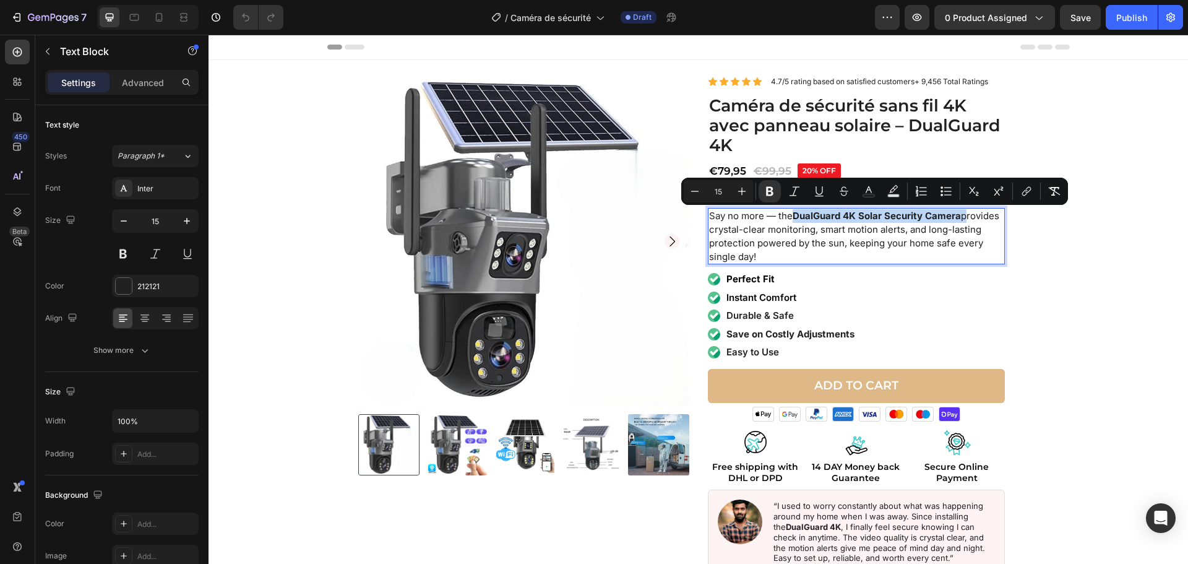
drag, startPoint x: 802, startPoint y: 216, endPoint x: 961, endPoint y: 212, distance: 159.7
click at [961, 212] on p "Say no more — the DualGuard 4K Solar Security Camera provides crystal-clear mon…" at bounding box center [856, 236] width 295 height 54
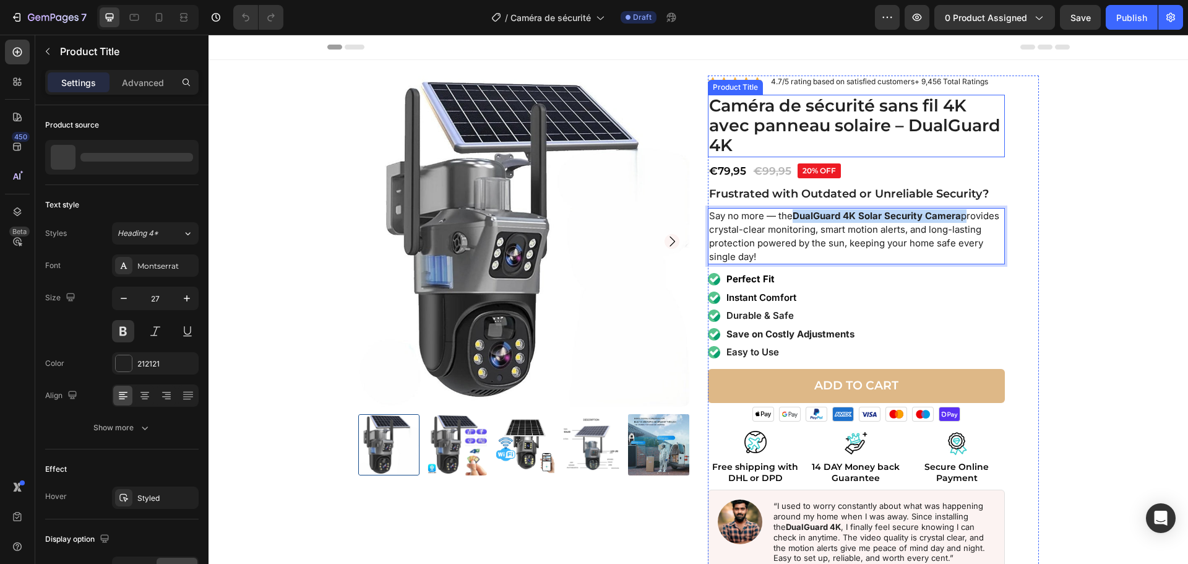
click at [808, 124] on h1 "Caméra de sécurité sans fil 4K avec panneau solaire – DualGuard 4K" at bounding box center [856, 126] width 297 height 63
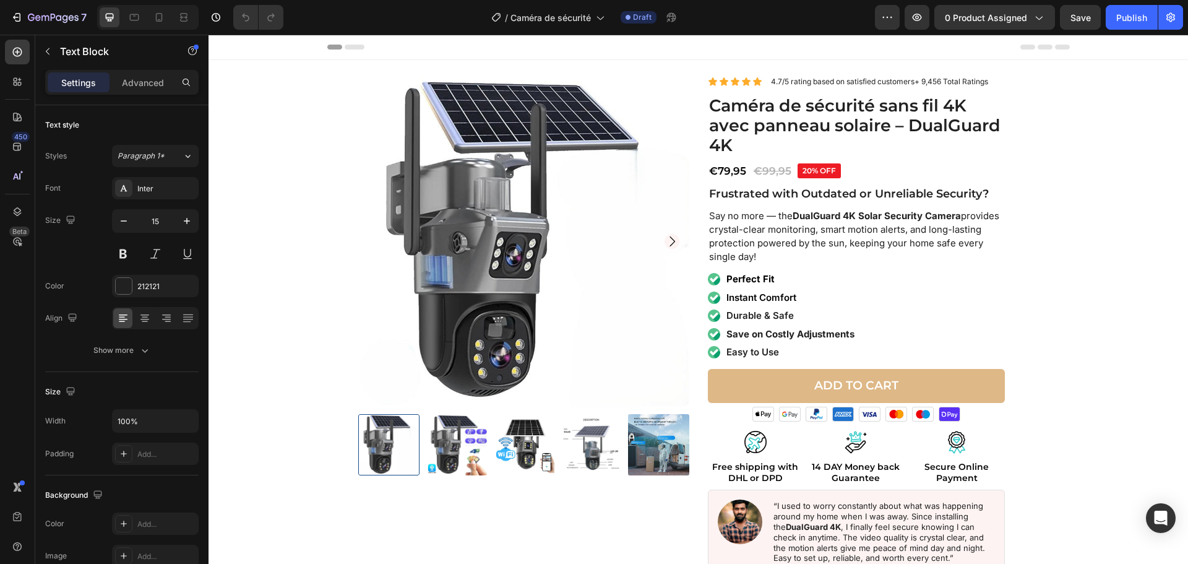
click at [793, 217] on strong "DualGuard 4K Solar Security Camera" at bounding box center [877, 216] width 168 height 12
click at [793, 216] on strong "DualGuard 4K Solar Security Camera" at bounding box center [877, 216] width 168 height 12
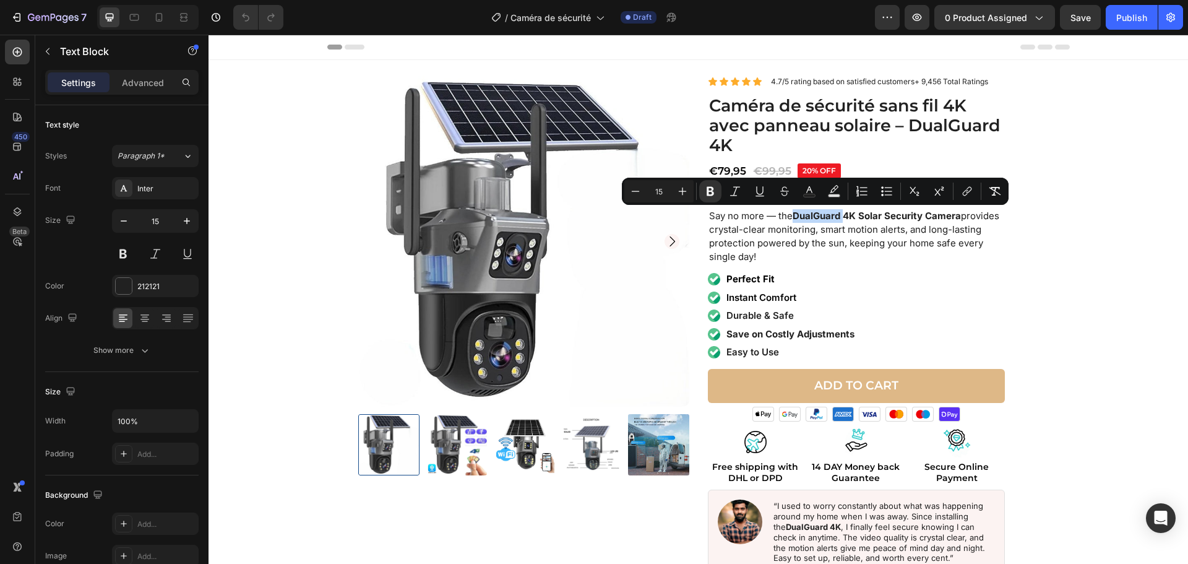
click at [801, 216] on strong "DualGuard 4K Solar Security Camera" at bounding box center [877, 216] width 168 height 12
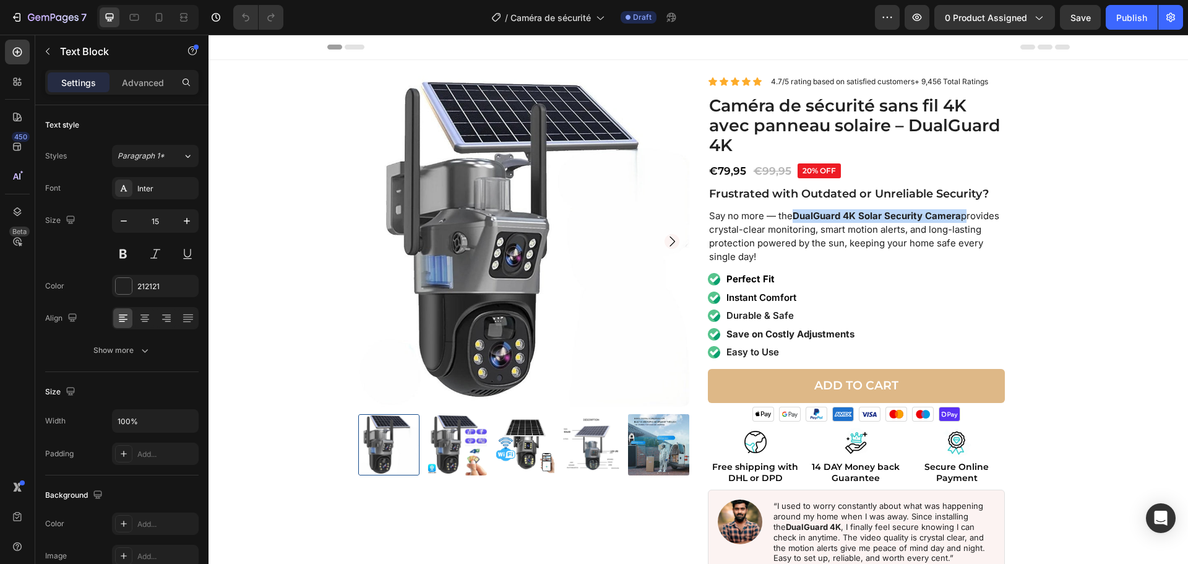
drag, startPoint x: 811, startPoint y: 215, endPoint x: 961, endPoint y: 219, distance: 150.5
click at [961, 219] on p "Say no more — the DualGuard 4K Solar Security Camera provides crystal-clear mon…" at bounding box center [856, 236] width 295 height 54
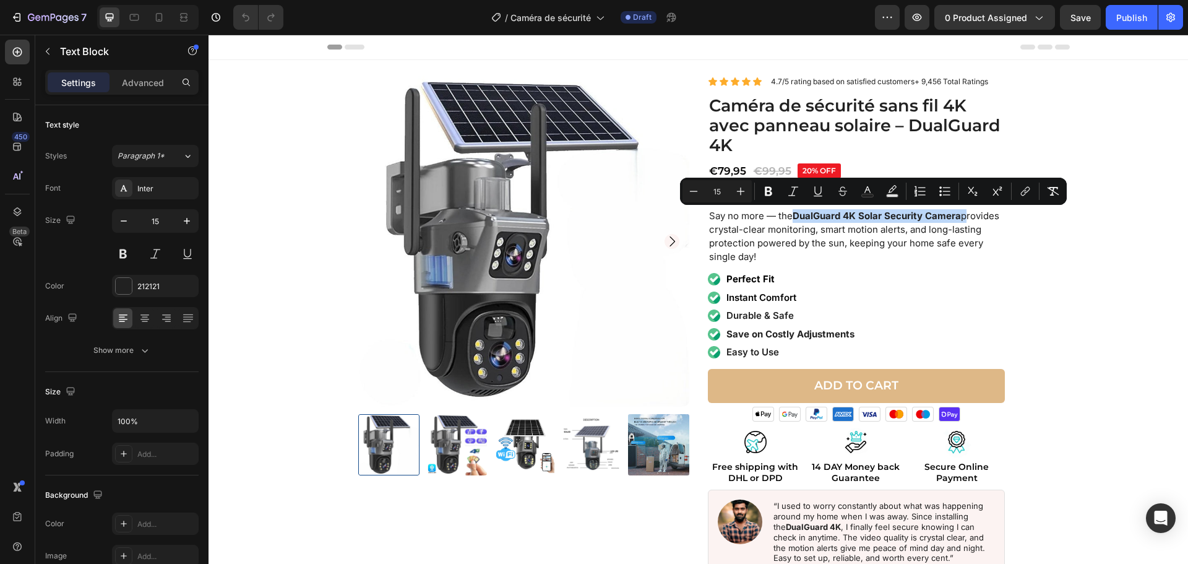
copy p "DualGuard 4K Solar Security Camera"
click at [734, 279] on strong "Perfect Fit" at bounding box center [751, 279] width 48 height 12
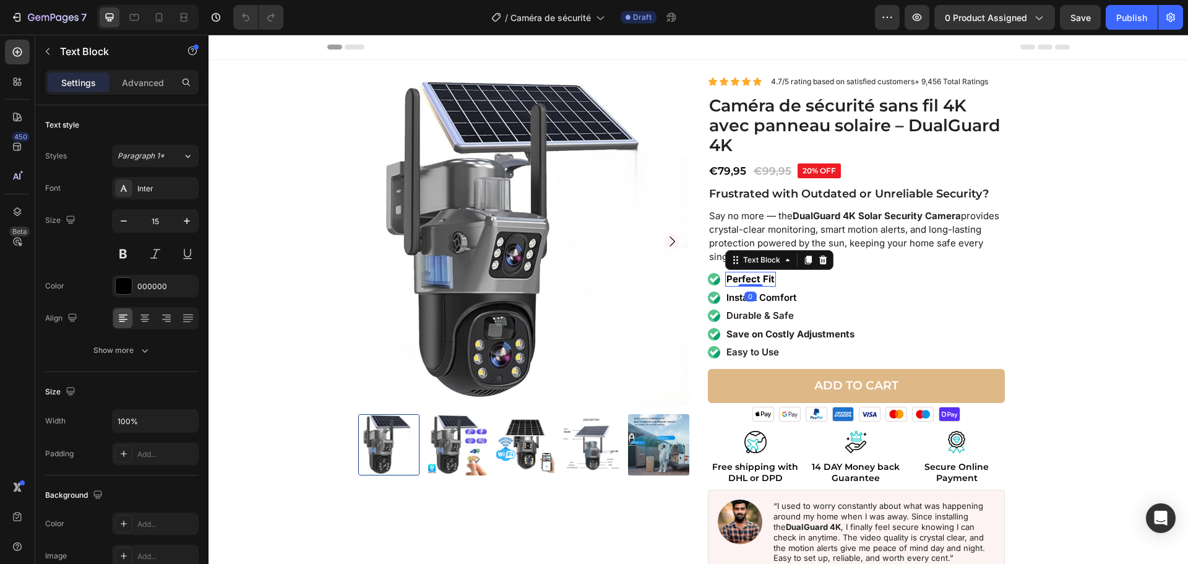
click at [734, 279] on strong "Perfect Fit" at bounding box center [751, 279] width 48 height 12
click at [760, 298] on p "Instant Comfort" at bounding box center [762, 298] width 70 height 12
click at [760, 297] on p "Instant Comfort" at bounding box center [762, 298] width 70 height 12
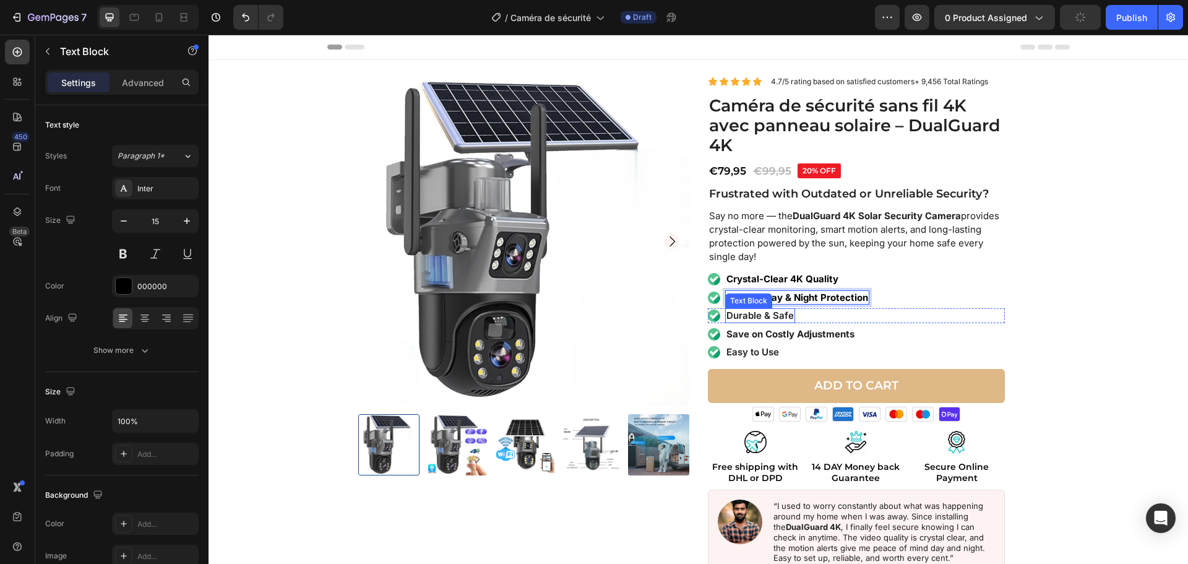
click at [776, 314] on p "Durable & Safe" at bounding box center [760, 315] width 67 height 12
click at [777, 314] on p "Durable & Safe" at bounding box center [760, 315] width 67 height 12
click at [778, 314] on p "Durable & Safe" at bounding box center [760, 315] width 67 height 12
click at [774, 314] on p "Durable & Safe" at bounding box center [760, 315] width 67 height 12
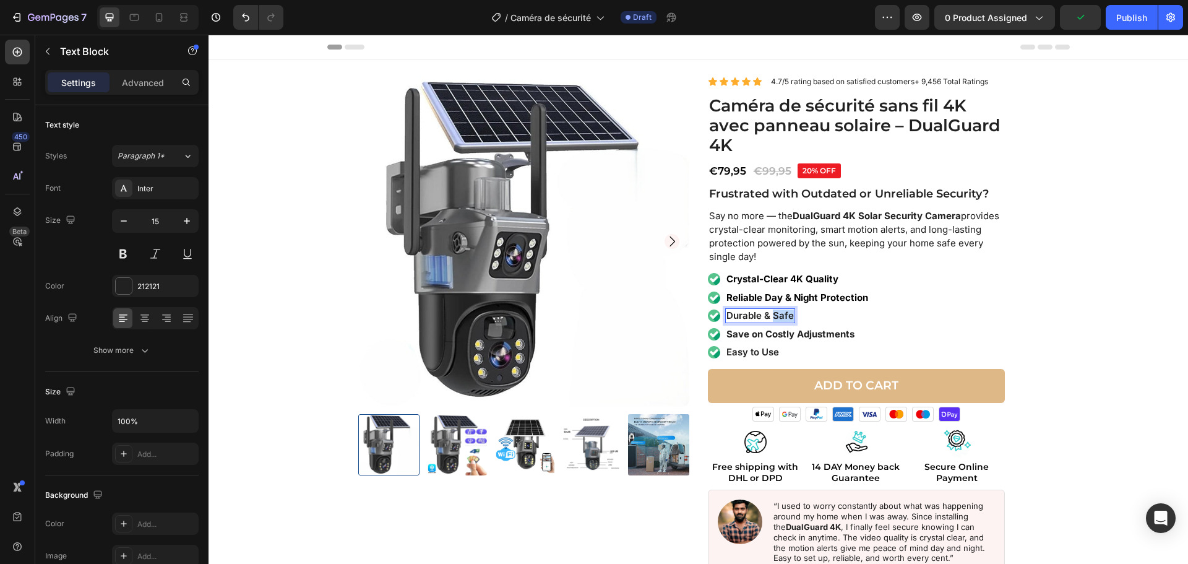
click at [774, 314] on p "Durable & Safe" at bounding box center [760, 315] width 67 height 12
click at [787, 335] on strong "Save on Costly Adjustments" at bounding box center [791, 334] width 128 height 12
click at [785, 335] on strong "Save on Costly Adjustments" at bounding box center [791, 334] width 128 height 12
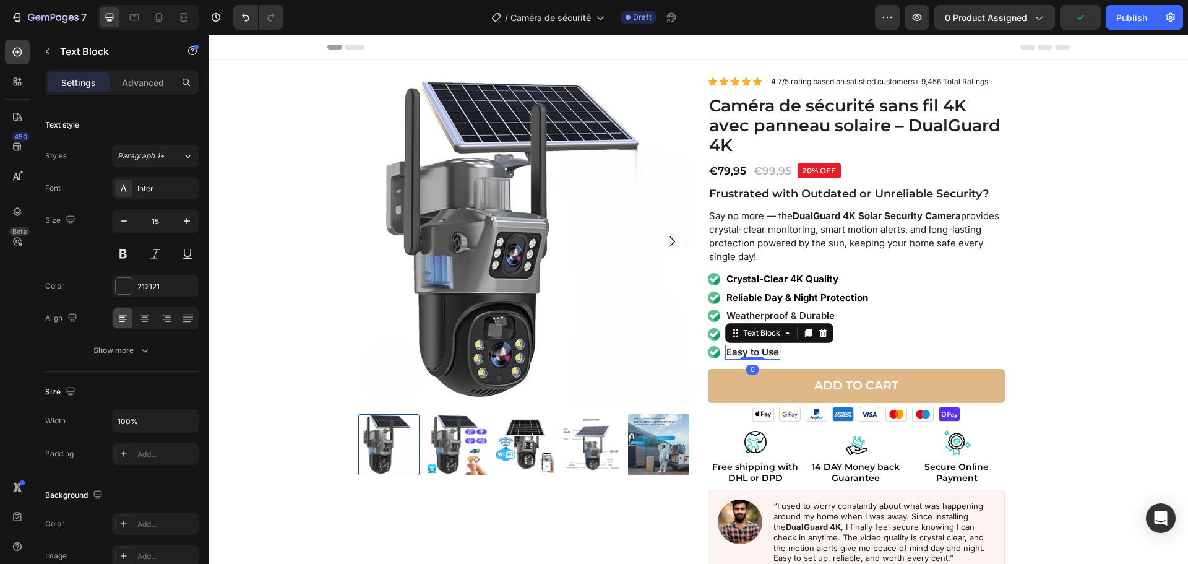
click at [764, 348] on p "Easy to Use" at bounding box center [753, 352] width 53 height 12
click at [898, 339] on div "Image No Hidden Costs Text Block Row" at bounding box center [856, 334] width 297 height 15
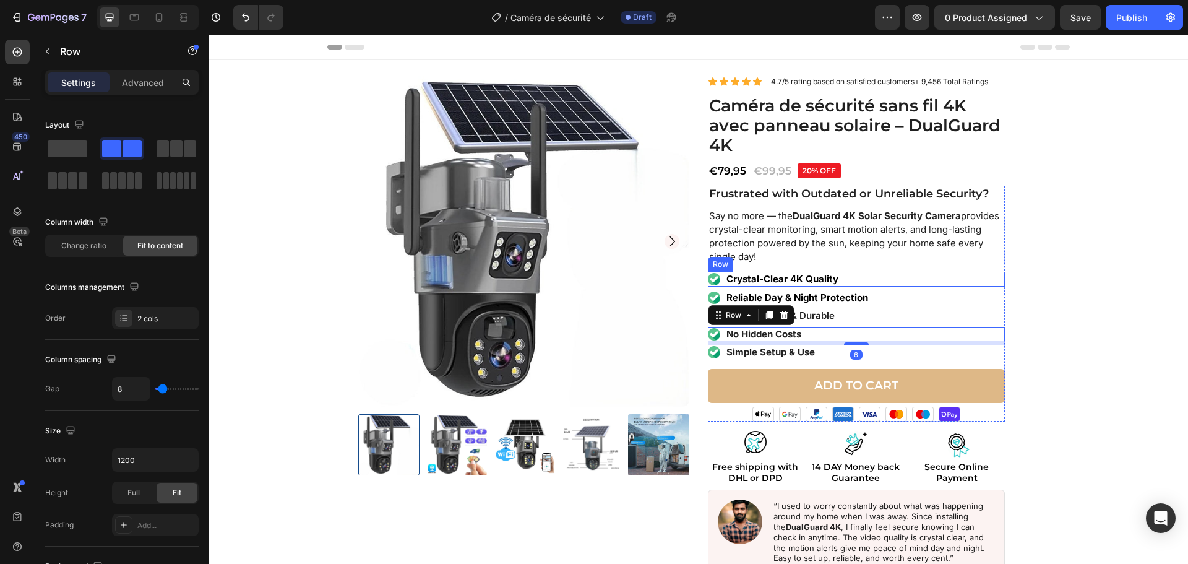
click at [909, 275] on div "Image Crystal-Clear 4K Quality Text Block Row" at bounding box center [856, 279] width 297 height 15
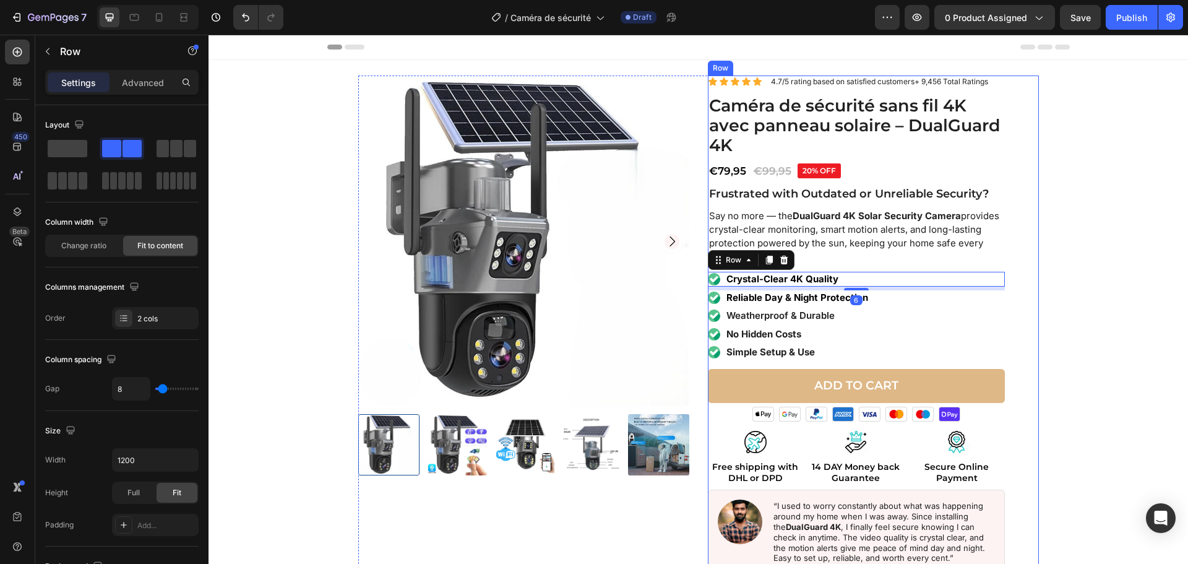
click at [1017, 252] on div "Icon Icon Icon Icon Icon Icon List 4.7/5 rating based on satisfied customers+ 9…" at bounding box center [873, 343] width 331 height 535
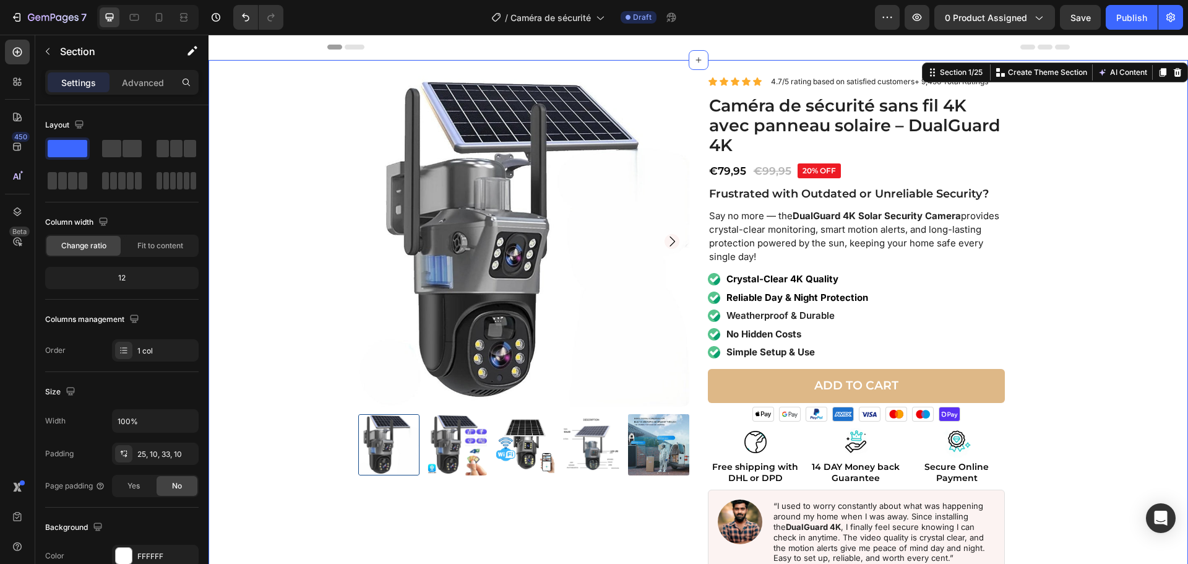
click at [1070, 225] on div "Product Images Icon Icon Icon Icon Icon Icon List 4.7/5 rating based on satisfi…" at bounding box center [698, 343] width 967 height 535
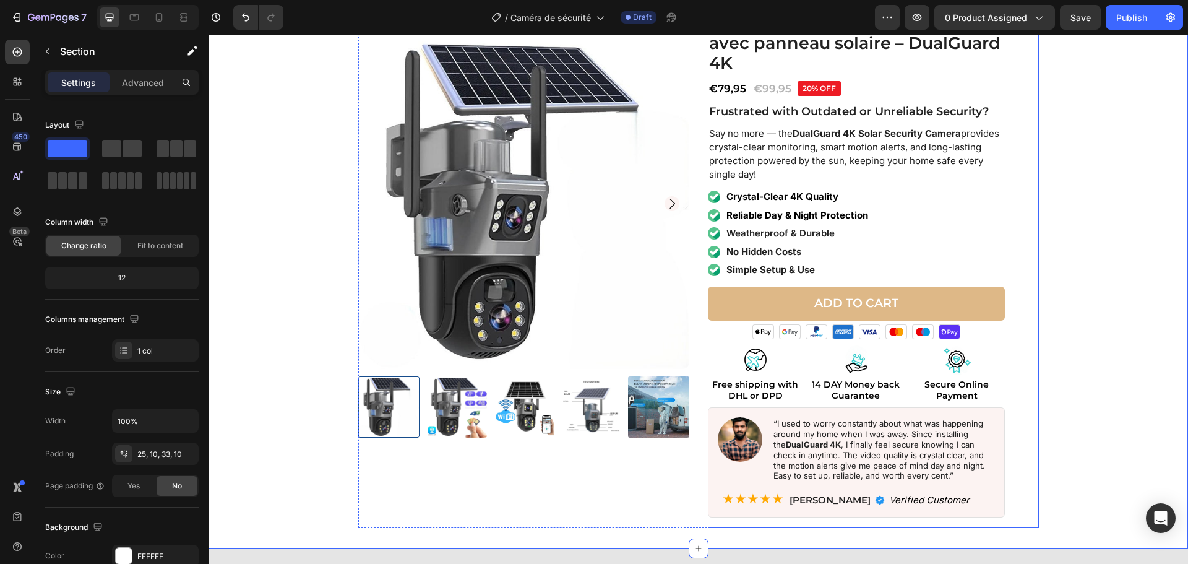
scroll to position [124, 0]
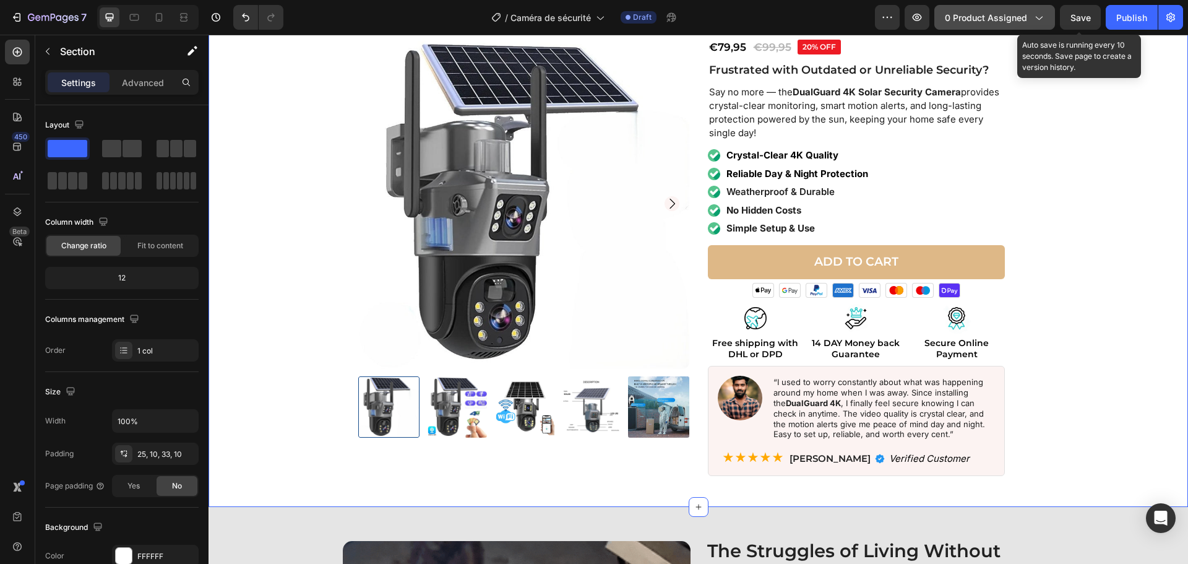
drag, startPoint x: 1082, startPoint y: 11, endPoint x: 1024, endPoint y: 25, distance: 59.3
click at [1080, 12] on div "Save" at bounding box center [1081, 17] width 20 height 13
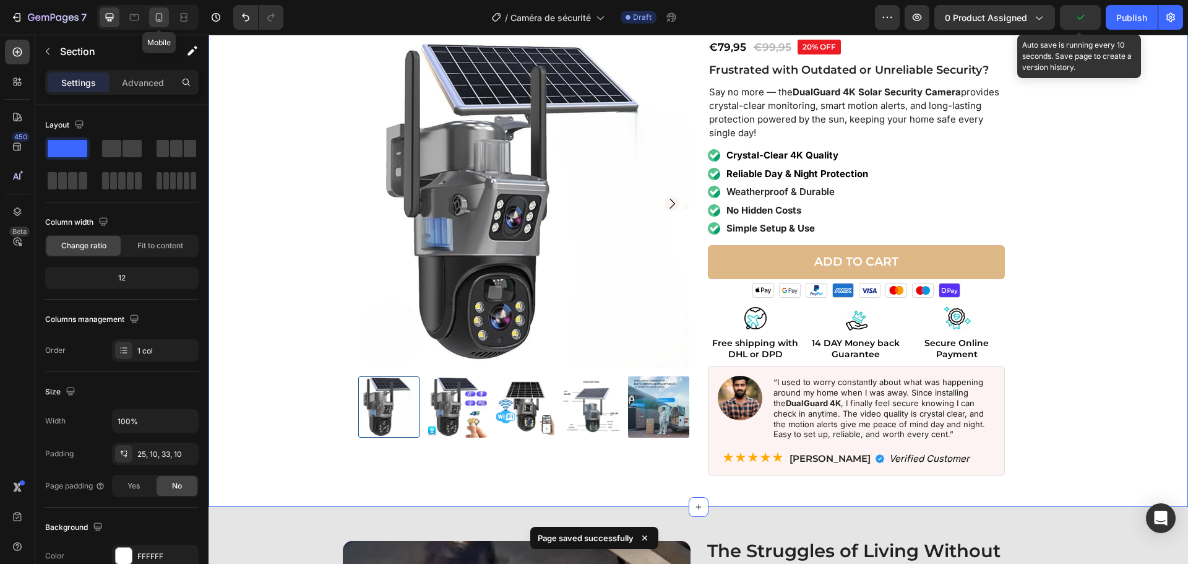
click at [163, 14] on icon at bounding box center [159, 17] width 12 height 12
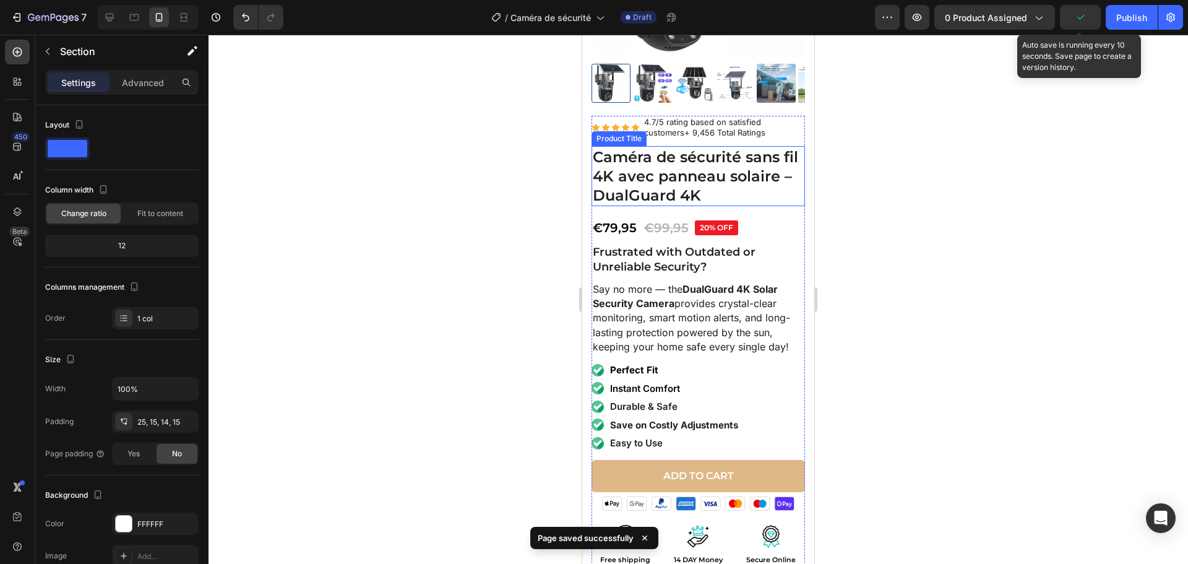
scroll to position [309, 0]
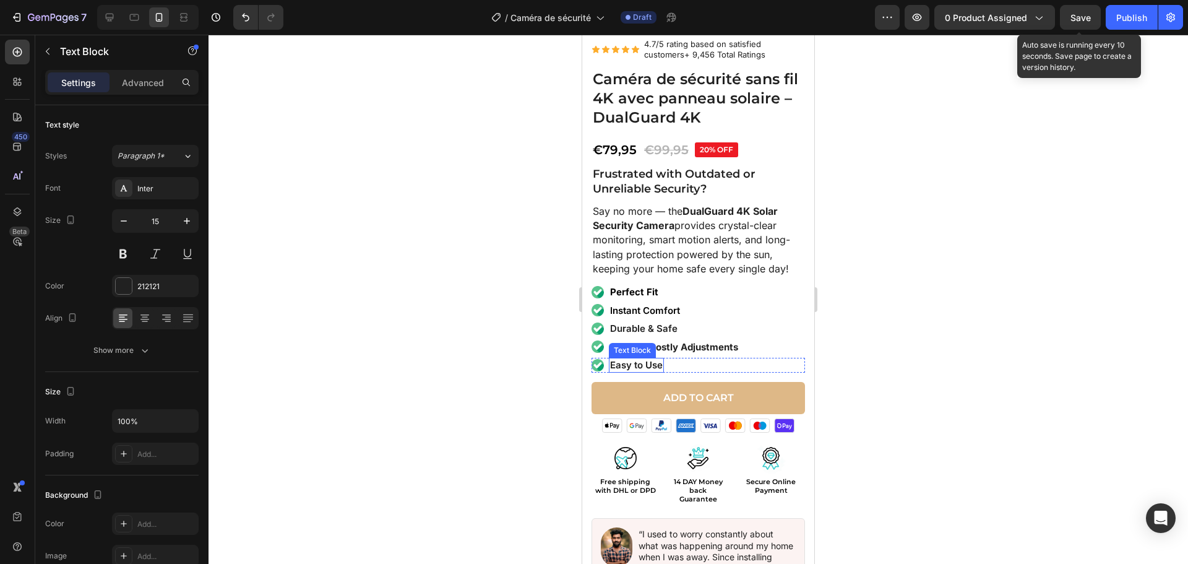
click at [639, 359] on p "Easy to Use" at bounding box center [636, 365] width 53 height 12
click at [705, 341] on strong "Save on Costly Adjustments" at bounding box center [674, 347] width 128 height 12
click at [706, 341] on strong "Save on Costly Adjustments" at bounding box center [674, 347] width 128 height 12
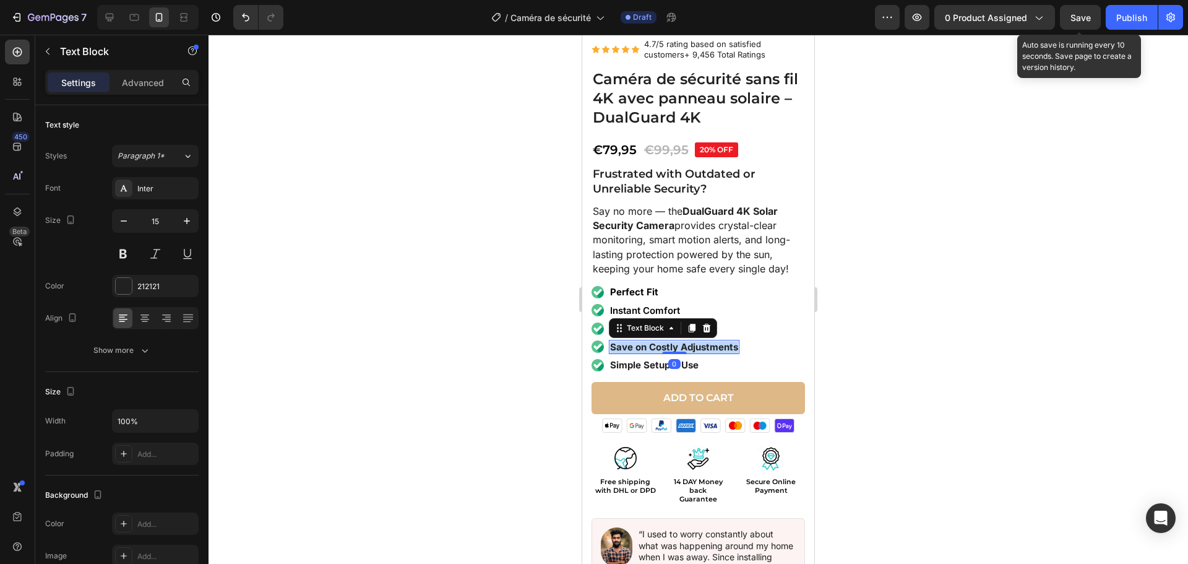
click at [706, 341] on strong "Save on Costly Adjustments" at bounding box center [674, 347] width 128 height 12
click at [622, 322] on p "Durable & Safe" at bounding box center [643, 328] width 67 height 12
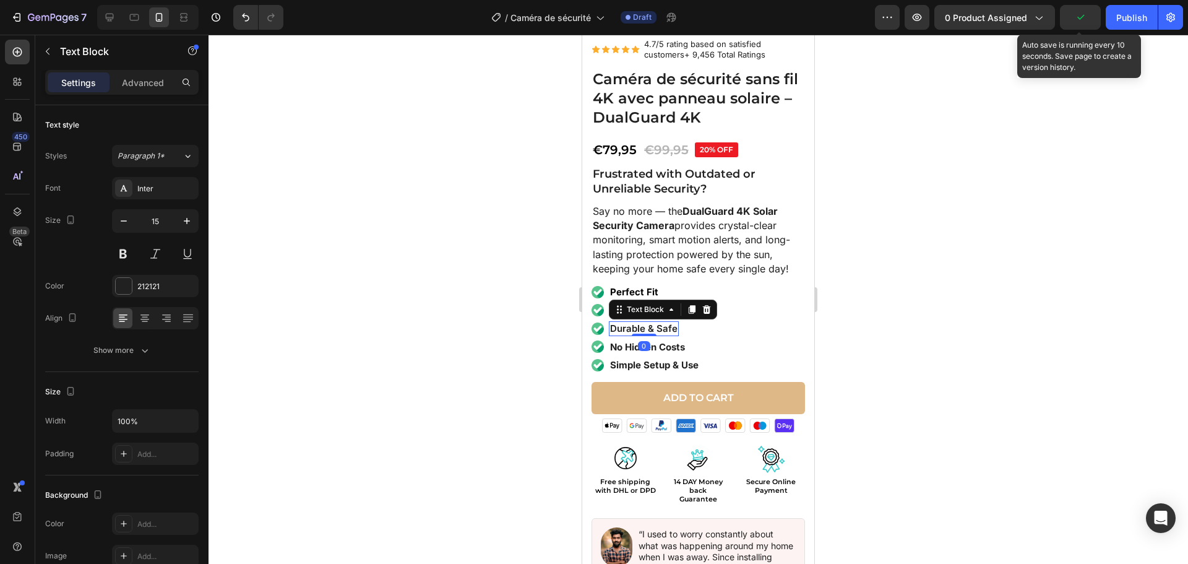
click at [622, 322] on p "Durable & Safe" at bounding box center [643, 328] width 67 height 12
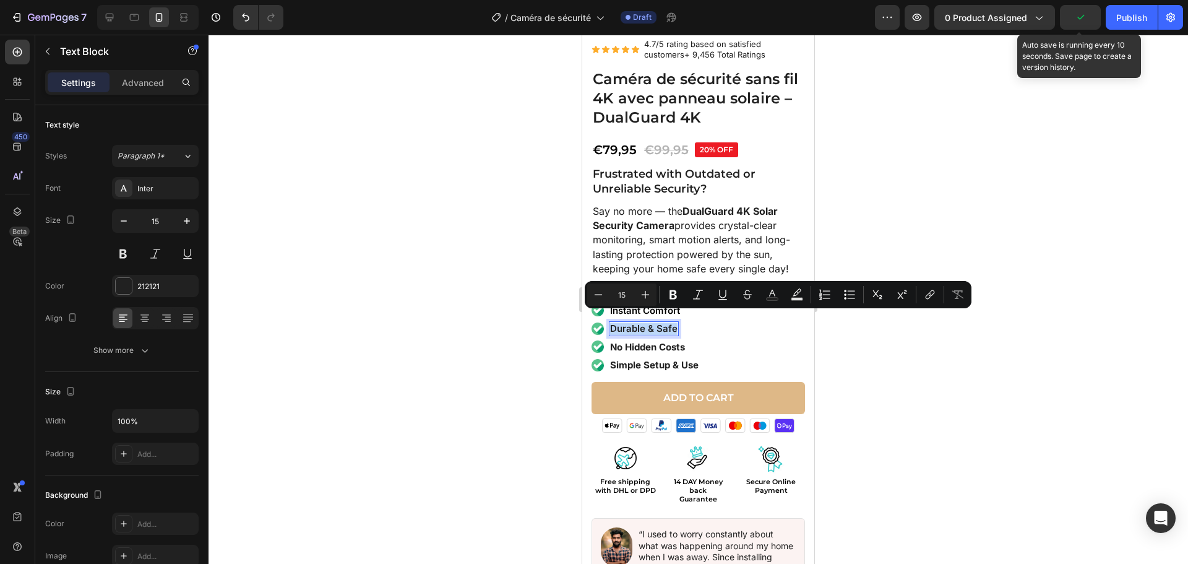
click at [622, 322] on p "Durable & Safe" at bounding box center [643, 328] width 67 height 12
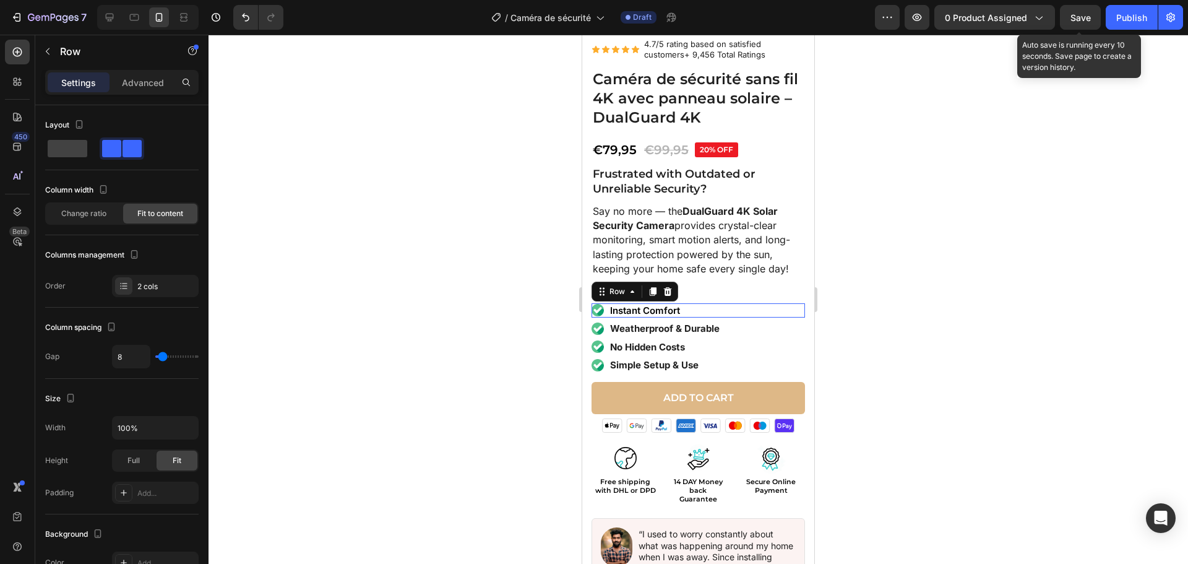
click at [707, 303] on div "Image Instant Comfort Text Block Row 0" at bounding box center [699, 310] width 214 height 15
click at [708, 303] on div "Image Instant Comfort Text Block Row 0" at bounding box center [699, 310] width 214 height 15
click at [708, 303] on div "Image Instant Comfort Text Block Row 6" at bounding box center [699, 310] width 214 height 15
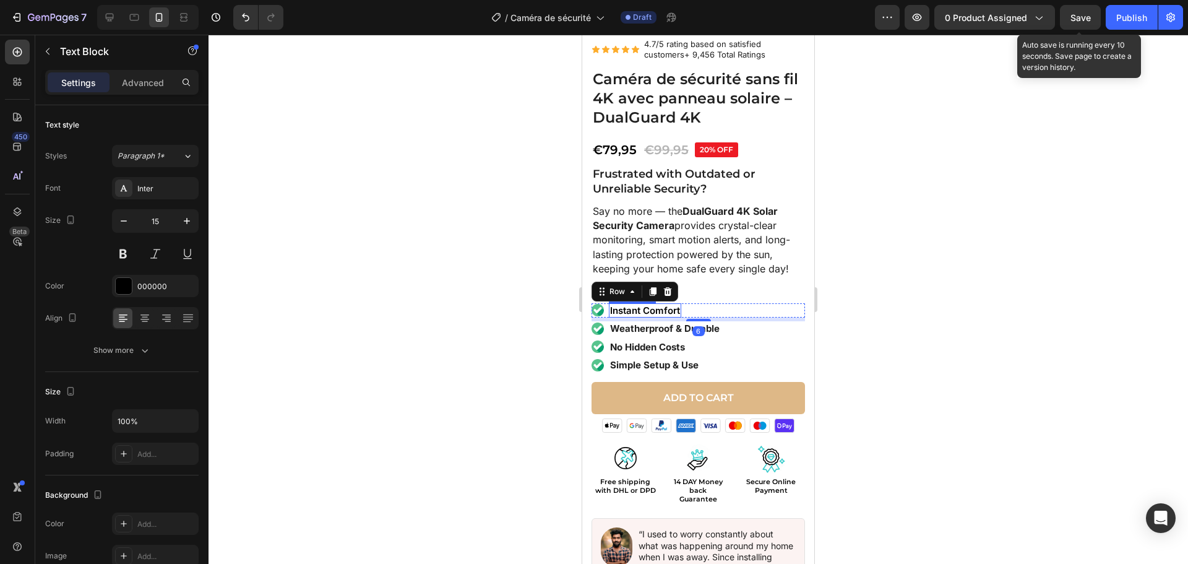
click at [673, 305] on p "Instant Comfort" at bounding box center [645, 311] width 70 height 12
click at [642, 286] on strong "Perfect Fit" at bounding box center [634, 292] width 48 height 12
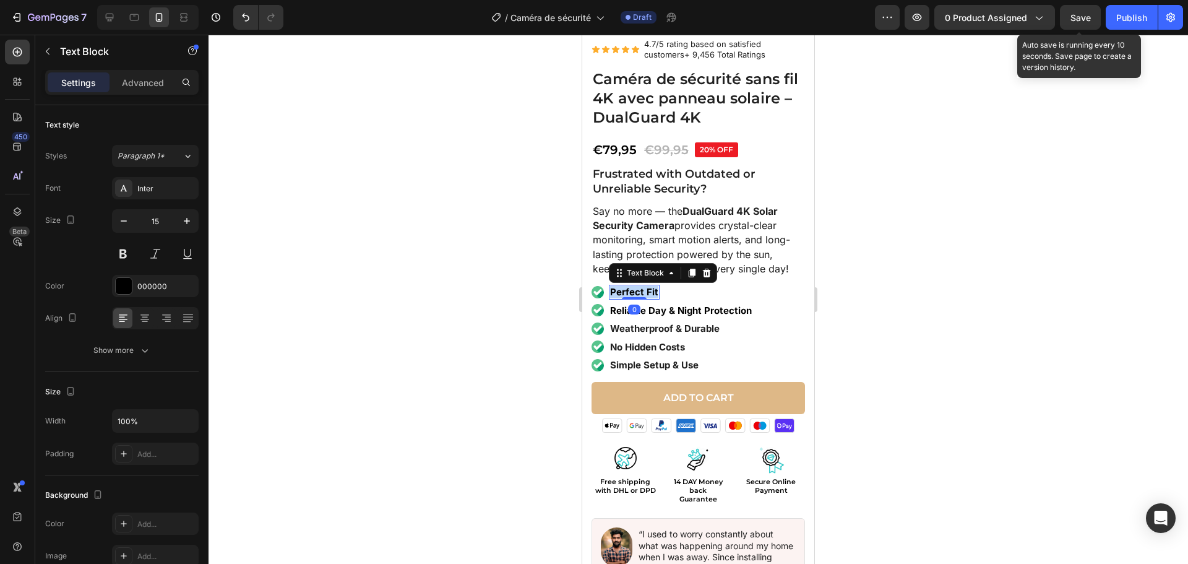
click at [644, 286] on strong "Perfect Fit" at bounding box center [634, 292] width 48 height 12
click at [883, 317] on div at bounding box center [699, 299] width 980 height 529
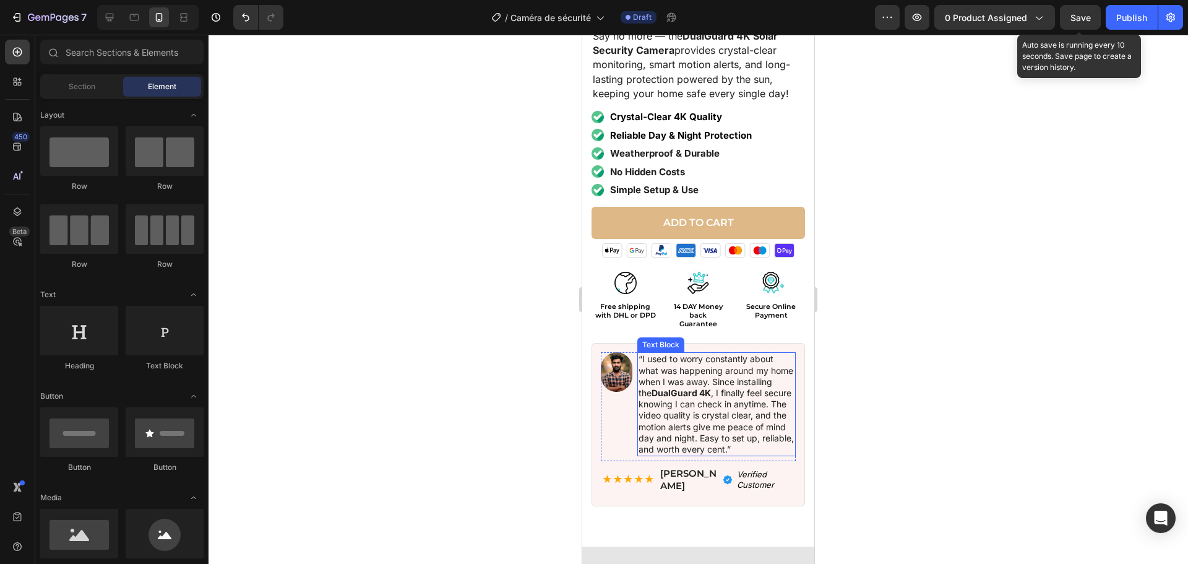
scroll to position [495, 0]
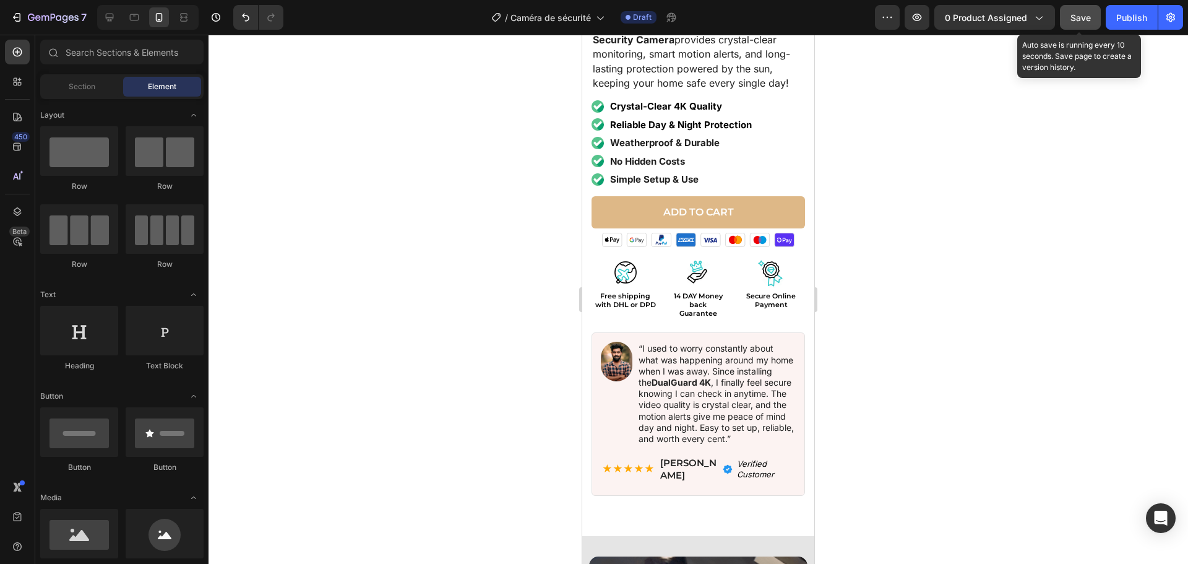
click at [1073, 14] on span "Save" at bounding box center [1081, 17] width 20 height 11
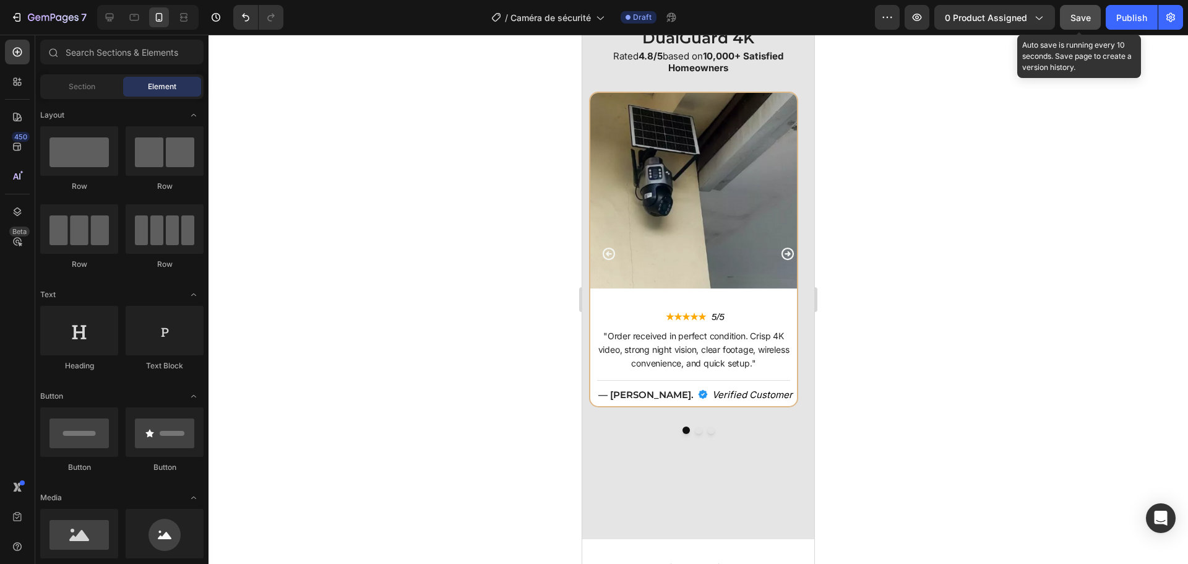
scroll to position [3477, 0]
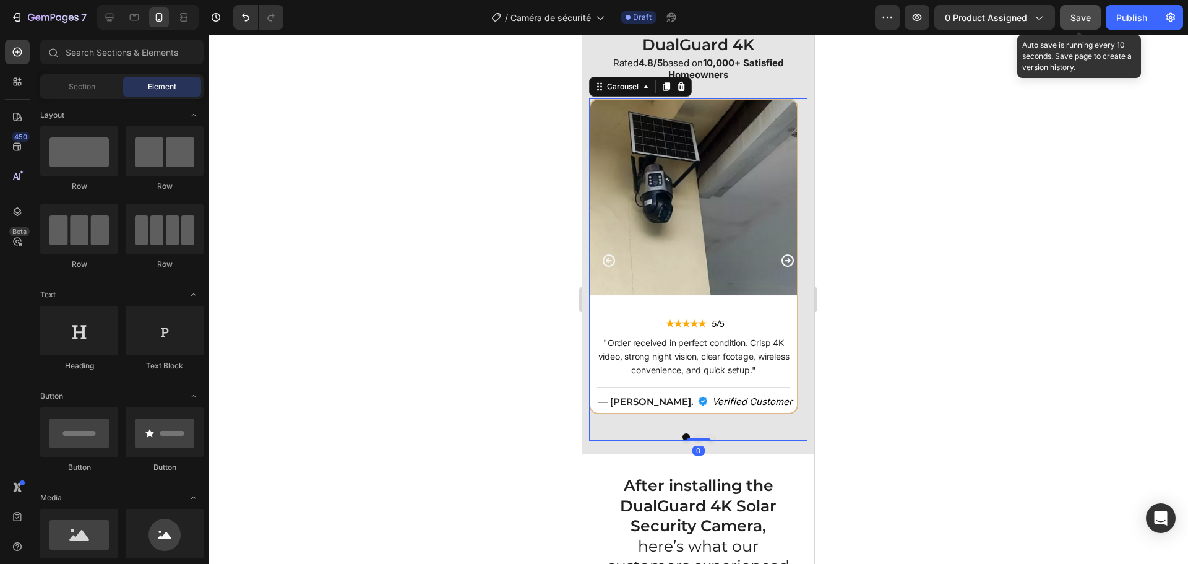
click at [782, 256] on icon "Carousel Next Arrow" at bounding box center [788, 260] width 12 height 12
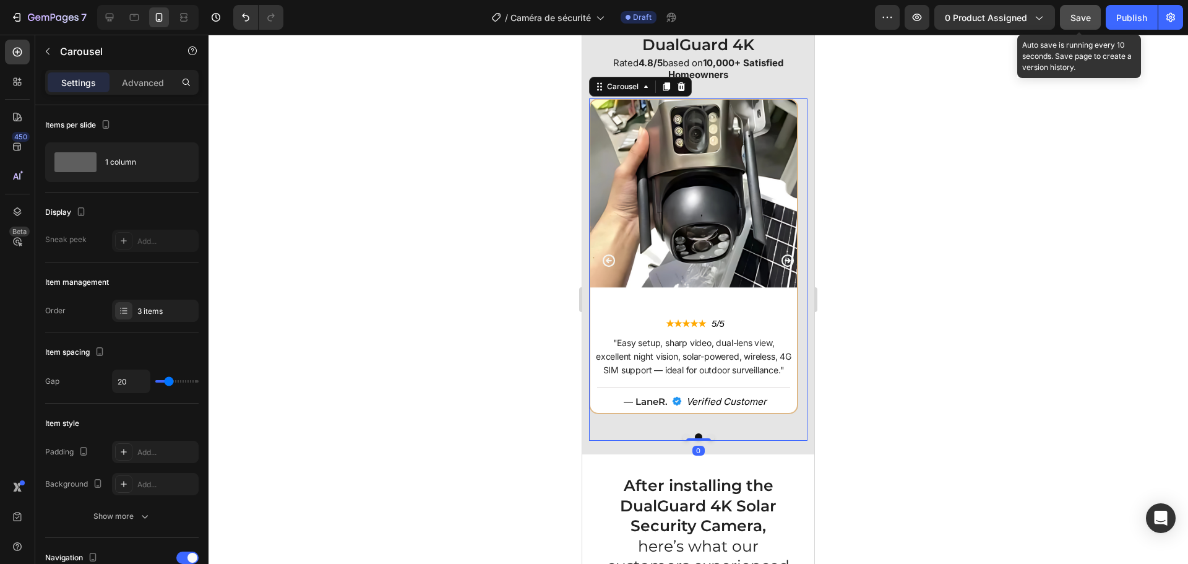
click at [782, 256] on icon "Carousel Next Arrow" at bounding box center [788, 260] width 12 height 12
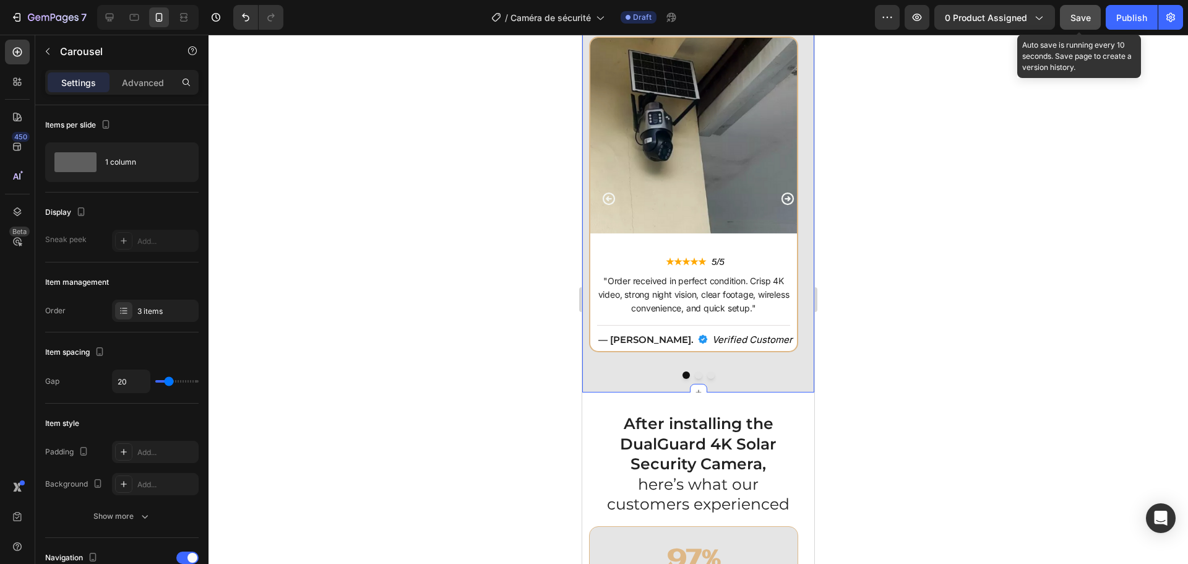
scroll to position [3601, 0]
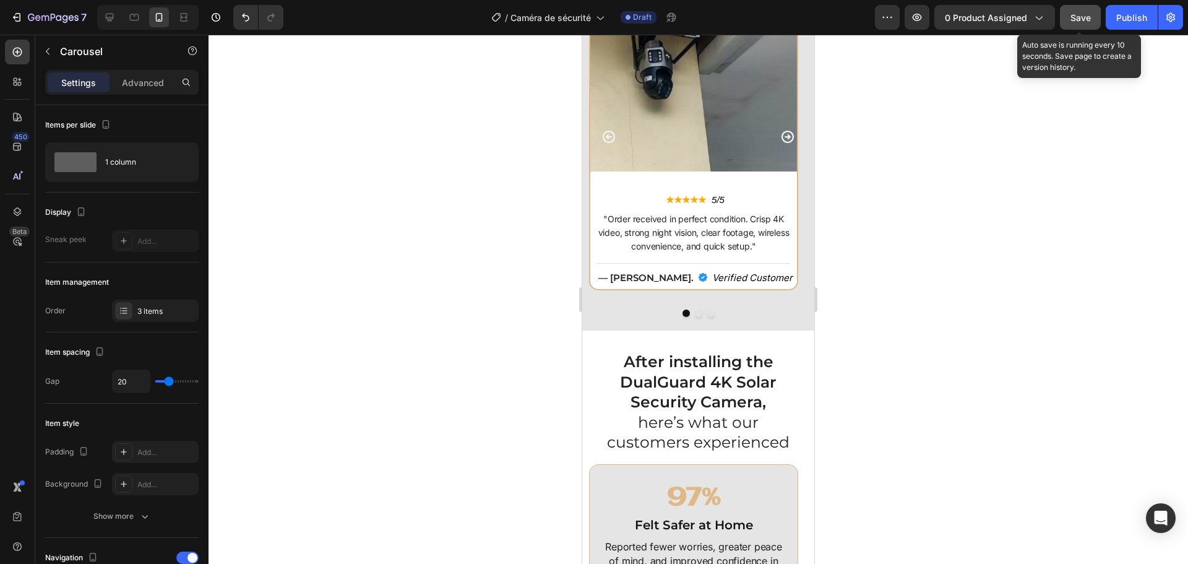
click at [612, 134] on icon "Carousel Back Arrow" at bounding box center [609, 136] width 15 height 15
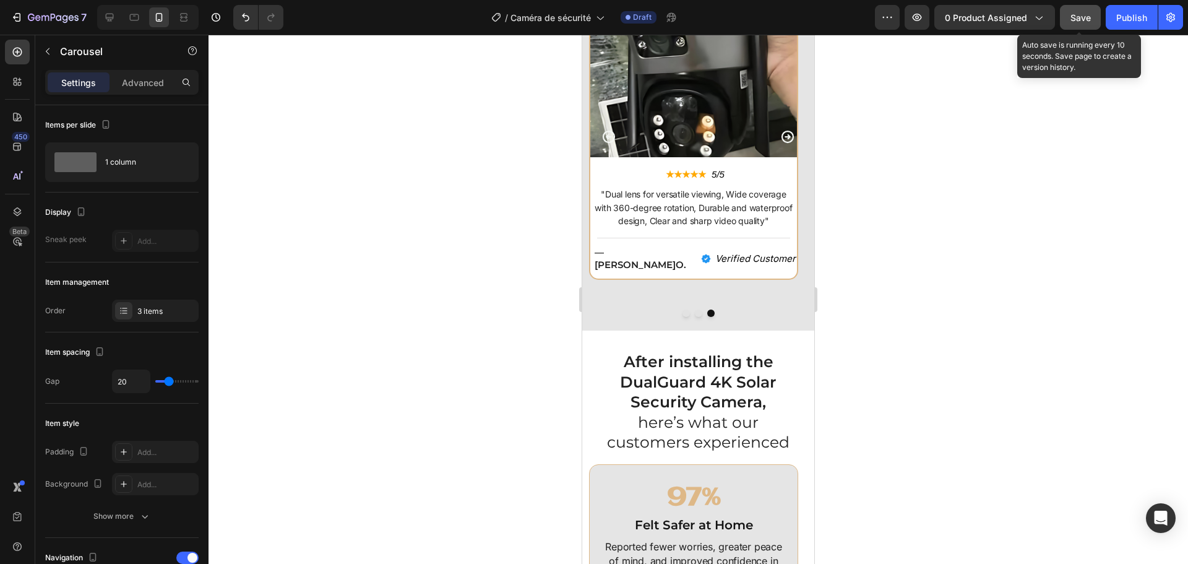
click at [612, 134] on icon "Carousel Back Arrow" at bounding box center [609, 136] width 15 height 15
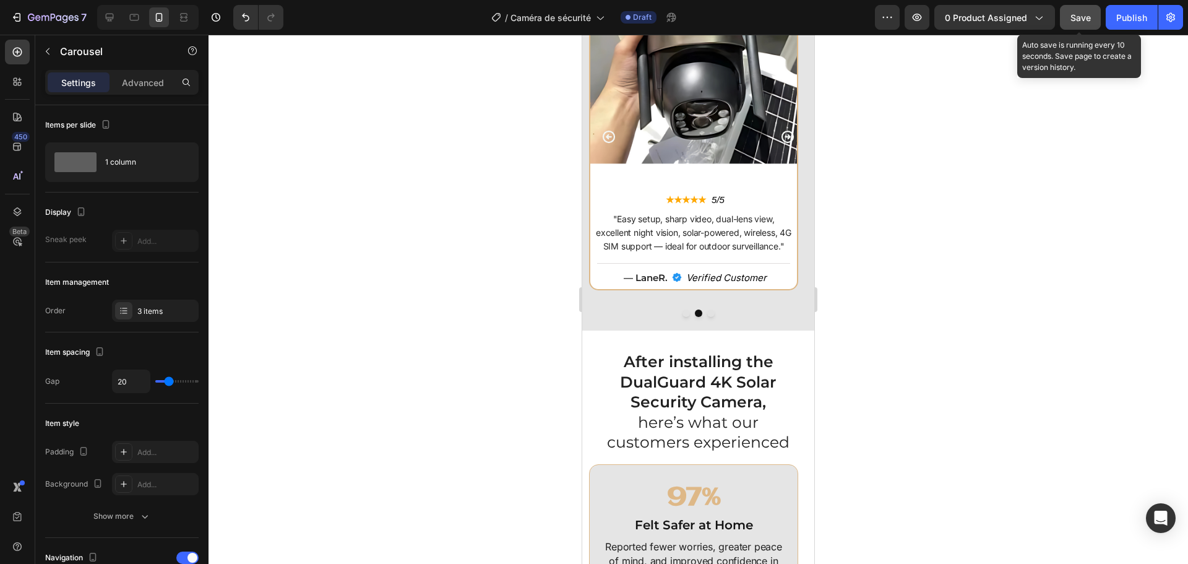
click at [784, 136] on icon "Carousel Next Arrow" at bounding box center [788, 137] width 12 height 12
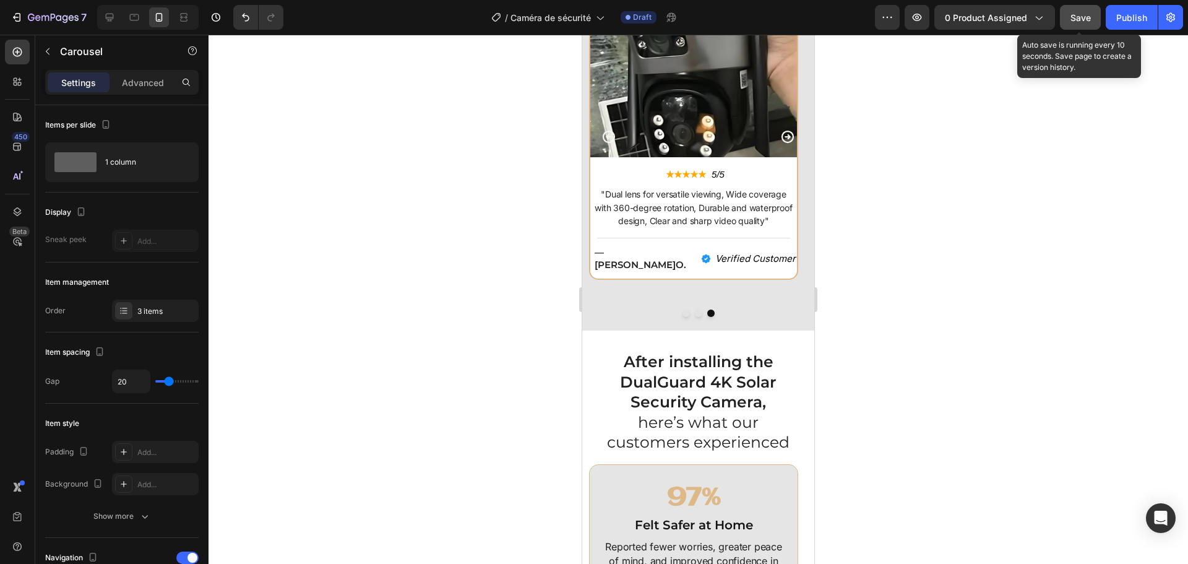
click at [607, 132] on icon "Carousel Back Arrow" at bounding box center [609, 136] width 15 height 15
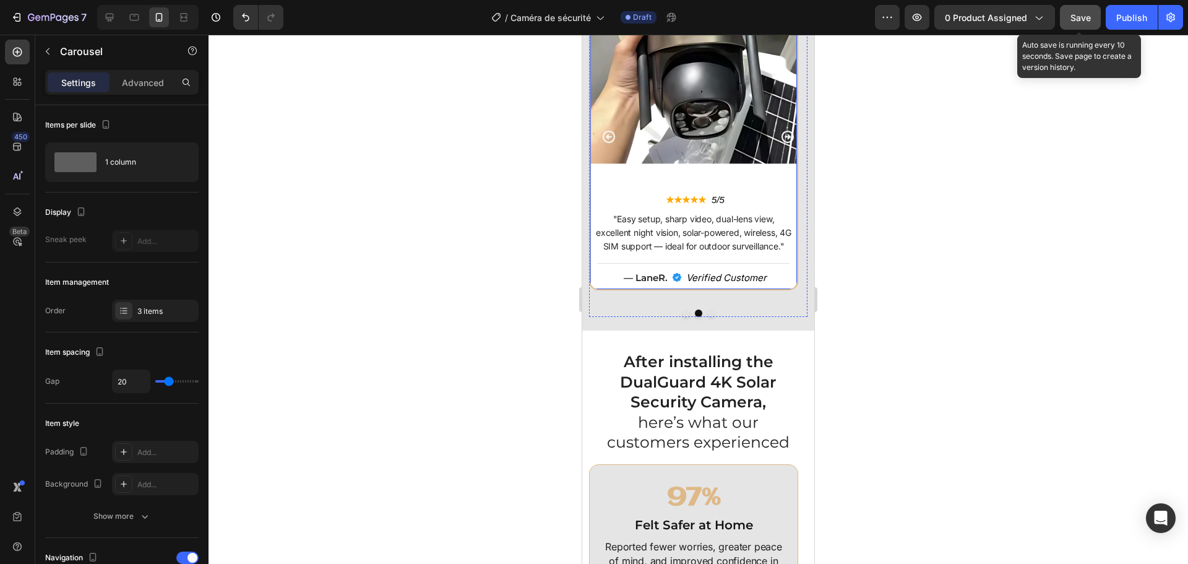
click at [751, 188] on div "Image ★★★★★ Text Block 5/5 Text Block Row "Easy setup, sharp video, dual-lens v…" at bounding box center [693, 132] width 207 height 313
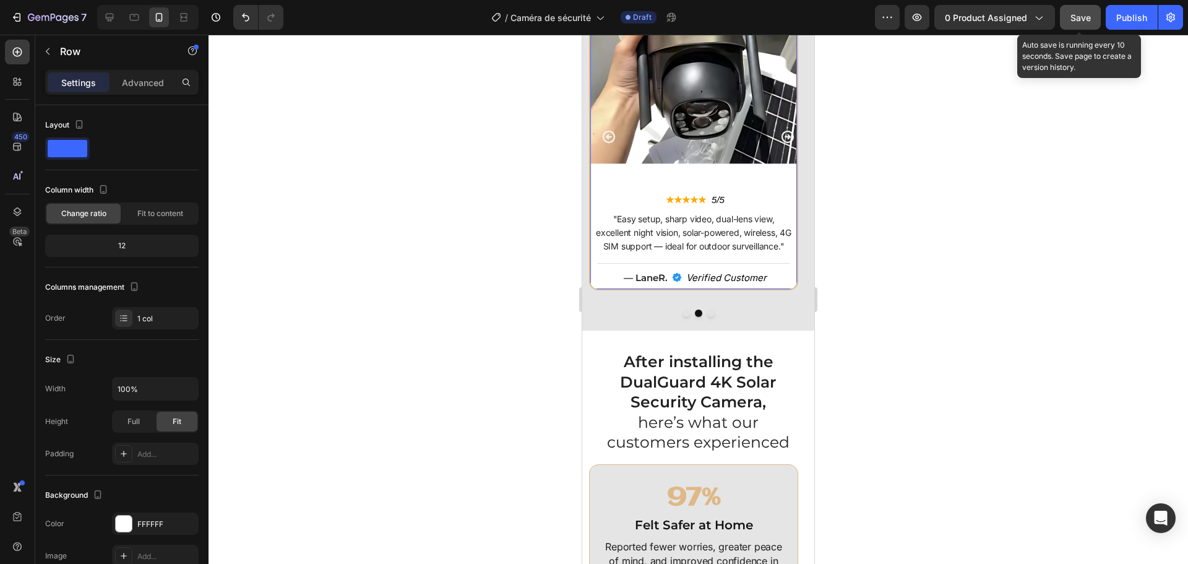
drag, startPoint x: 137, startPoint y: 77, endPoint x: 156, endPoint y: 95, distance: 25.8
click at [139, 80] on p "Advanced" at bounding box center [143, 82] width 42 height 13
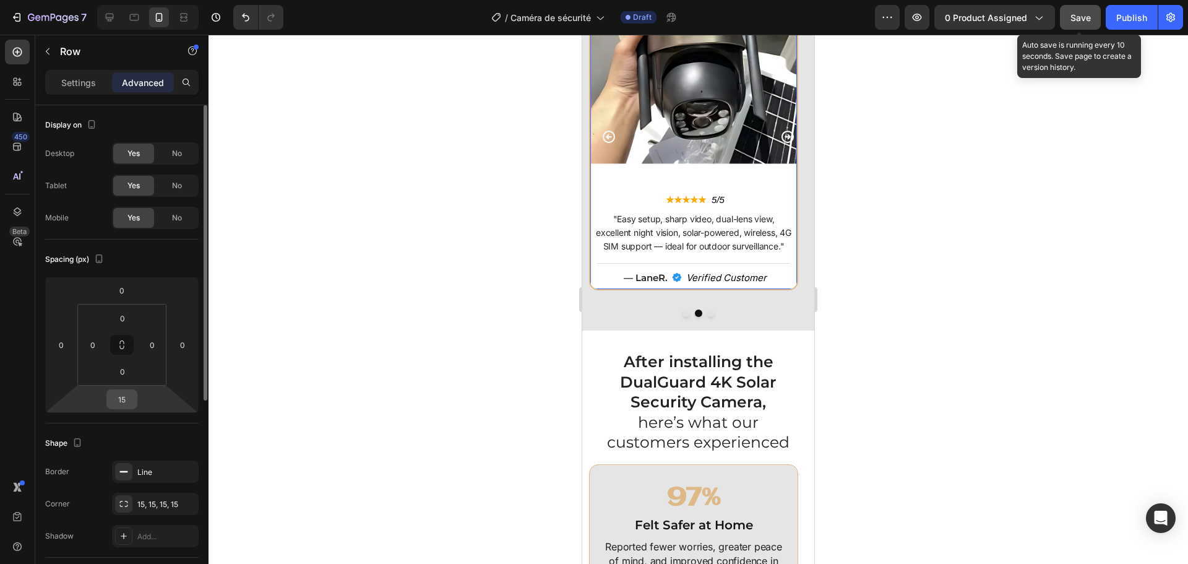
click at [136, 397] on div "15" at bounding box center [121, 399] width 31 height 20
click at [118, 398] on input "15" at bounding box center [122, 399] width 25 height 19
type input "14"
click at [152, 0] on html "7 Version history / Caméra de sécurité Draft Preview 0 product assigned Save Au…" at bounding box center [594, 0] width 1188 height 0
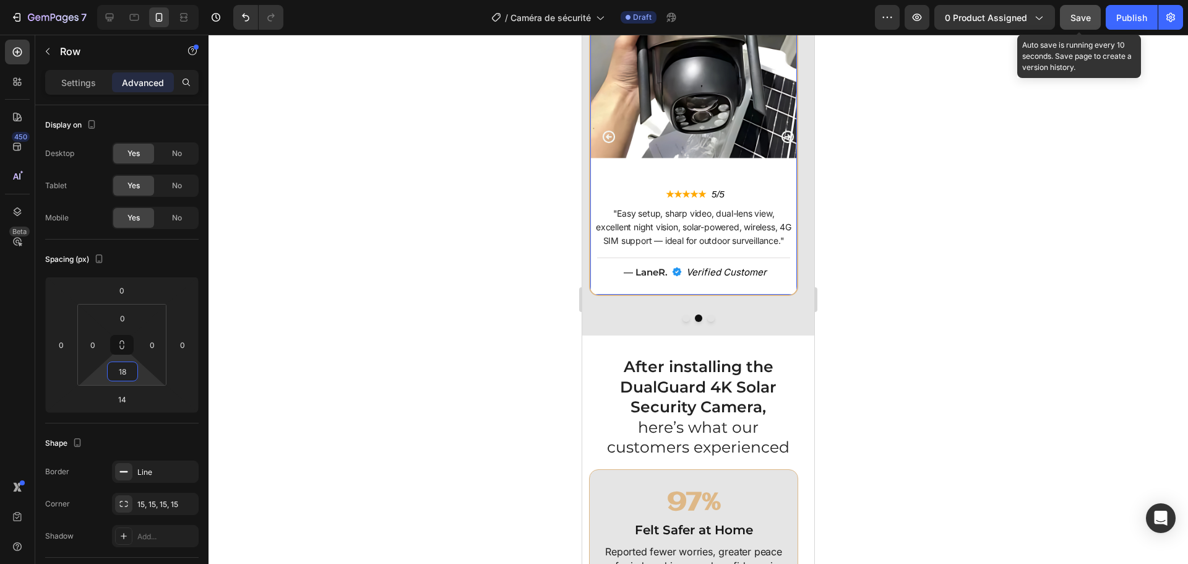
type input "0"
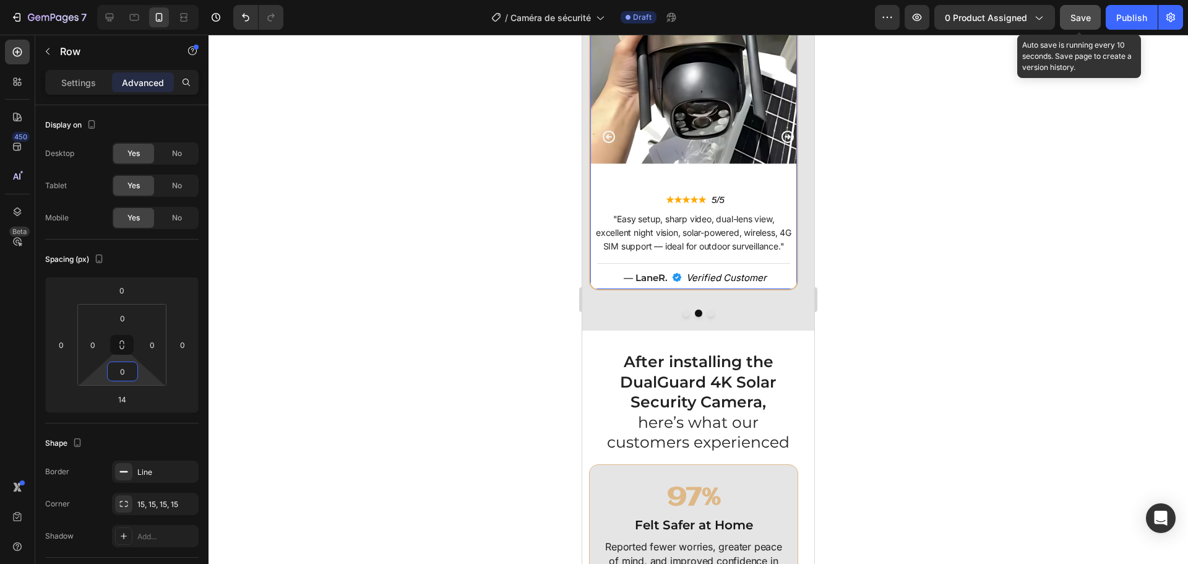
drag, startPoint x: 147, startPoint y: 381, endPoint x: 147, endPoint y: 388, distance: 6.8
click at [147, 0] on html "7 Version history / Caméra de sécurité Draft Preview 0 product assigned Save Au…" at bounding box center [594, 0] width 1188 height 0
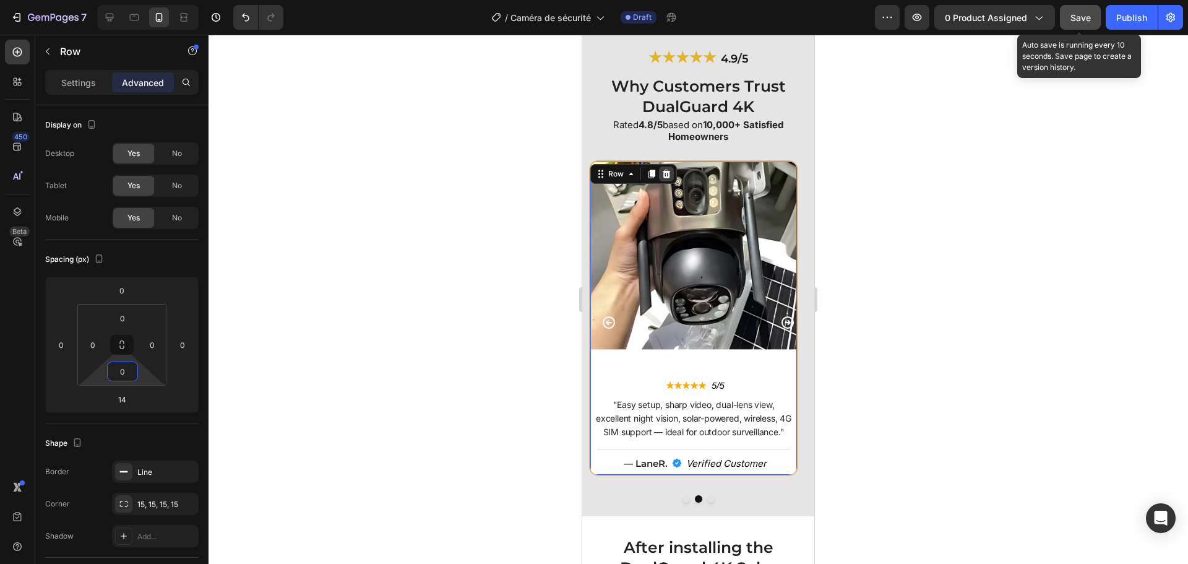
scroll to position [3477, 0]
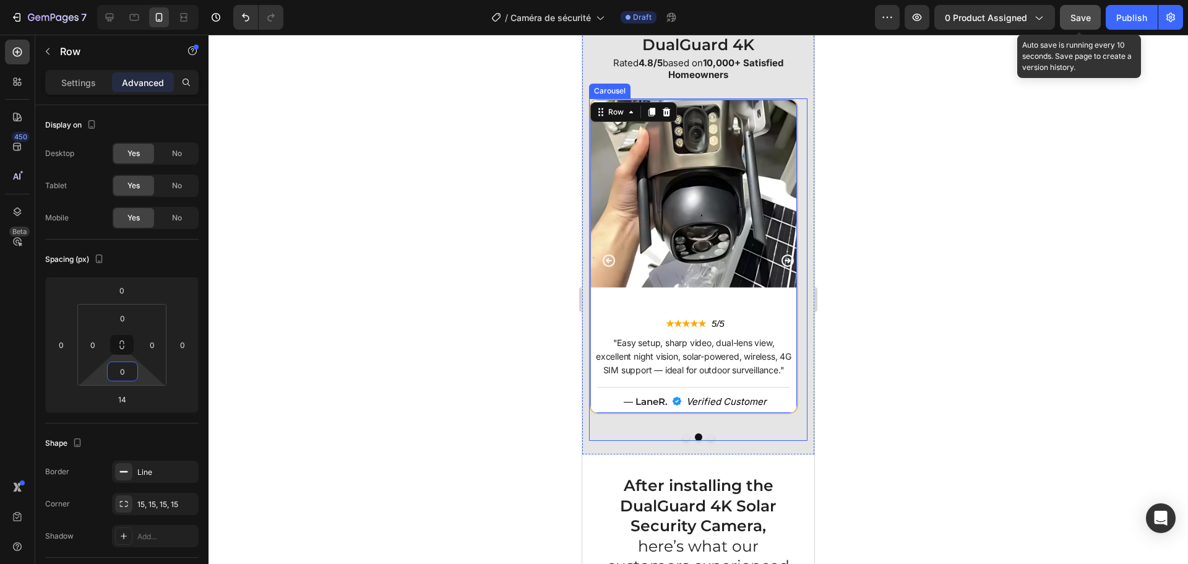
click at [782, 260] on icon "Carousel Next Arrow" at bounding box center [788, 260] width 12 height 12
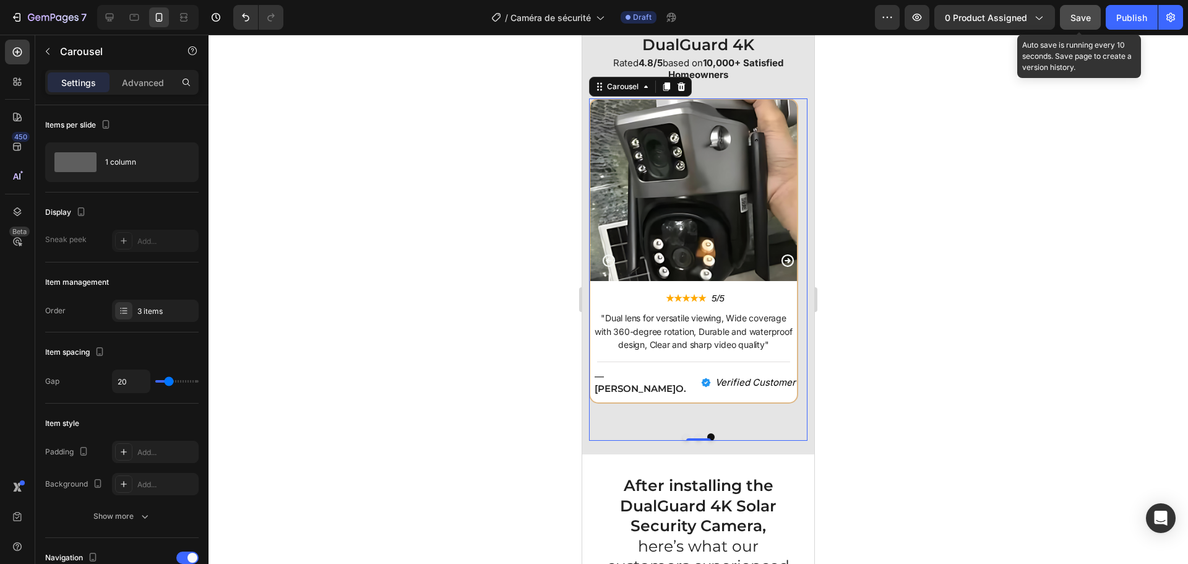
click at [782, 258] on icon "Carousel Next Arrow" at bounding box center [788, 260] width 15 height 15
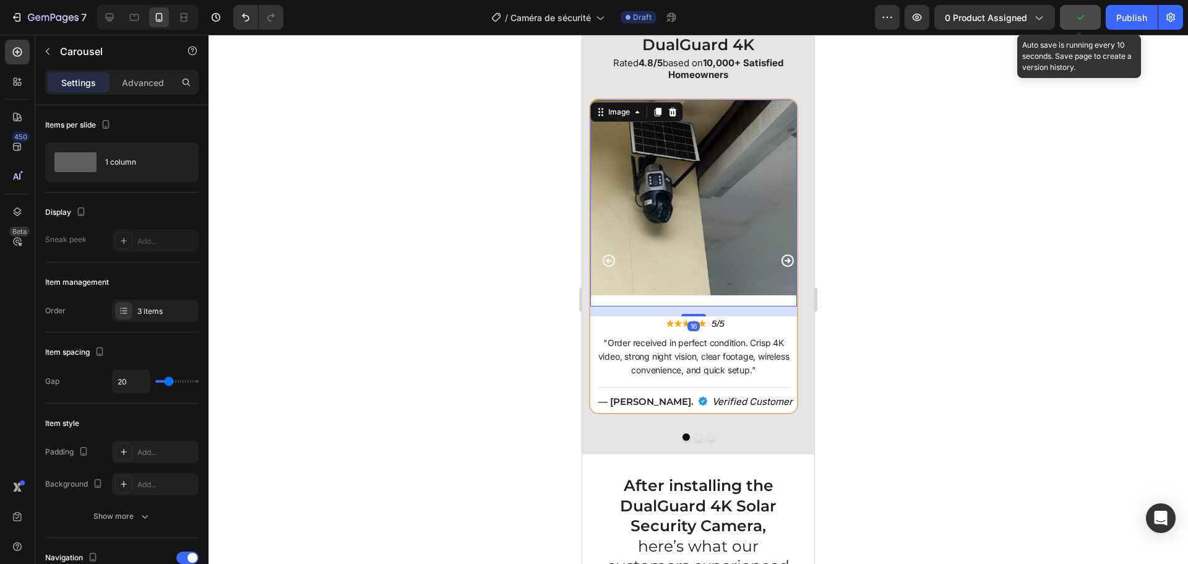
click at [700, 297] on img at bounding box center [693, 203] width 207 height 207
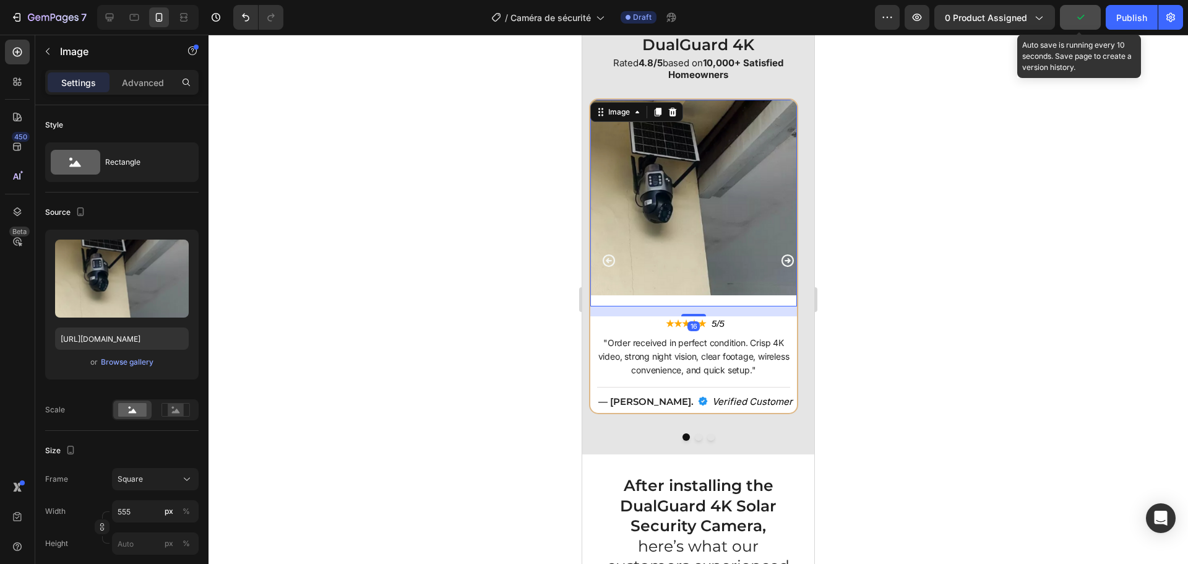
click at [700, 305] on img at bounding box center [693, 203] width 207 height 207
click at [705, 284] on img at bounding box center [693, 203] width 207 height 207
click at [703, 263] on img at bounding box center [693, 203] width 207 height 207
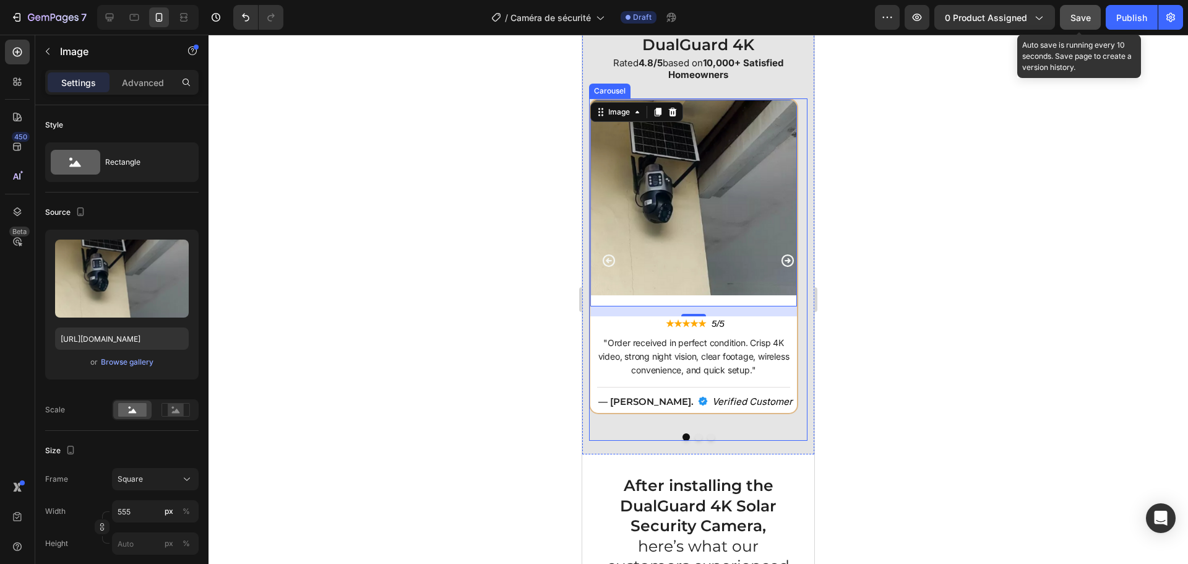
click at [610, 257] on icon "Carousel Back Arrow" at bounding box center [609, 260] width 15 height 15
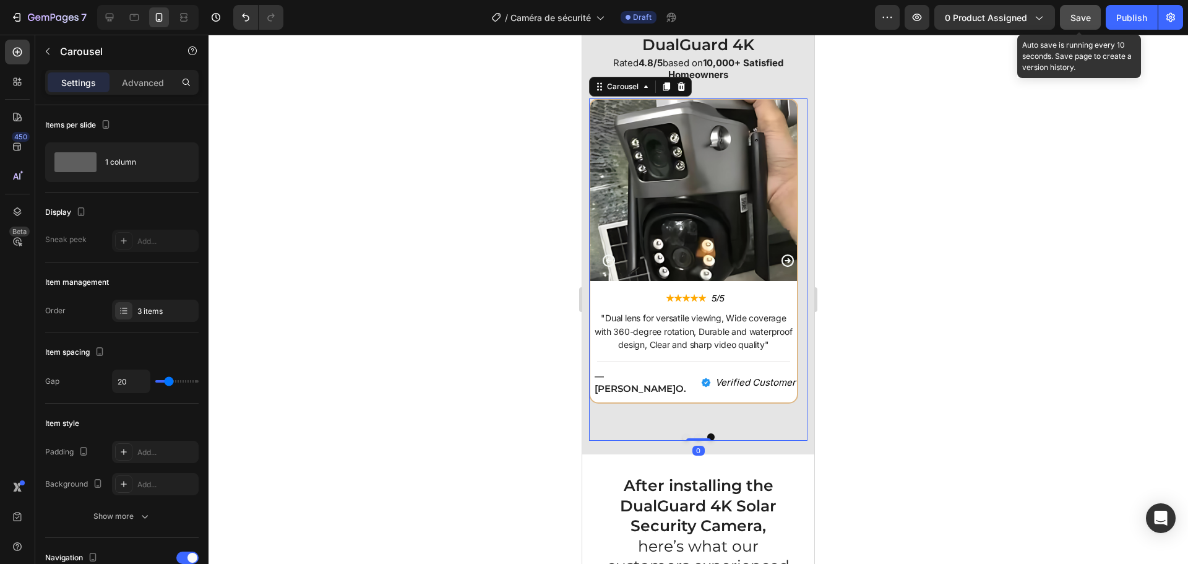
click at [608, 258] on icon "Carousel Back Arrow" at bounding box center [609, 260] width 12 height 12
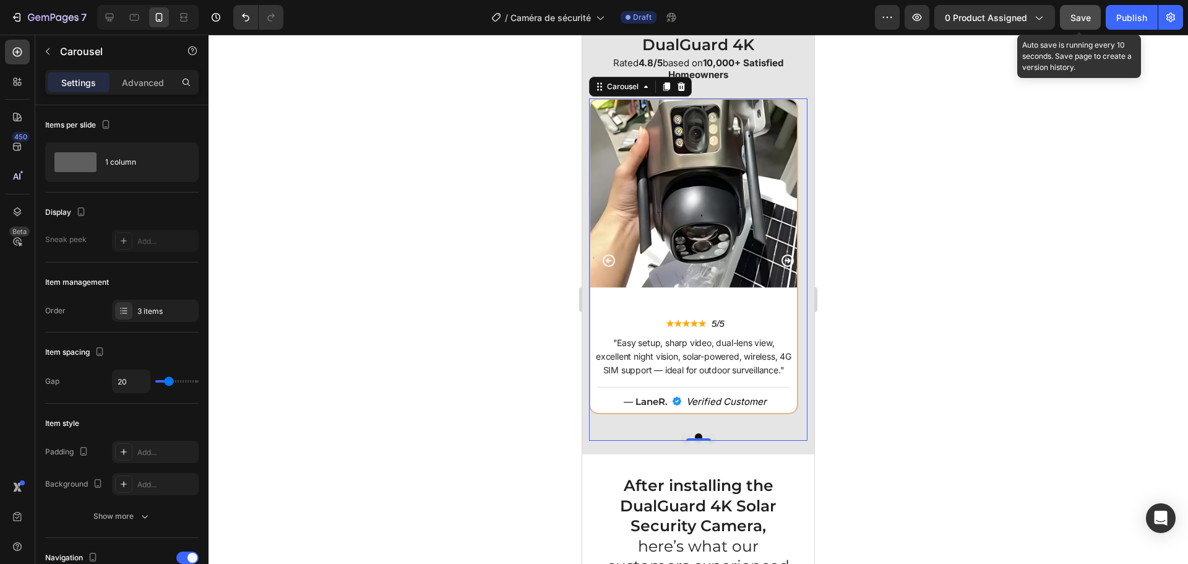
click at [782, 262] on icon "Carousel Next Arrow" at bounding box center [788, 260] width 12 height 12
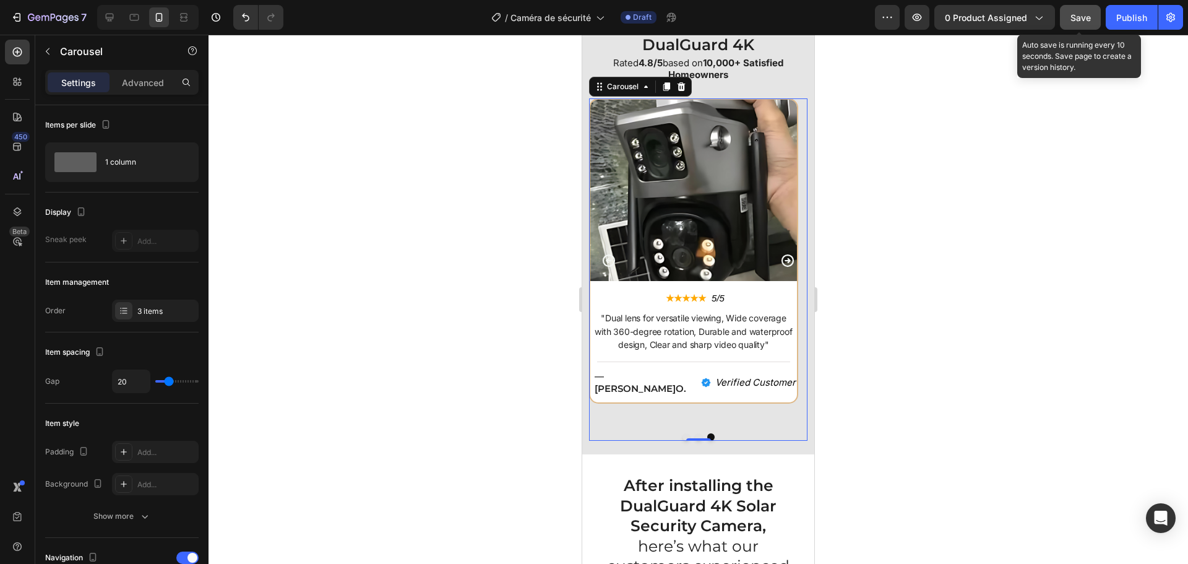
click at [782, 262] on icon "Carousel Next Arrow" at bounding box center [788, 260] width 12 height 12
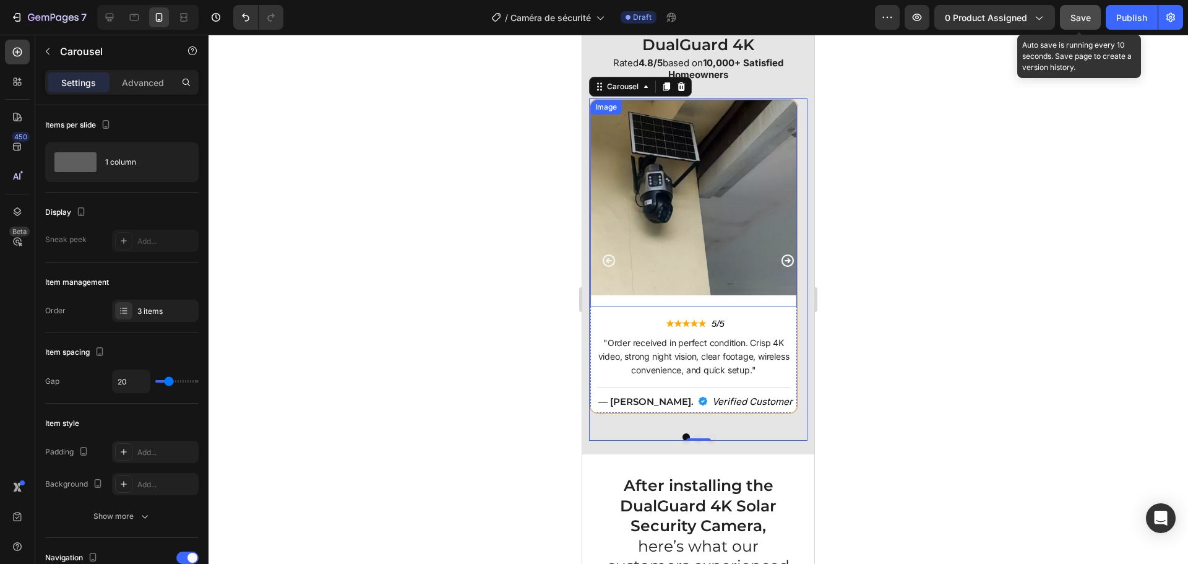
click at [679, 240] on img at bounding box center [693, 203] width 207 height 207
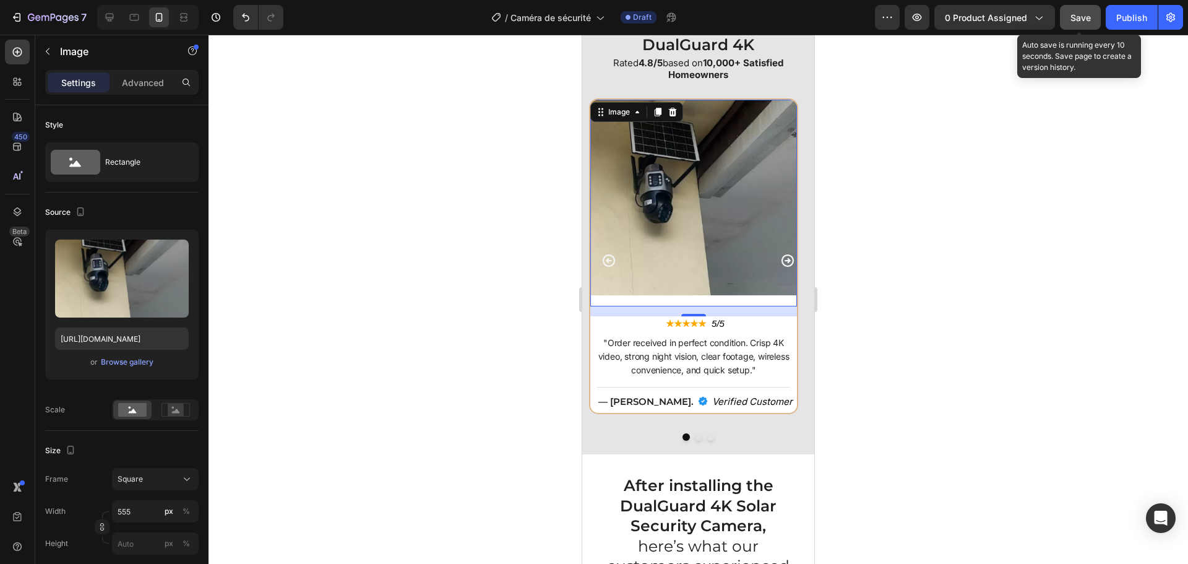
click at [701, 269] on img at bounding box center [693, 203] width 207 height 207
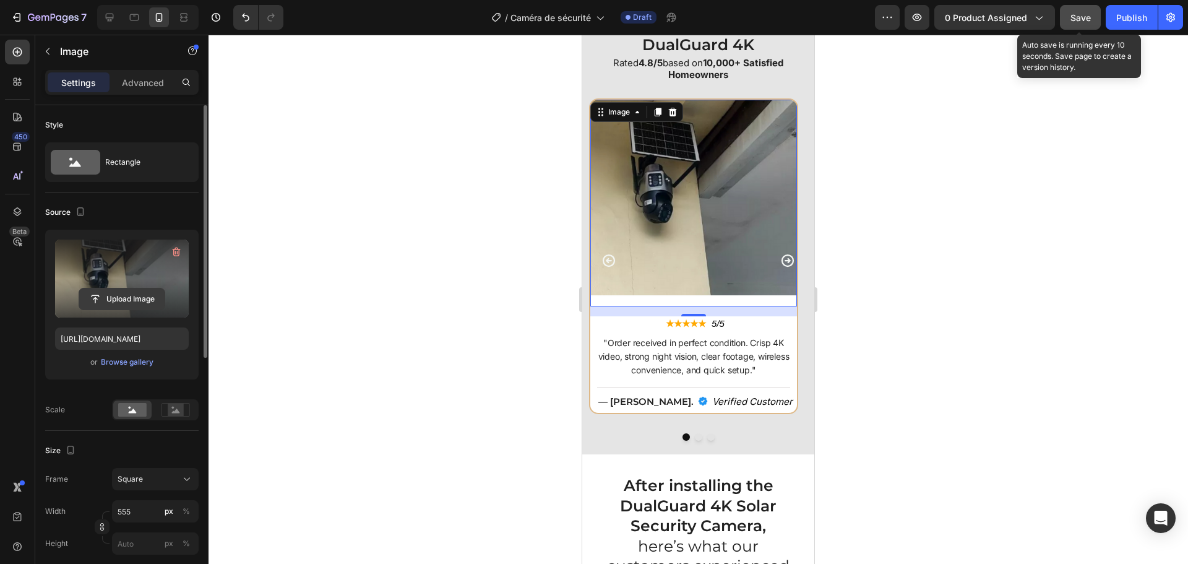
click at [157, 299] on input "file" at bounding box center [121, 298] width 85 height 21
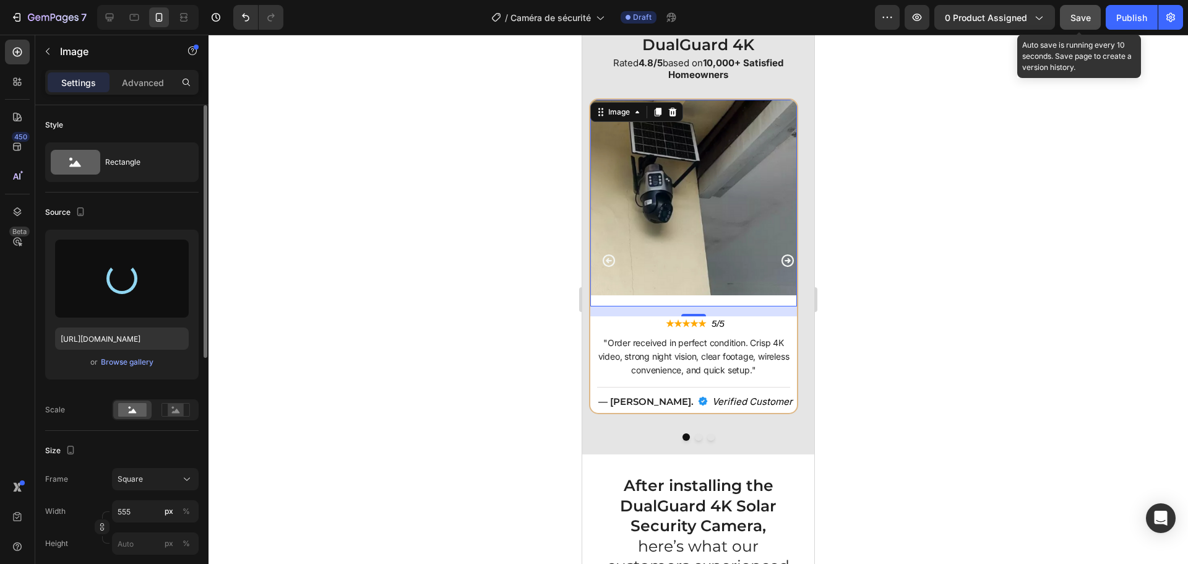
type input "https://cdn.shopify.com/s/files/1/0808/8620/2710/files/gempages_585570282693985…"
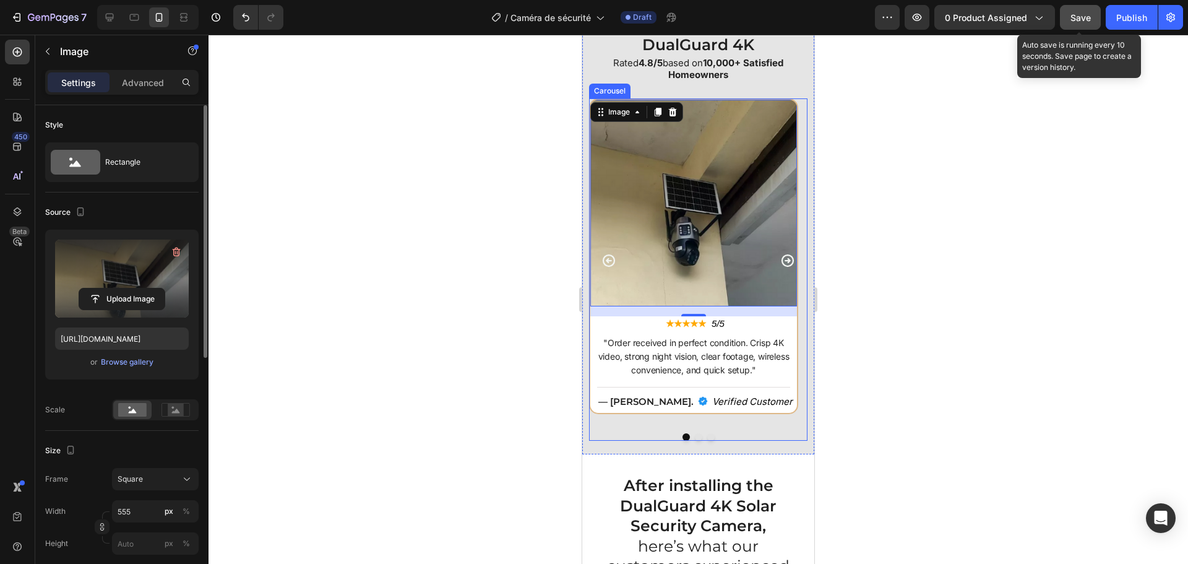
click at [785, 433] on div at bounding box center [698, 436] width 218 height 7
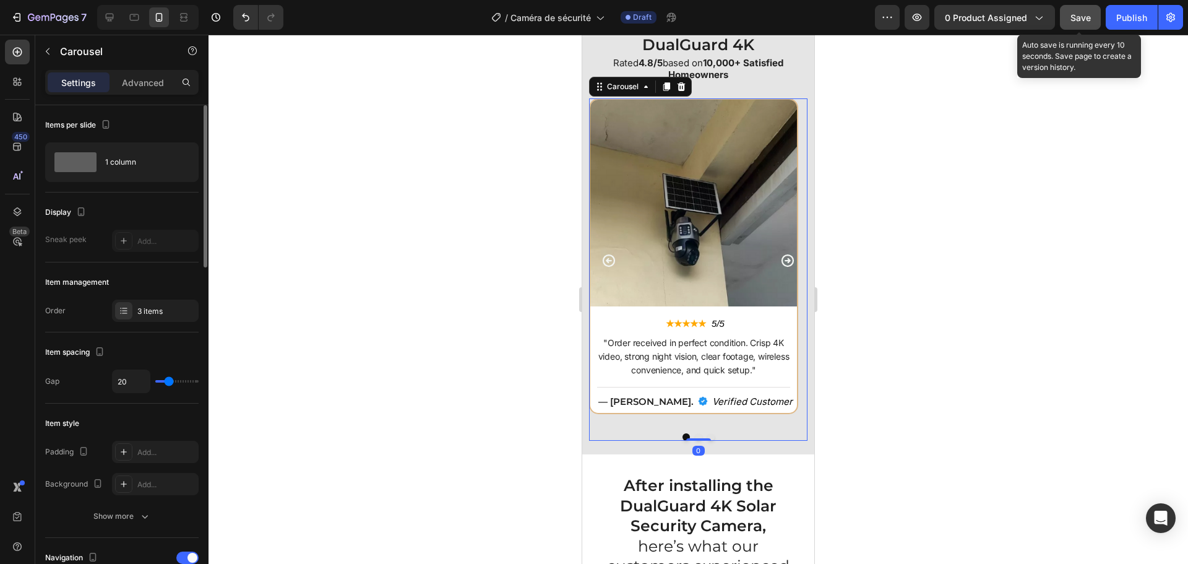
click at [608, 258] on icon "Carousel Back Arrow" at bounding box center [609, 260] width 15 height 15
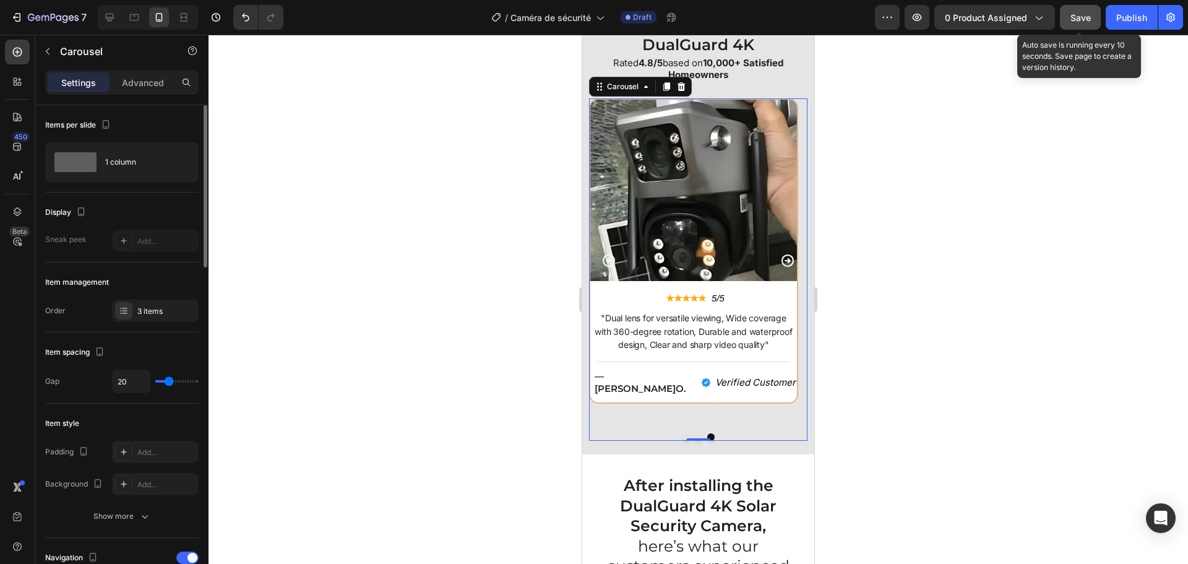
click at [778, 261] on button "Carousel Next Arrow" at bounding box center [788, 261] width 20 height 20
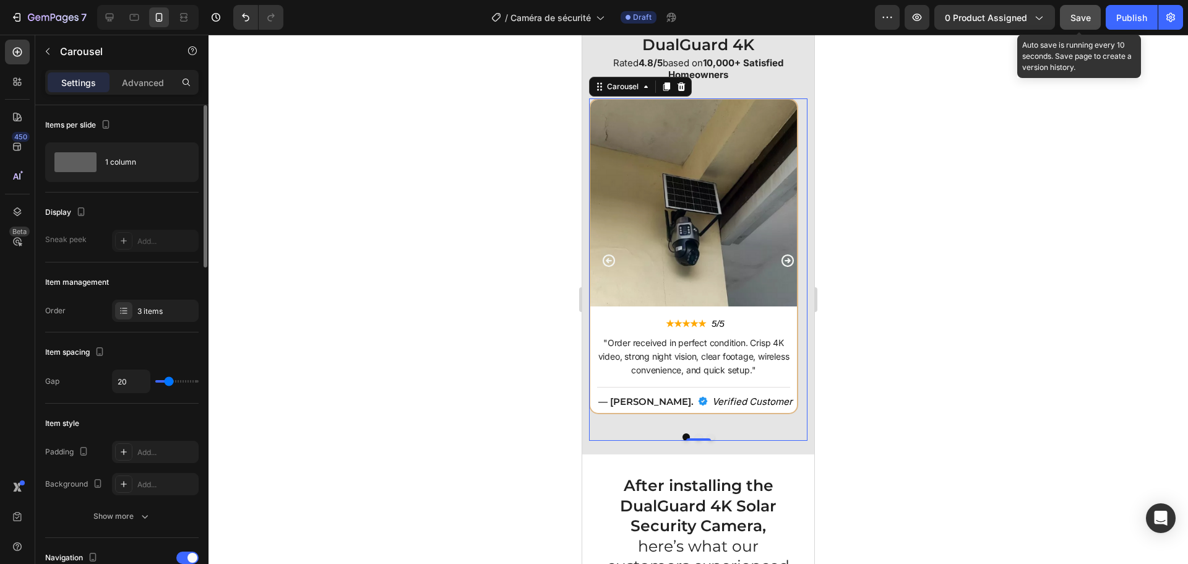
click at [607, 261] on icon "Carousel Back Arrow" at bounding box center [609, 260] width 12 height 12
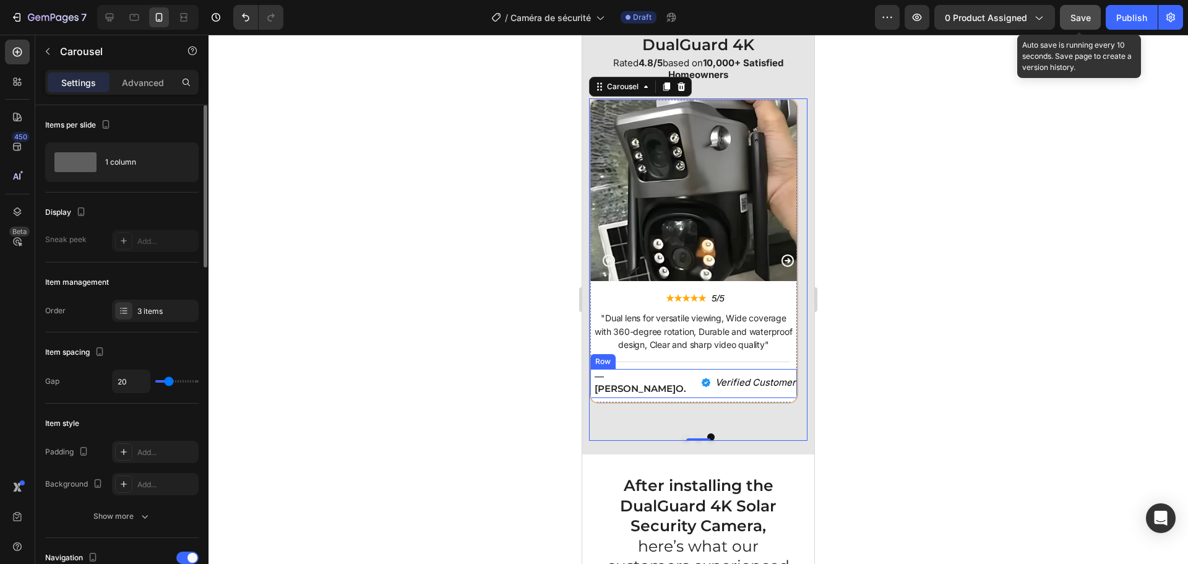
click at [610, 384] on div "Image — Jane O. Text Block Verified Customer Text Block Row" at bounding box center [693, 383] width 207 height 29
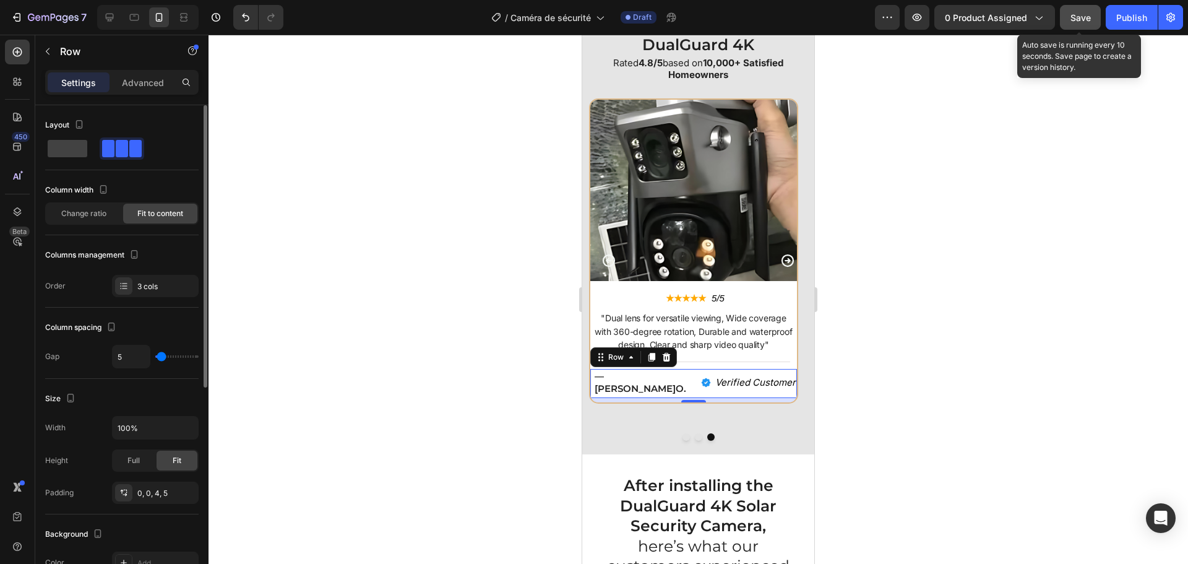
click at [608, 398] on div "7" at bounding box center [693, 400] width 207 height 4
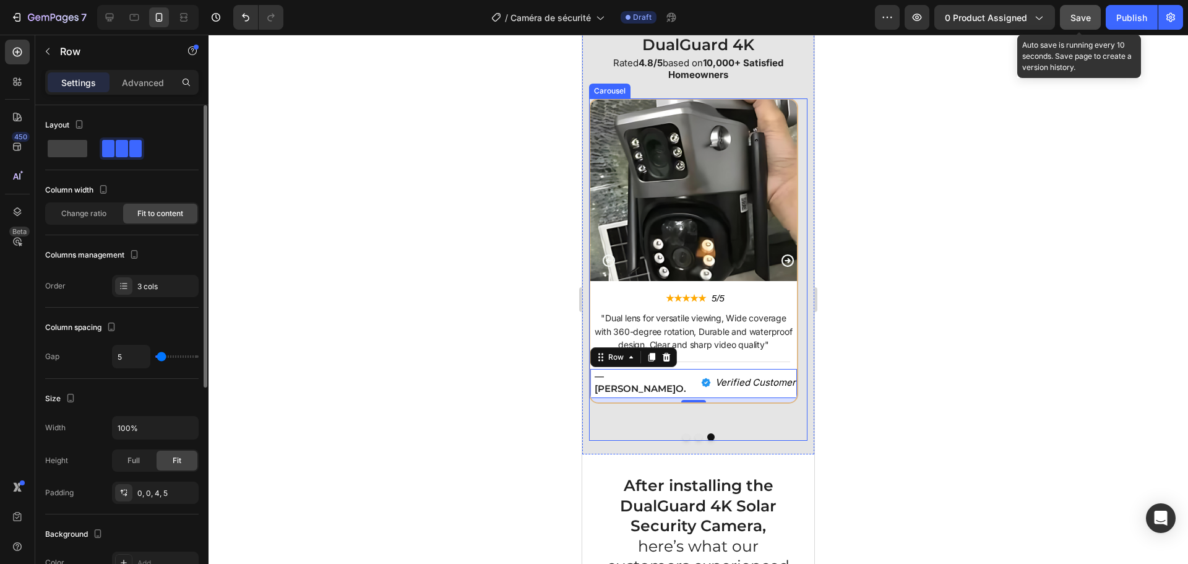
click at [616, 392] on div "Image ★★★★★ Text Block 5/5 Text Block Row "Dual lens for versatile viewing, Wid…" at bounding box center [693, 260] width 209 height 325
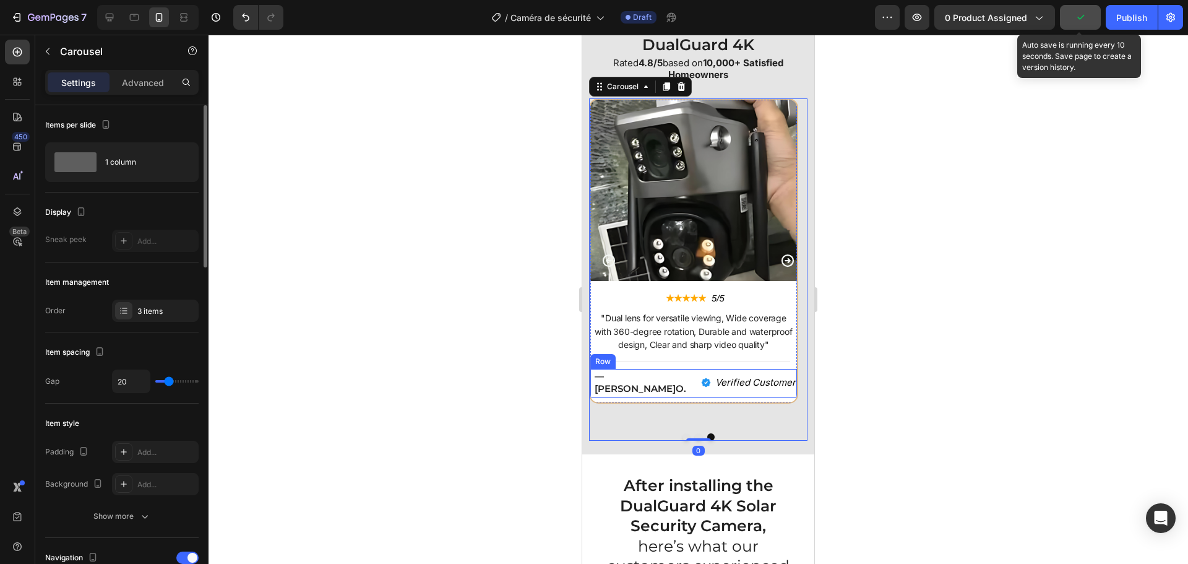
click at [596, 381] on div "Image — Jane O. Text Block Verified Customer Text Block Row" at bounding box center [693, 383] width 207 height 29
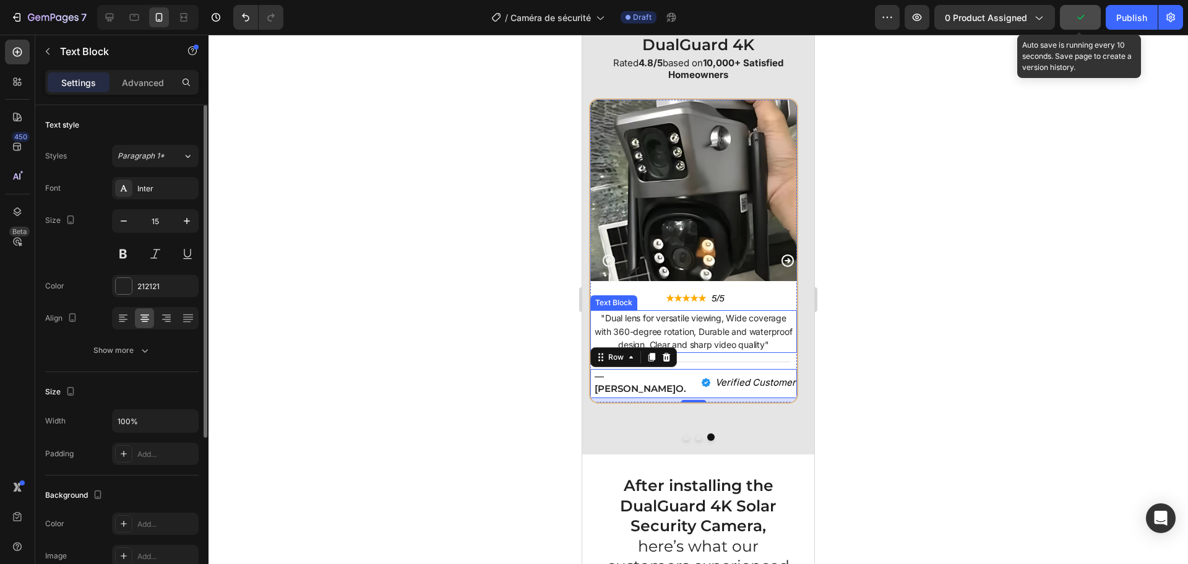
click at [599, 297] on div "Text Block" at bounding box center [614, 302] width 42 height 11
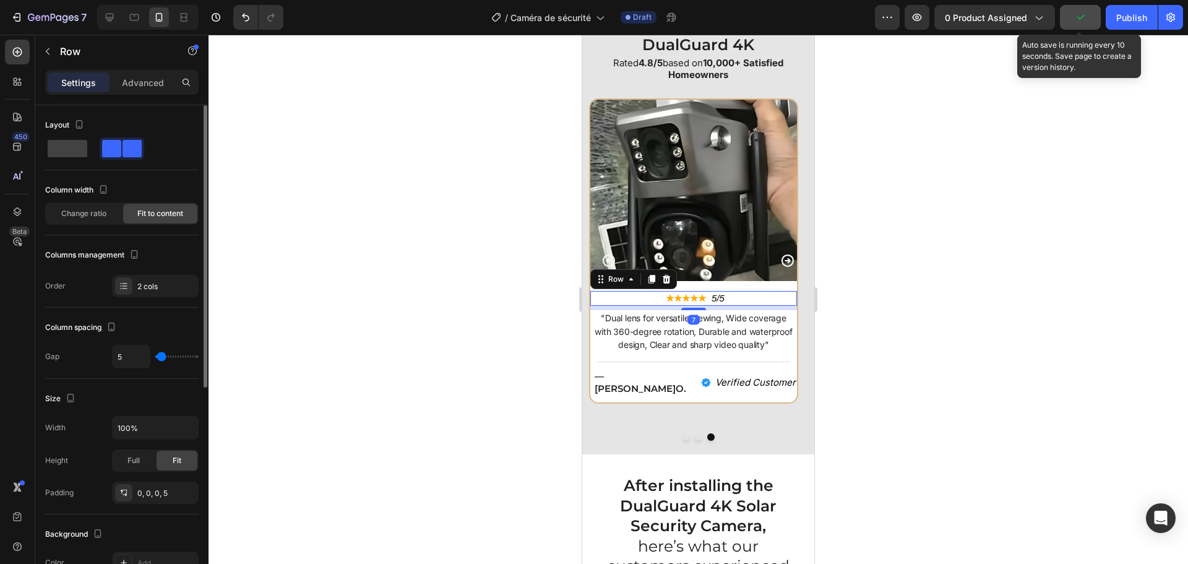
click at [789, 291] on div "★★★★★ Text Block 5/5 Text Block Row 7" at bounding box center [693, 298] width 207 height 15
click at [796, 384] on div "Image — Jane O. Text Block Verified Customer Text Block Row" at bounding box center [693, 383] width 207 height 29
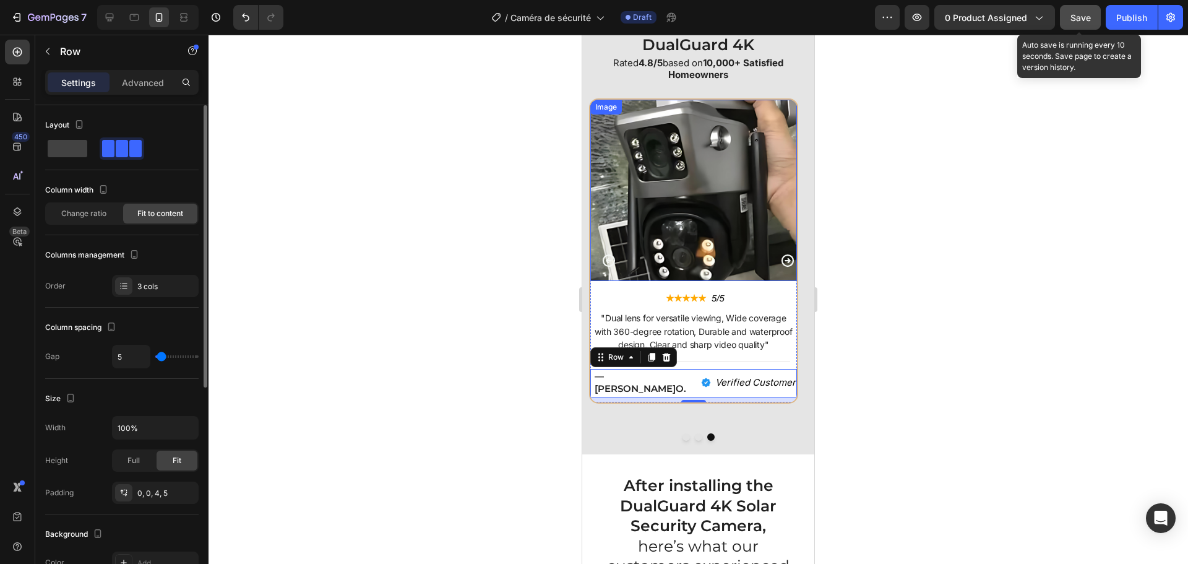
click at [787, 100] on img at bounding box center [693, 191] width 207 height 182
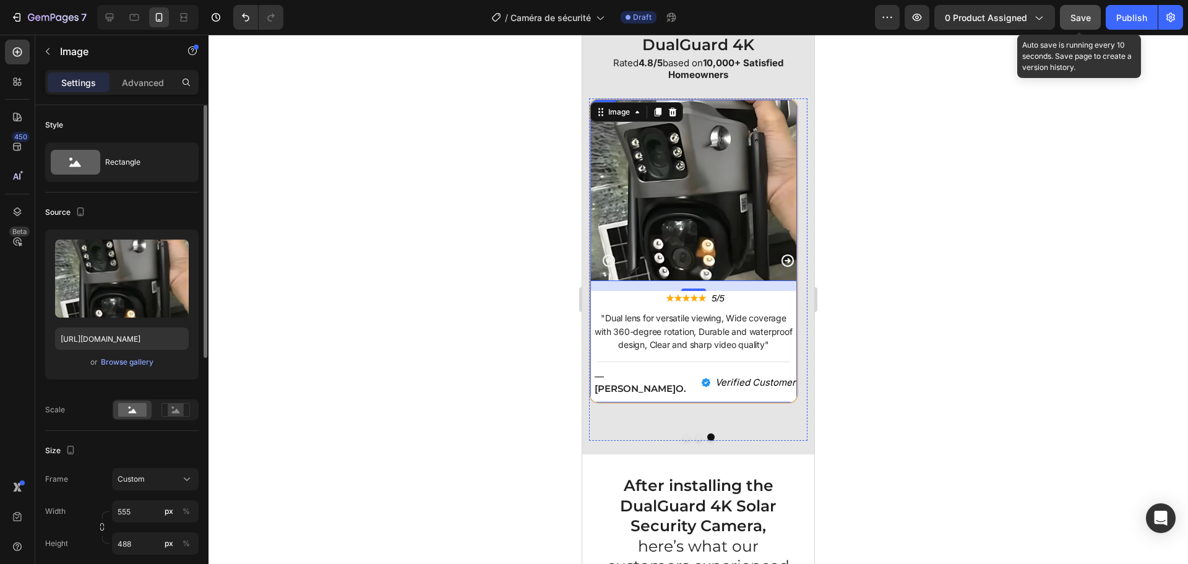
click at [599, 387] on div "Image 16 ★★★★★ Text Block 5/5 Text Block Row "Dual lens for versatile viewing, …" at bounding box center [693, 251] width 207 height 303
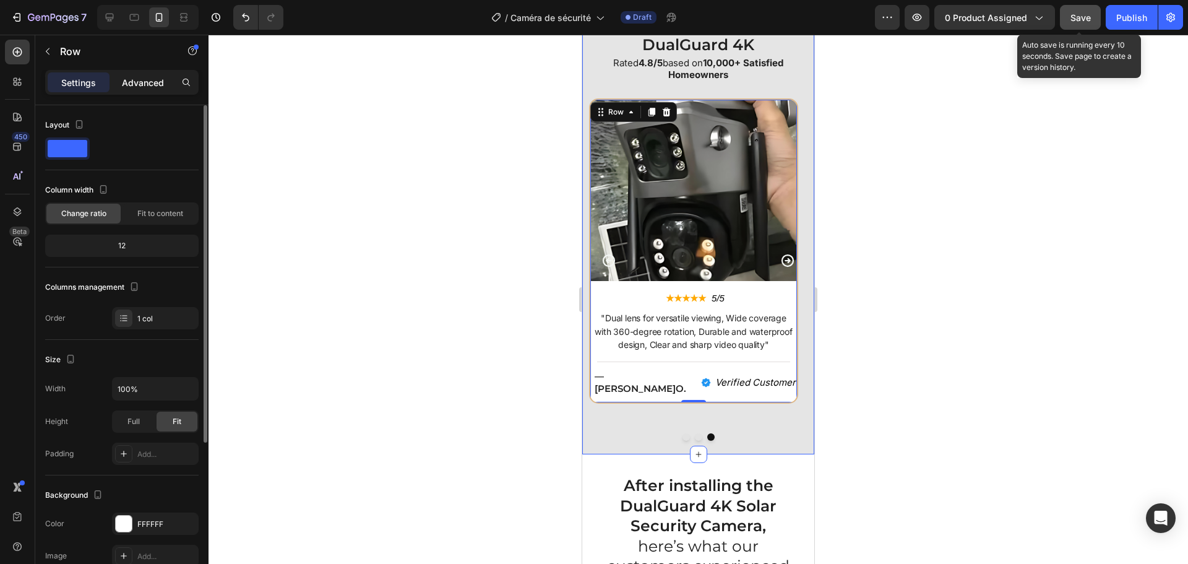
click at [146, 83] on p "Advanced" at bounding box center [143, 82] width 42 height 13
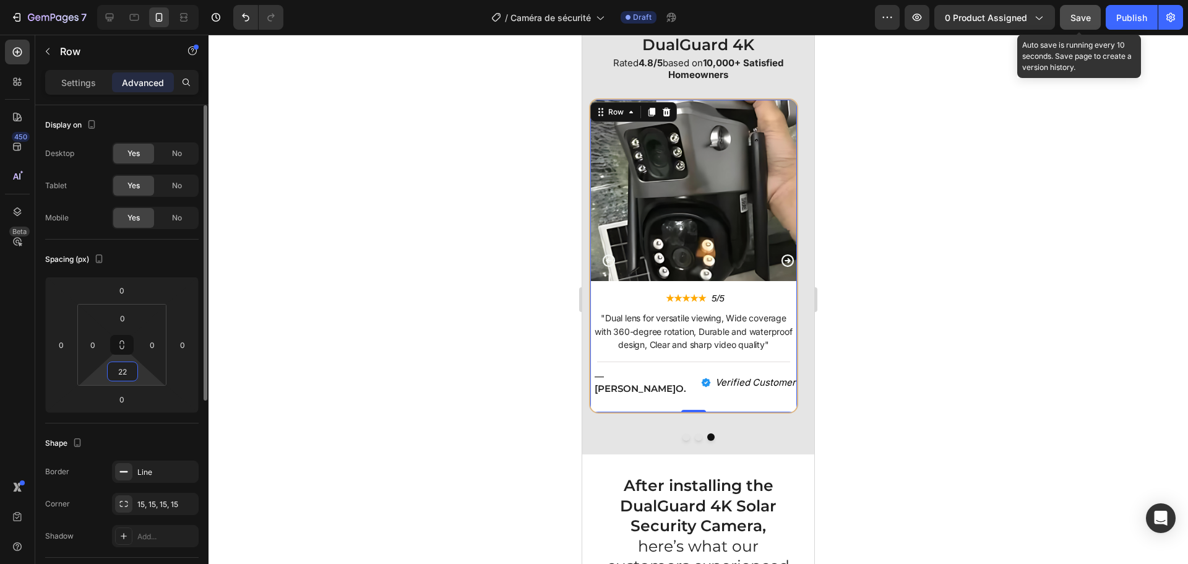
type input "26"
drag, startPoint x: 145, startPoint y: 384, endPoint x: 139, endPoint y: 370, distance: 14.7
click at [139, 0] on html "7 Version history / Caméra de sécurité Draft Preview 0 product assigned Save Au…" at bounding box center [594, 0] width 1188 height 0
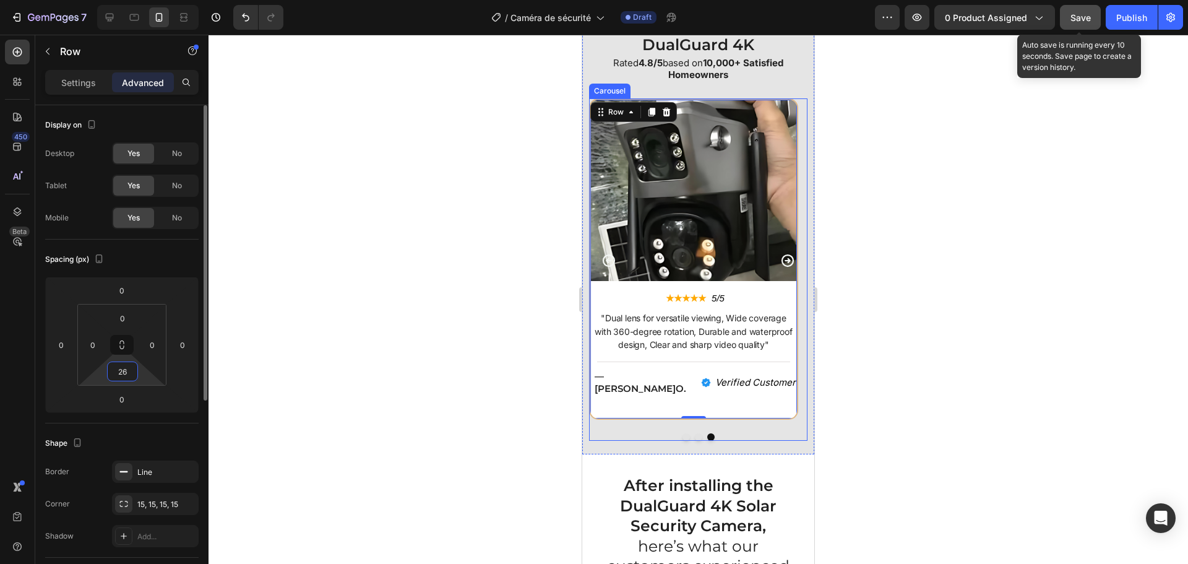
click at [695, 439] on button "Dot" at bounding box center [698, 436] width 7 height 7
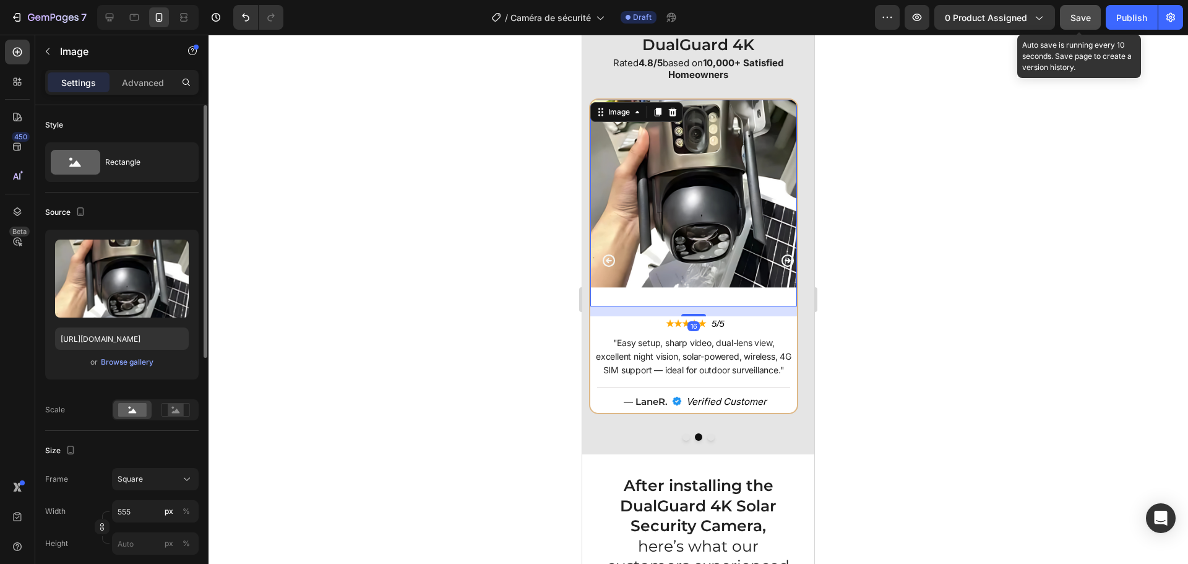
click at [720, 261] on img at bounding box center [693, 203] width 207 height 207
click at [705, 247] on img at bounding box center [693, 203] width 207 height 207
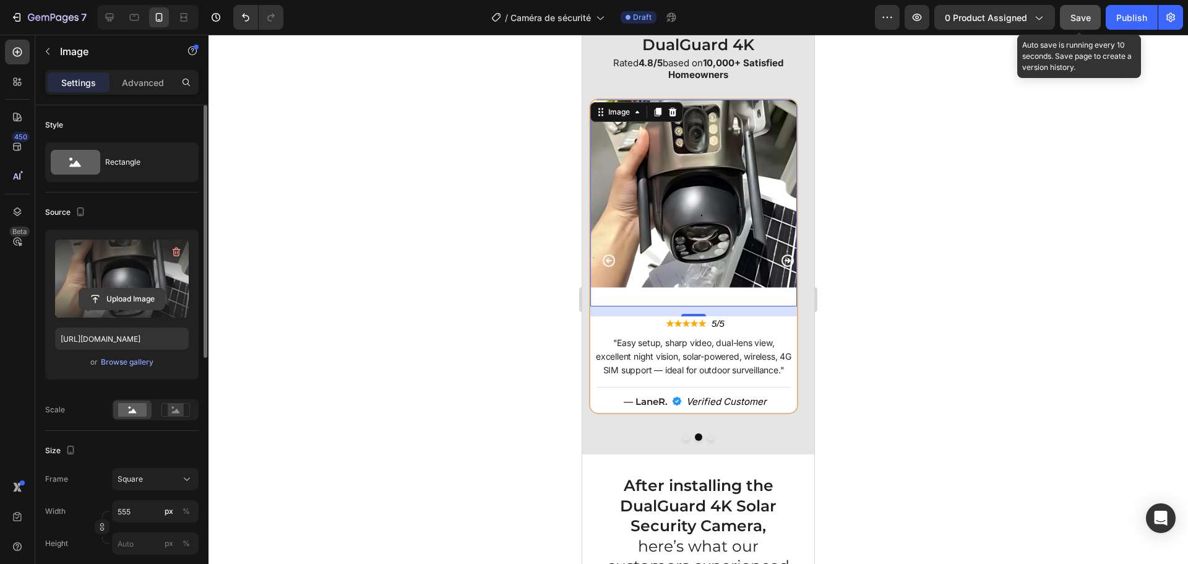
click at [108, 295] on input "file" at bounding box center [121, 298] width 85 height 21
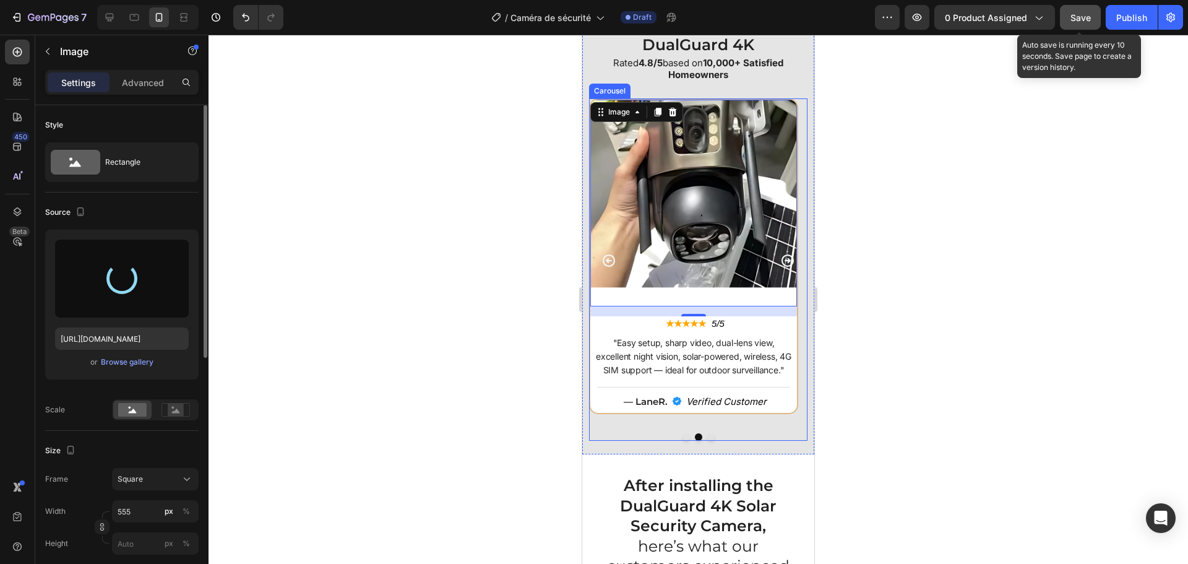
type input "https://cdn.shopify.com/s/files/1/0808/8620/2710/files/gempages_585570282693985…"
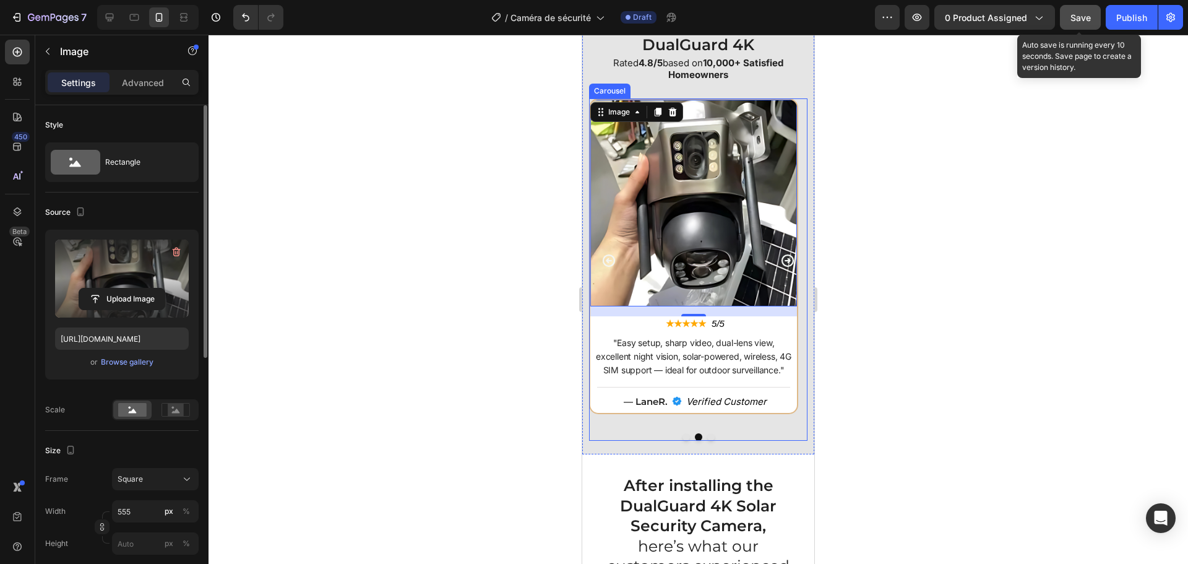
click at [707, 438] on button "Dot" at bounding box center [710, 436] width 7 height 7
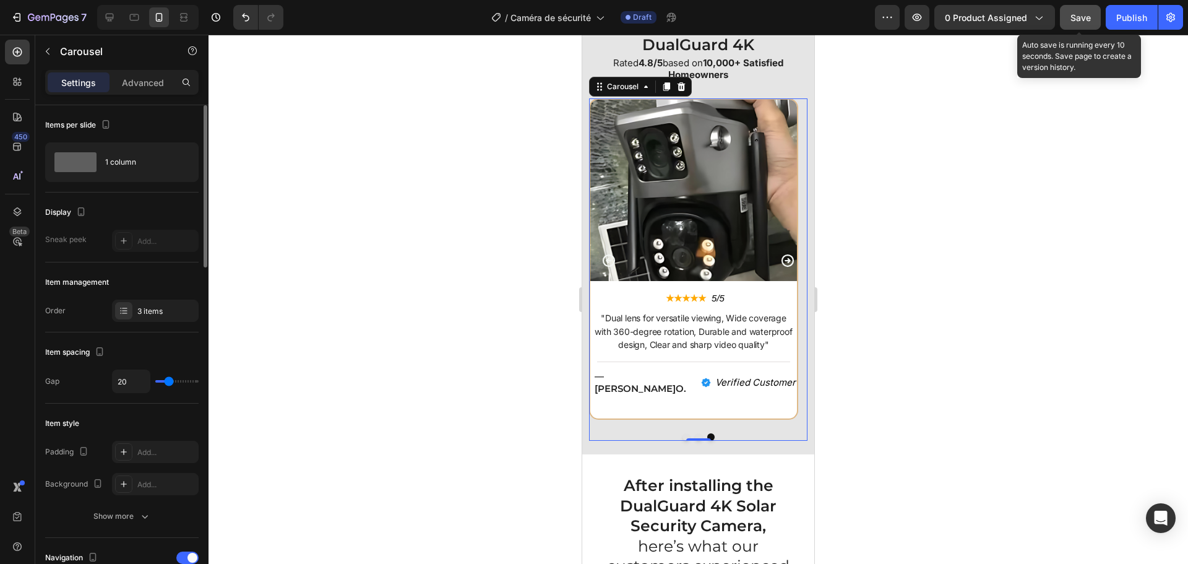
click at [716, 438] on div at bounding box center [698, 436] width 218 height 7
click at [729, 427] on div "Image ★★★★★ Text Block 5/5 Text Block Row "Order received in perfect condition.…" at bounding box center [698, 269] width 218 height 342
click at [605, 259] on icon "Carousel Back Arrow" at bounding box center [609, 260] width 15 height 15
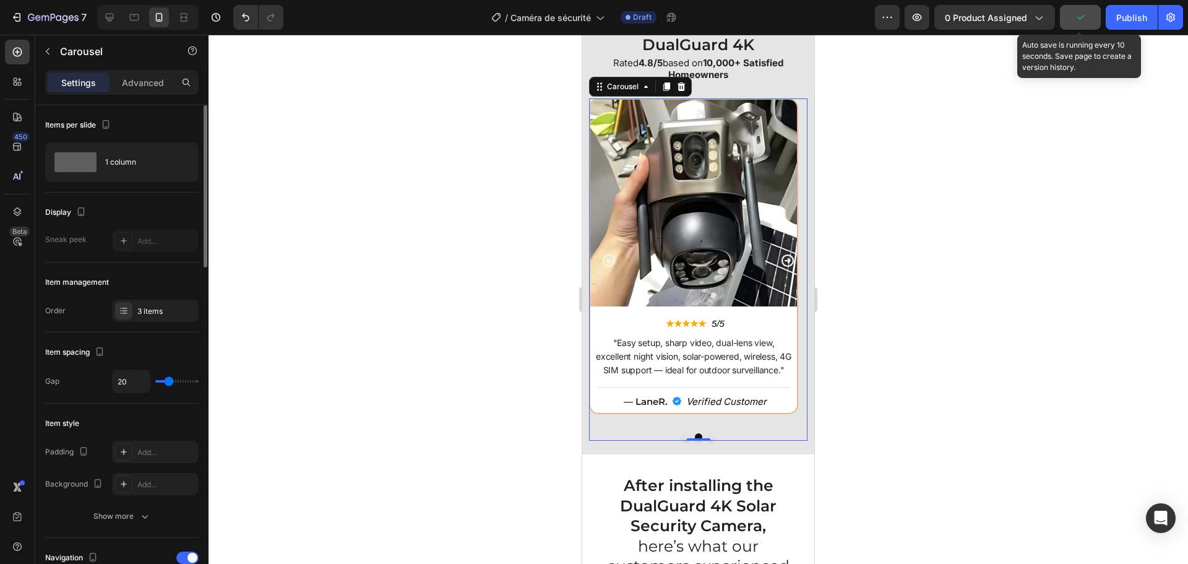
click at [781, 259] on icon "Carousel Next Arrow" at bounding box center [788, 260] width 15 height 15
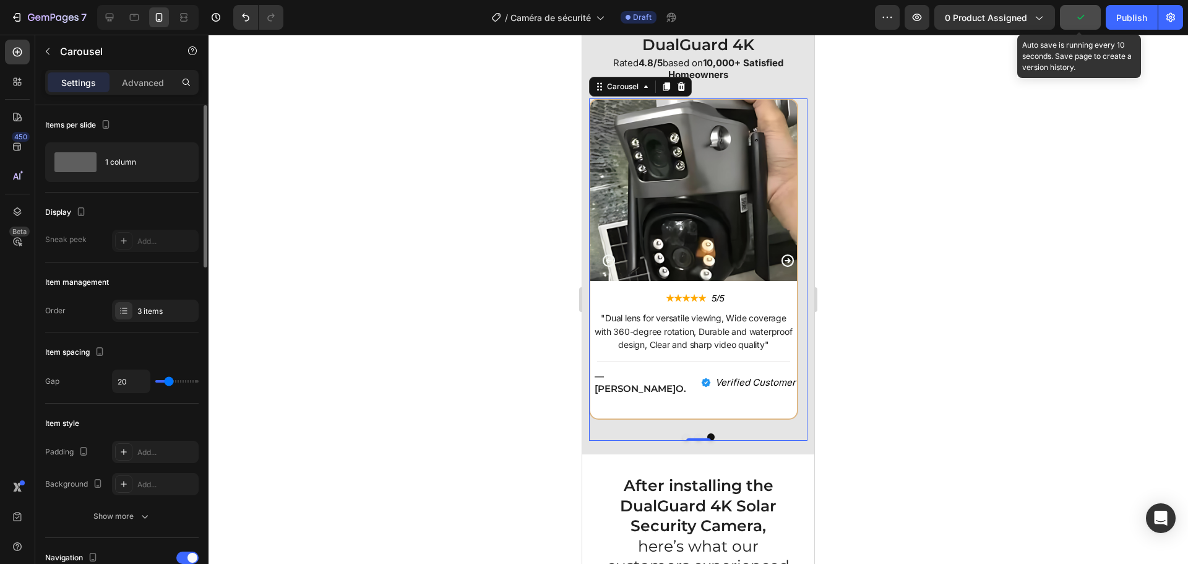
click at [781, 259] on icon "Carousel Next Arrow" at bounding box center [788, 260] width 15 height 15
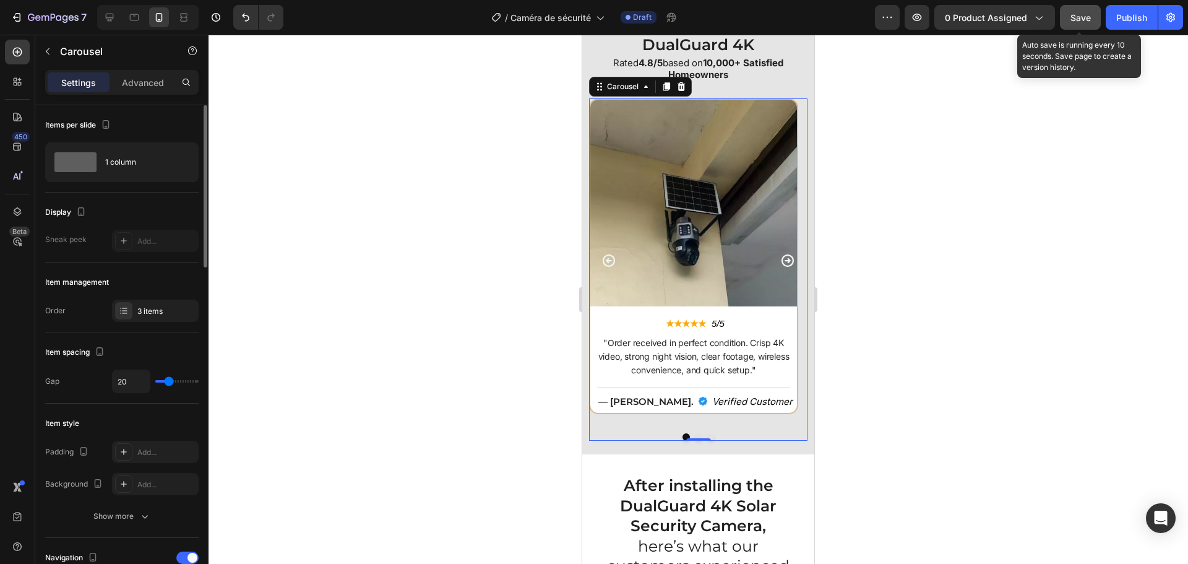
click at [604, 256] on icon "Carousel Back Arrow" at bounding box center [609, 260] width 15 height 15
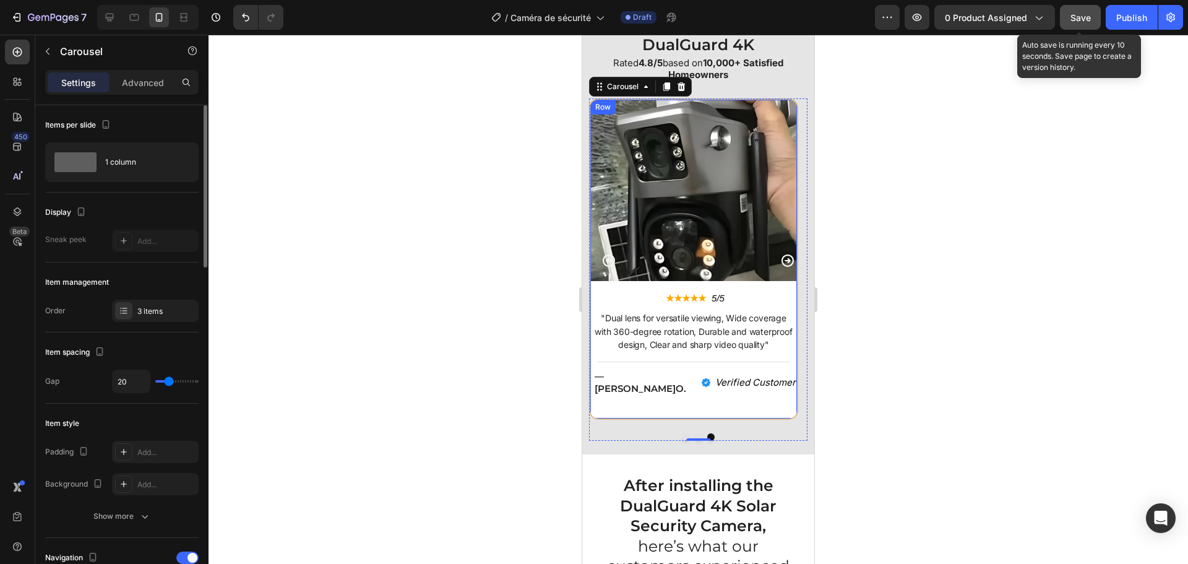
click at [654, 396] on div "Image ★★★★★ Text Block 5/5 Text Block Row "Dual lens for versatile viewing, Wid…" at bounding box center [693, 258] width 209 height 321
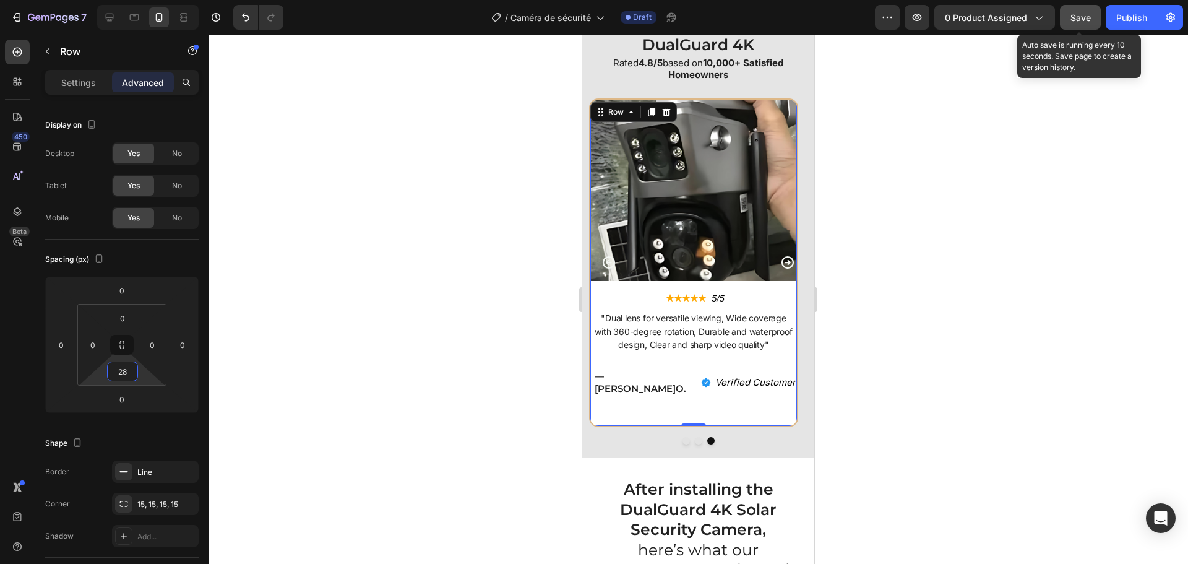
type input "24"
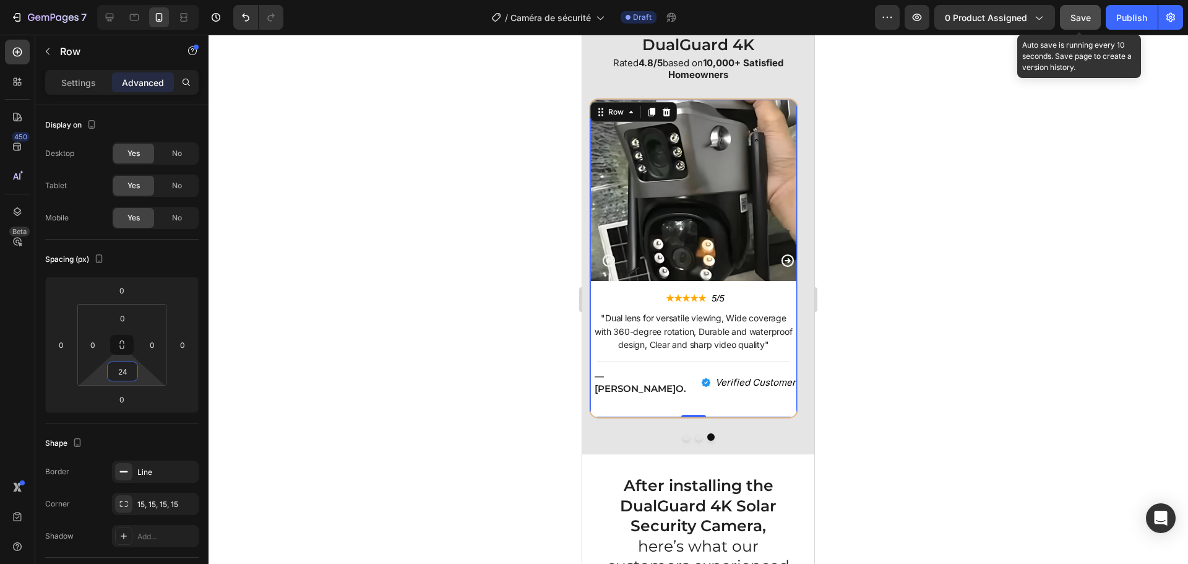
click at [139, 0] on html "7 Version history / Caméra de sécurité Draft Preview 0 product assigned Save Au…" at bounding box center [594, 0] width 1188 height 0
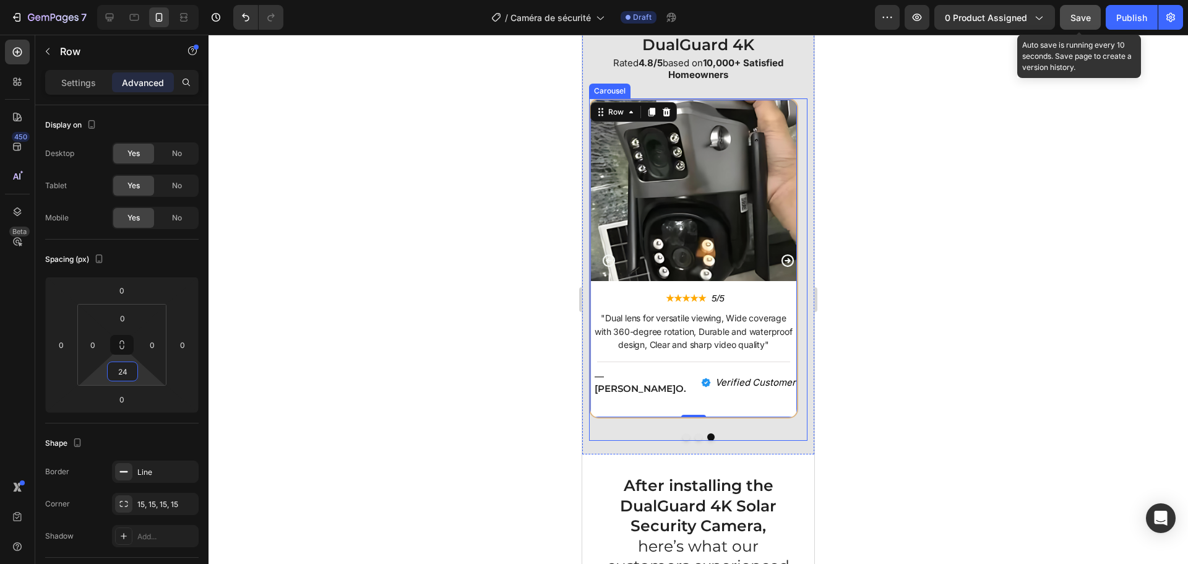
click at [611, 261] on icon "Carousel Back Arrow" at bounding box center [609, 260] width 12 height 12
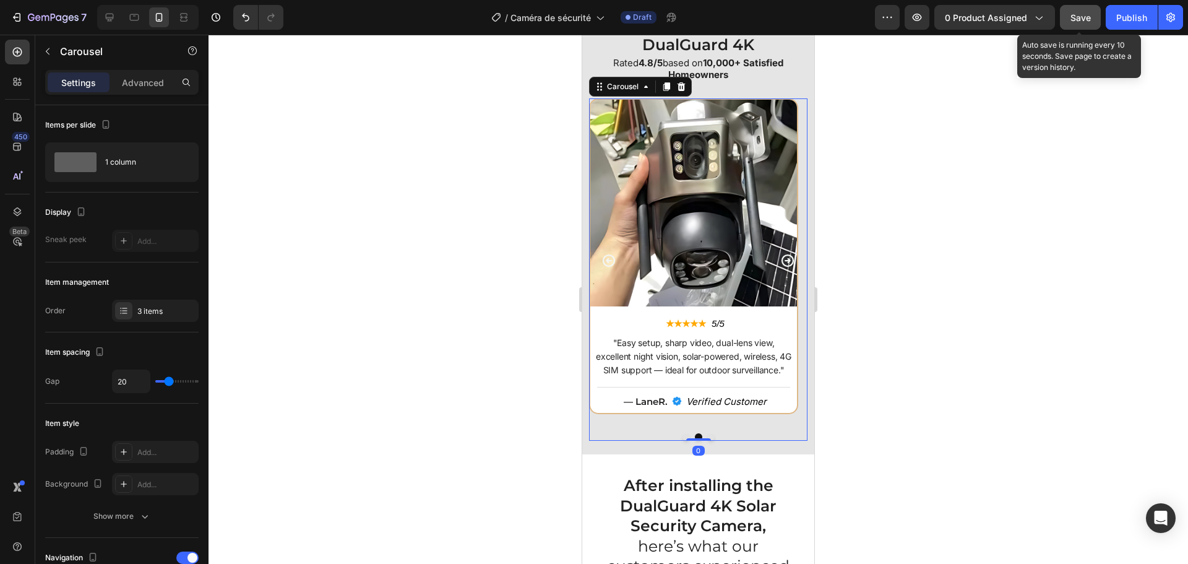
click at [781, 259] on icon "Carousel Next Arrow" at bounding box center [788, 260] width 15 height 15
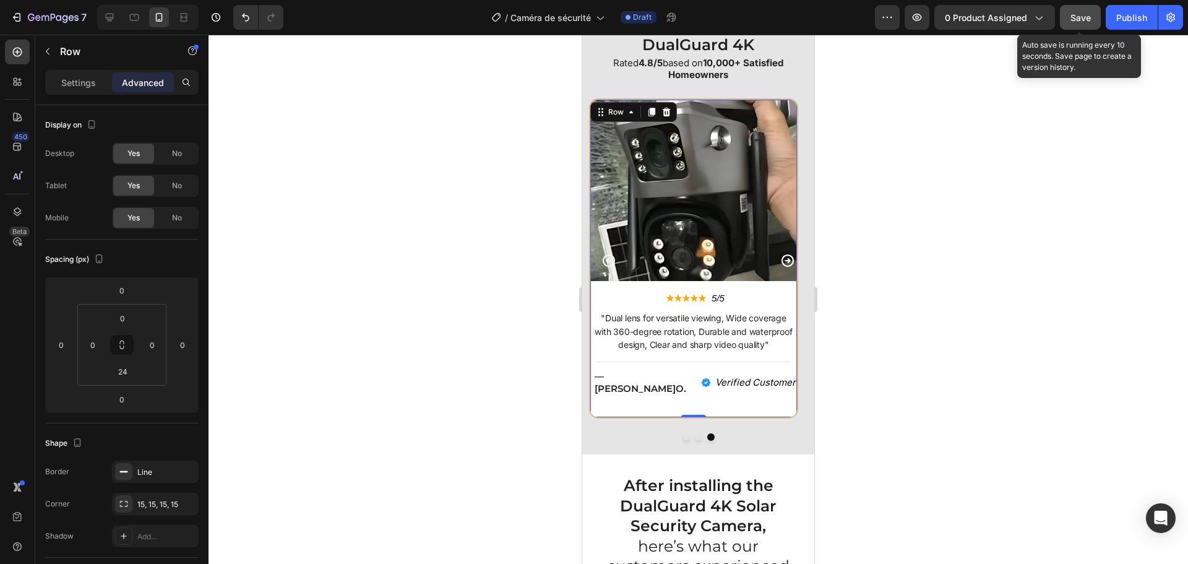
click at [608, 397] on div "Image ★★★★★ Text Block 5/5 Text Block Row "Dual lens for versatile viewing, Wid…" at bounding box center [693, 258] width 209 height 320
type input "24"
click at [147, 0] on html "7 Version history / Caméra de sécurité Draft Preview 0 product assigned Save Au…" at bounding box center [594, 0] width 1188 height 0
click at [632, 436] on div at bounding box center [698, 436] width 218 height 7
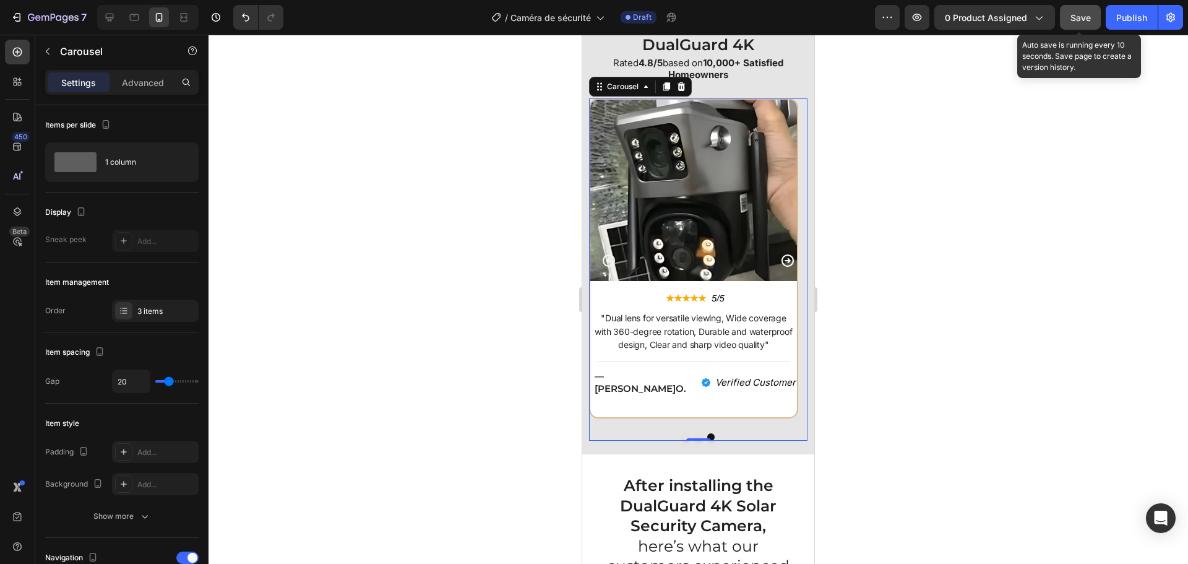
click at [612, 257] on icon "Carousel Back Arrow" at bounding box center [609, 260] width 15 height 15
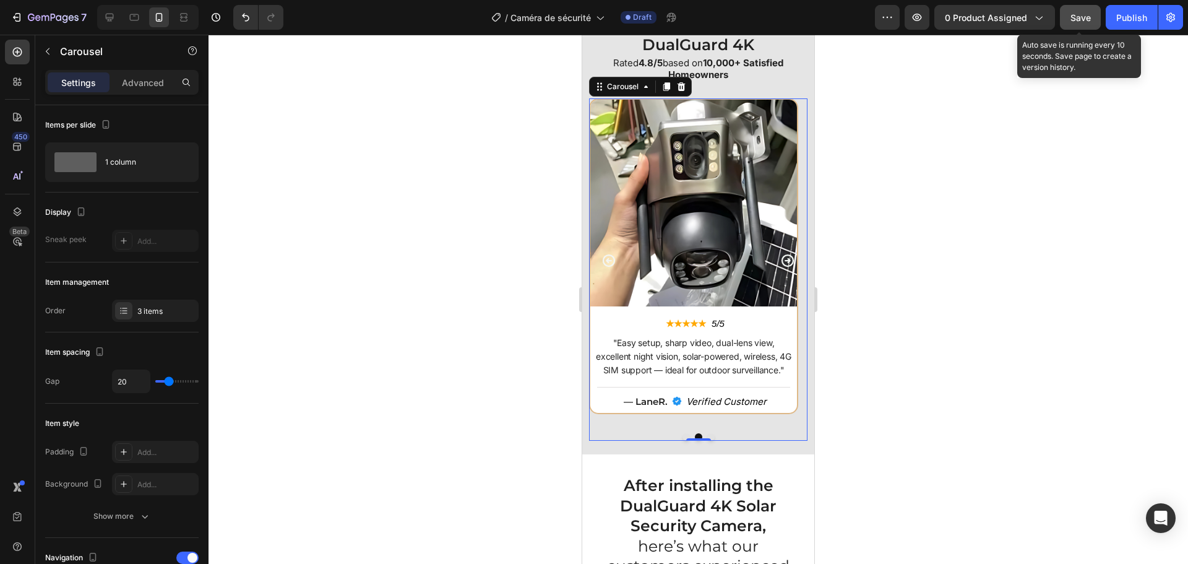
click at [782, 263] on icon "Carousel Next Arrow" at bounding box center [788, 260] width 15 height 15
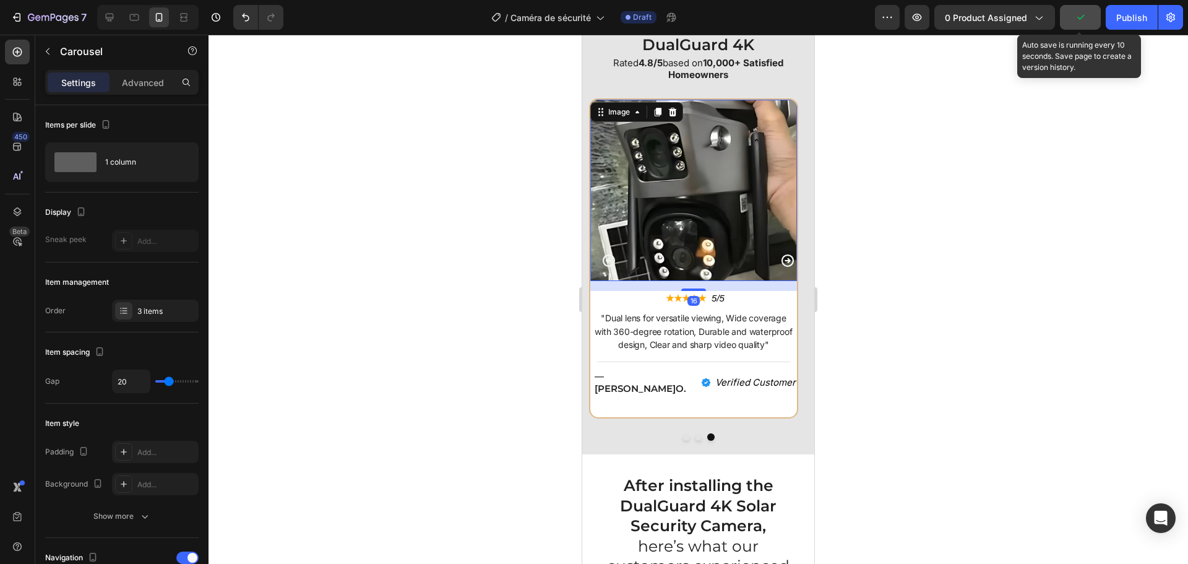
click at [740, 249] on img at bounding box center [693, 191] width 207 height 182
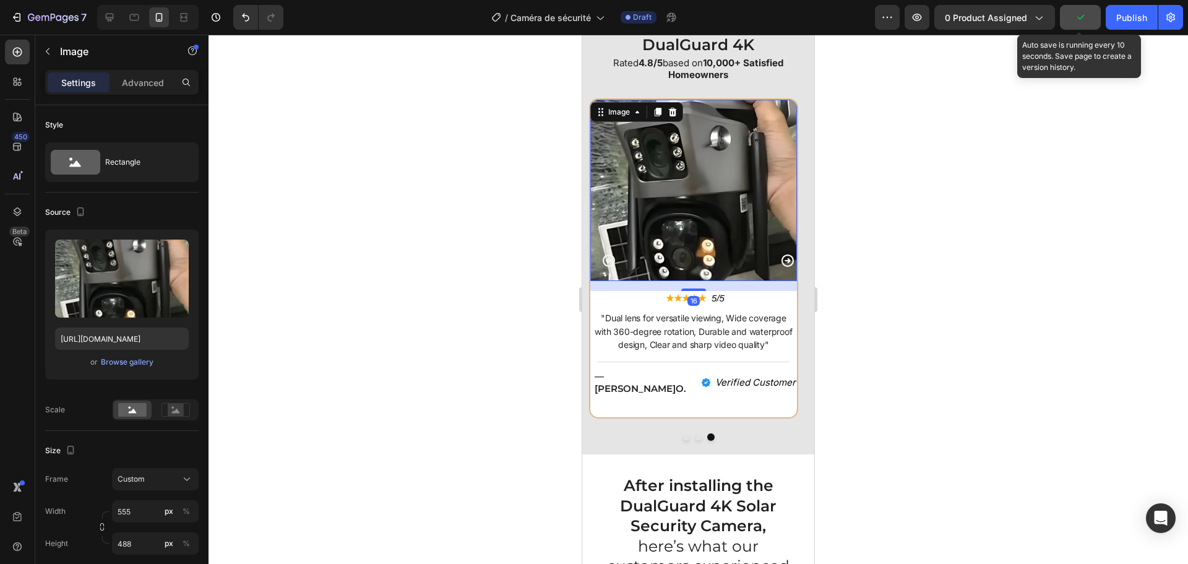
click at [740, 259] on img at bounding box center [693, 191] width 207 height 182
click at [729, 175] on img at bounding box center [693, 191] width 207 height 182
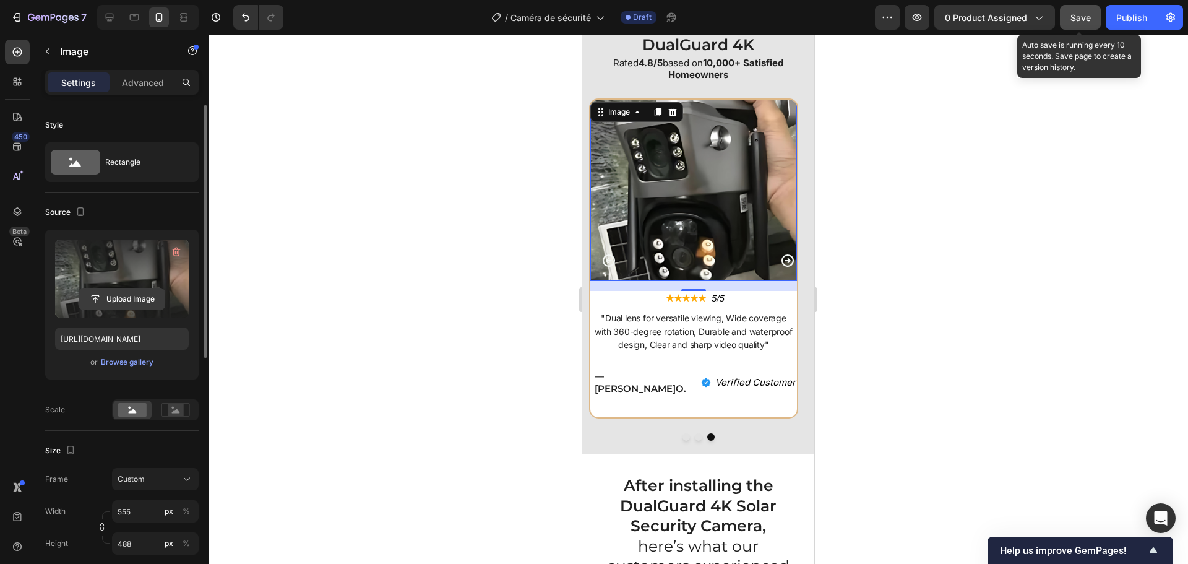
click at [150, 300] on input "file" at bounding box center [121, 298] width 85 height 21
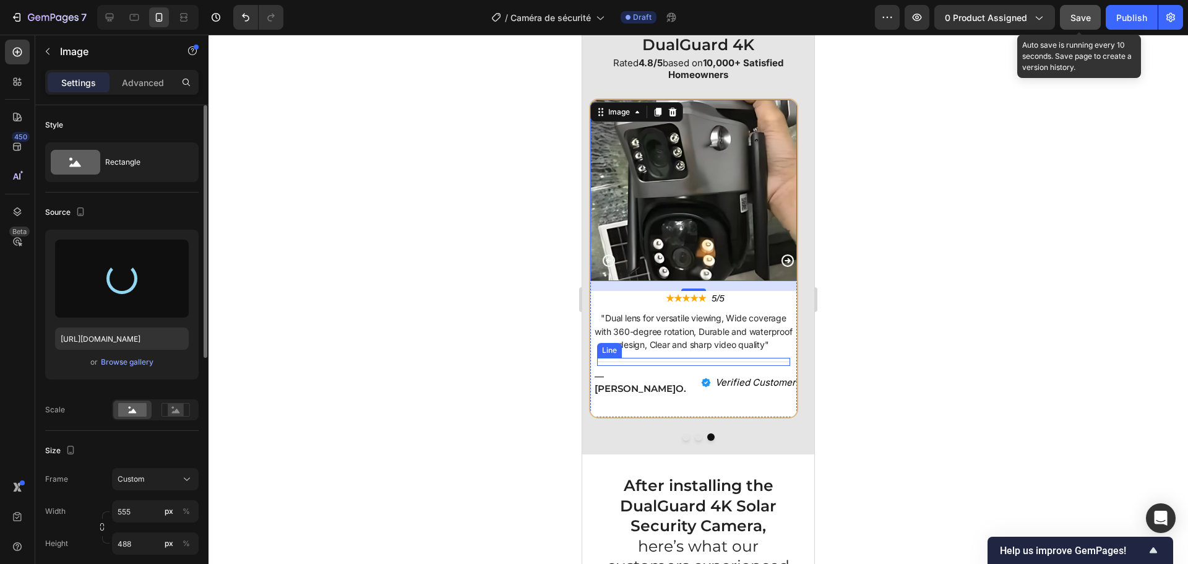
type input "https://cdn.shopify.com/s/files/1/0808/8620/2710/files/gempages_585570282693985…"
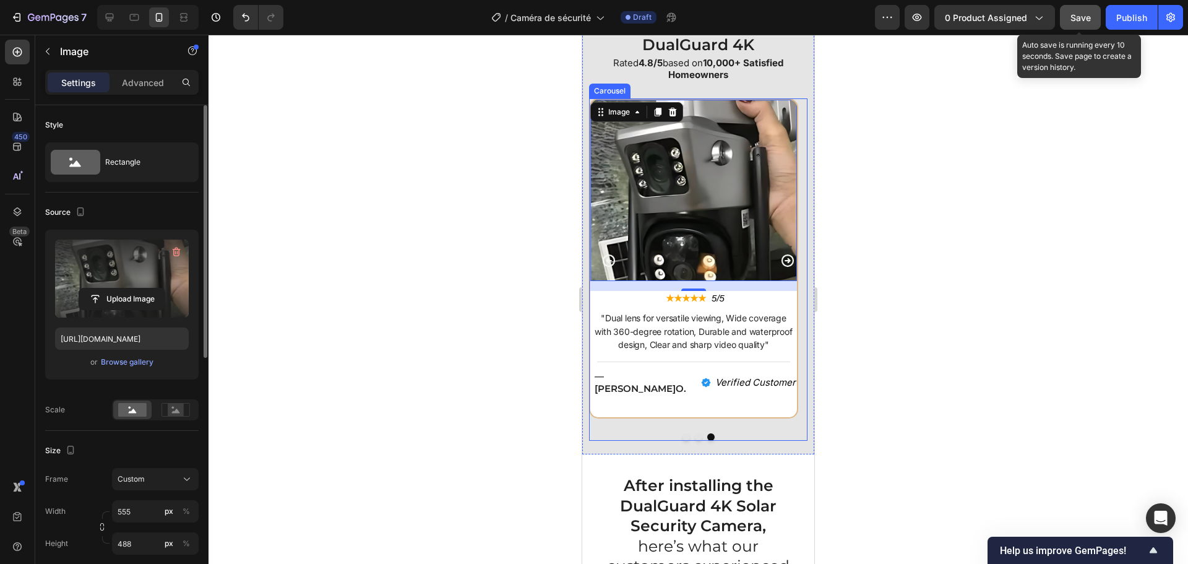
click at [644, 423] on div "Image 16 ★★★★★ Text Block 5/5 Text Block Row "Dual lens for versatile viewing, …" at bounding box center [693, 260] width 209 height 325
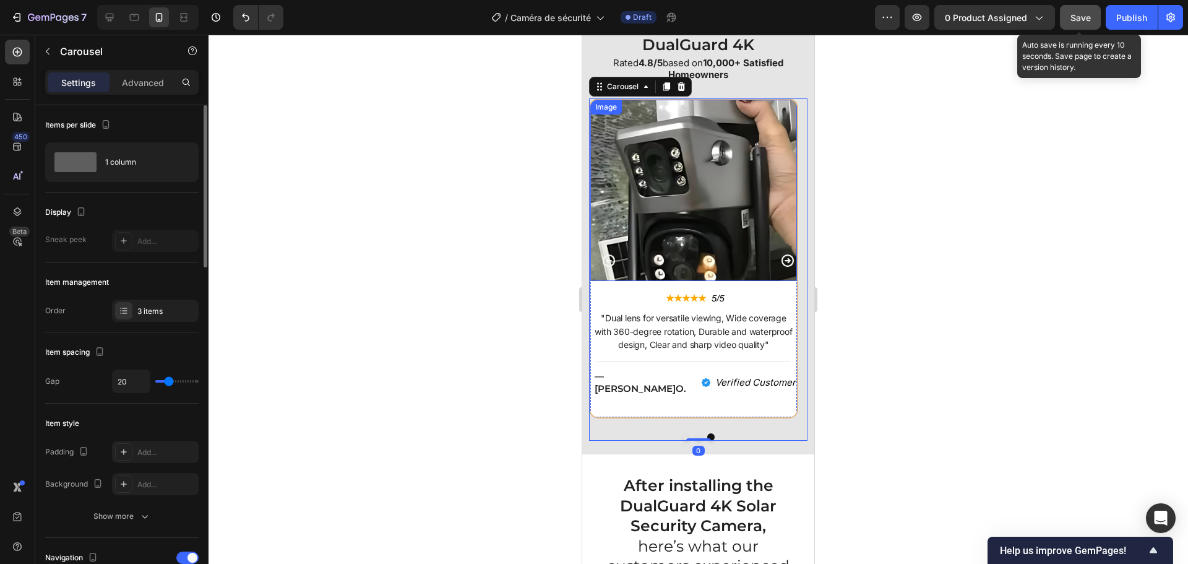
click at [668, 253] on img at bounding box center [693, 191] width 207 height 182
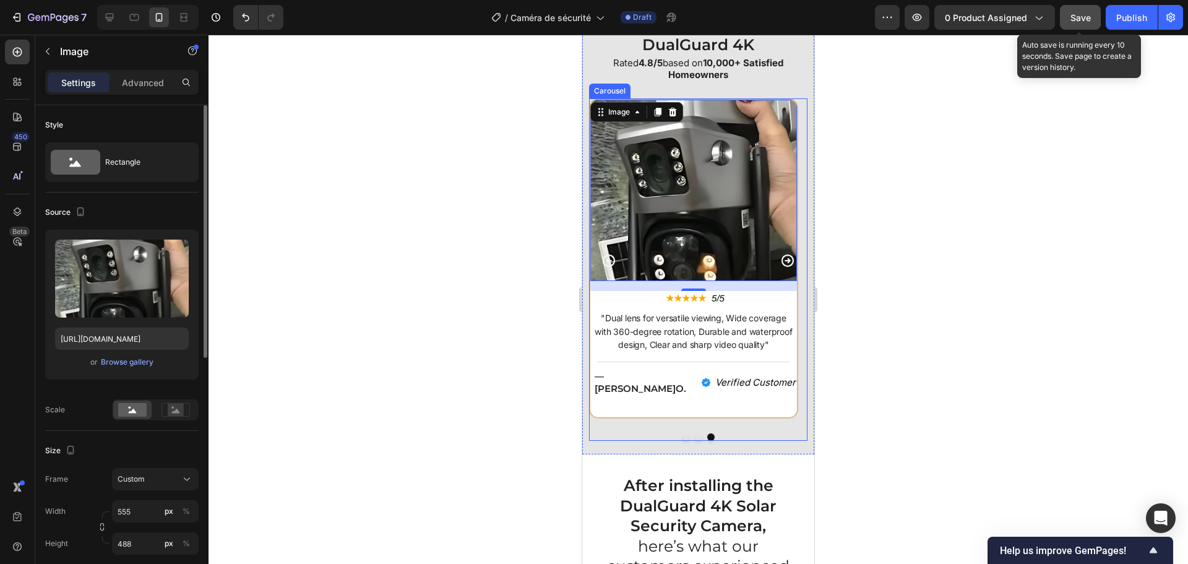
click at [795, 433] on div at bounding box center [698, 436] width 218 height 7
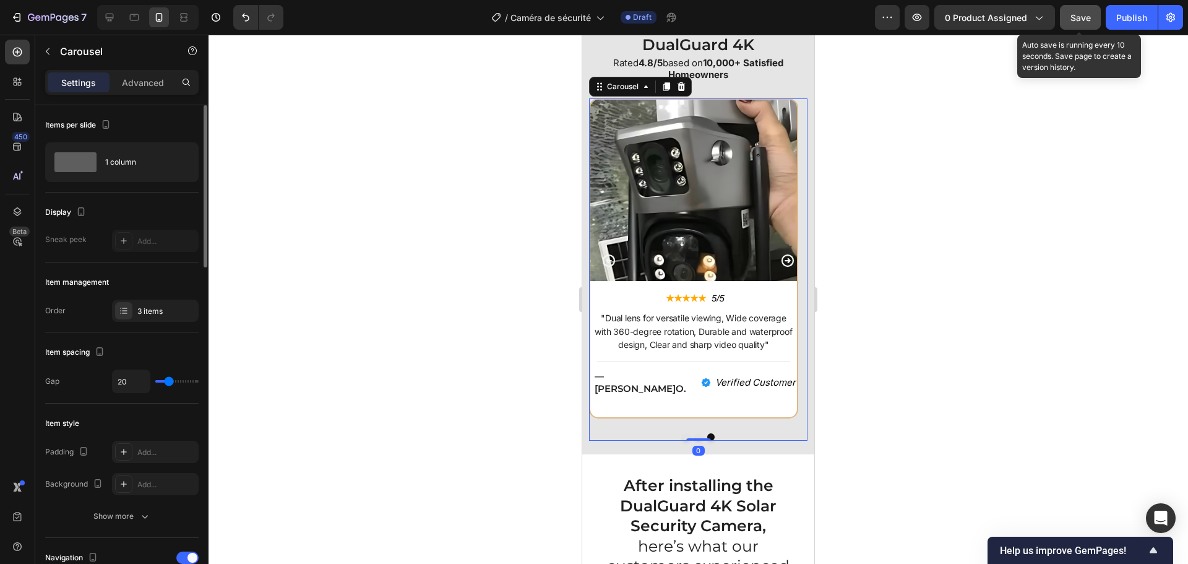
click at [606, 262] on icon "Carousel Back Arrow" at bounding box center [609, 260] width 15 height 15
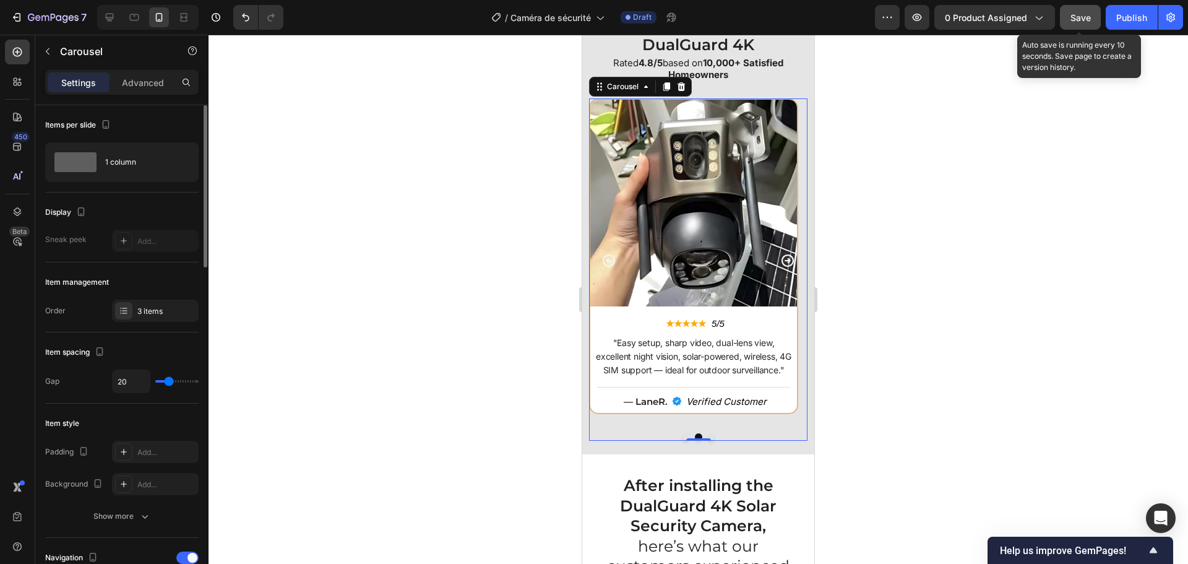
click at [782, 263] on icon "Carousel Next Arrow" at bounding box center [788, 260] width 12 height 12
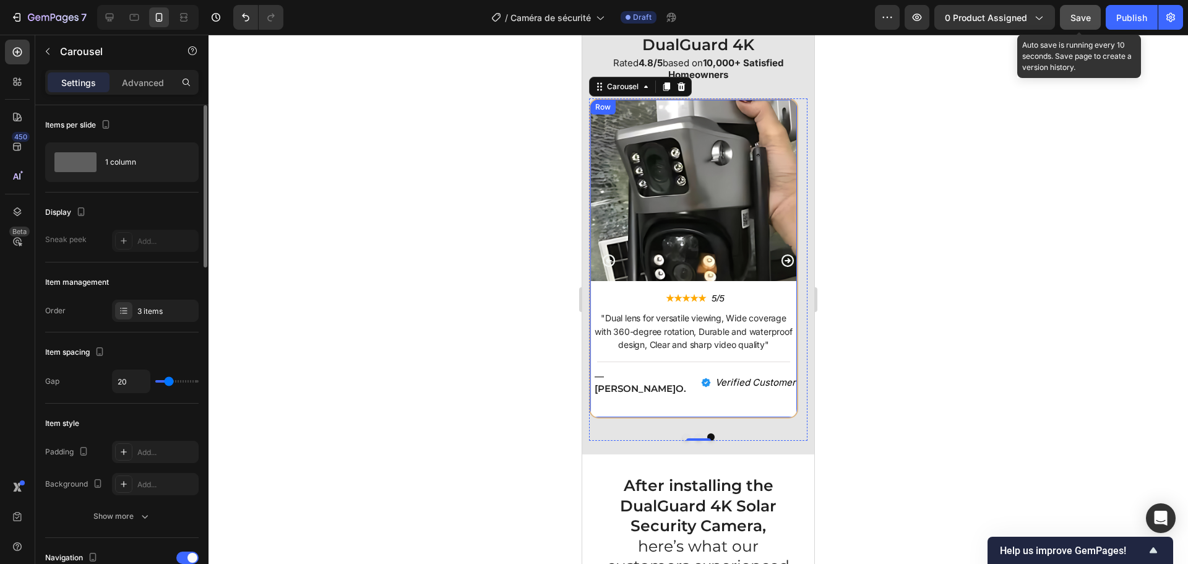
click at [735, 392] on div "Image ★★★★★ Text Block 5/5 Text Block Row "Dual lens for versatile viewing, Wid…" at bounding box center [693, 258] width 209 height 320
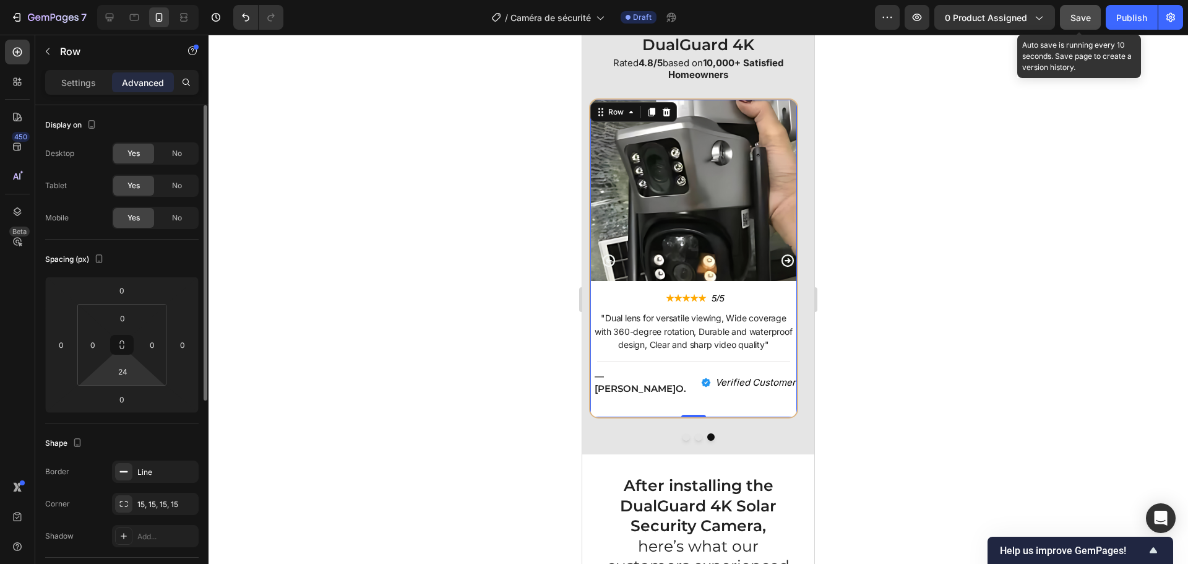
click at [142, 0] on html "7 Version history / Caméra de sécurité Draft Preview 0 product assigned Save Au…" at bounding box center [594, 0] width 1188 height 0
type input "0"
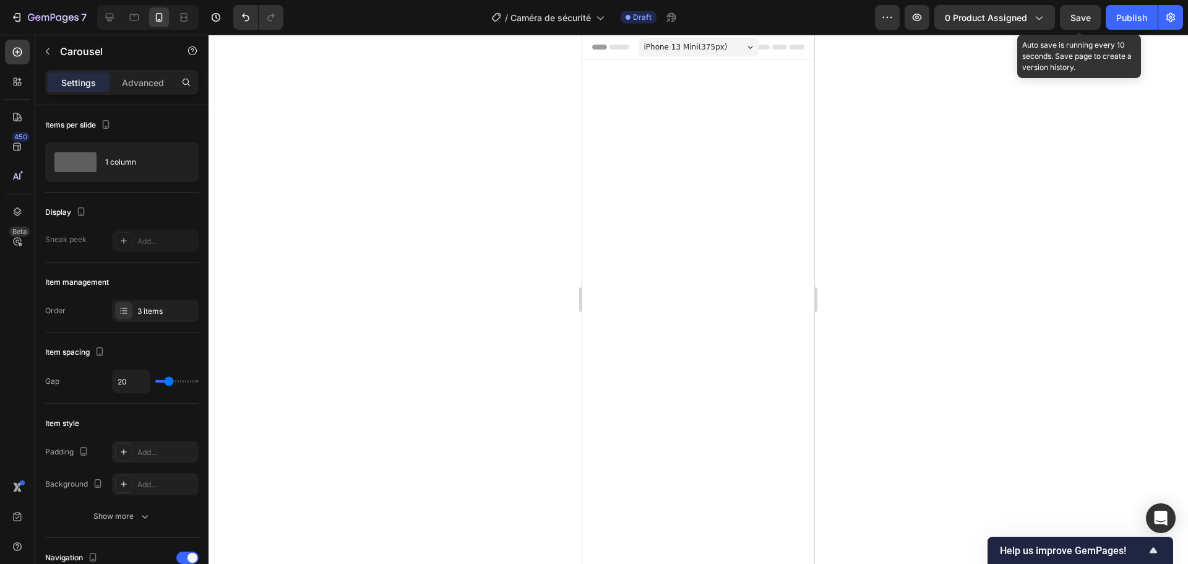
scroll to position [3477, 0]
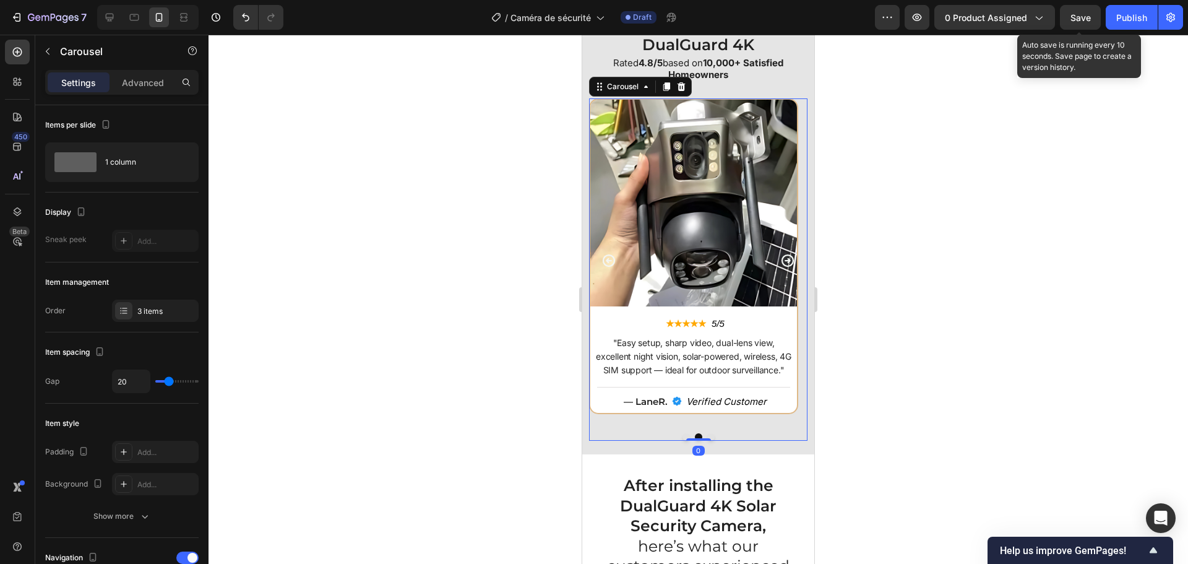
click at [683, 436] on button "Dot" at bounding box center [686, 436] width 7 height 7
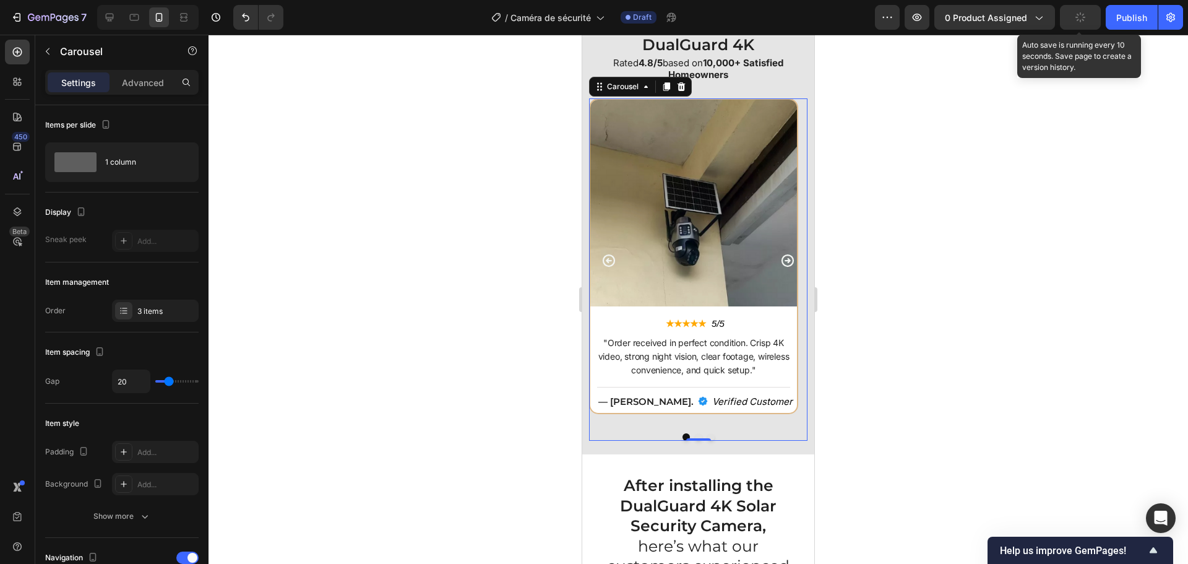
click at [1089, 17] on button "button" at bounding box center [1080, 17] width 41 height 25
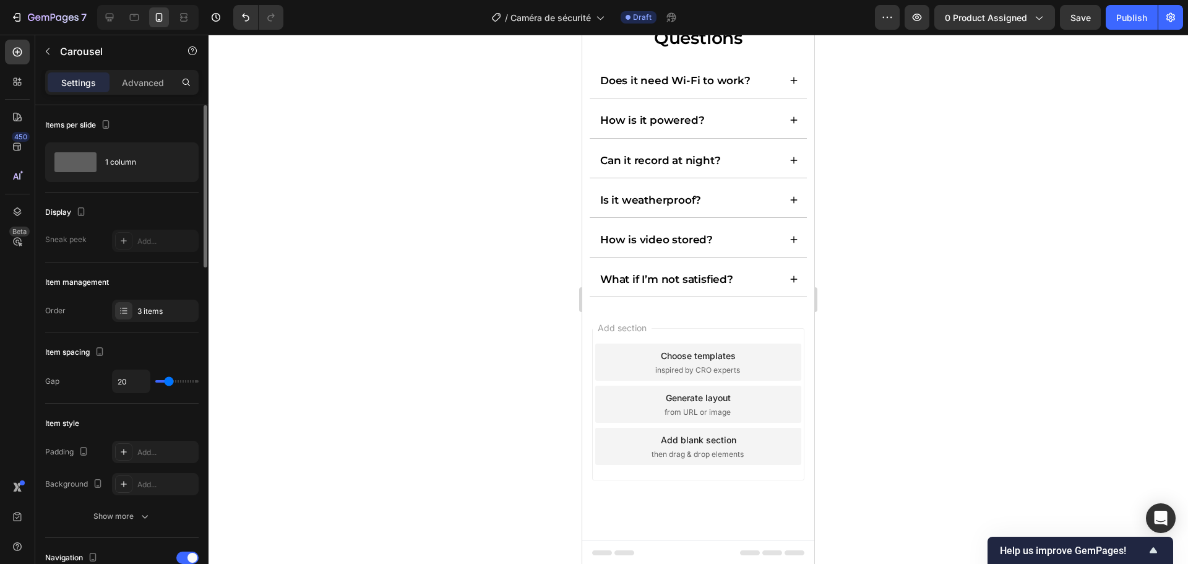
scroll to position [5116, 0]
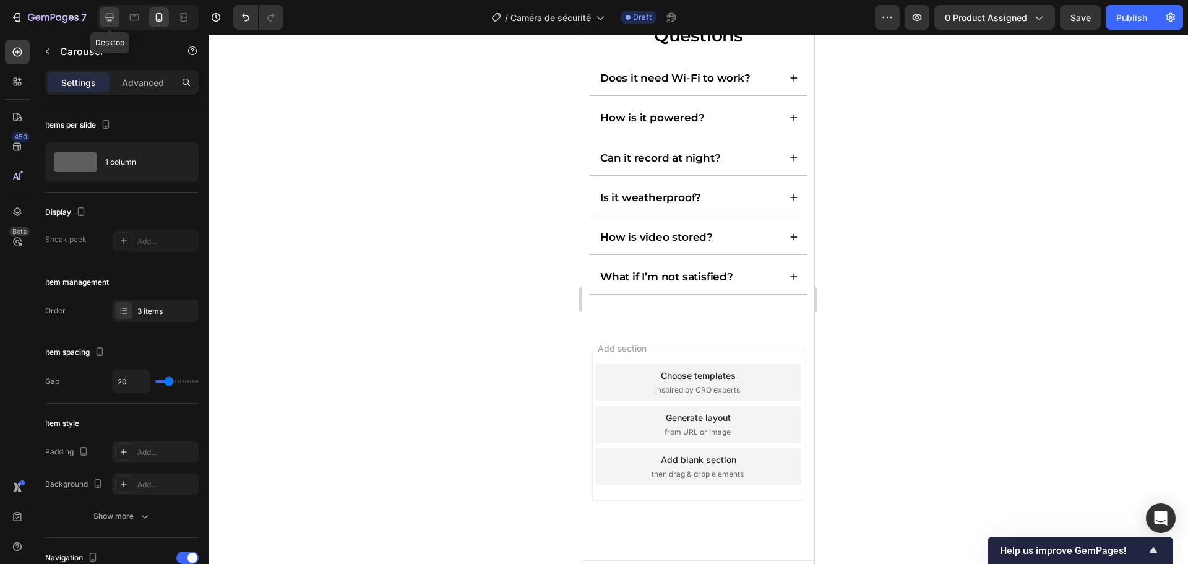
click at [110, 15] on icon at bounding box center [109, 17] width 12 height 12
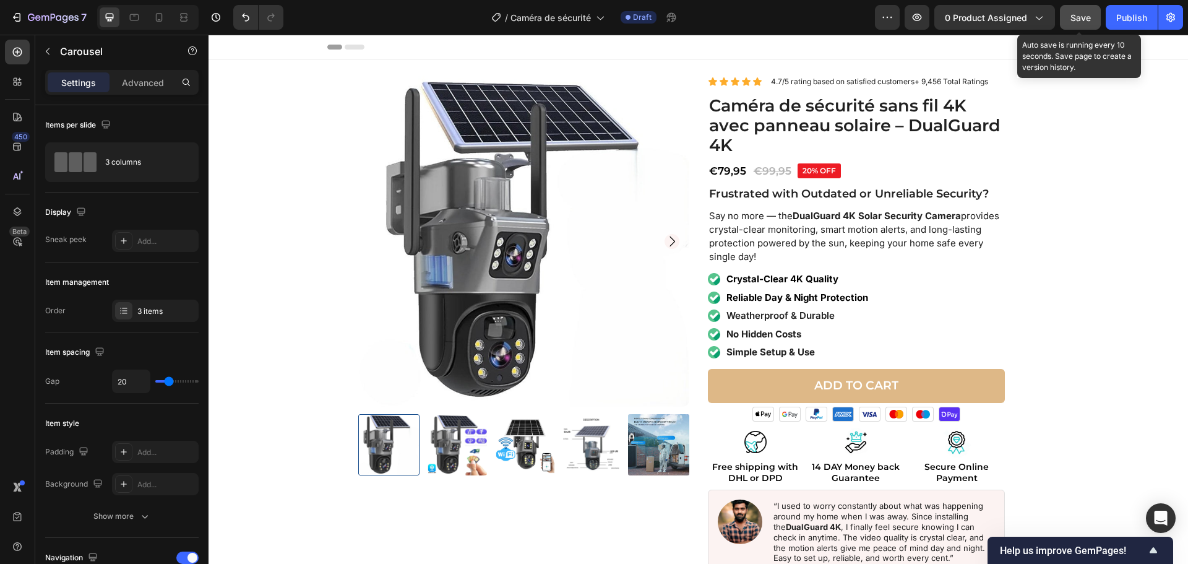
click at [1076, 9] on button "Save" at bounding box center [1080, 17] width 41 height 25
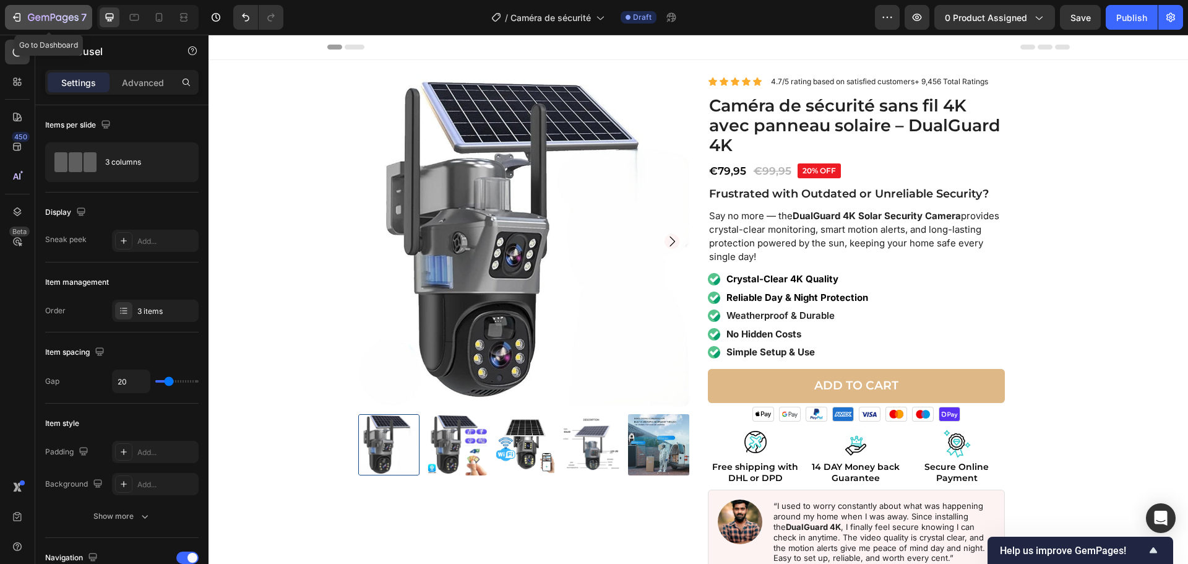
click at [27, 17] on div "7" at bounding box center [49, 17] width 76 height 15
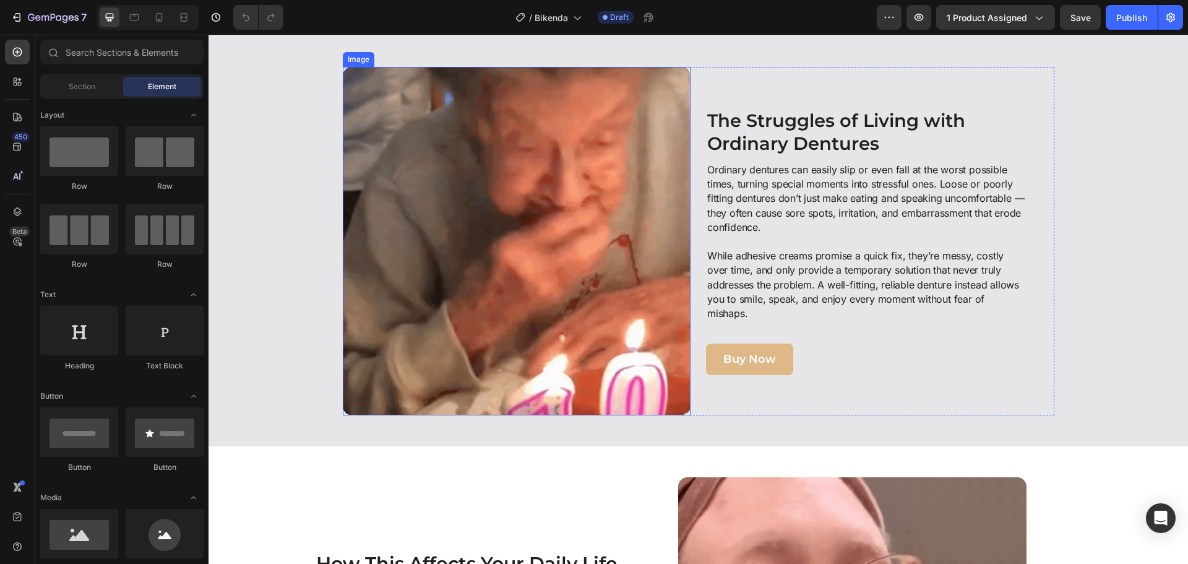
scroll to position [557, 0]
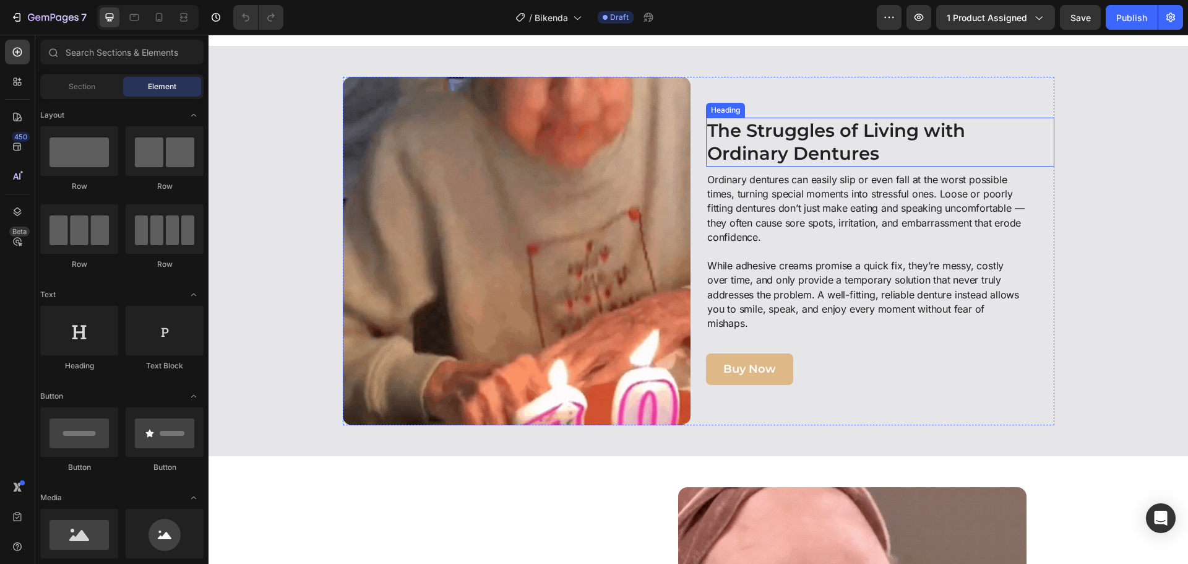
click at [720, 143] on strong "The Struggles of Living with Ordinary Dentures" at bounding box center [836, 141] width 258 height 45
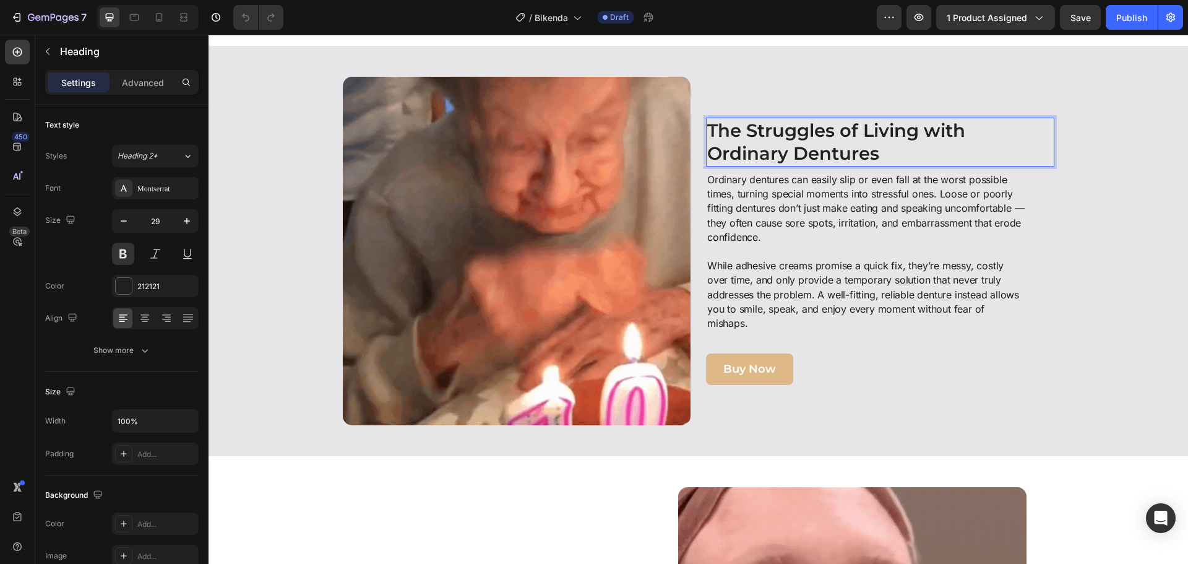
click at [707, 132] on strong "The Struggles of Living with Ordinary Dentures" at bounding box center [836, 141] width 258 height 45
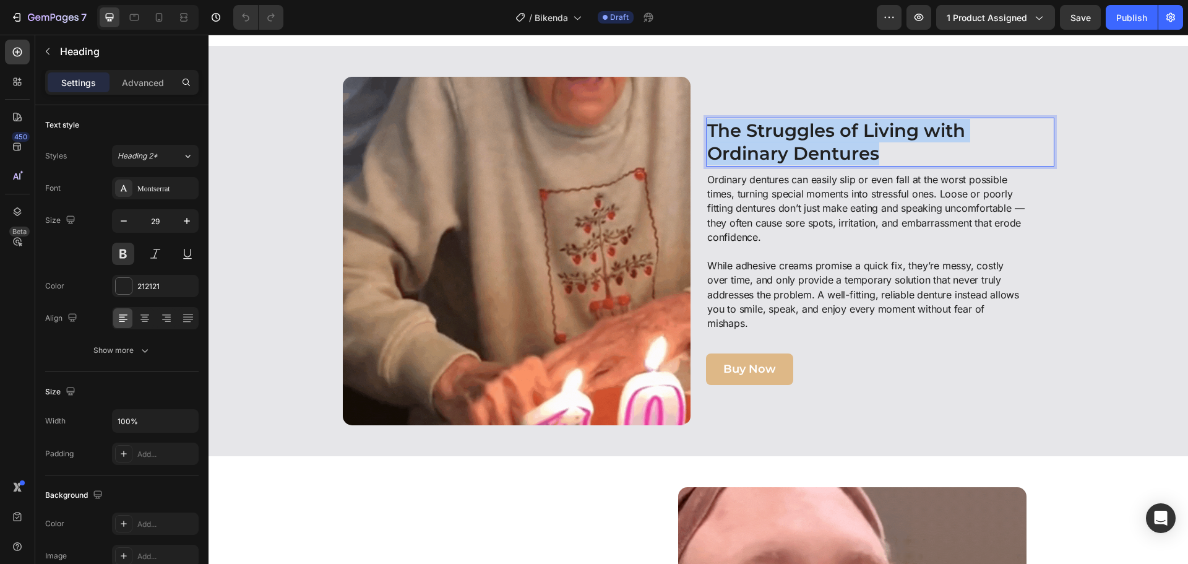
drag, startPoint x: 704, startPoint y: 132, endPoint x: 905, endPoint y: 160, distance: 202.5
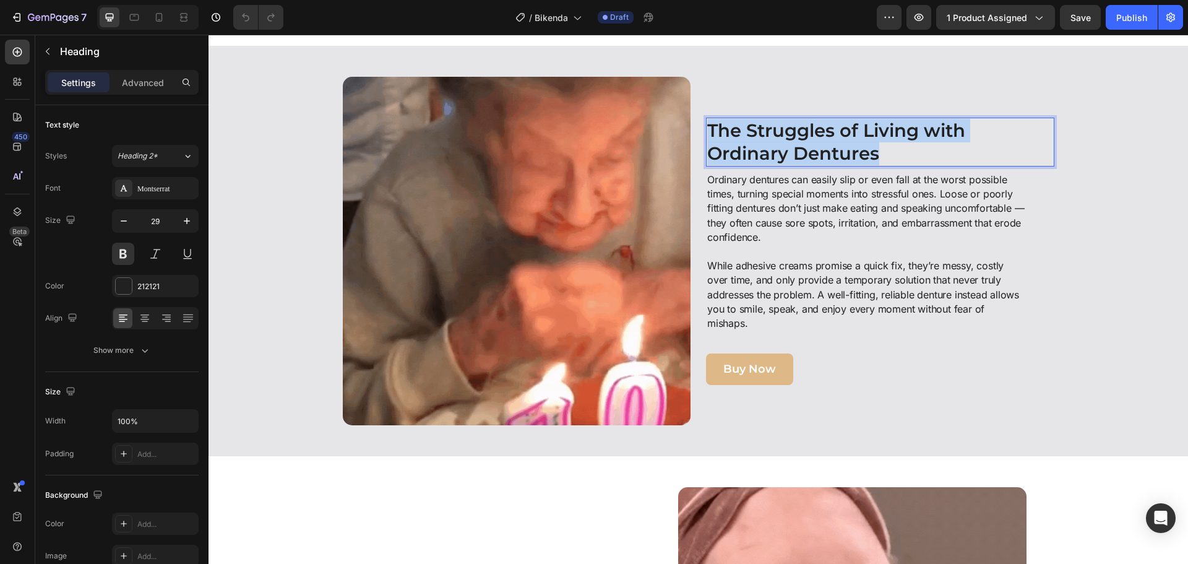
click at [905, 160] on p "The Struggles of Living with Ordinary Dentures" at bounding box center [863, 142] width 312 height 46
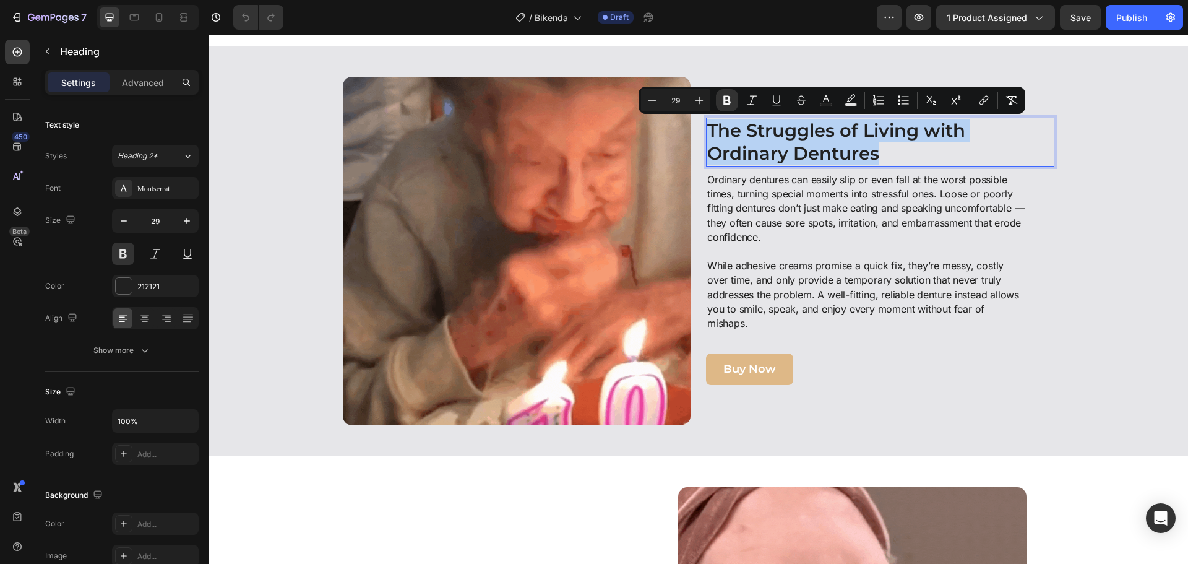
copy strong "The Struggles of Living with Ordinary Dentures"
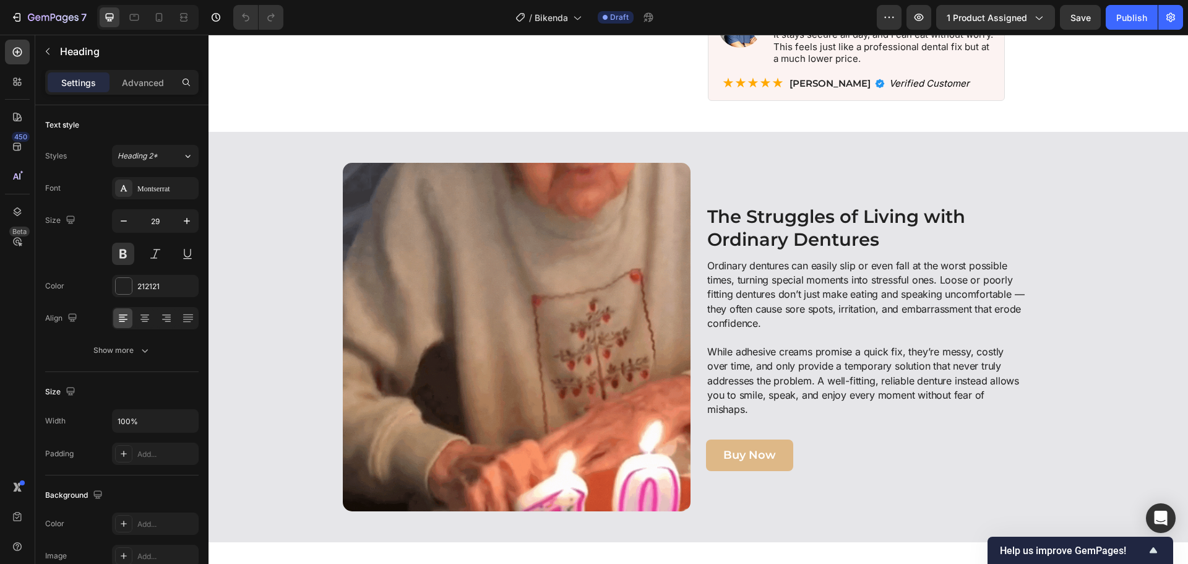
scroll to position [433, 0]
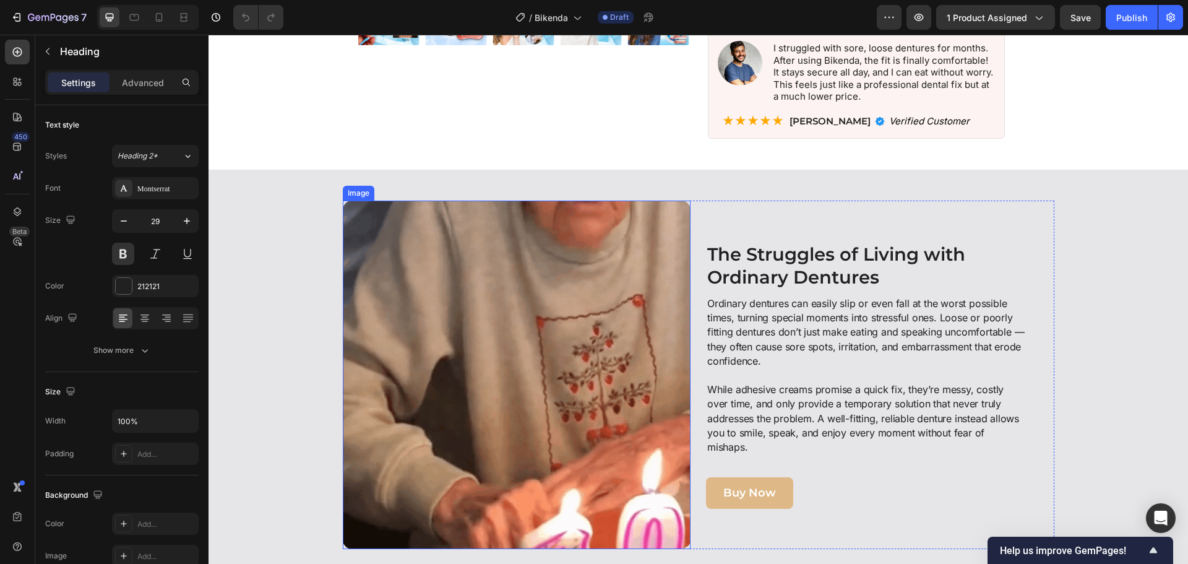
click at [529, 306] on img at bounding box center [517, 375] width 348 height 348
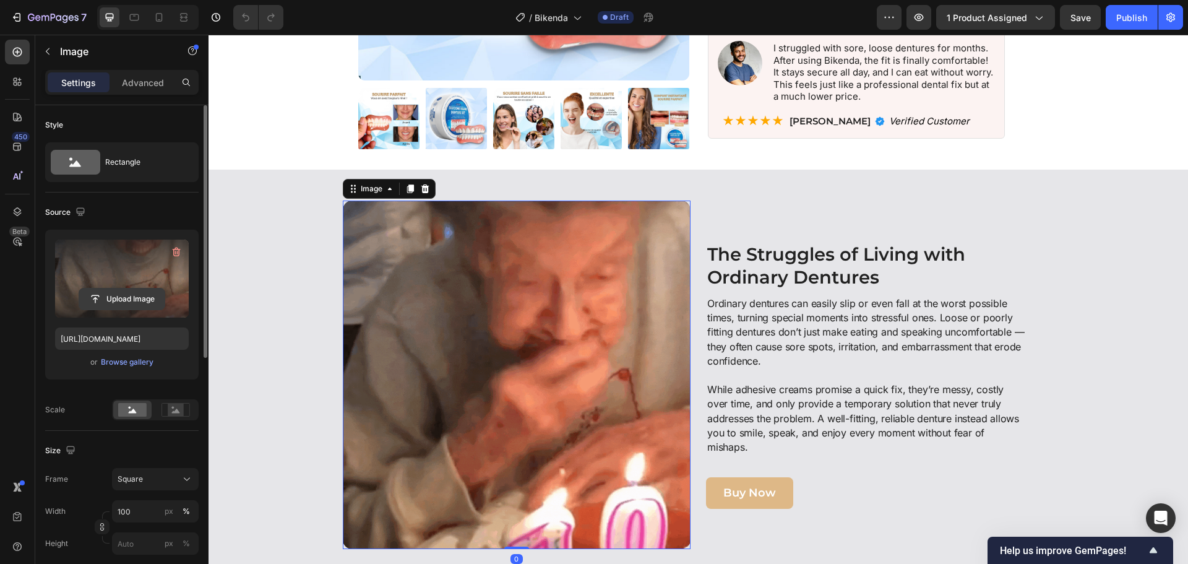
click at [136, 296] on input "file" at bounding box center [121, 298] width 85 height 21
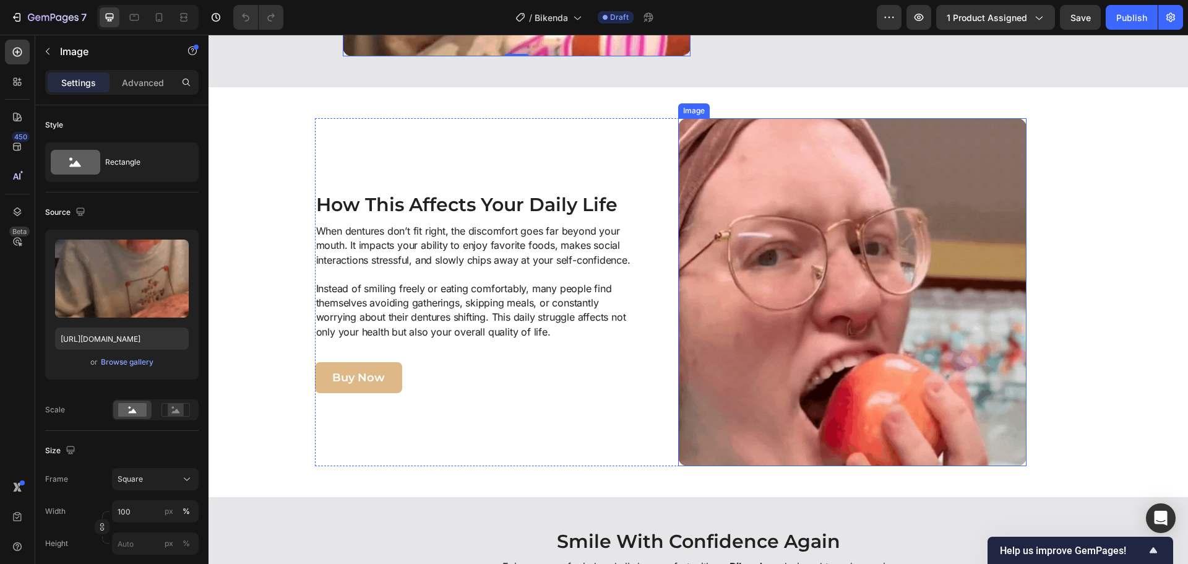
scroll to position [928, 0]
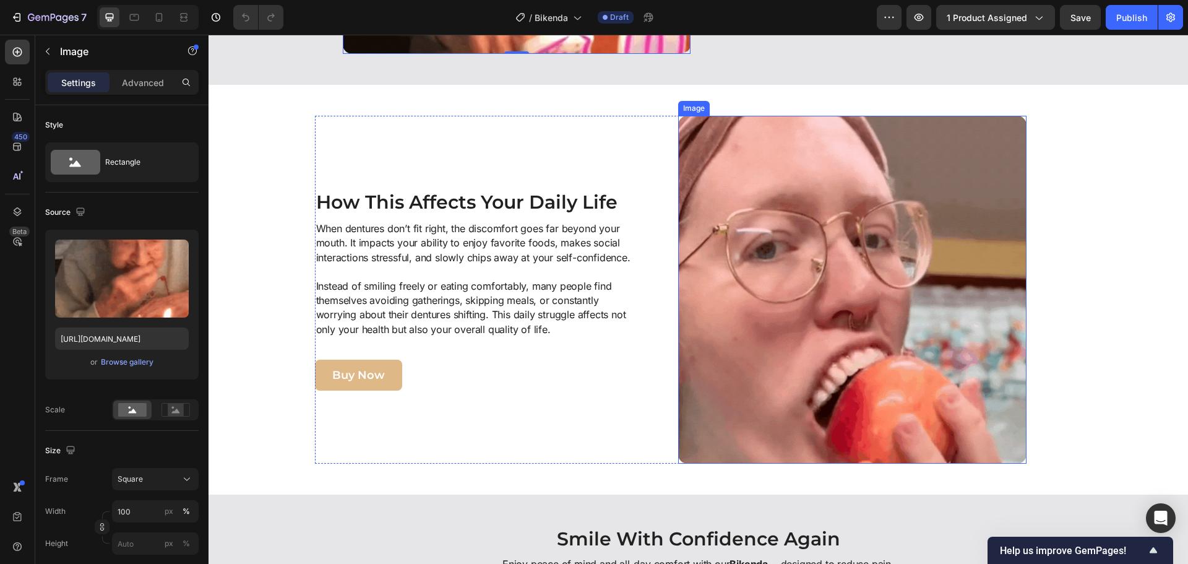
click at [678, 361] on img at bounding box center [852, 290] width 348 height 348
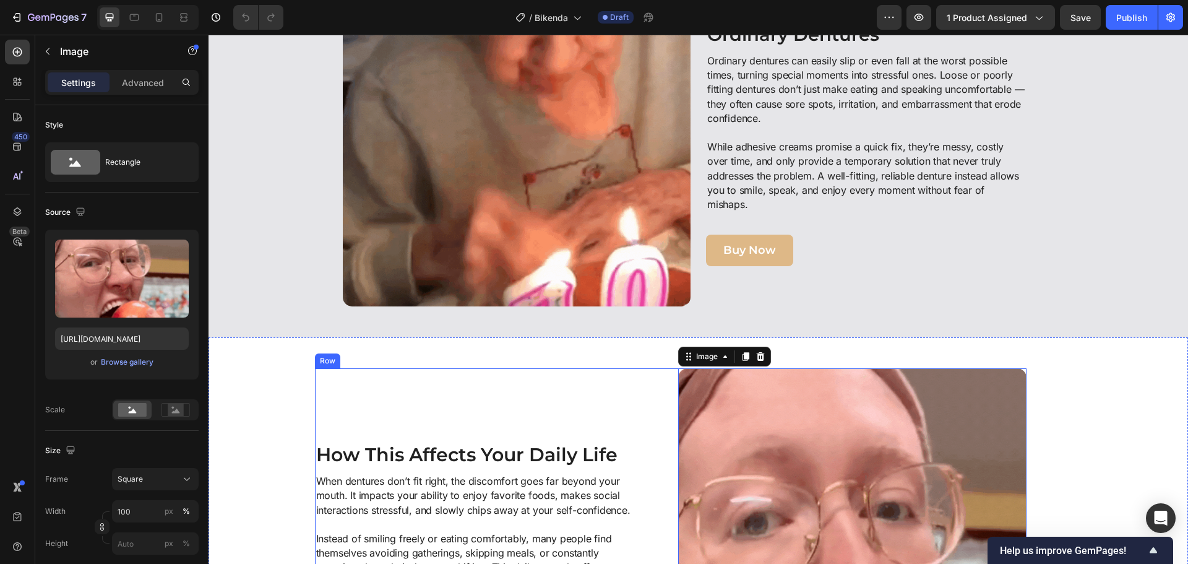
scroll to position [557, 0]
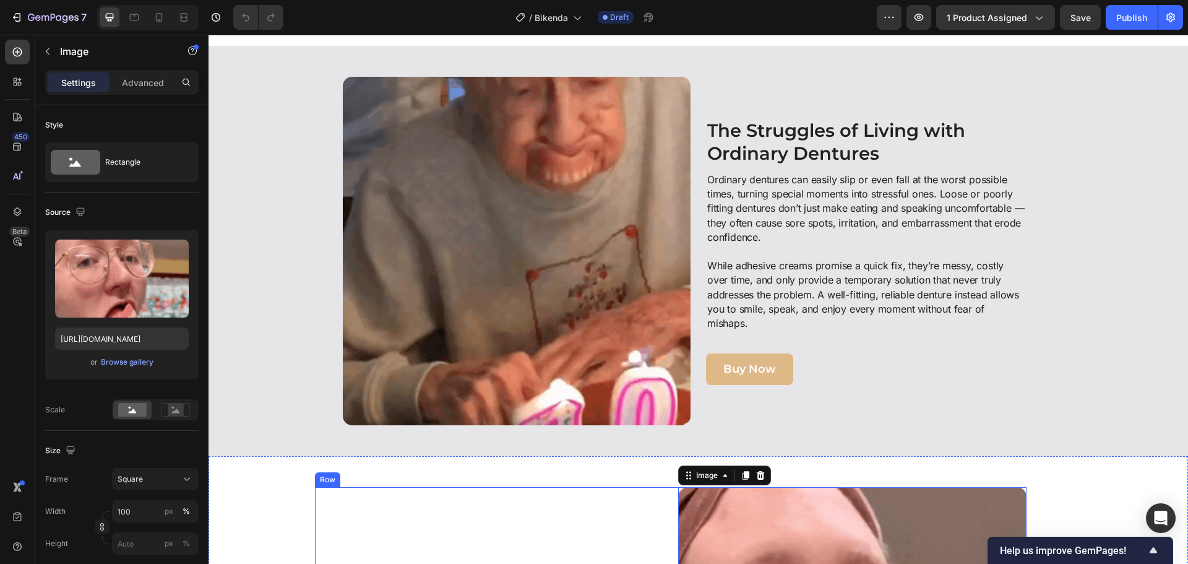
click at [526, 316] on img at bounding box center [517, 251] width 348 height 348
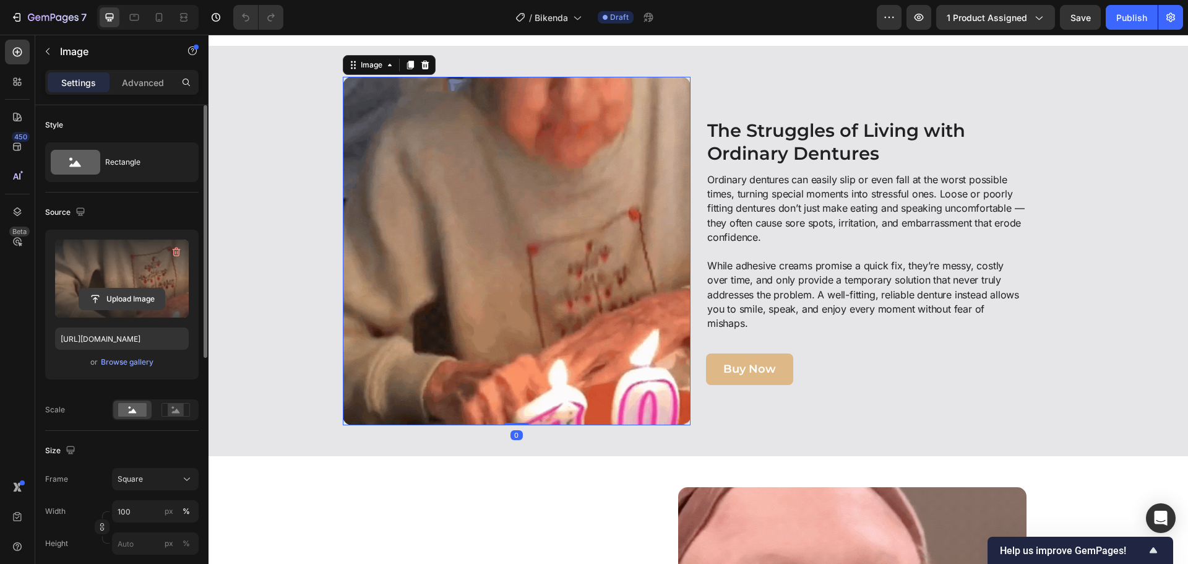
click at [110, 296] on input "file" at bounding box center [121, 298] width 85 height 21
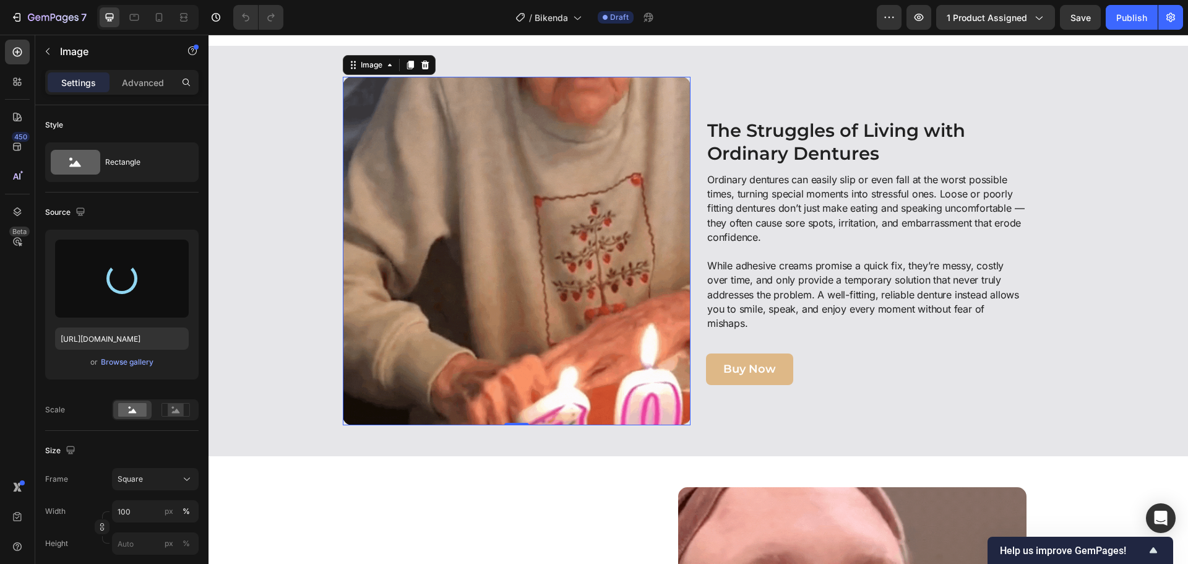
type input "[URL][DOMAIN_NAME]"
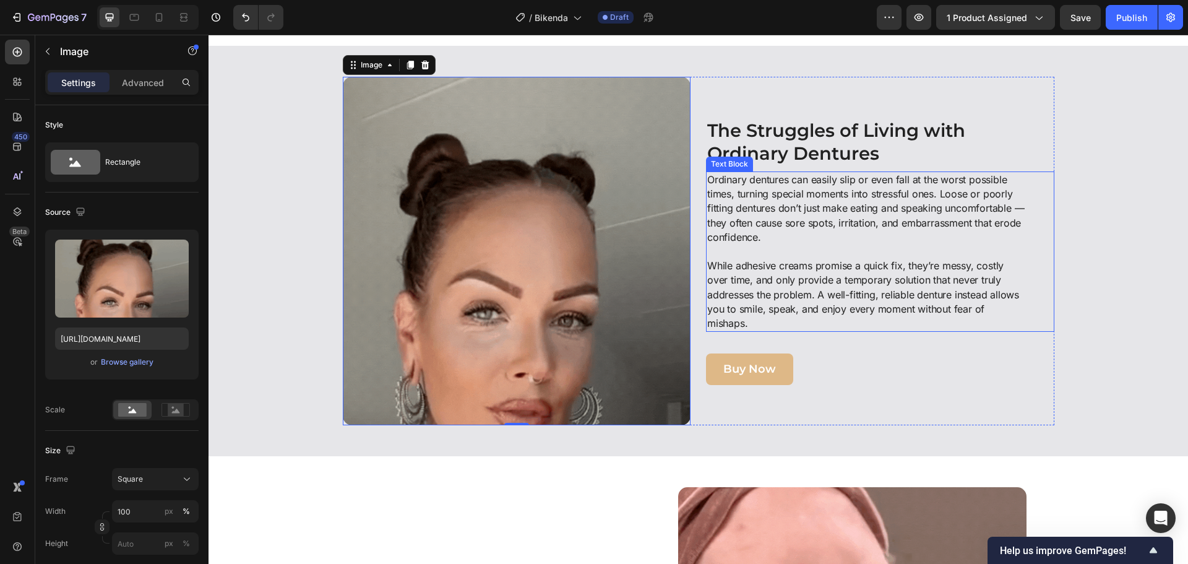
click at [1076, 284] on div "Image 0 The Struggles of Living with Ordinary Dentures Heading Ordinary denture…" at bounding box center [698, 251] width 967 height 348
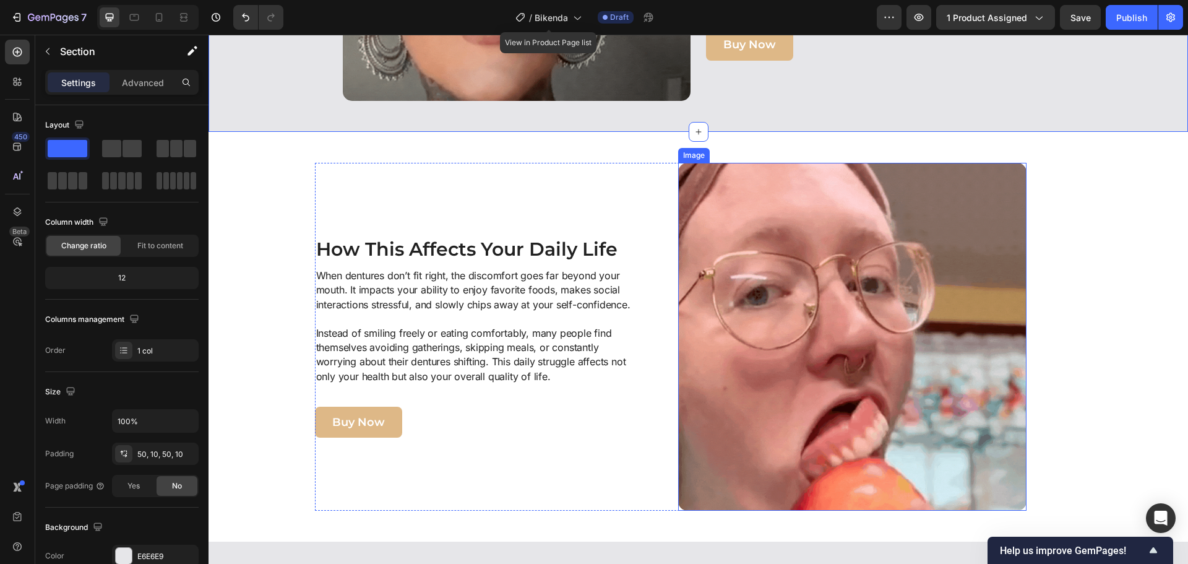
scroll to position [928, 0]
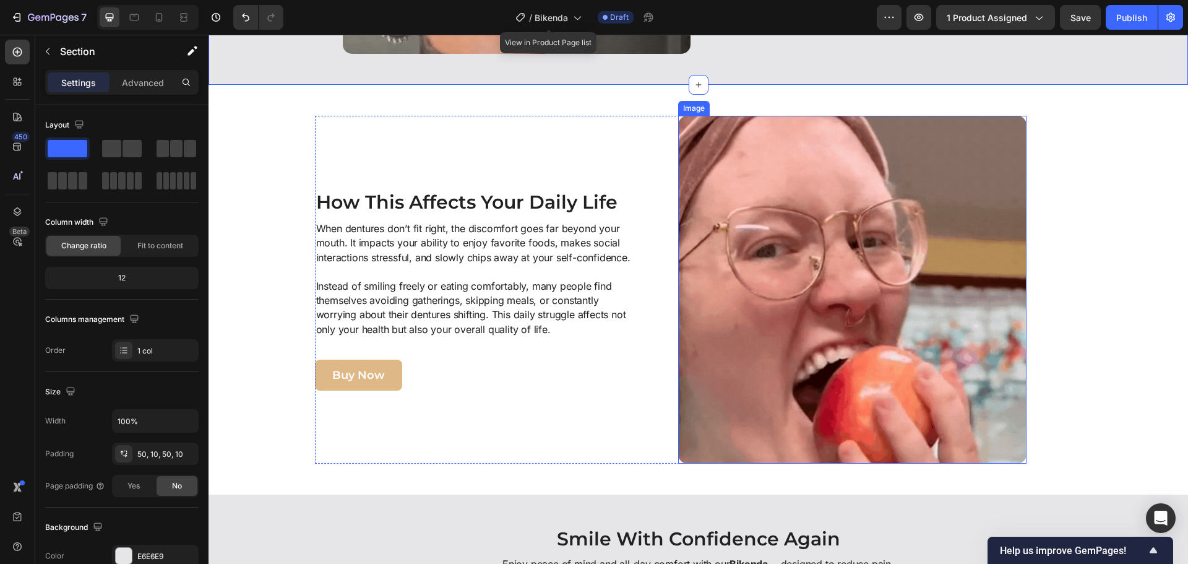
click at [704, 309] on img at bounding box center [852, 290] width 348 height 348
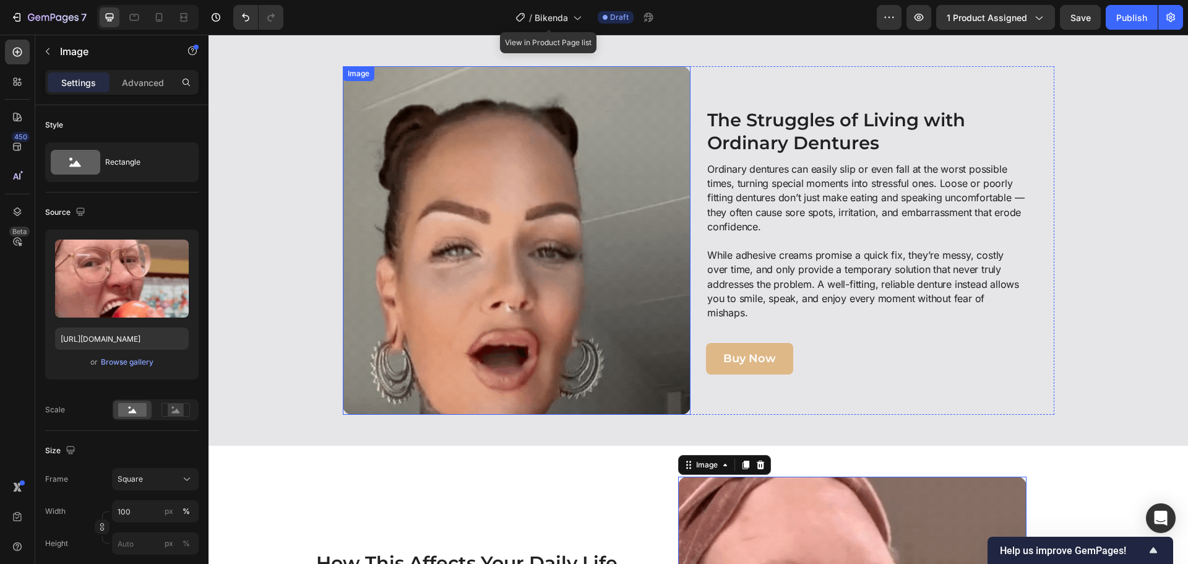
scroll to position [557, 0]
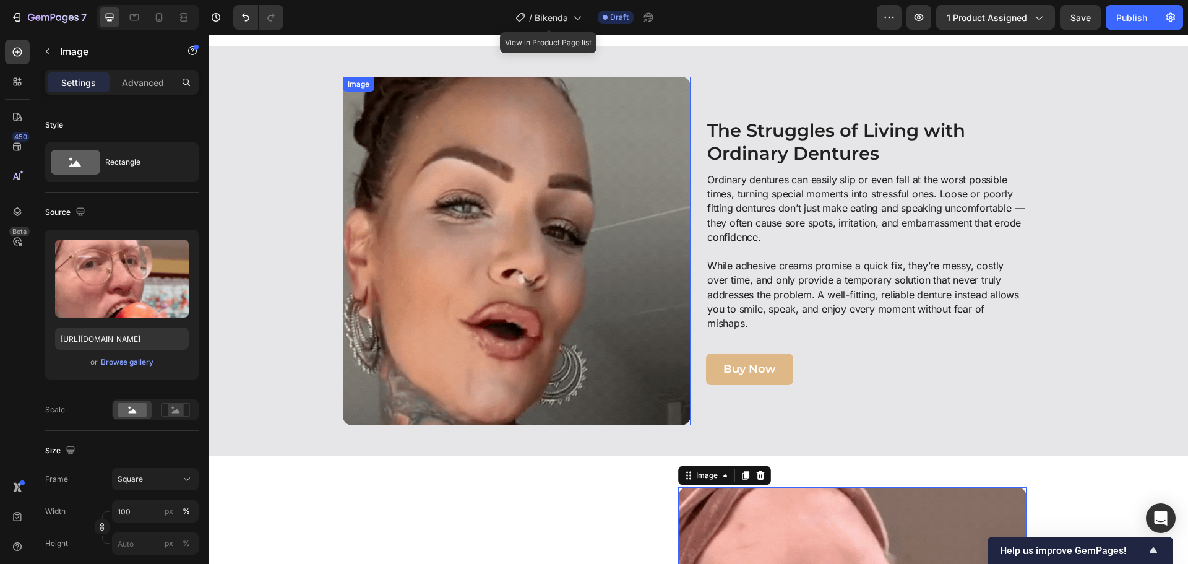
click at [563, 269] on img at bounding box center [517, 251] width 348 height 348
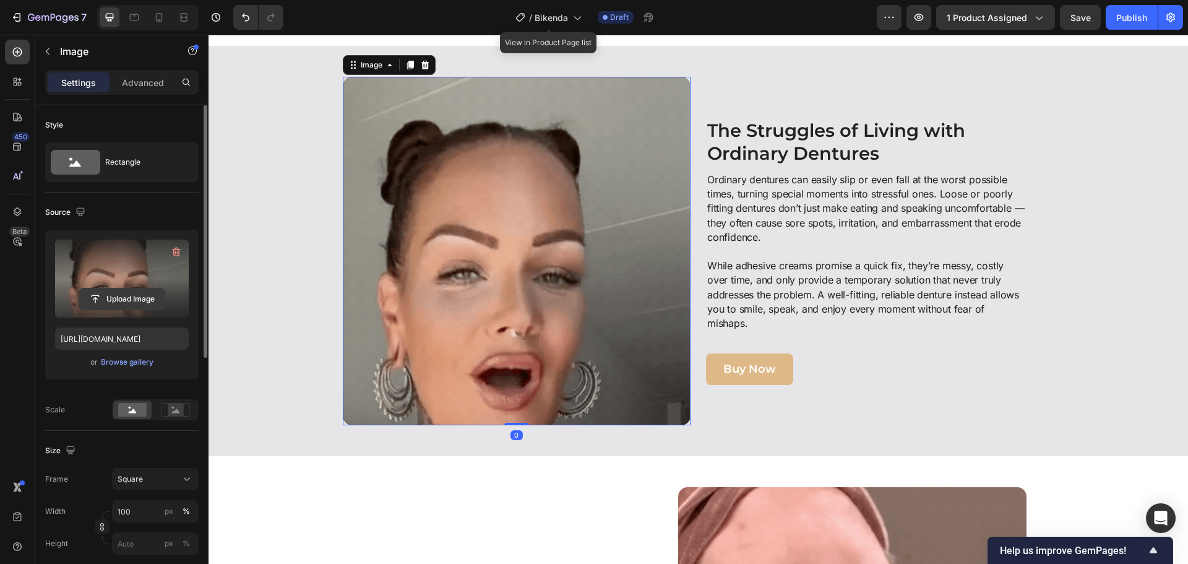
click at [116, 300] on input "file" at bounding box center [121, 298] width 85 height 21
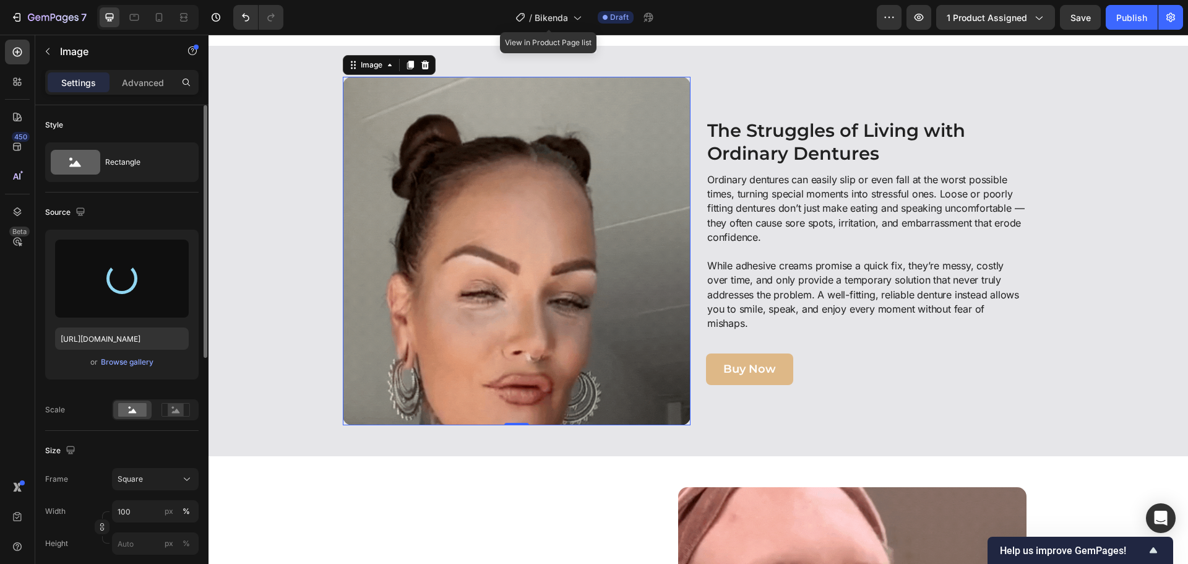
click at [454, 352] on img at bounding box center [517, 251] width 348 height 348
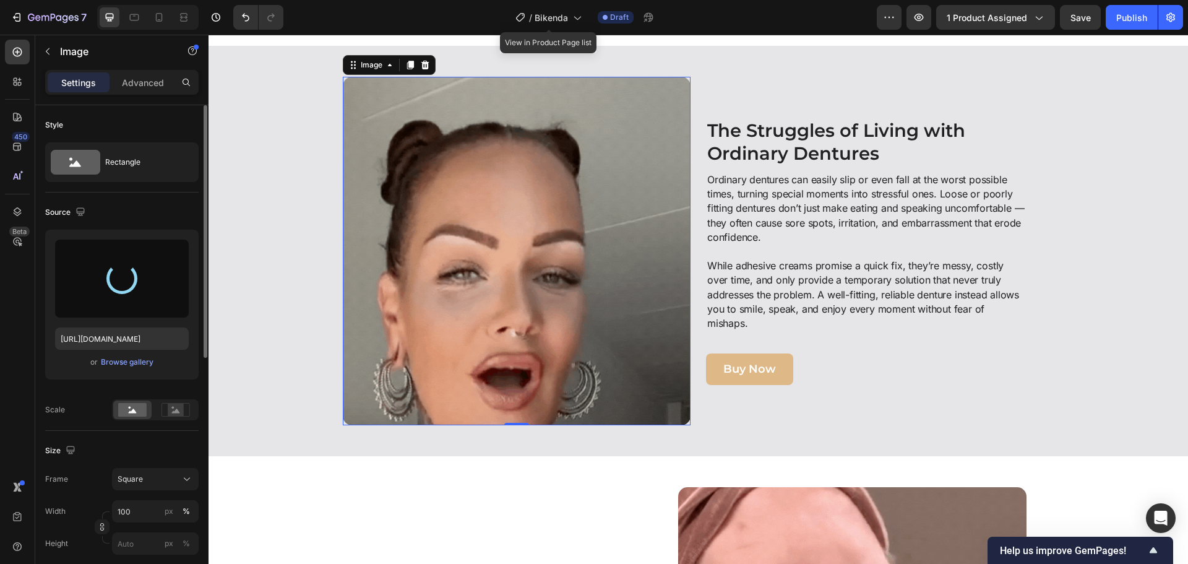
click at [160, 275] on div at bounding box center [122, 279] width 134 height 78
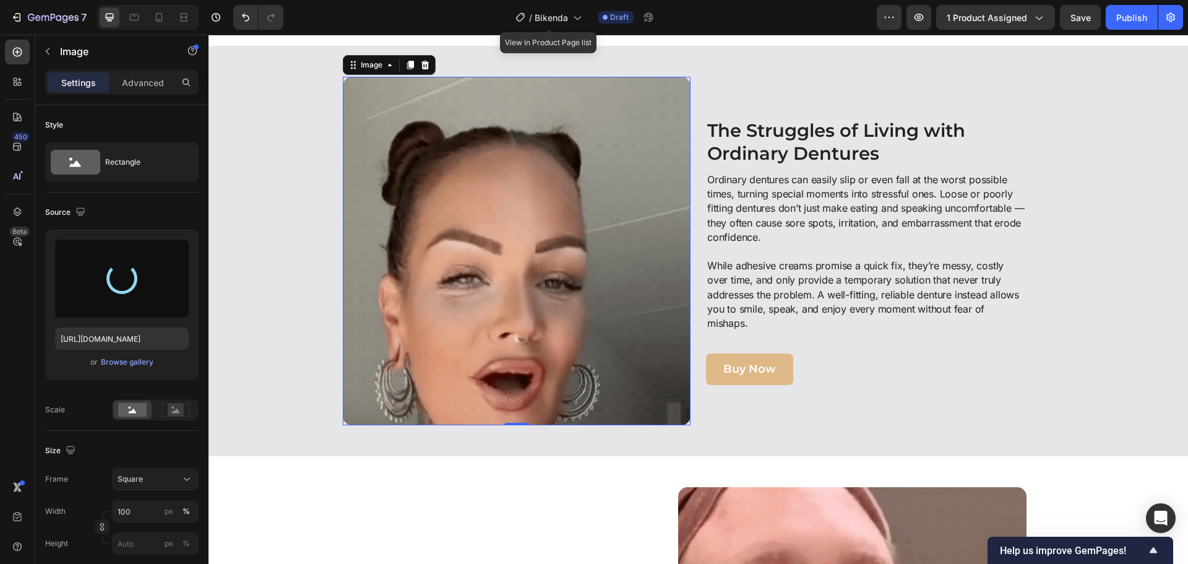
click at [585, 267] on img at bounding box center [517, 251] width 348 height 348
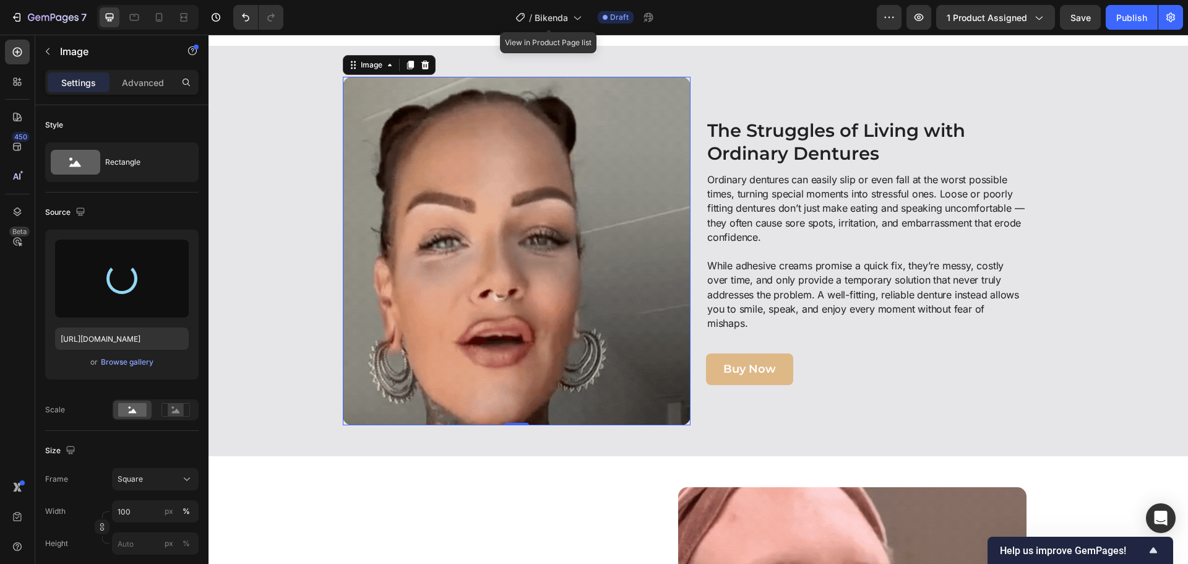
click at [448, 285] on img at bounding box center [517, 251] width 348 height 348
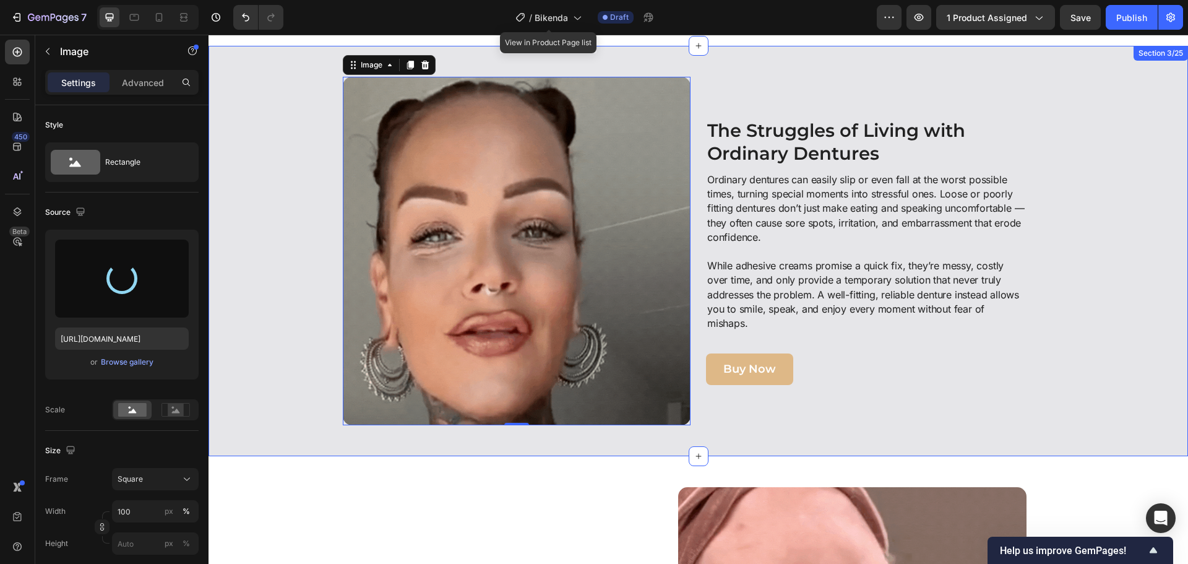
click at [1119, 343] on div "Image 0 The Struggles of Living with Ordinary Dentures Heading Ordinary denture…" at bounding box center [698, 251] width 967 height 348
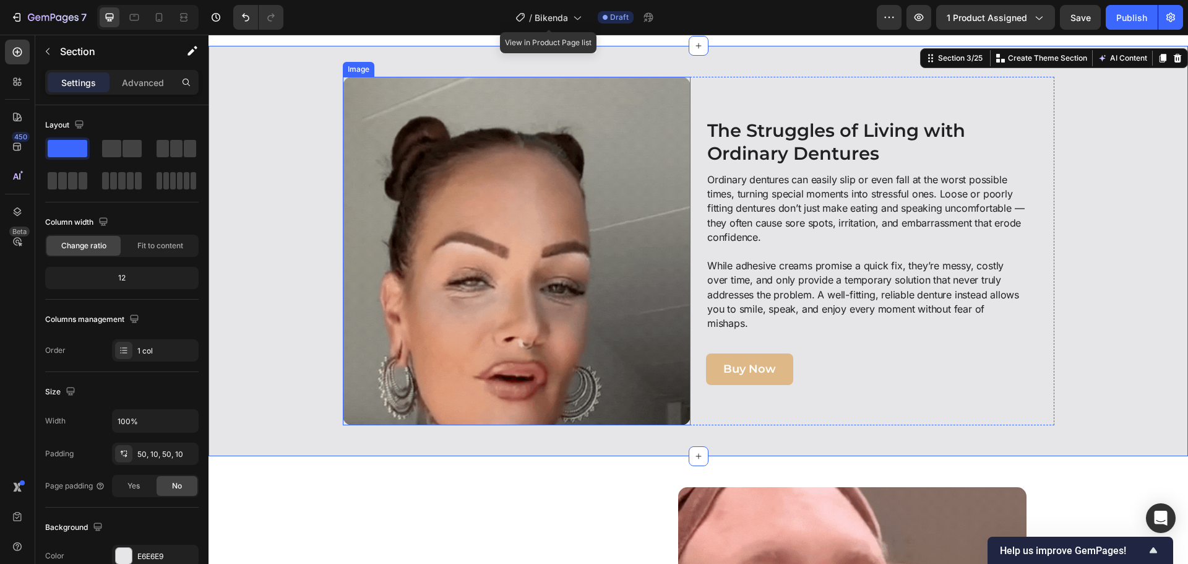
click at [449, 282] on img at bounding box center [517, 251] width 348 height 348
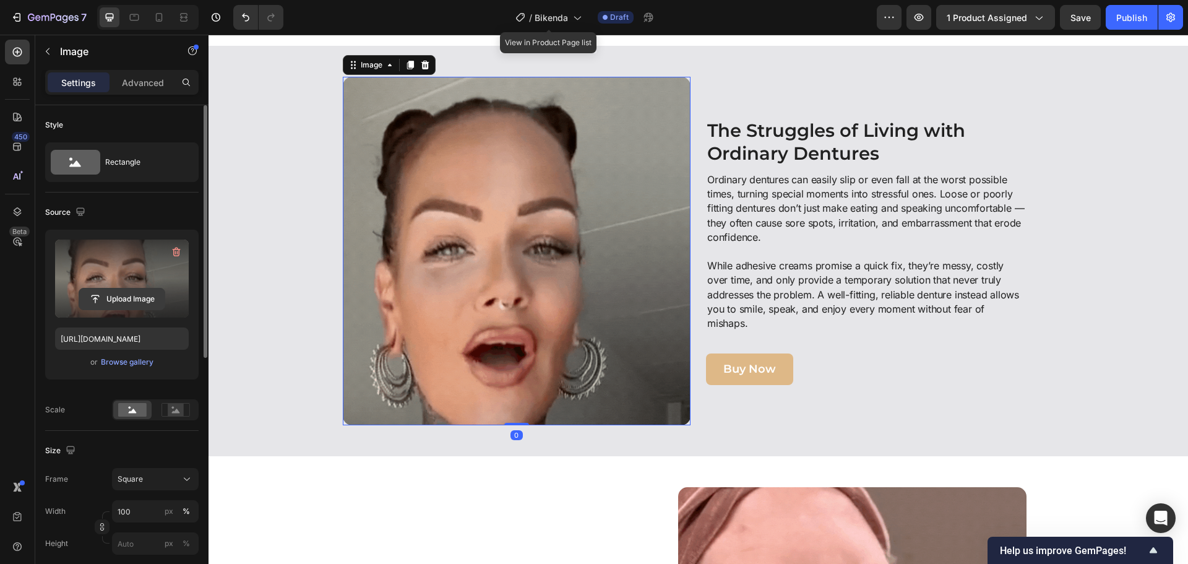
click at [110, 292] on input "file" at bounding box center [121, 298] width 85 height 21
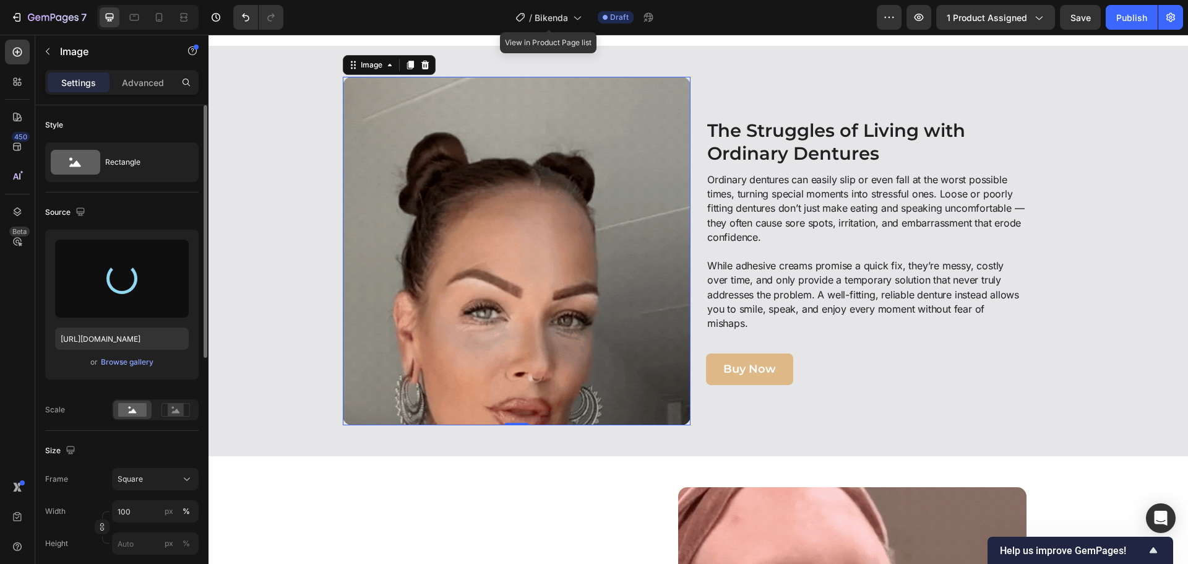
click at [514, 164] on img at bounding box center [517, 251] width 348 height 348
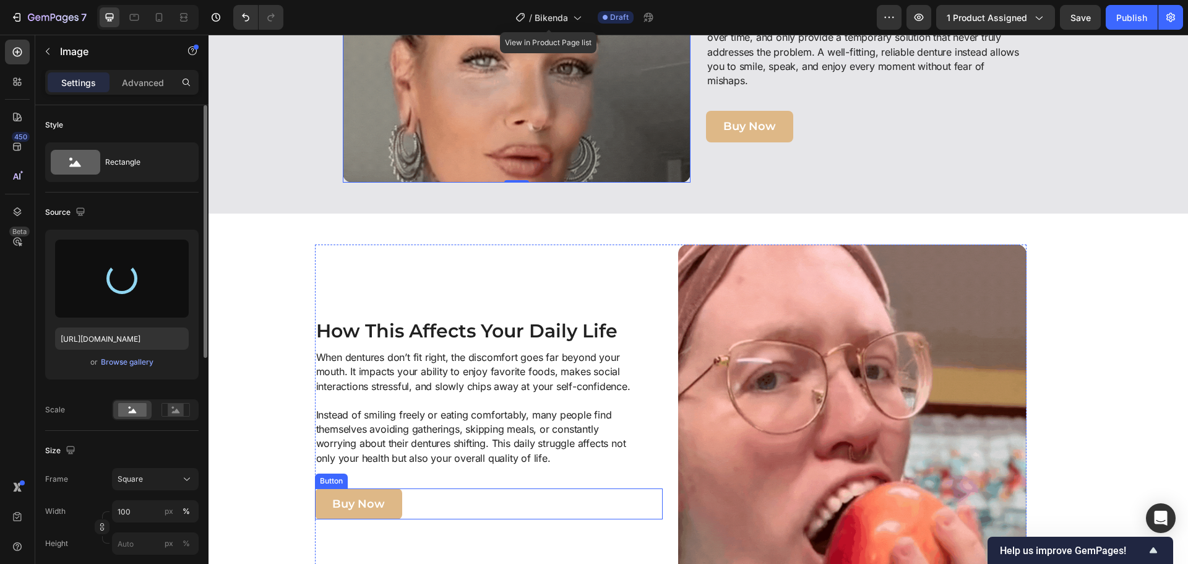
scroll to position [928, 0]
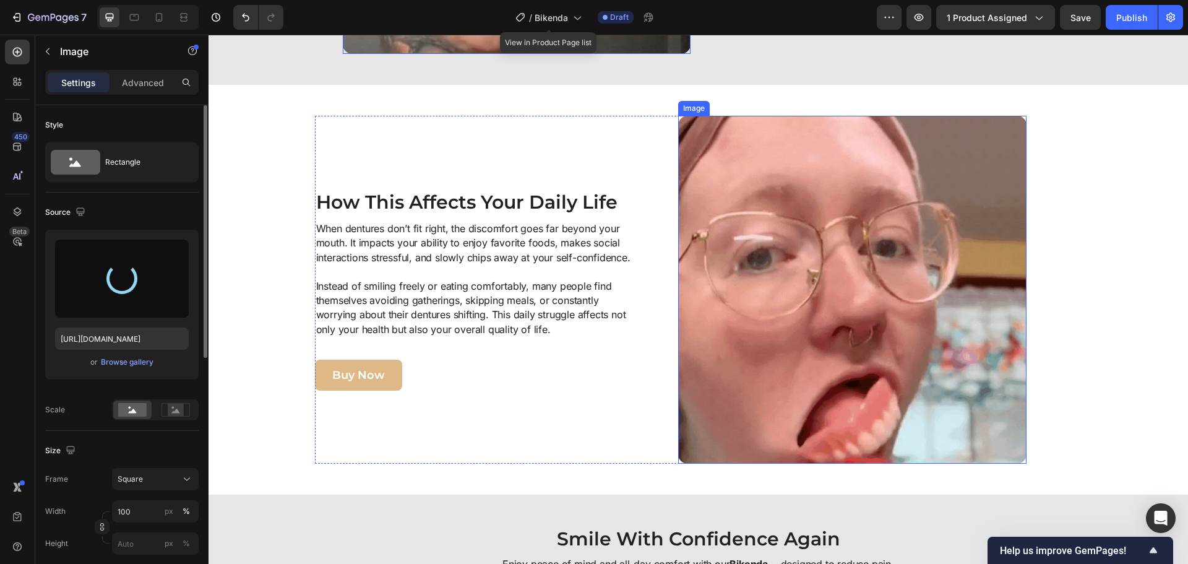
click at [765, 333] on img at bounding box center [852, 290] width 348 height 348
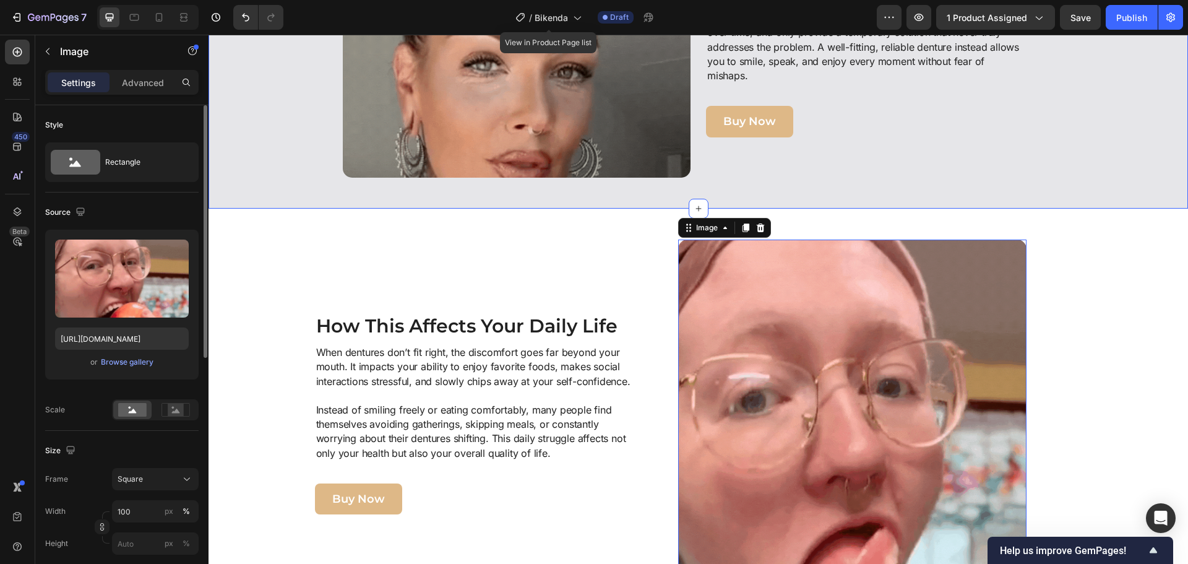
scroll to position [619, 0]
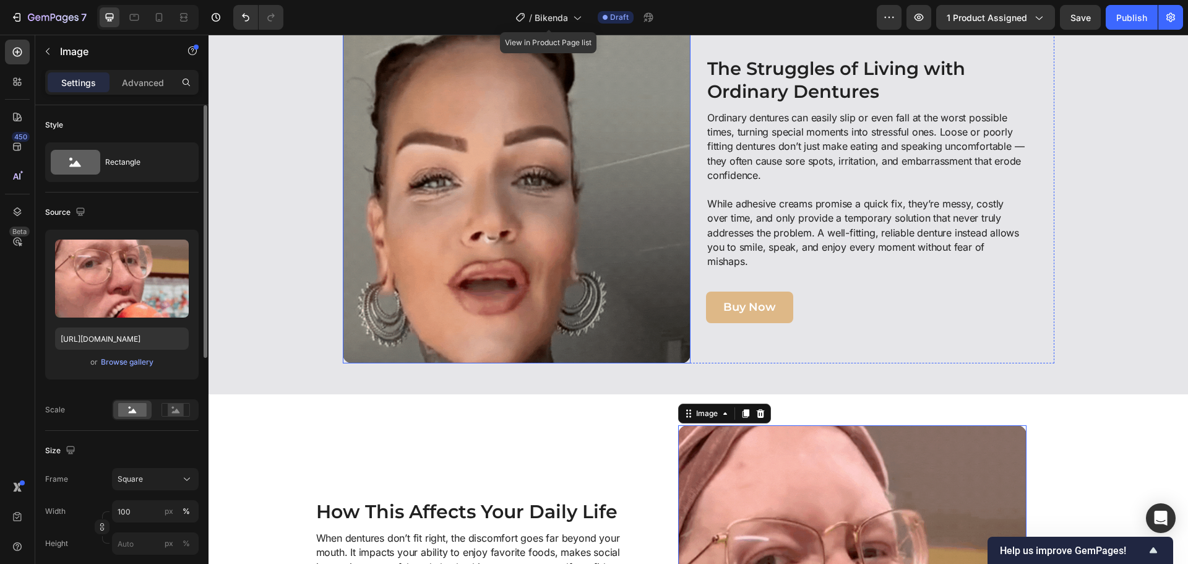
click at [501, 190] on img at bounding box center [517, 189] width 348 height 348
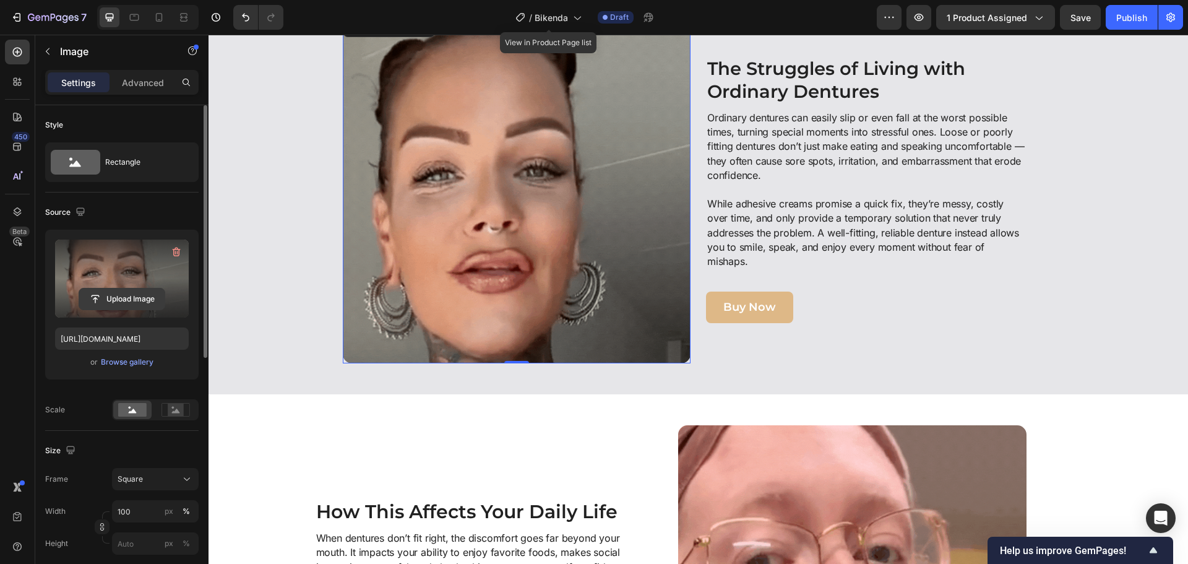
click at [146, 296] on input "file" at bounding box center [121, 298] width 85 height 21
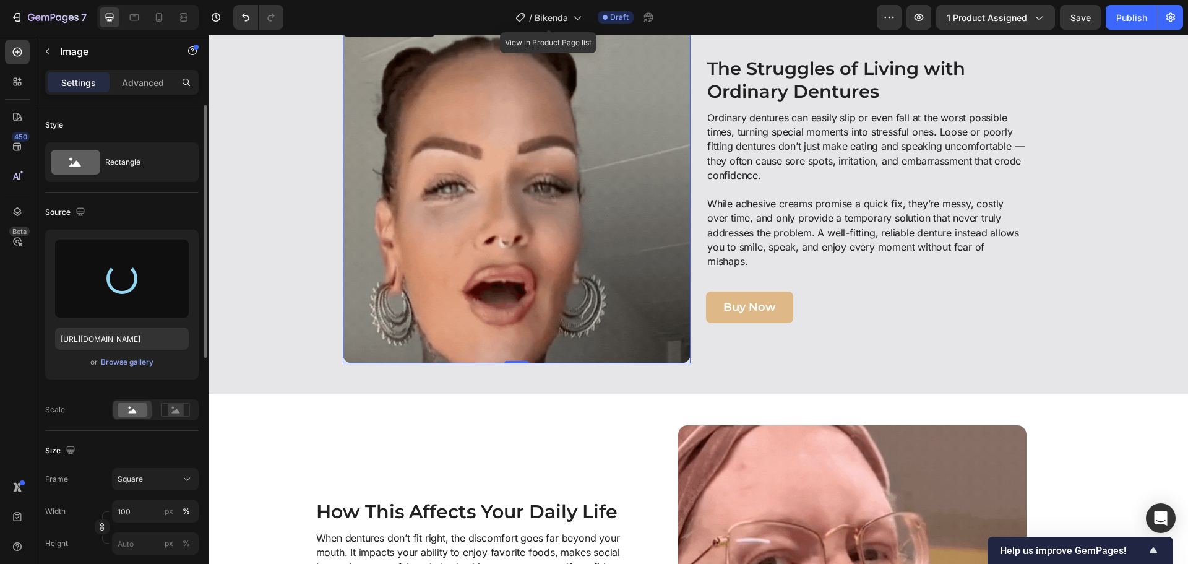
click at [448, 245] on img at bounding box center [517, 189] width 348 height 348
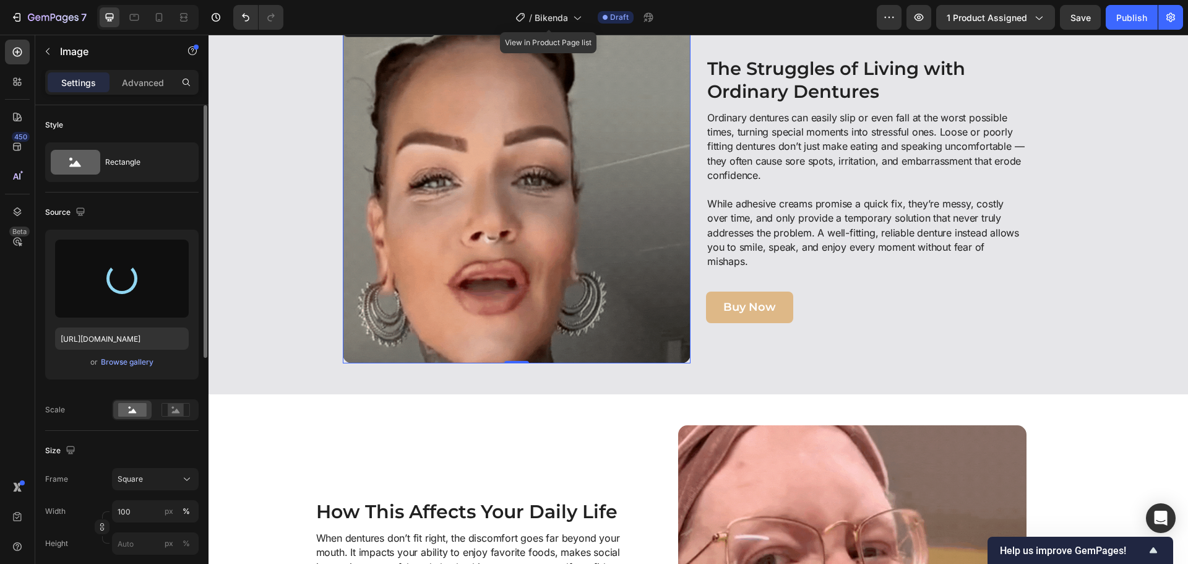
click at [410, 215] on img at bounding box center [517, 189] width 348 height 348
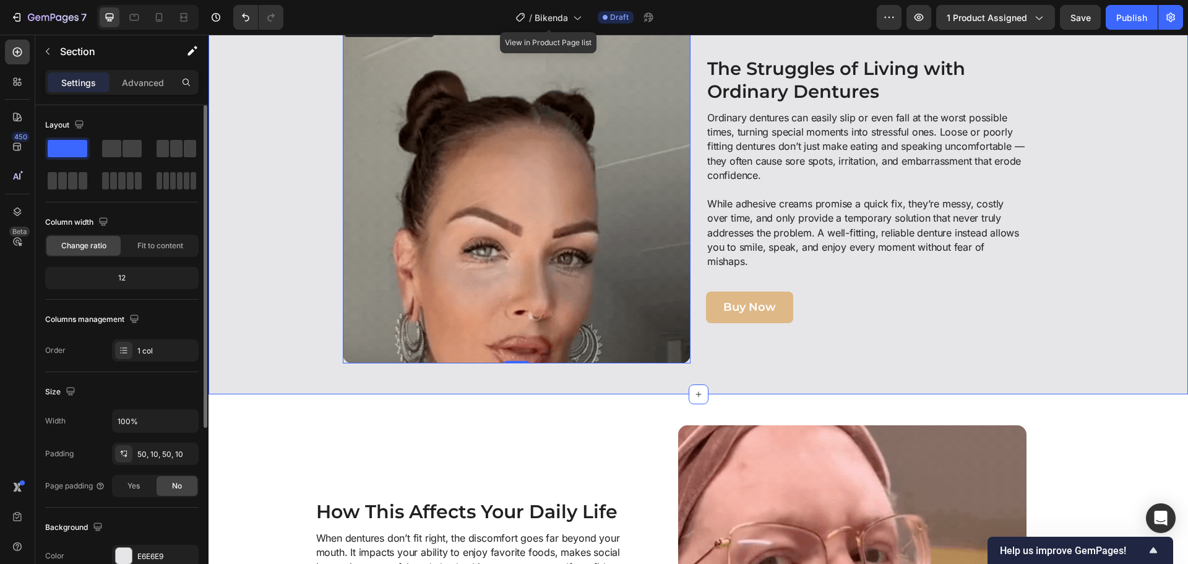
click at [269, 238] on div "Image 0 The Struggles of Living with Ordinary Dentures Heading Ordinary denture…" at bounding box center [698, 189] width 967 height 348
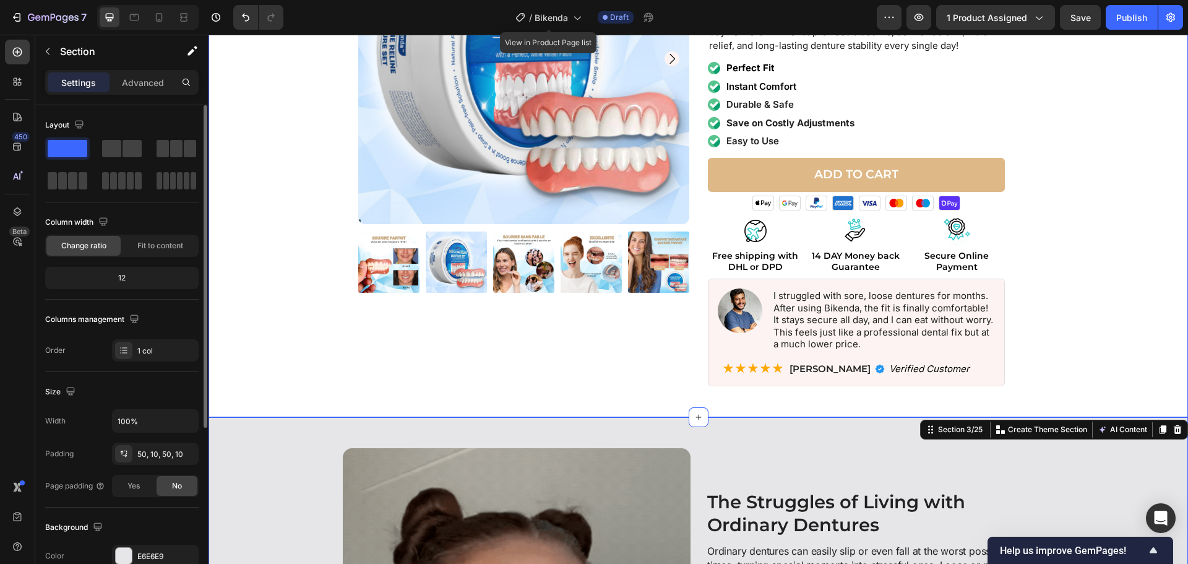
scroll to position [495, 0]
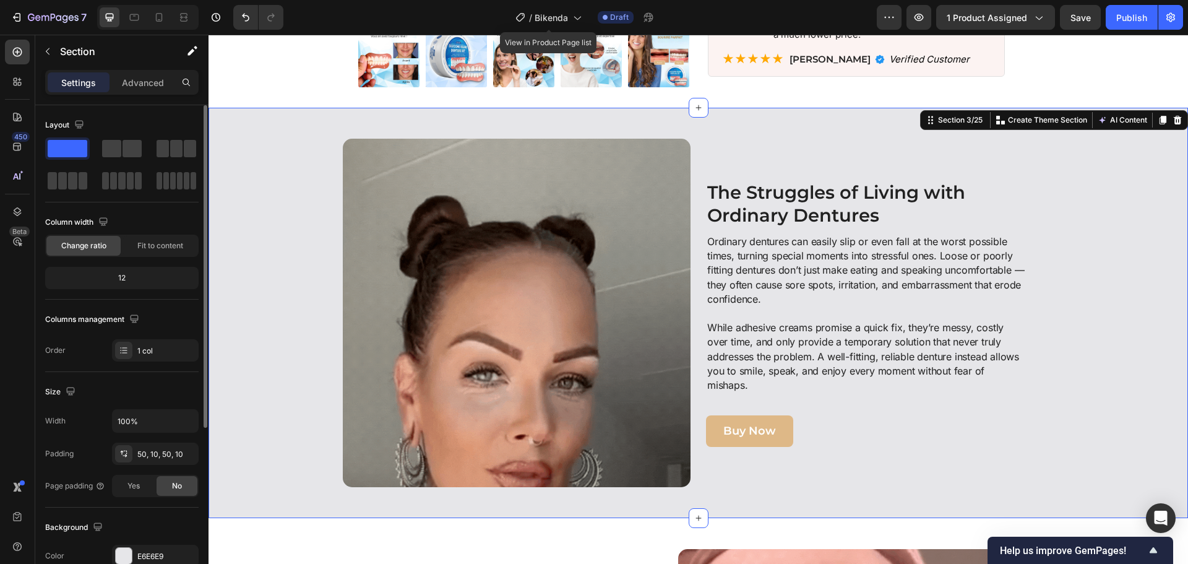
drag, startPoint x: 1174, startPoint y: 225, endPoint x: 1165, endPoint y: 225, distance: 8.7
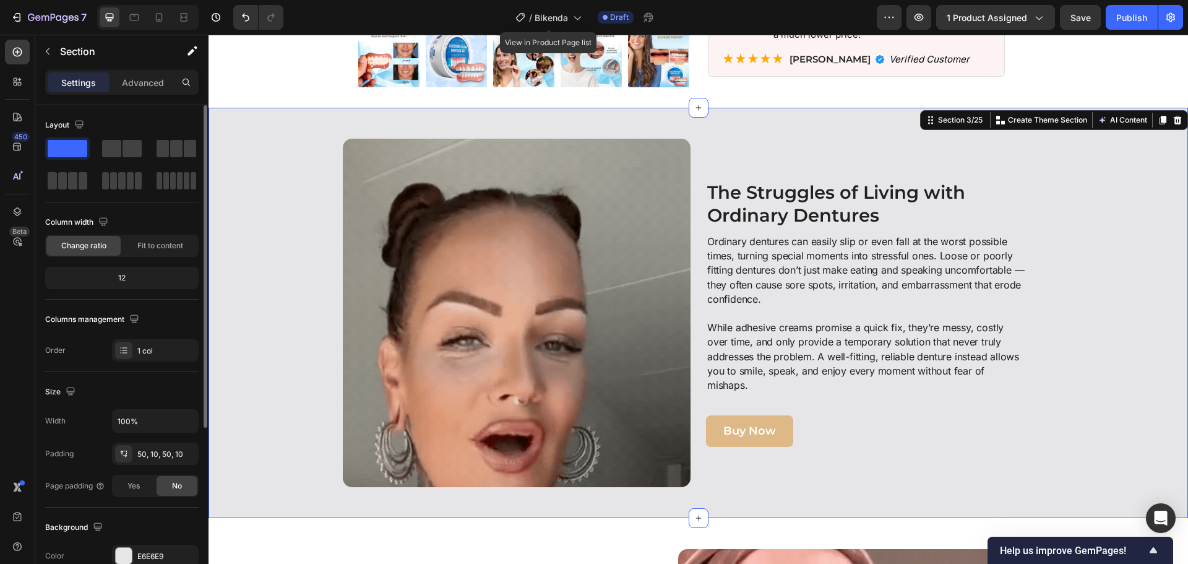
click at [1174, 225] on div "Image The Struggles of Living with Ordinary Dentures Heading Ordinary dentures …" at bounding box center [699, 313] width 980 height 410
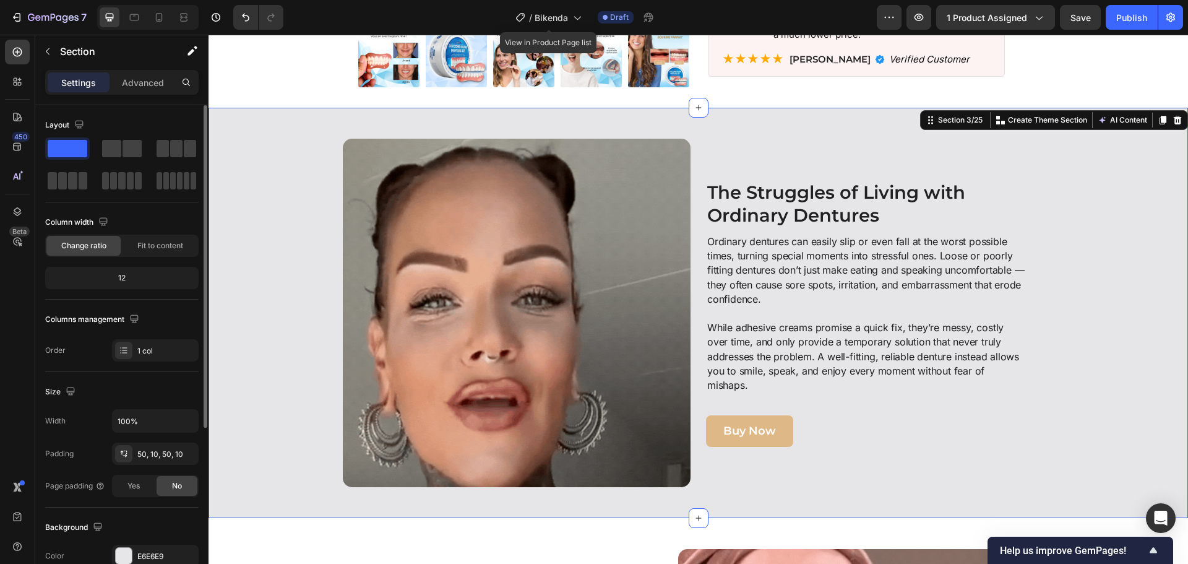
click at [1138, 217] on div "Image The Struggles of Living with Ordinary Dentures Heading Ordinary dentures …" at bounding box center [698, 313] width 967 height 348
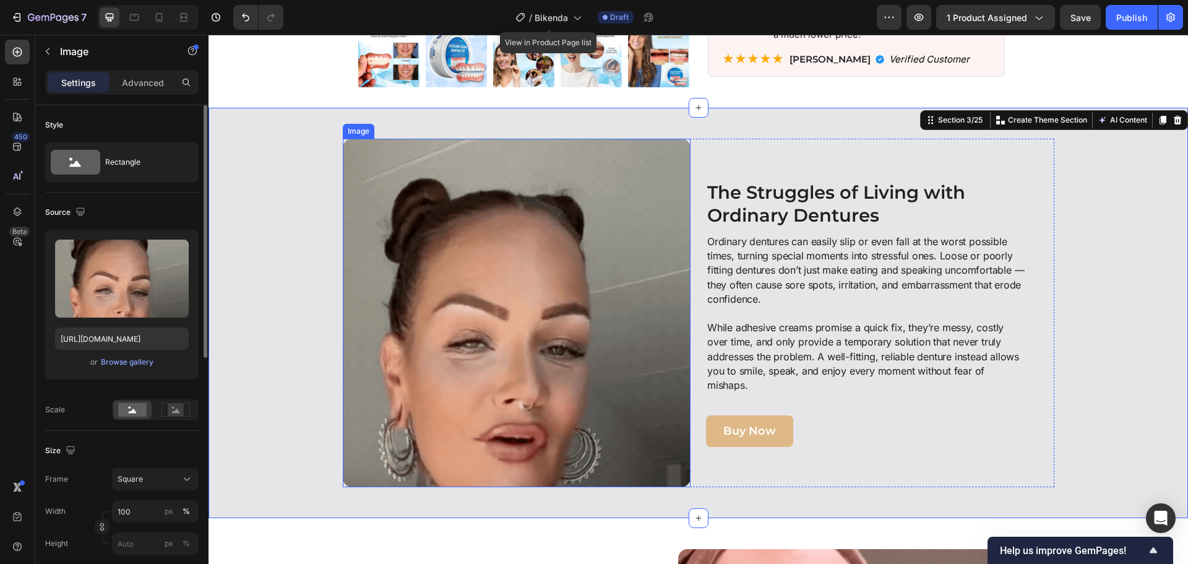
click at [375, 280] on img at bounding box center [517, 313] width 348 height 348
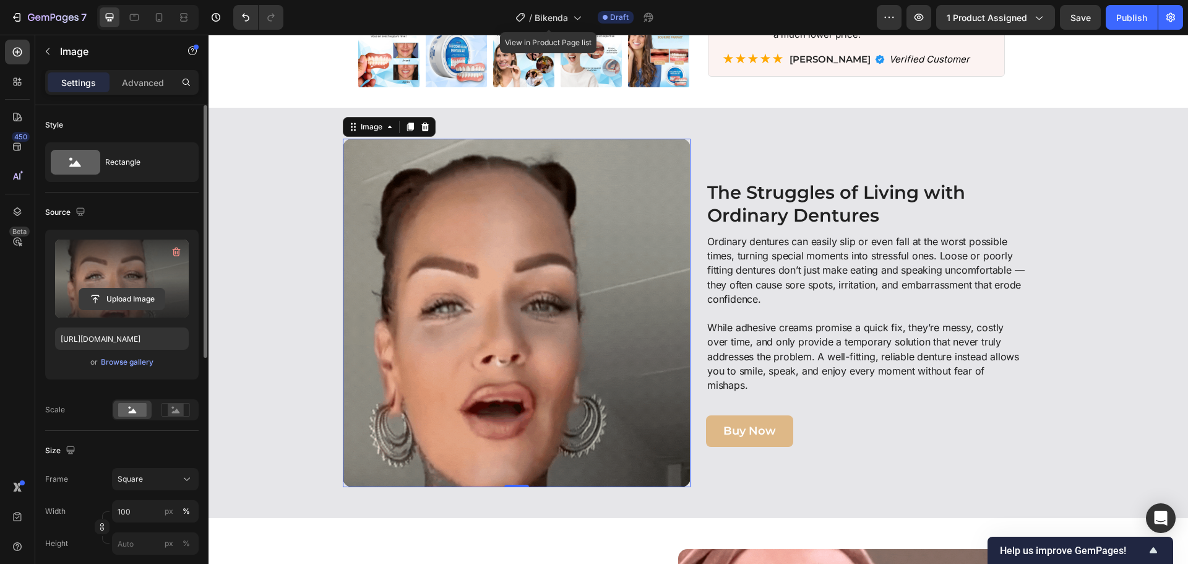
click at [129, 298] on input "file" at bounding box center [121, 298] width 85 height 21
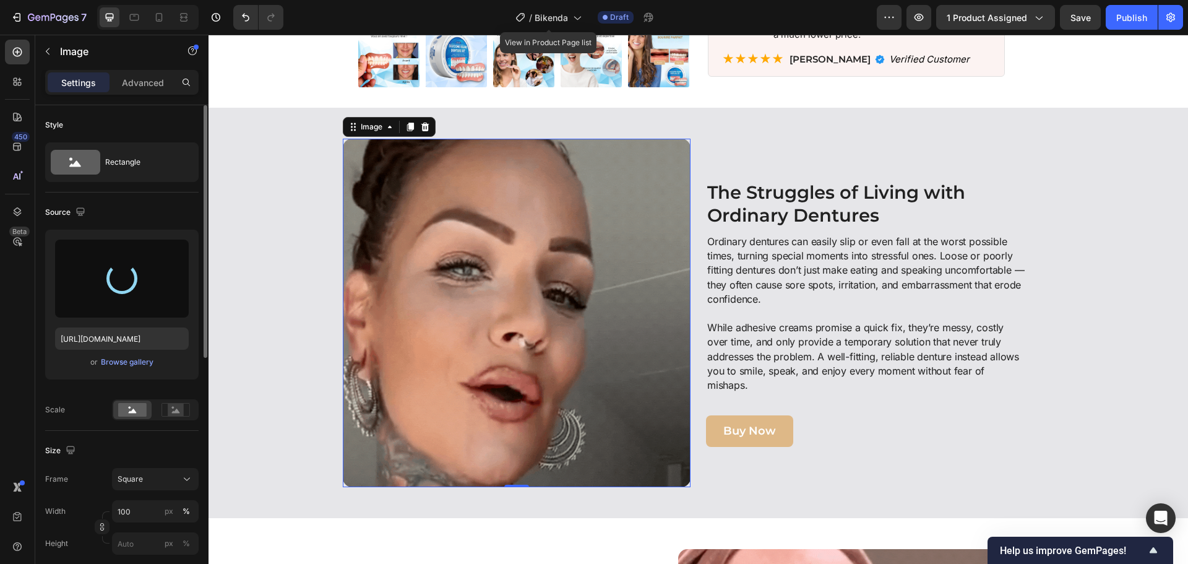
click at [464, 362] on img at bounding box center [517, 313] width 348 height 348
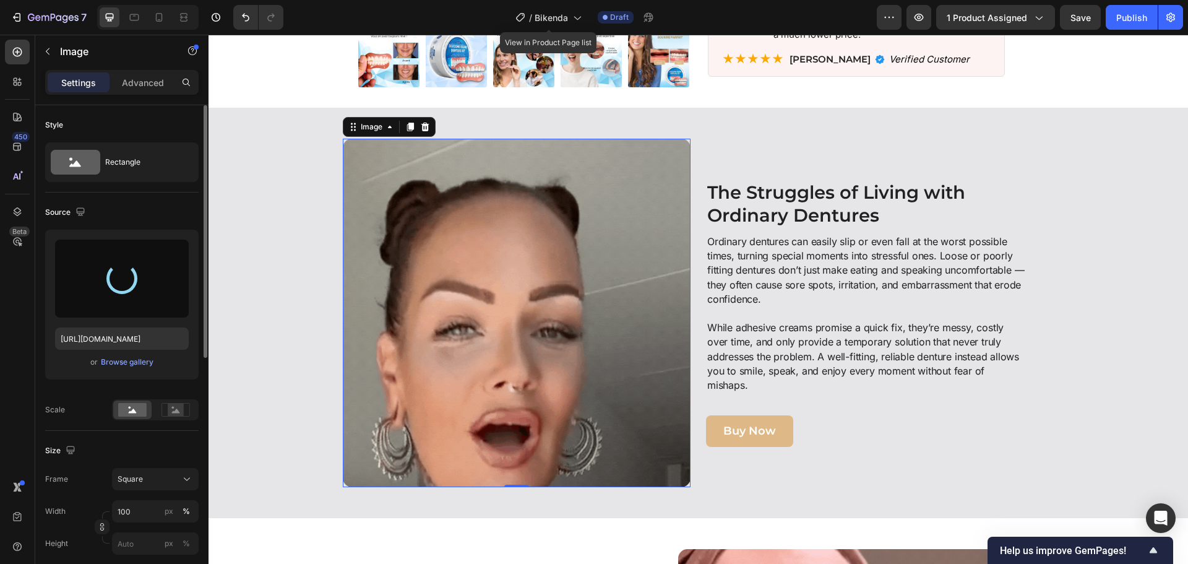
click at [433, 333] on img at bounding box center [517, 313] width 348 height 348
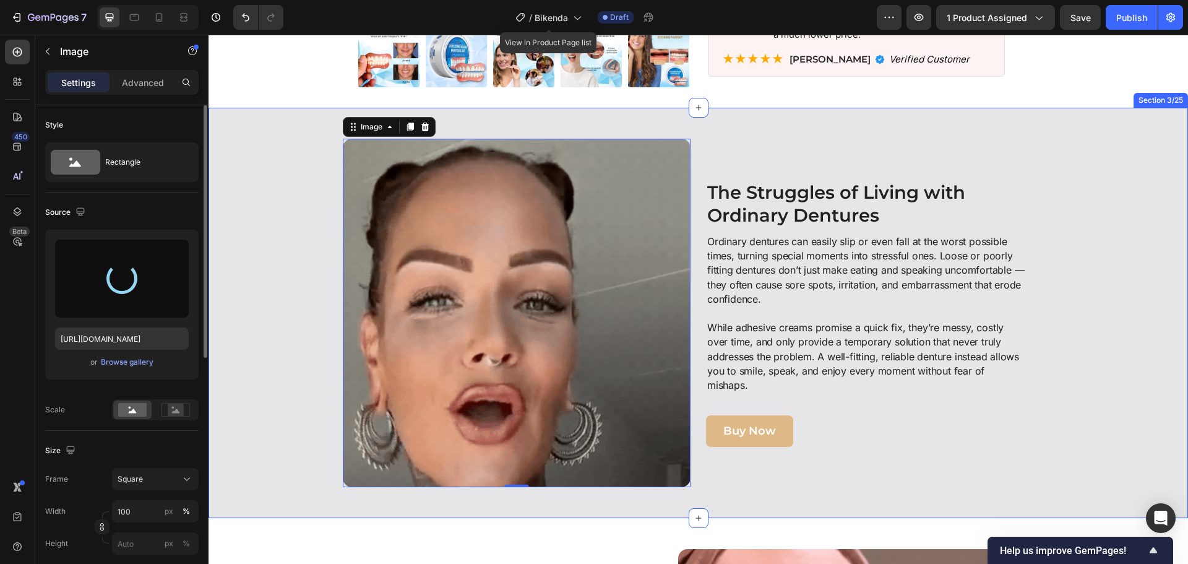
click at [276, 128] on div "Image 0 The Struggles of Living with Ordinary Dentures Heading Ordinary denture…" at bounding box center [699, 313] width 980 height 410
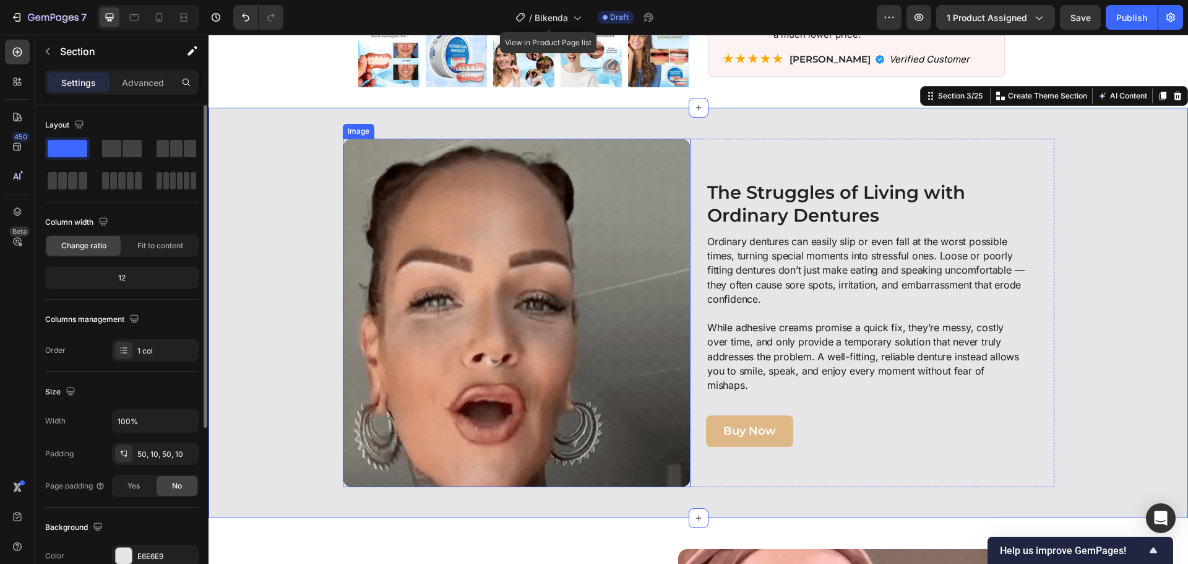
click at [446, 216] on img at bounding box center [517, 313] width 348 height 348
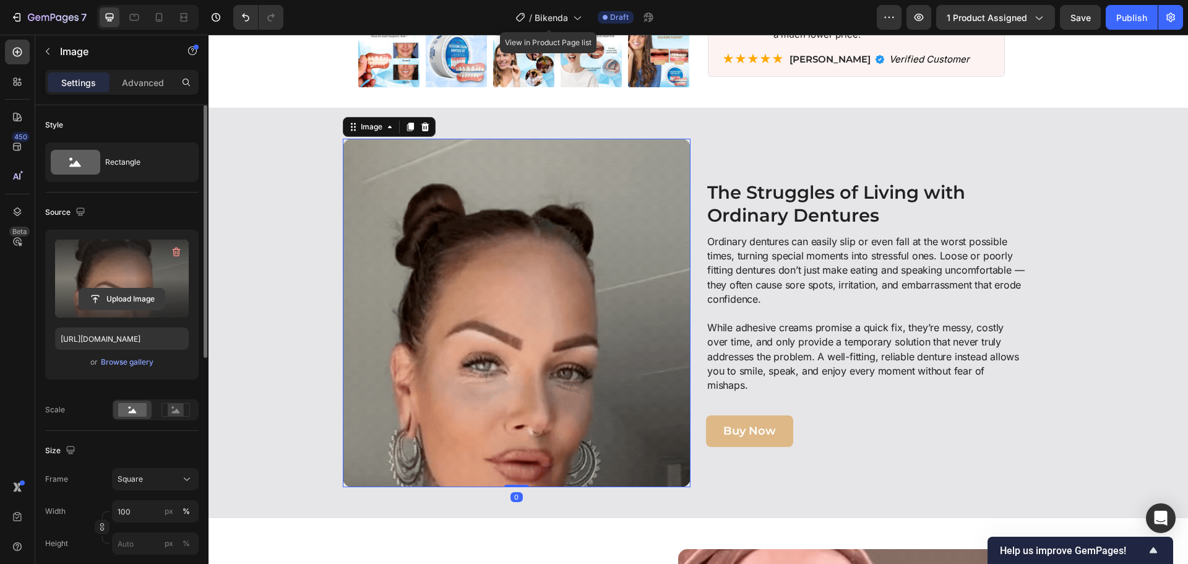
click at [144, 300] on input "file" at bounding box center [121, 298] width 85 height 21
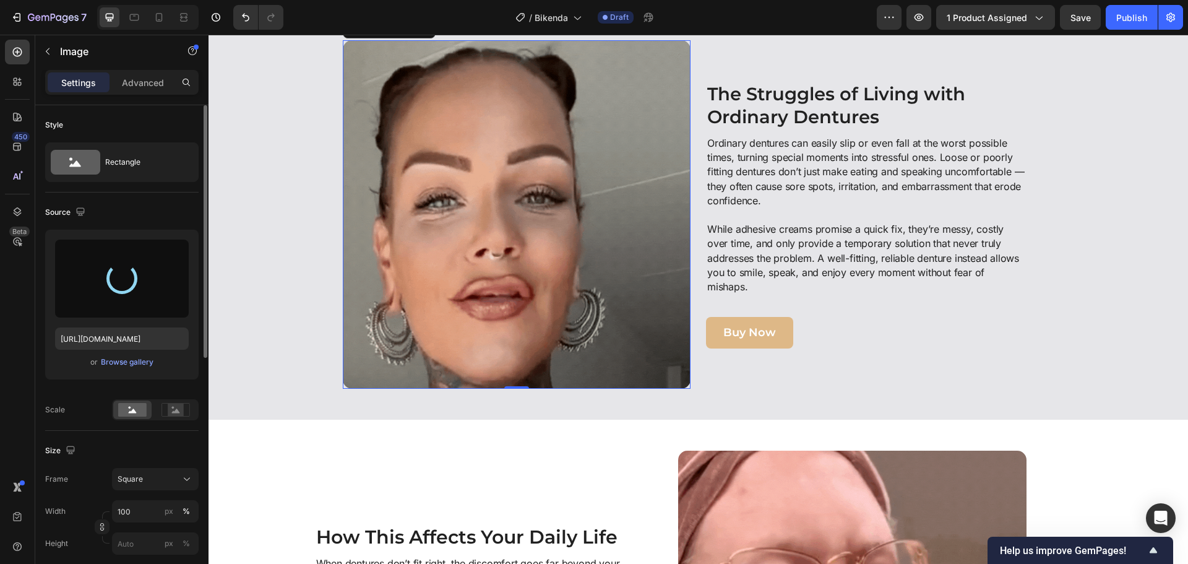
scroll to position [557, 0]
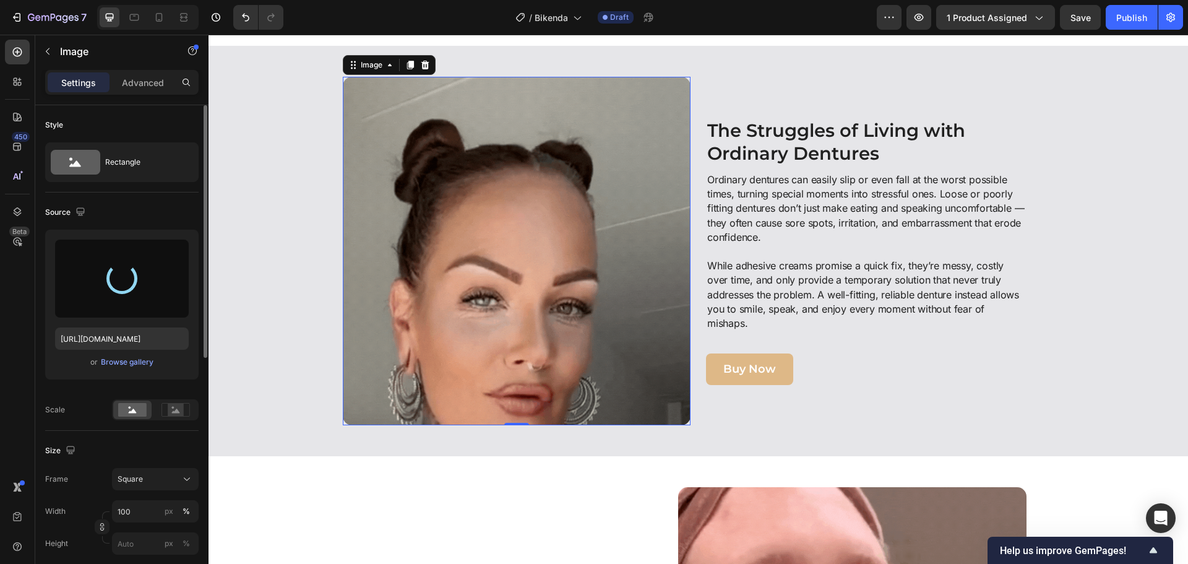
click at [426, 299] on img at bounding box center [517, 251] width 348 height 348
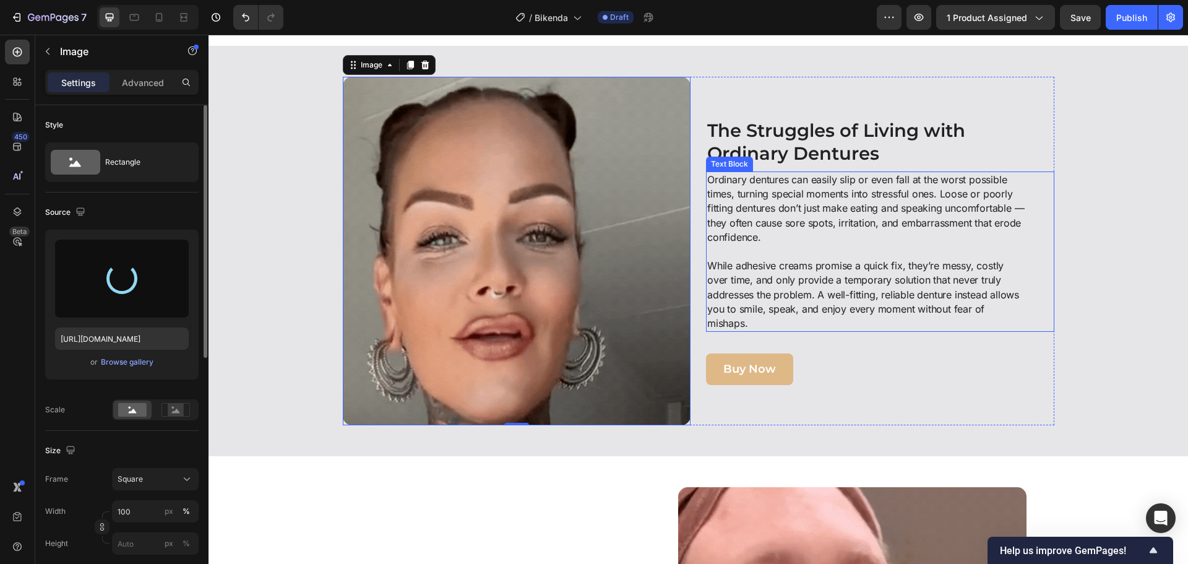
click at [1066, 279] on div "Image 0 The Struggles of Living with Ordinary Dentures Heading Ordinary denture…" at bounding box center [698, 251] width 967 height 348
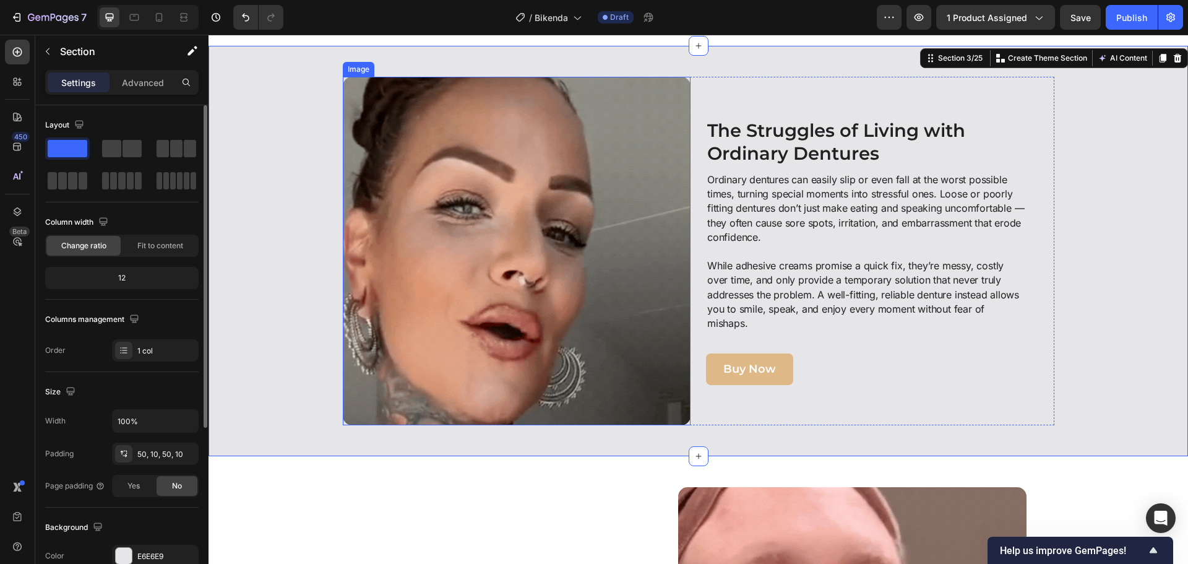
drag, startPoint x: 400, startPoint y: 214, endPoint x: 353, endPoint y: 194, distance: 50.5
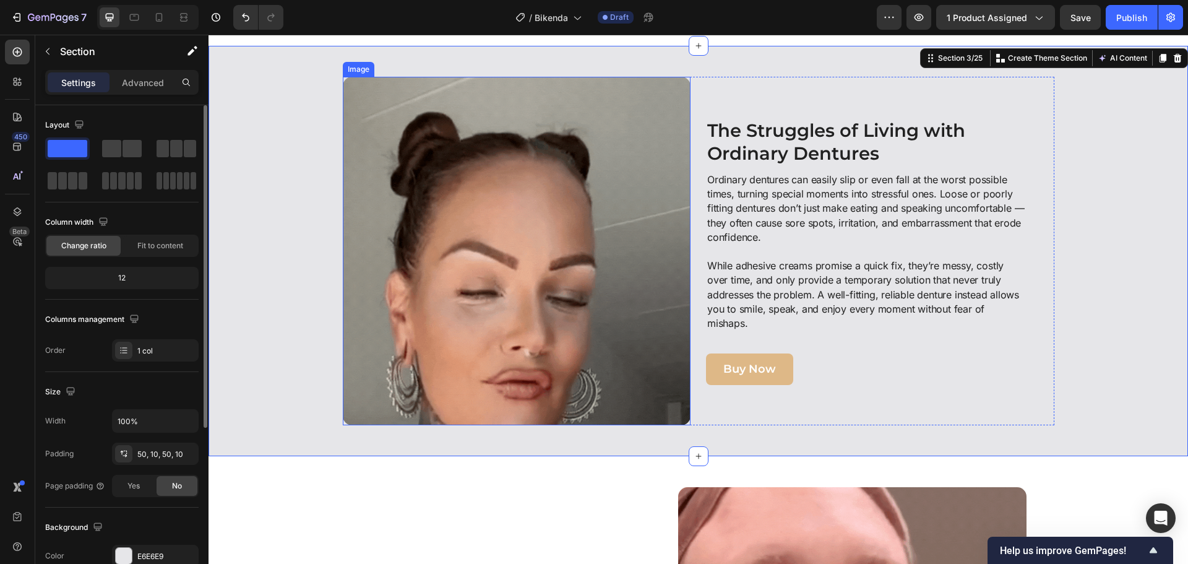
click at [399, 214] on img at bounding box center [517, 251] width 348 height 348
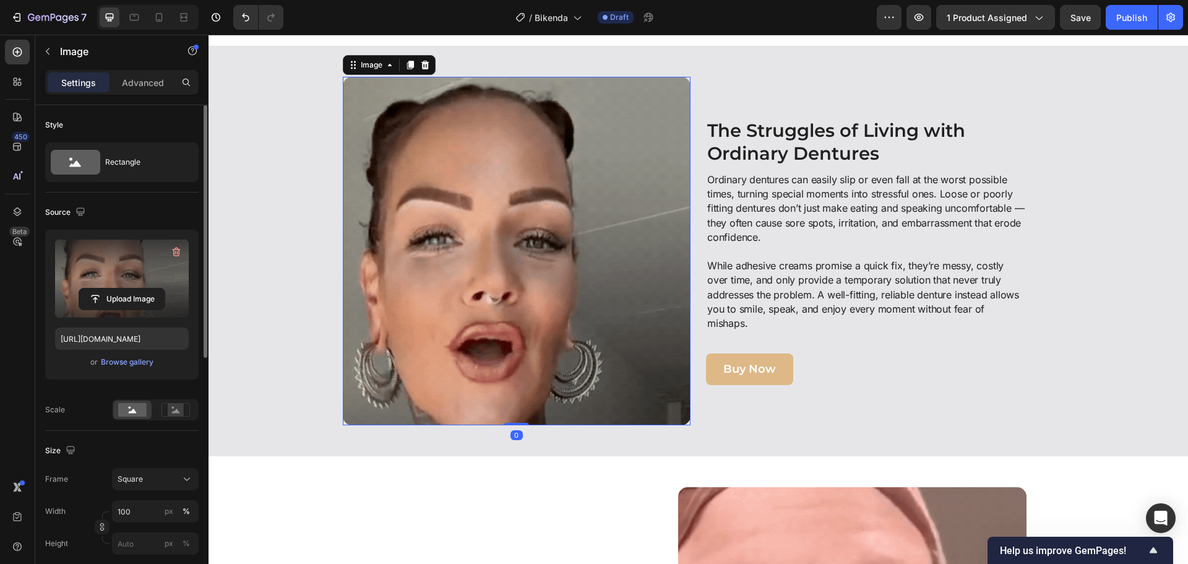
click at [121, 262] on label at bounding box center [122, 279] width 134 height 78
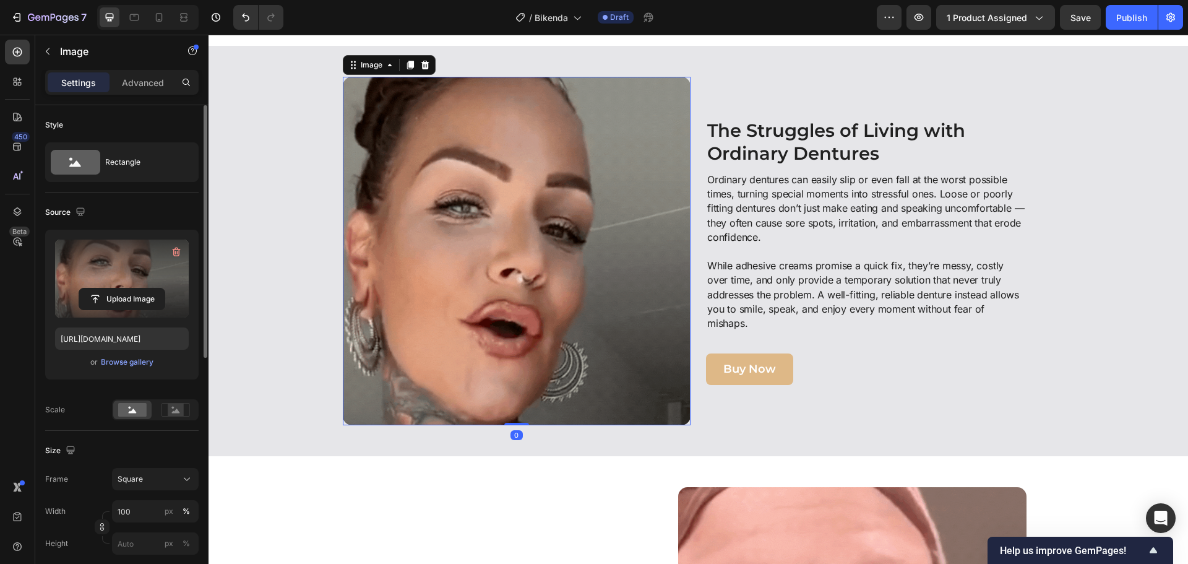
click at [121, 288] on input "file" at bounding box center [121, 298] width 85 height 21
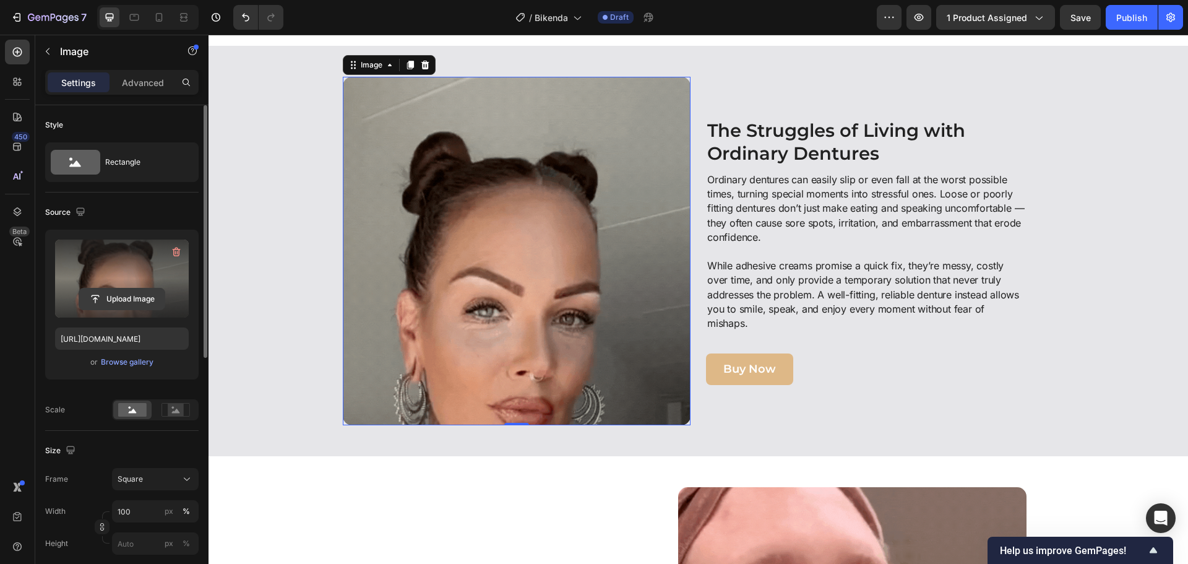
click at [137, 292] on input "file" at bounding box center [121, 298] width 85 height 21
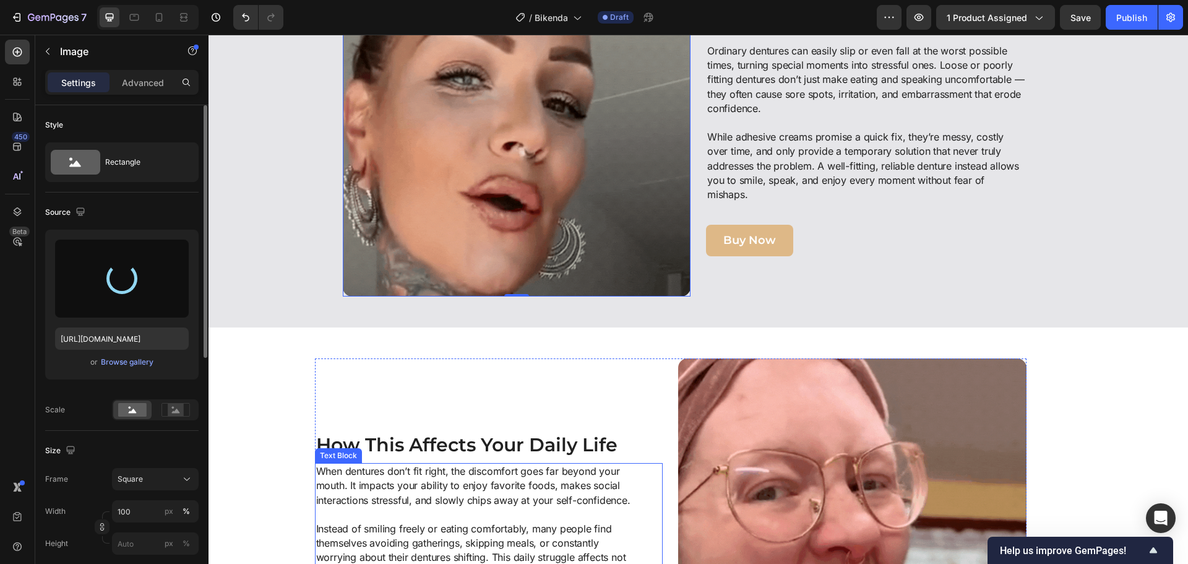
scroll to position [619, 0]
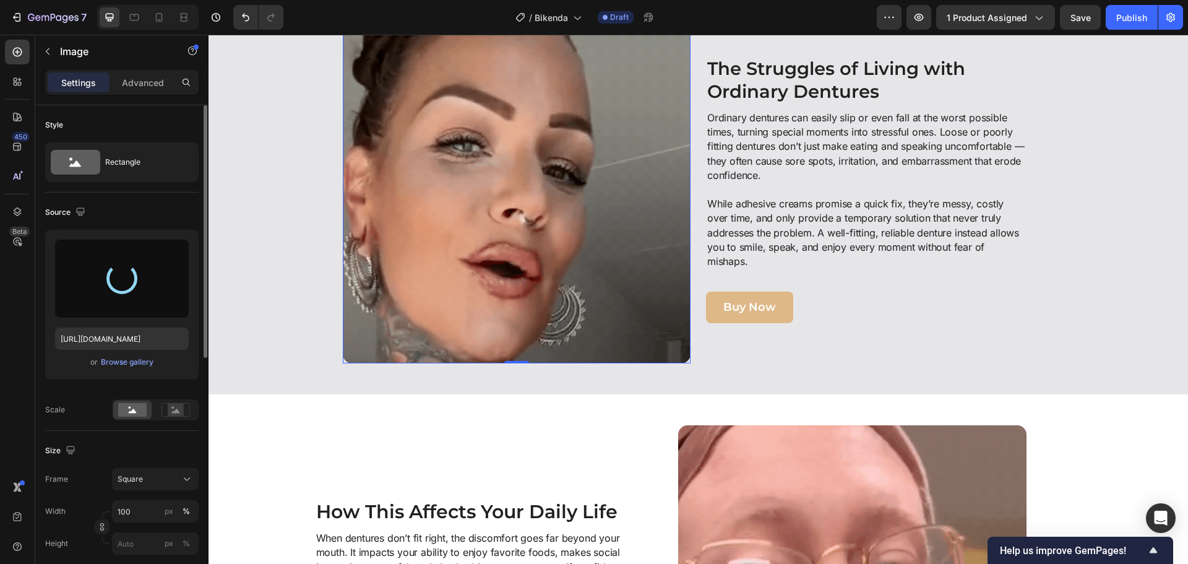
click at [469, 234] on img at bounding box center [517, 189] width 348 height 348
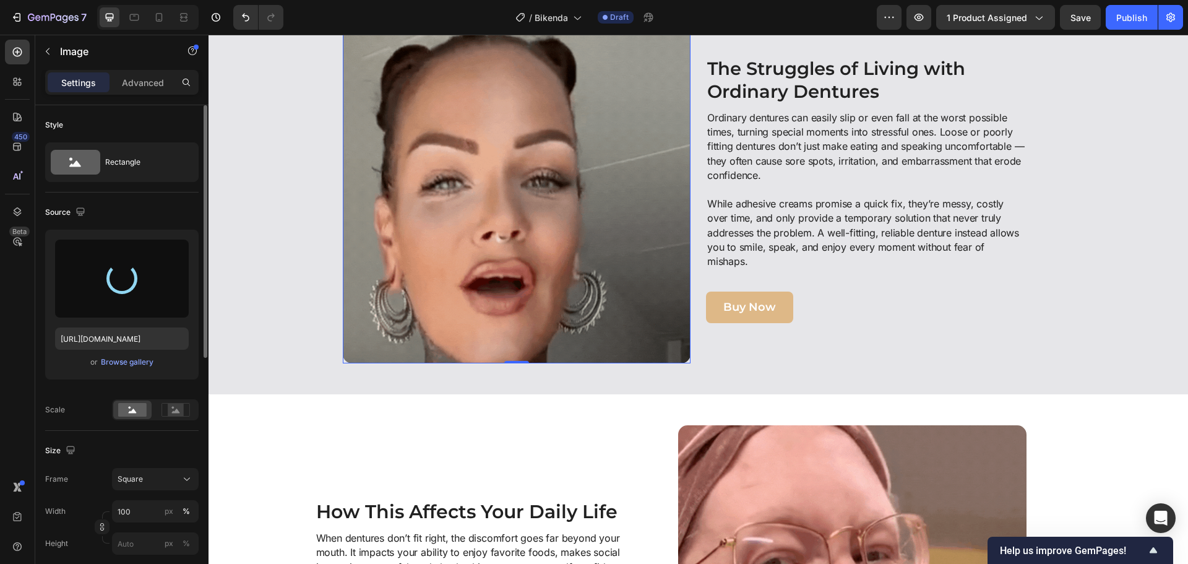
click at [430, 294] on img at bounding box center [517, 189] width 348 height 348
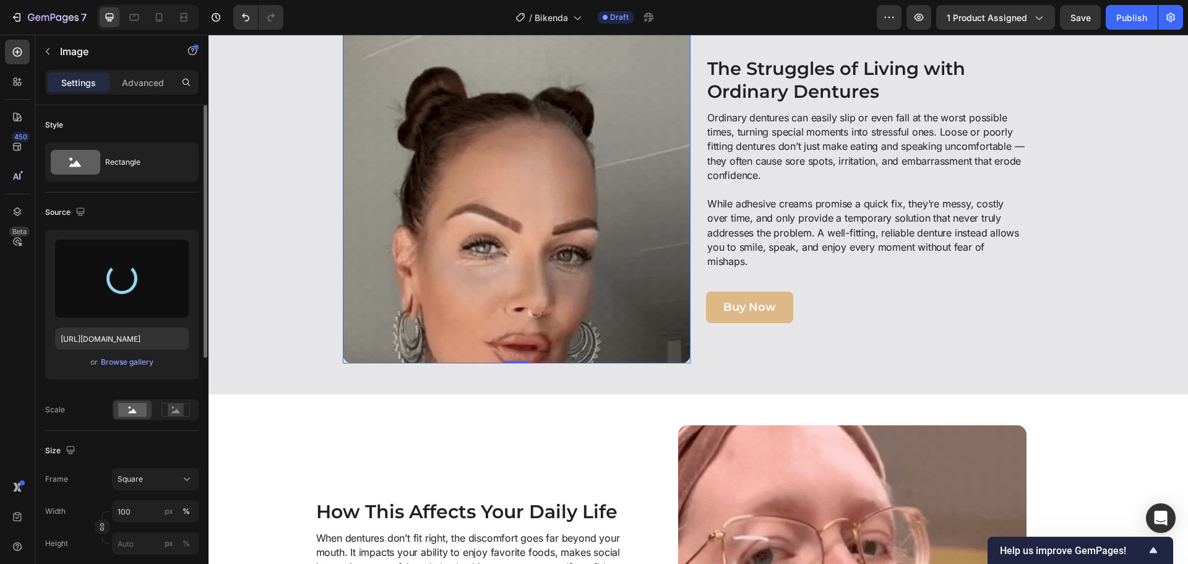
click at [378, 264] on img at bounding box center [517, 189] width 348 height 348
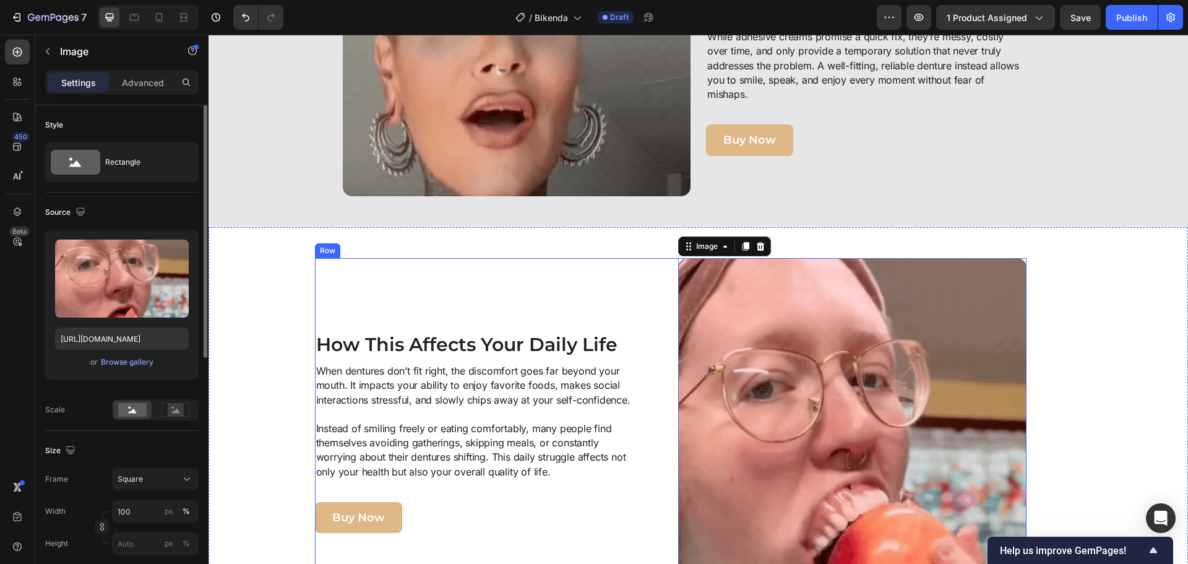
scroll to position [867, 0]
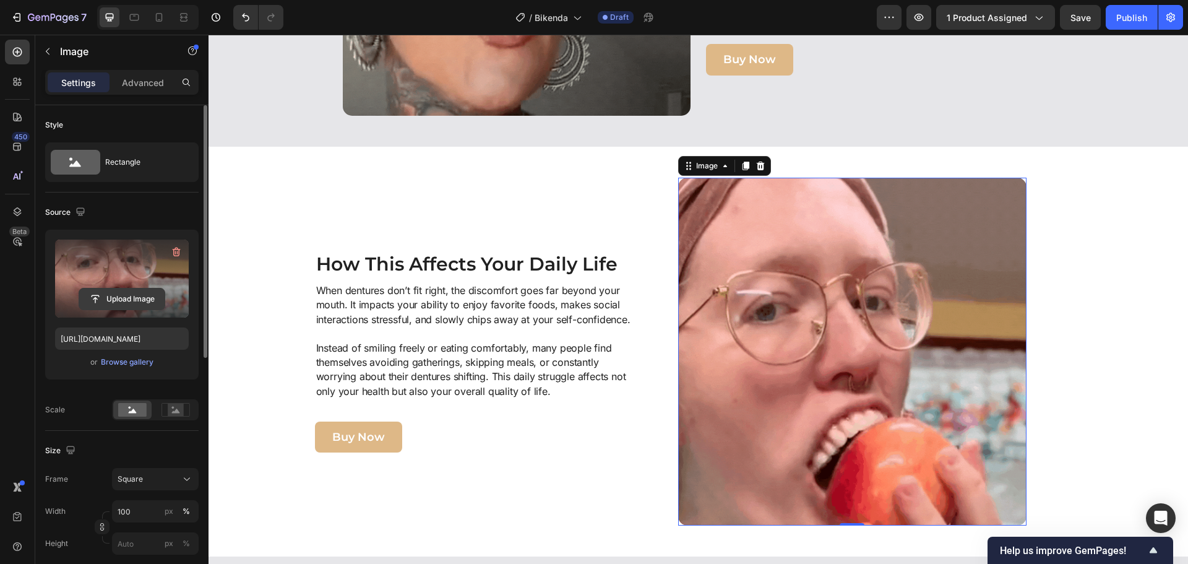
click at [154, 291] on input "file" at bounding box center [121, 298] width 85 height 21
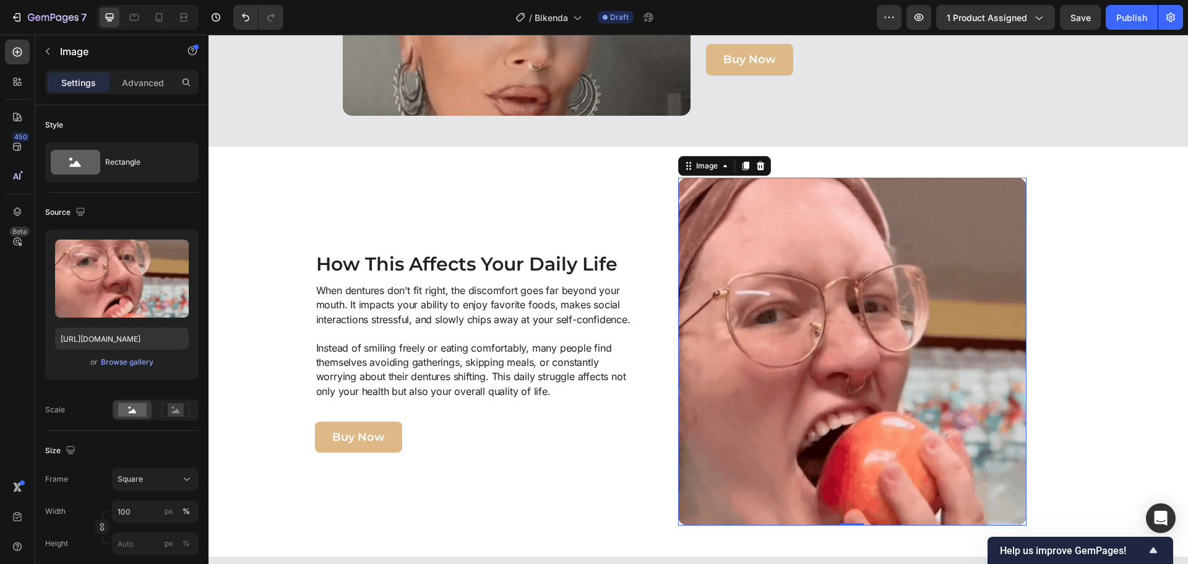
click at [755, 391] on img at bounding box center [852, 352] width 348 height 348
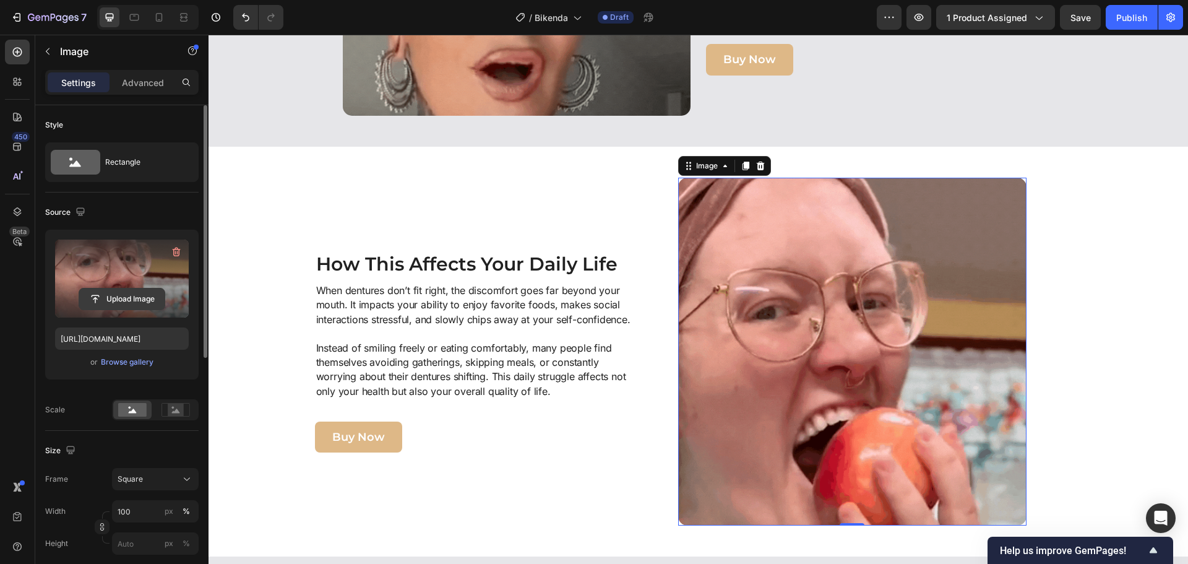
click at [107, 303] on input "file" at bounding box center [121, 298] width 85 height 21
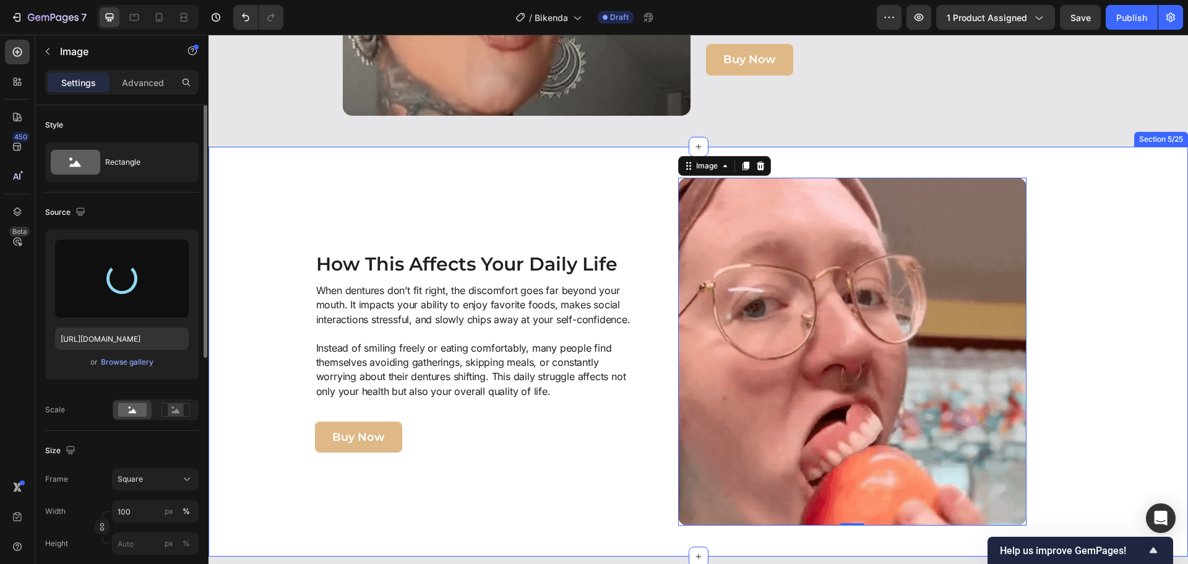
type input "[URL][DOMAIN_NAME]"
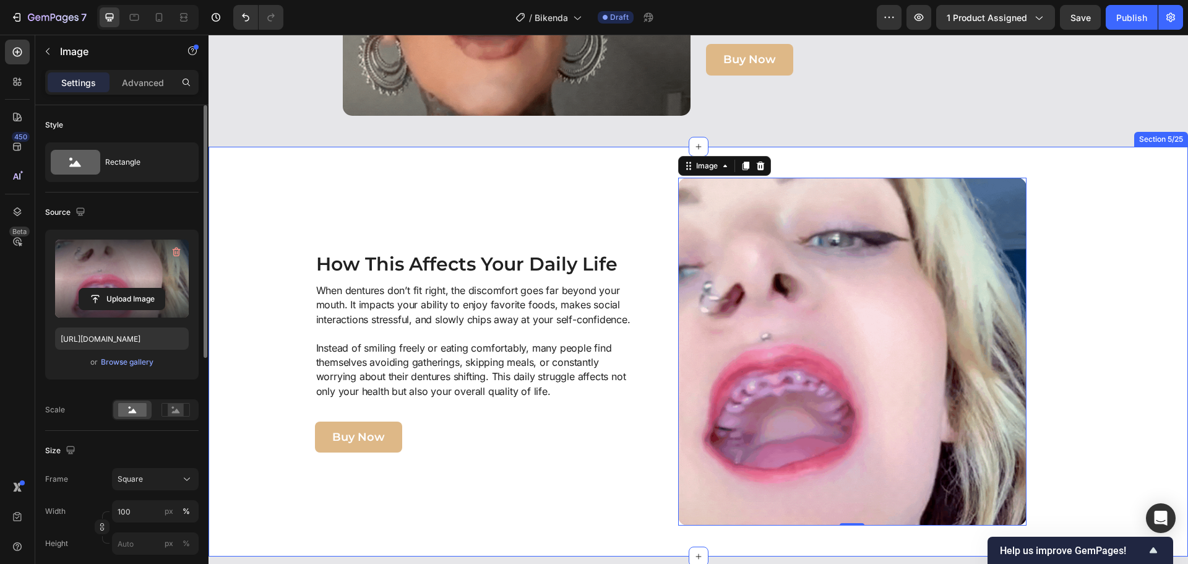
click at [241, 192] on div "Image 0 How This Affects Your Daily Life Heading When dentures don’t fit right,…" at bounding box center [671, 352] width 912 height 348
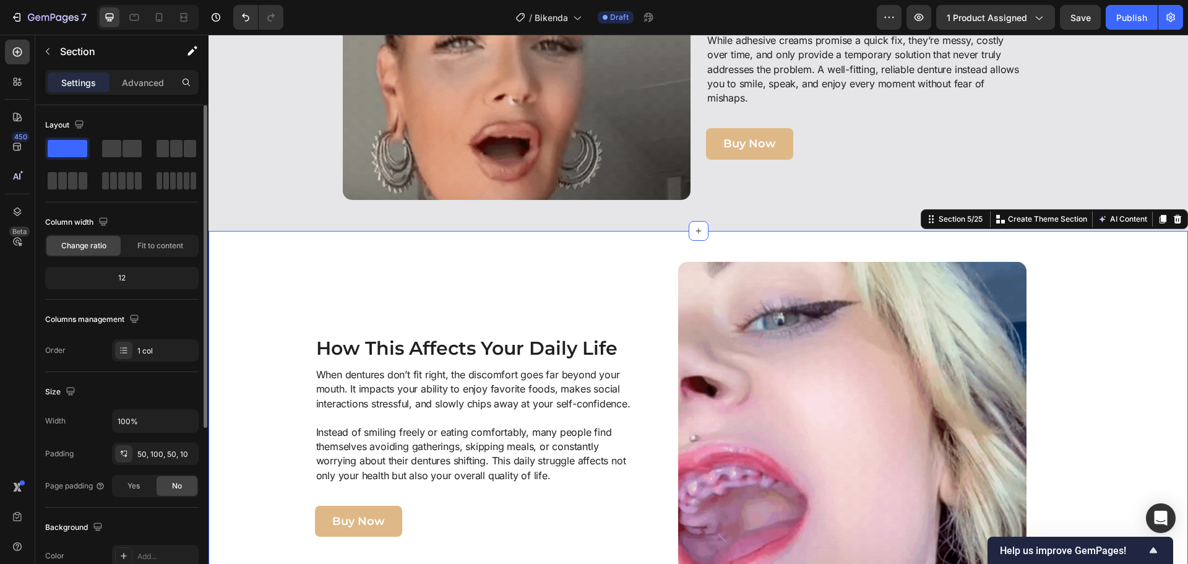
scroll to position [681, 0]
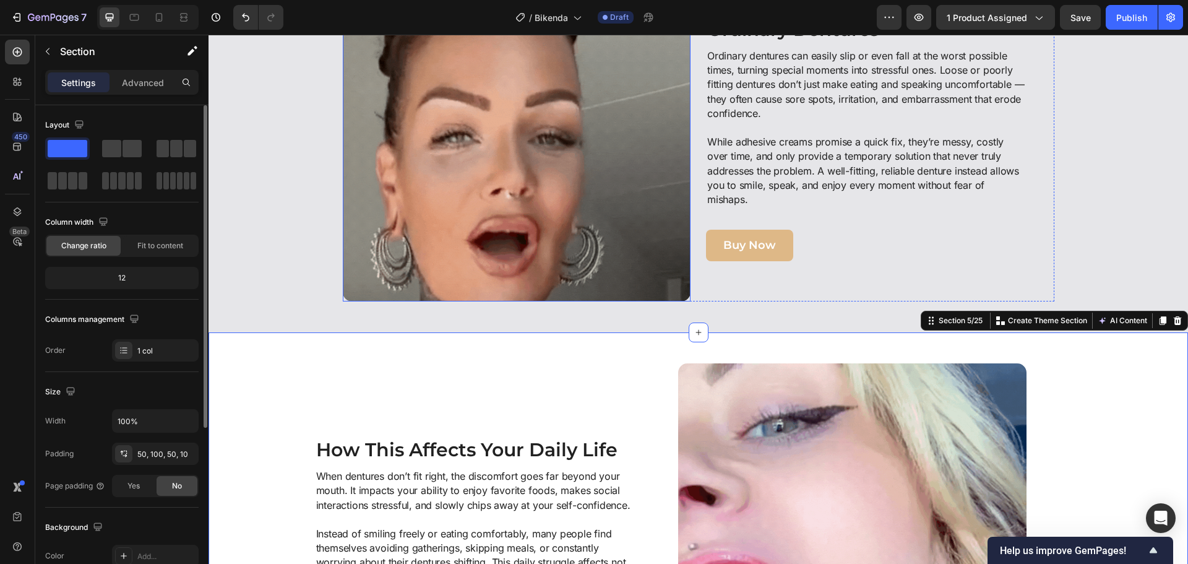
click at [402, 163] on img at bounding box center [517, 127] width 348 height 348
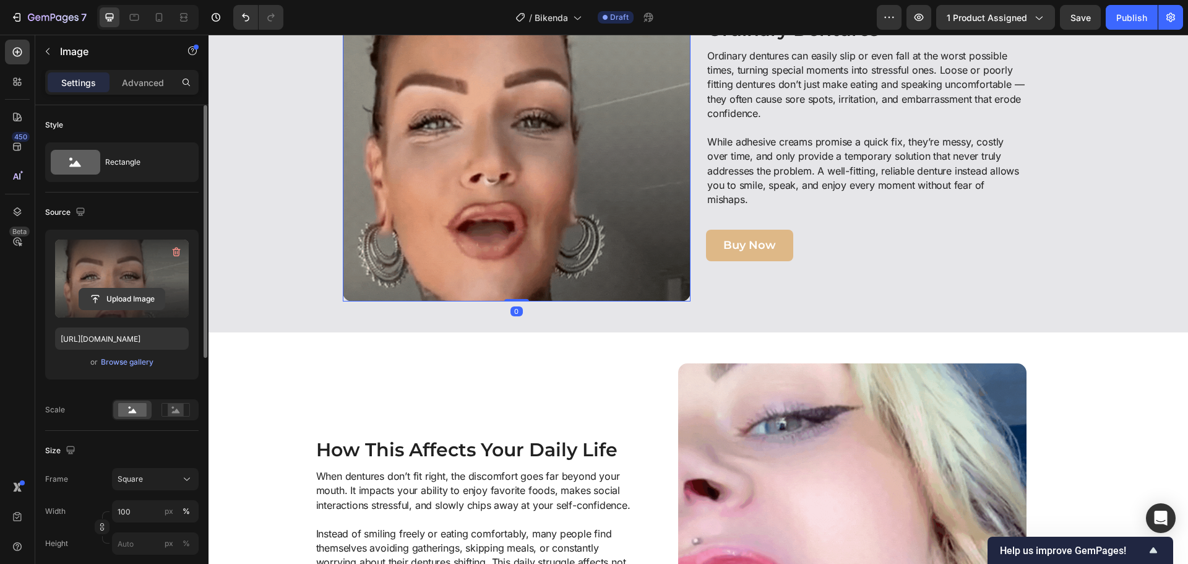
click at [137, 293] on input "file" at bounding box center [121, 298] width 85 height 21
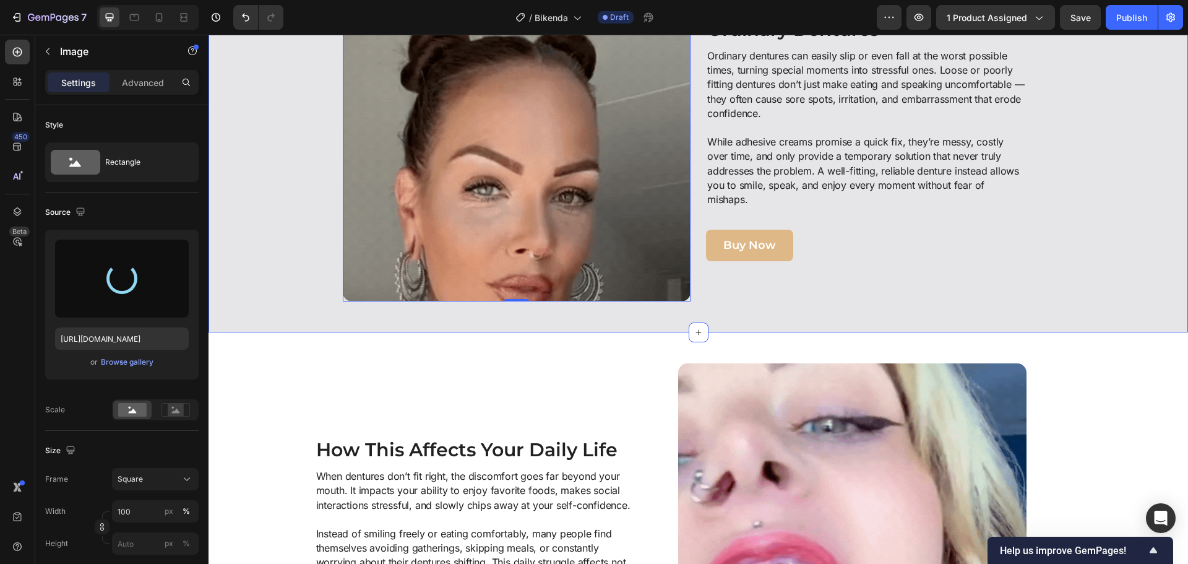
type input "[URL][DOMAIN_NAME]"
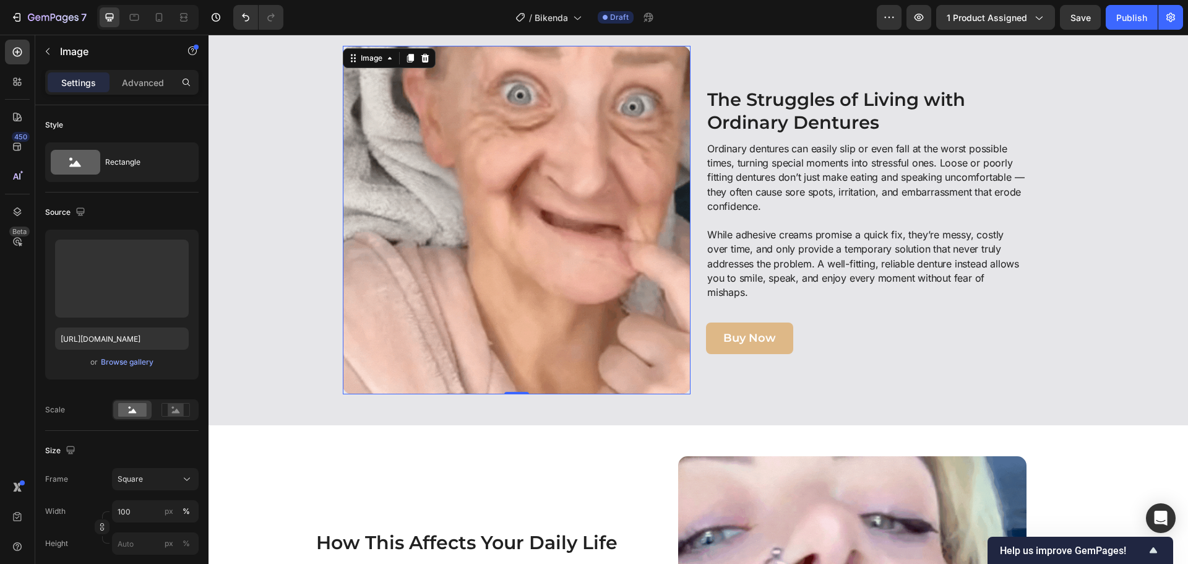
scroll to position [557, 0]
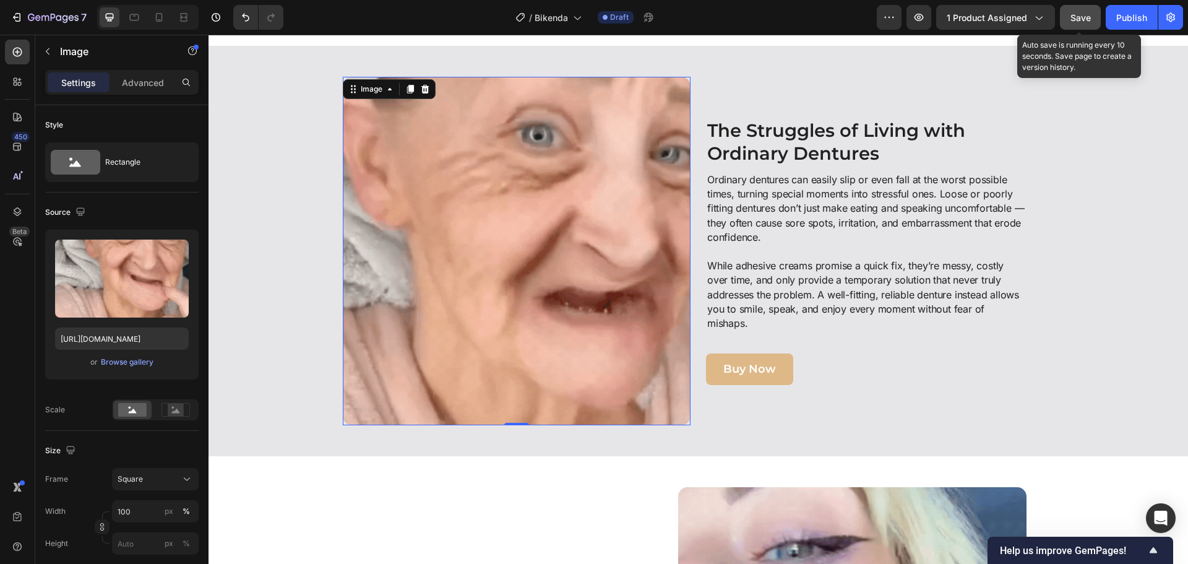
click at [1091, 19] on span "Save" at bounding box center [1081, 17] width 20 height 11
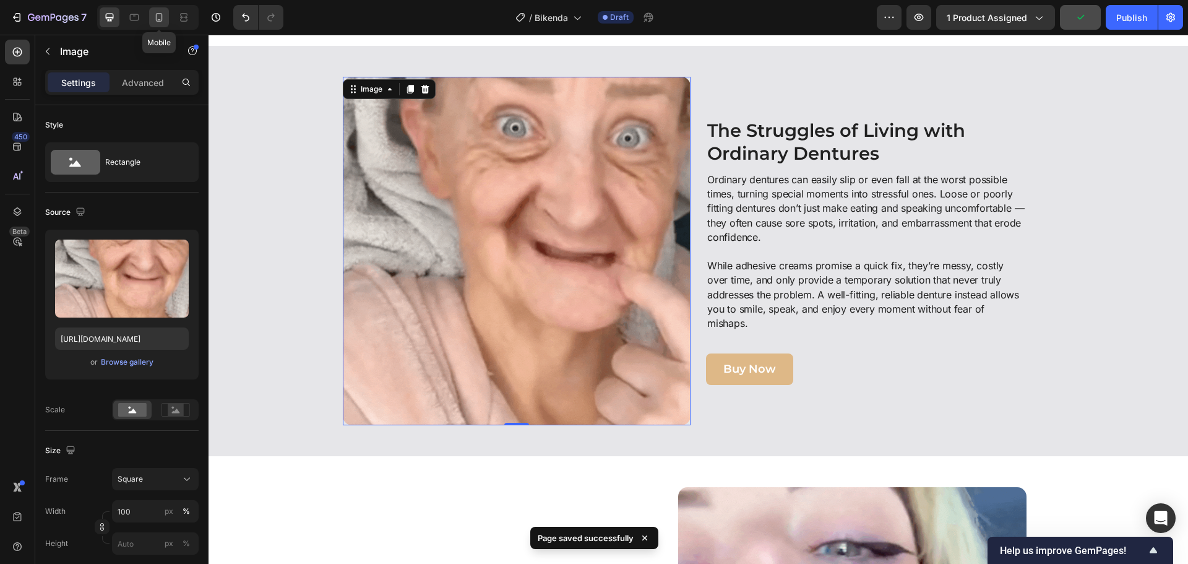
click at [159, 19] on icon at bounding box center [159, 19] width 3 height 1
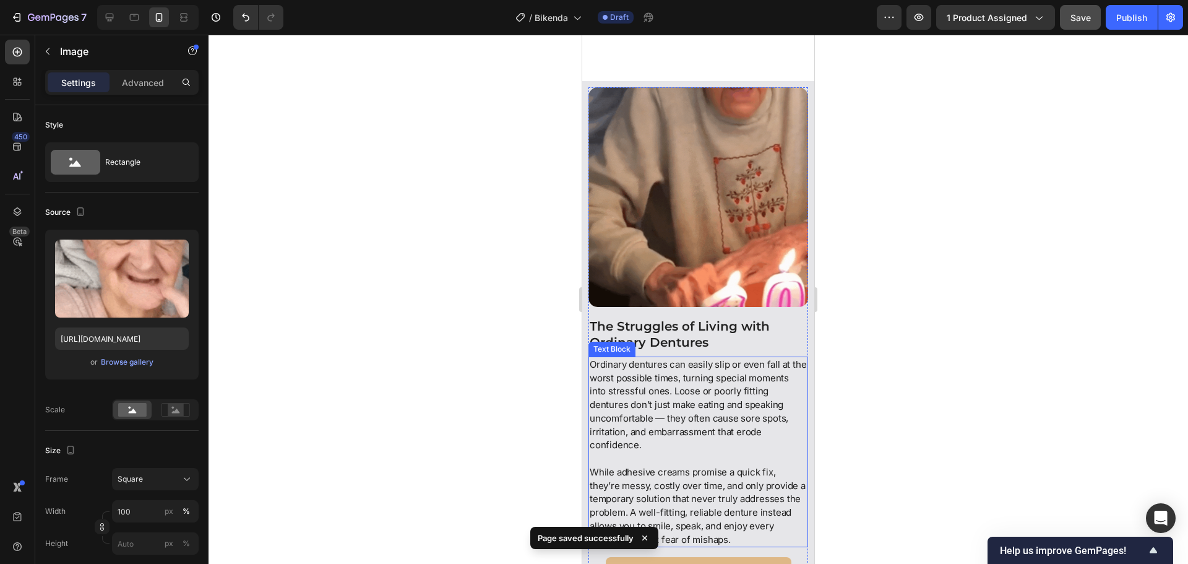
scroll to position [947, 0]
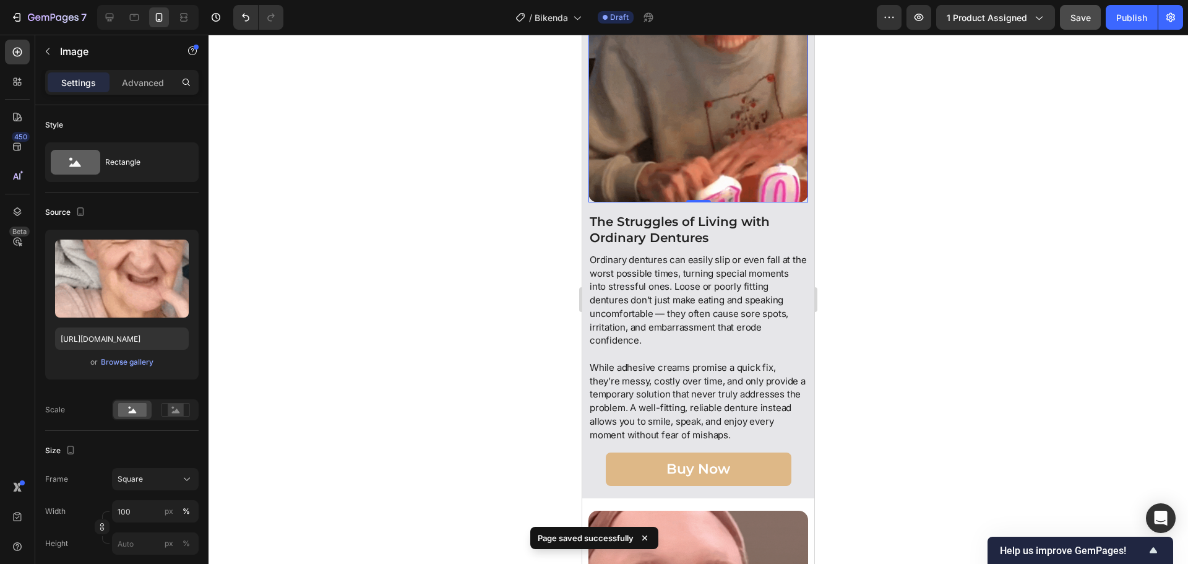
click at [658, 166] on img at bounding box center [699, 93] width 220 height 220
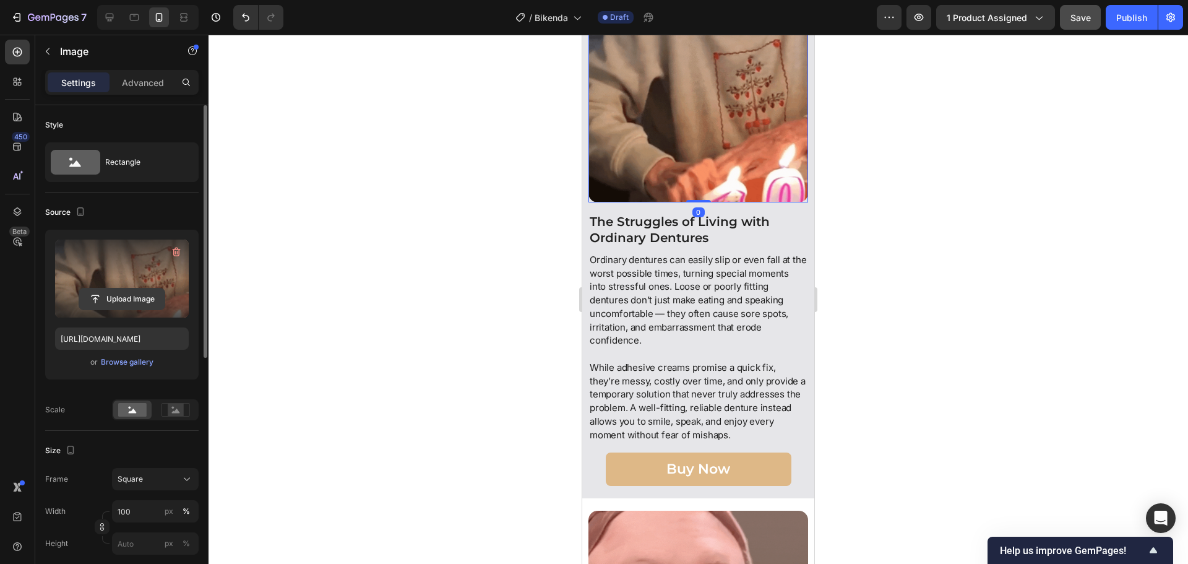
click at [135, 299] on input "file" at bounding box center [121, 298] width 85 height 21
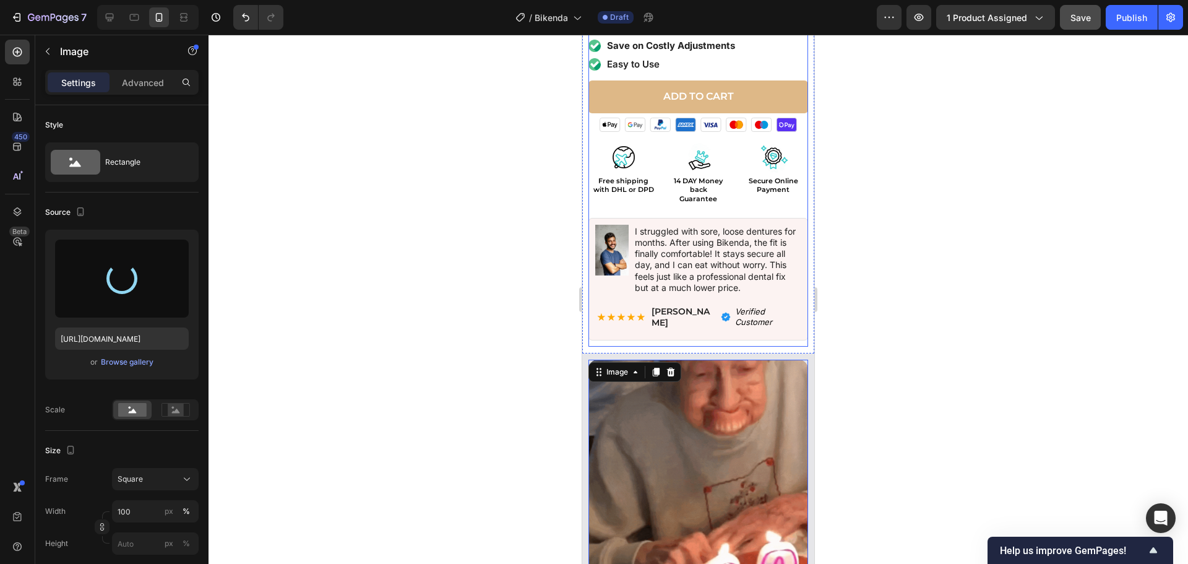
scroll to position [514, 0]
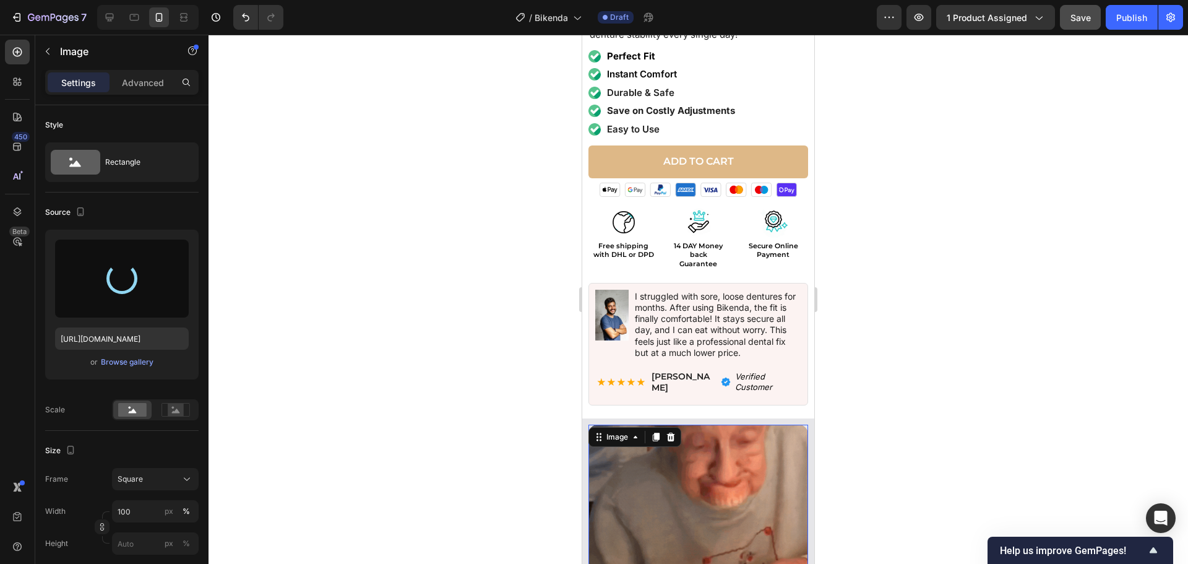
type input "[URL][DOMAIN_NAME]"
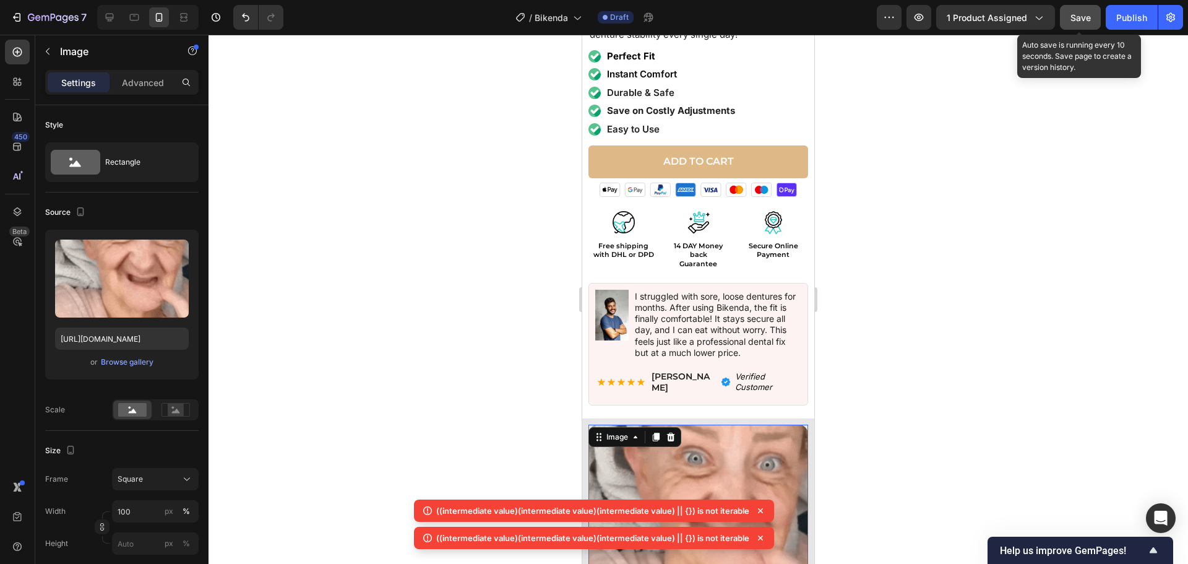
click at [1076, 15] on span "Save" at bounding box center [1081, 17] width 20 height 11
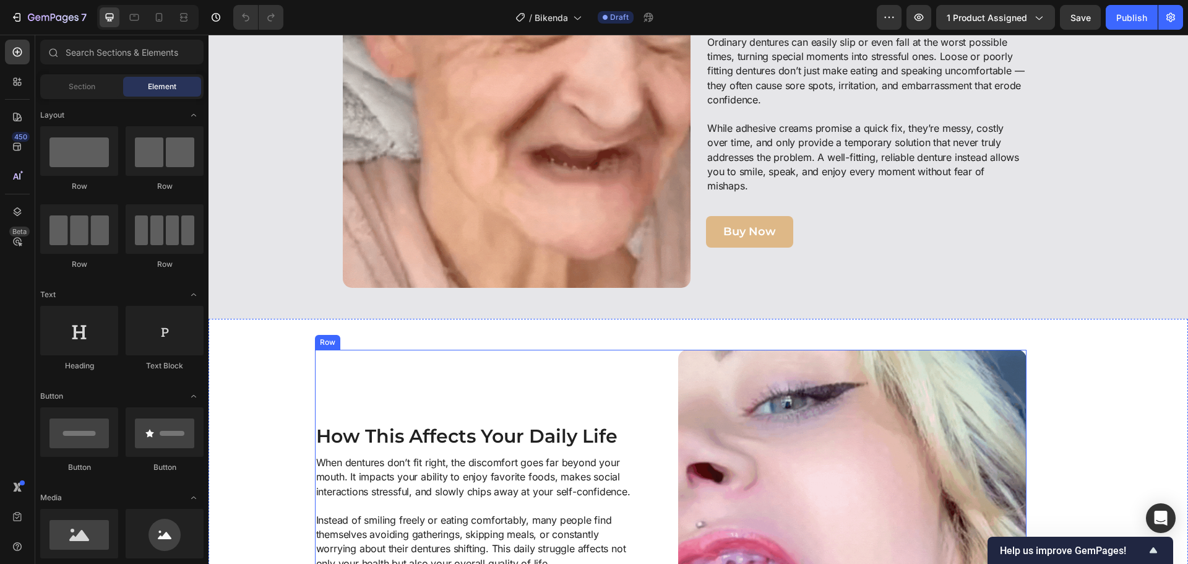
scroll to position [619, 0]
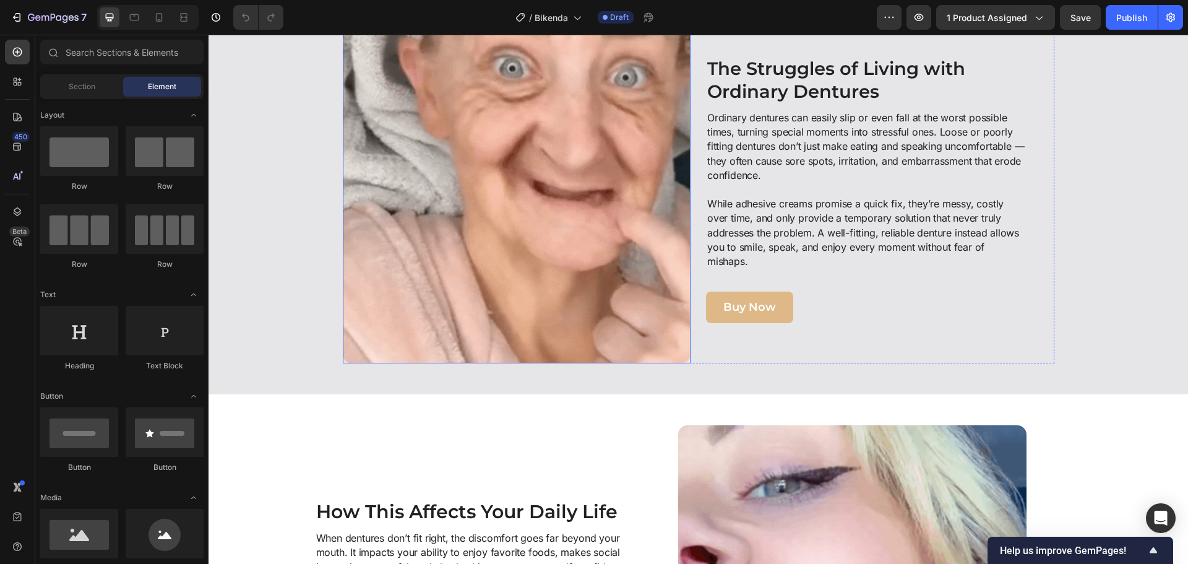
click at [602, 261] on img at bounding box center [517, 189] width 348 height 348
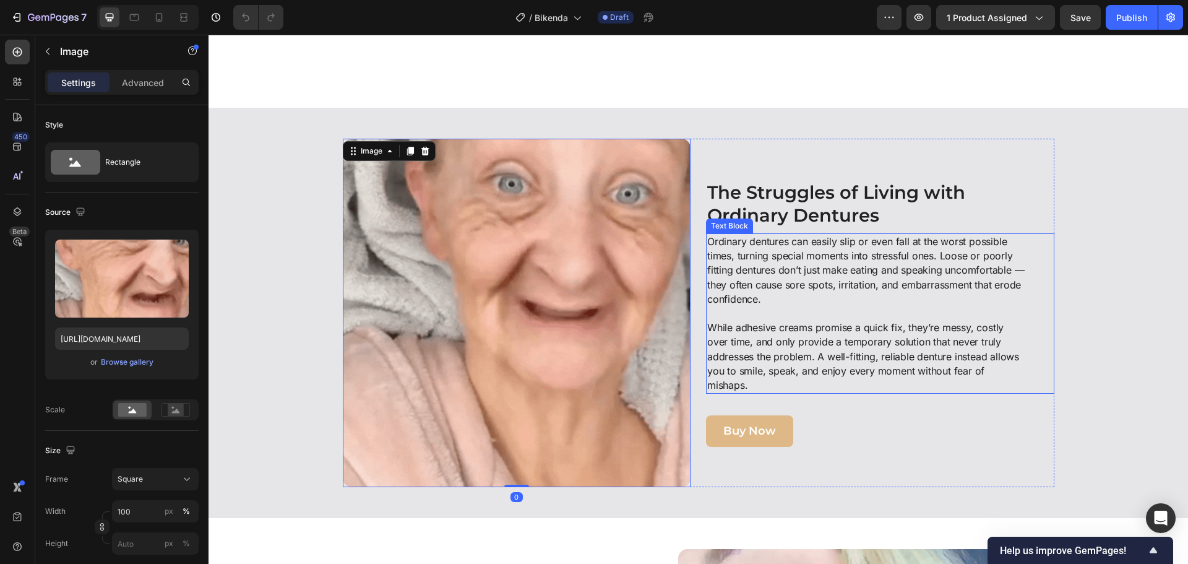
scroll to position [928, 0]
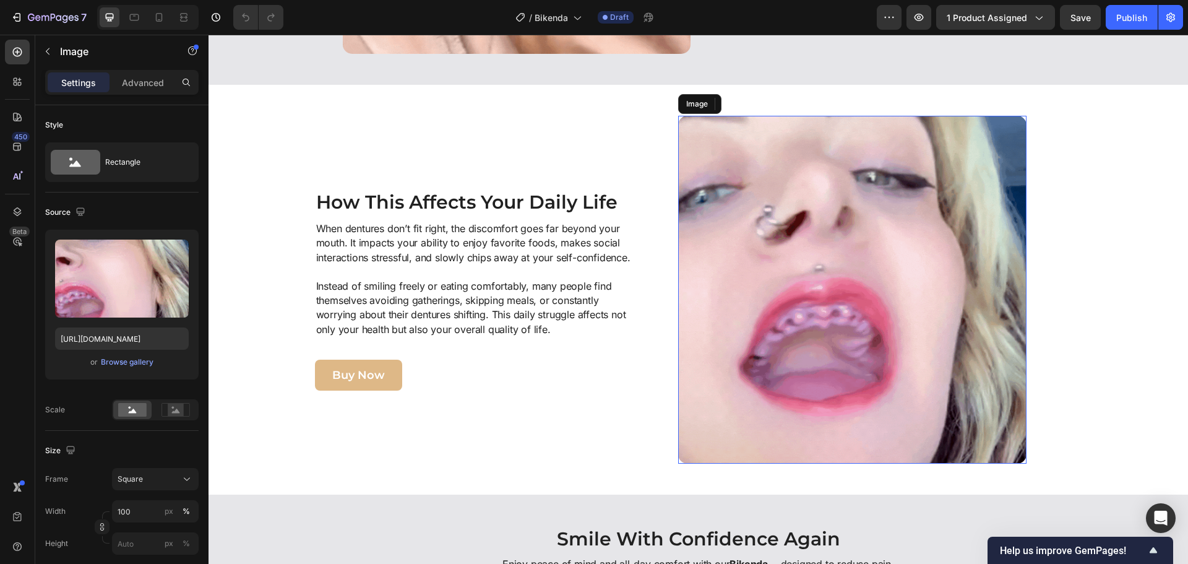
click at [807, 226] on img at bounding box center [852, 290] width 348 height 348
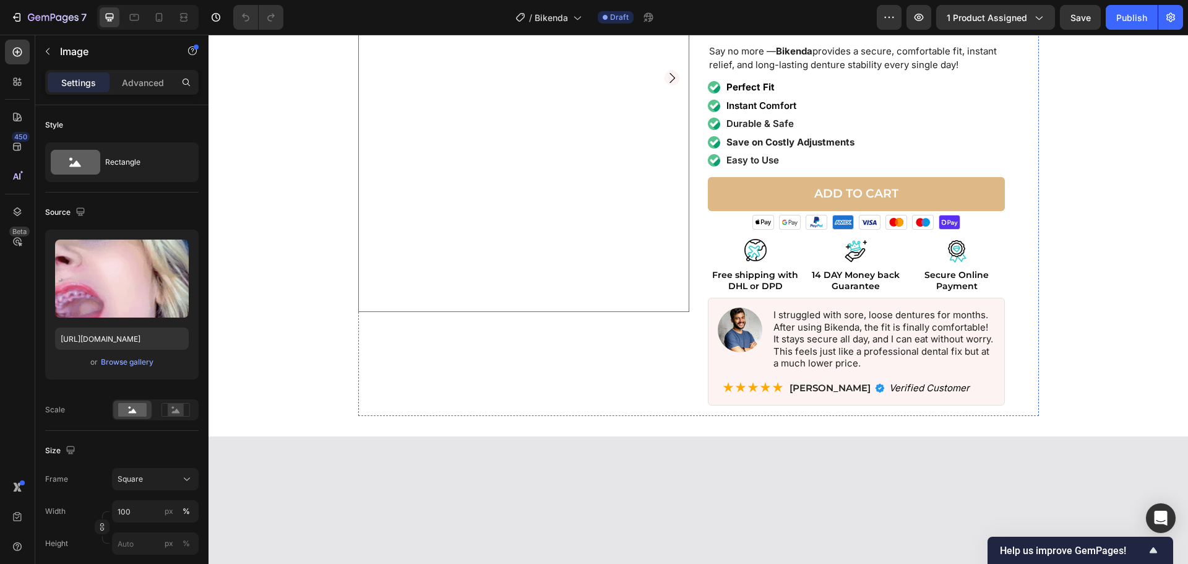
scroll to position [0, 0]
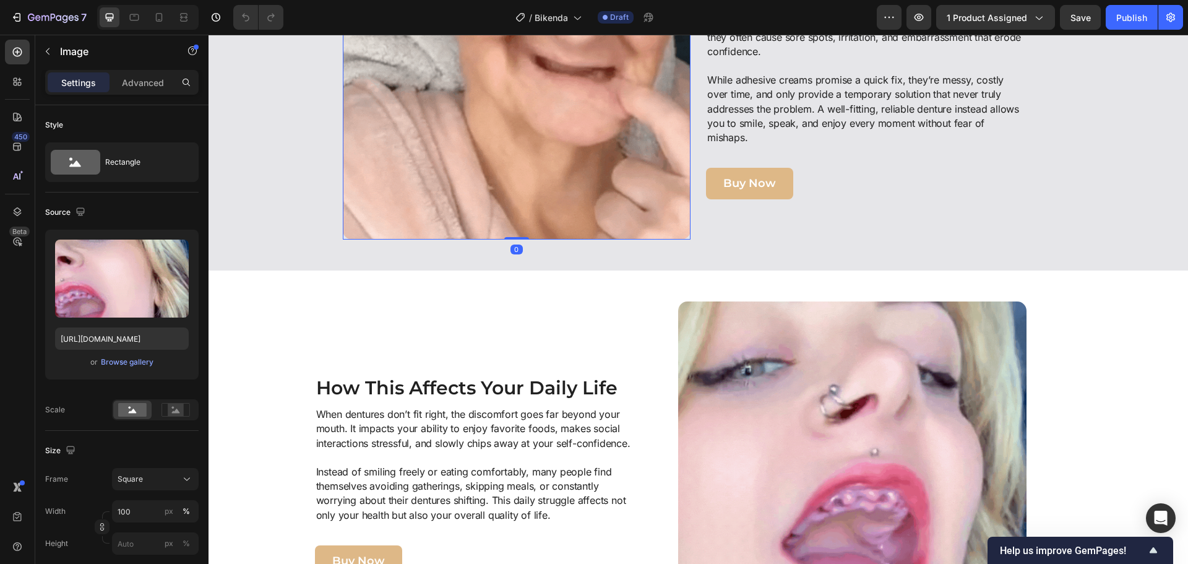
click at [603, 235] on img at bounding box center [517, 65] width 348 height 348
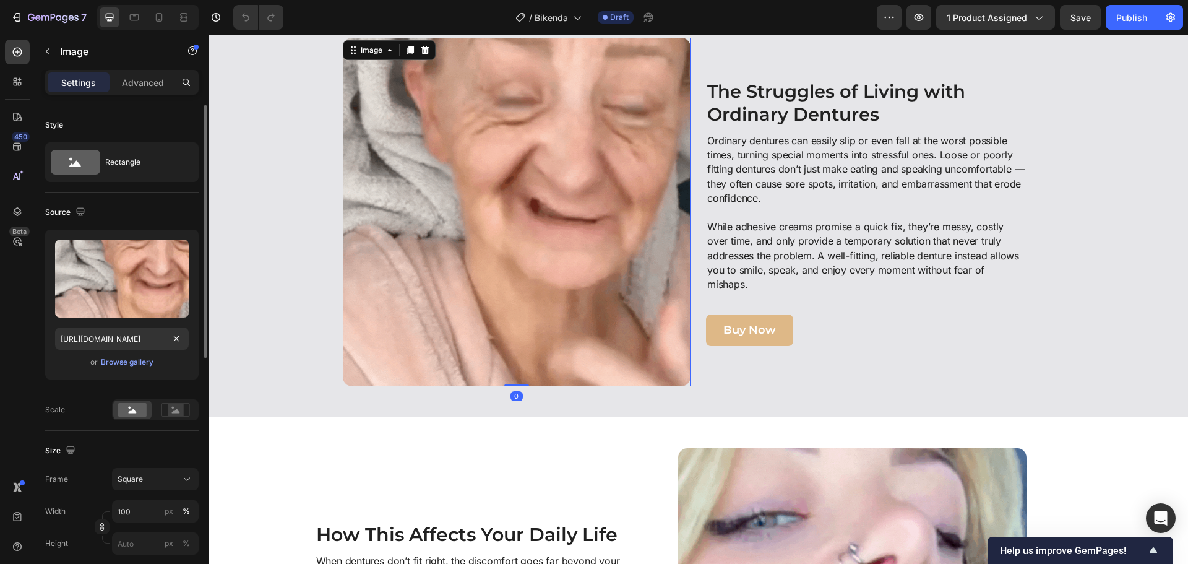
scroll to position [557, 0]
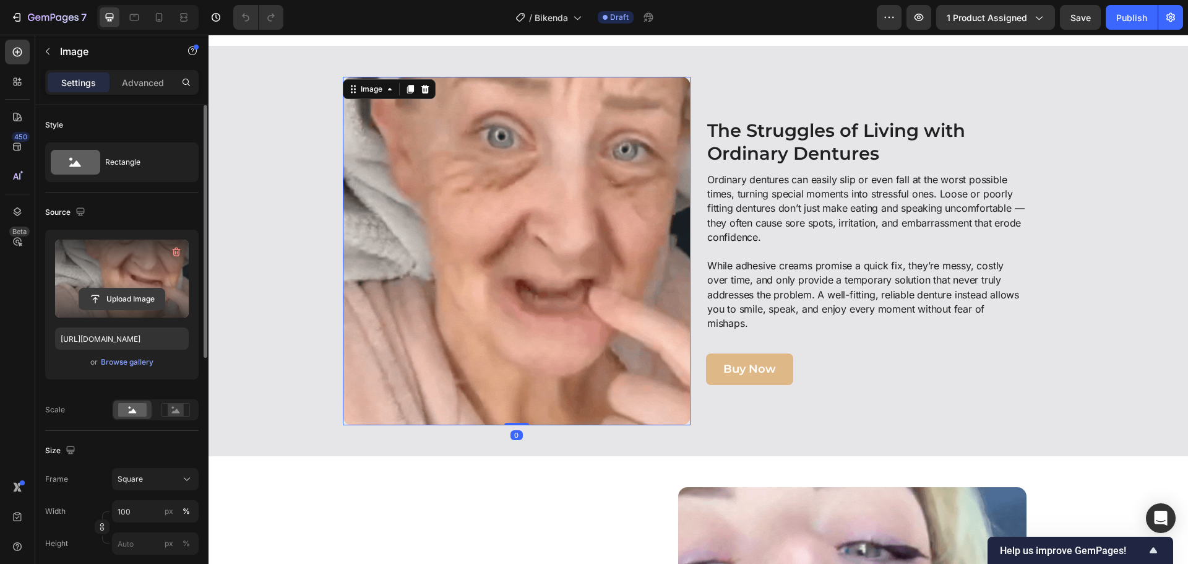
click at [159, 294] on input "file" at bounding box center [121, 298] width 85 height 21
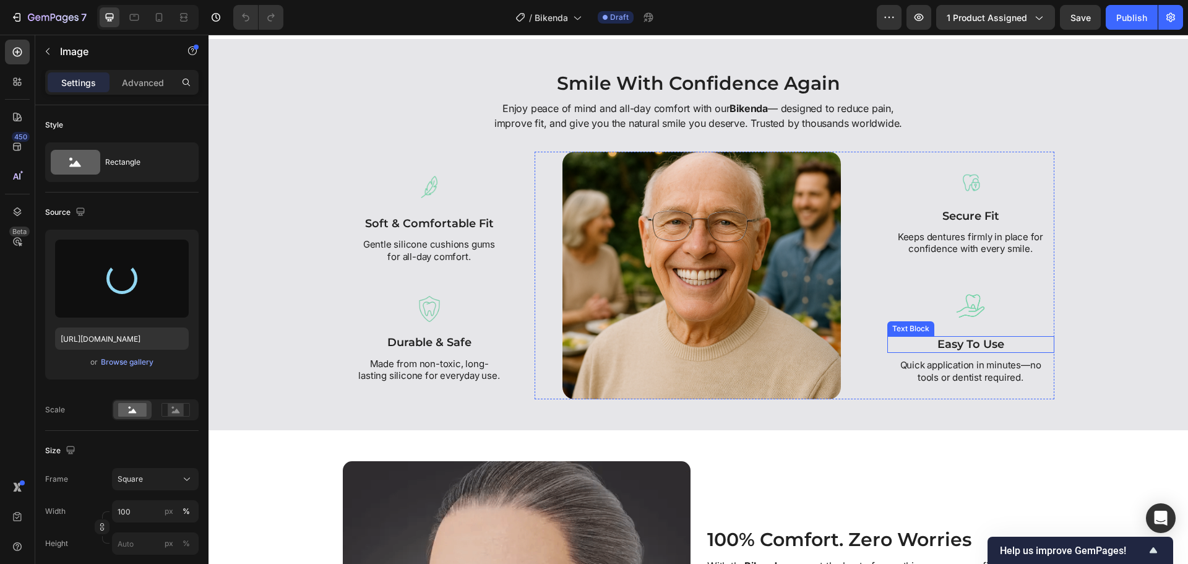
scroll to position [1362, 0]
